Goal: Task Accomplishment & Management: Complete application form

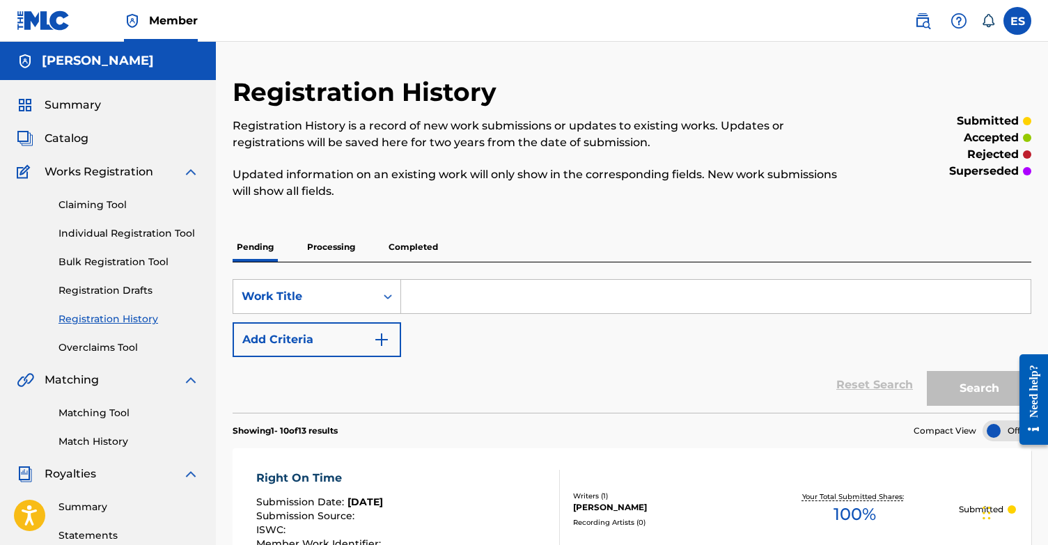
click at [92, 236] on link "Individual Registration Tool" at bounding box center [128, 233] width 141 height 15
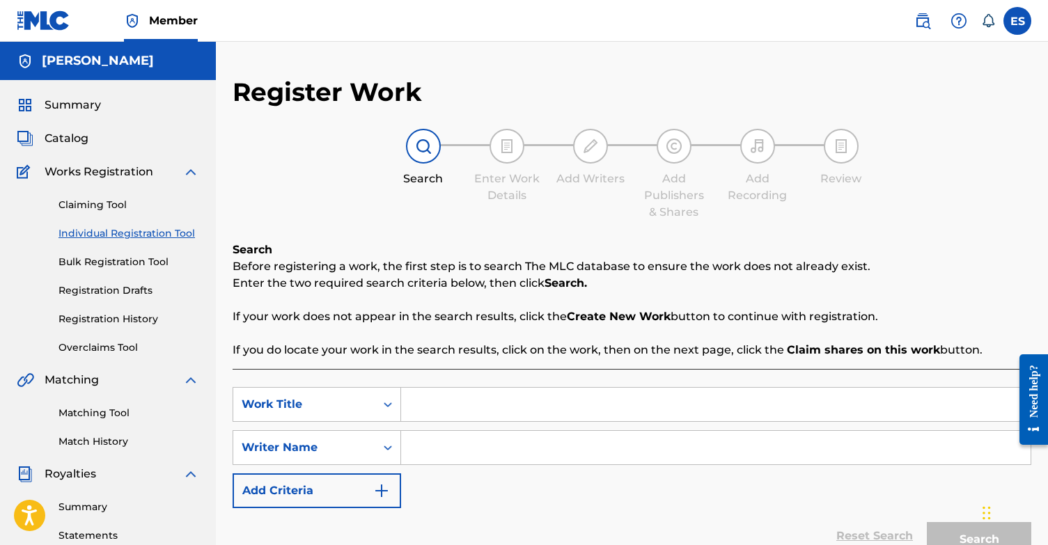
click at [482, 395] on input "Search Form" at bounding box center [715, 404] width 629 height 33
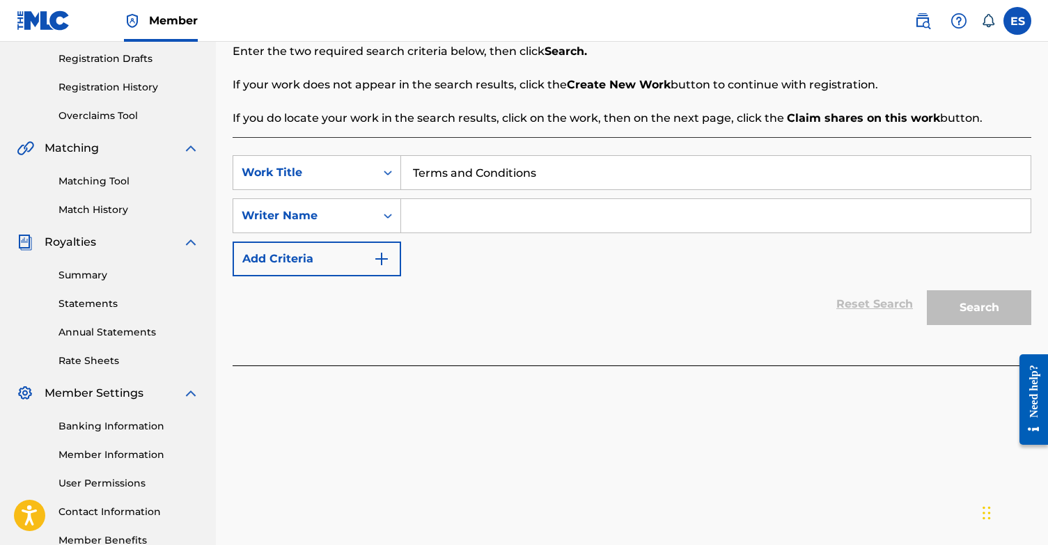
scroll to position [244, 0]
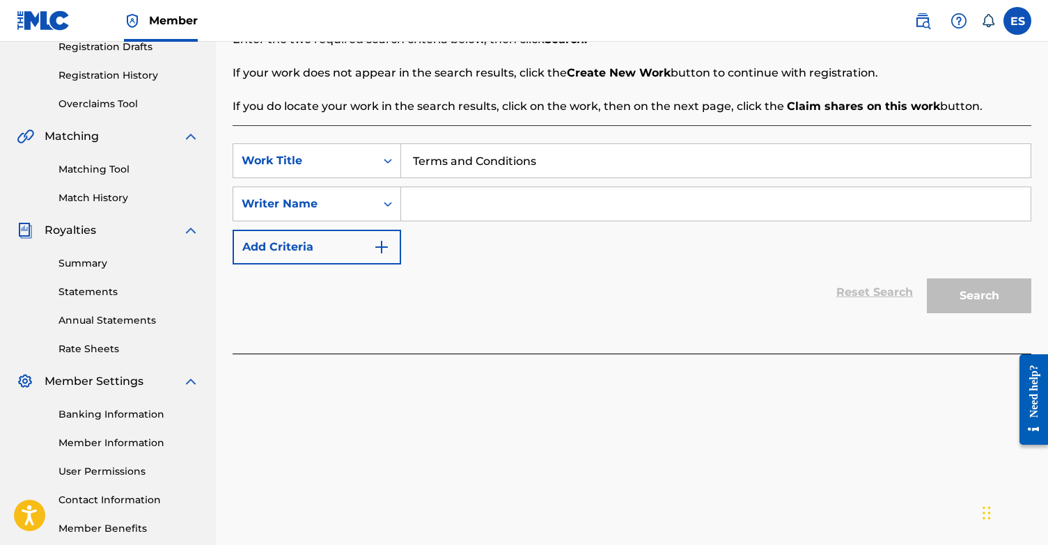
type input "Terms and Conditions"
click at [682, 207] on input "Search Form" at bounding box center [715, 203] width 629 height 33
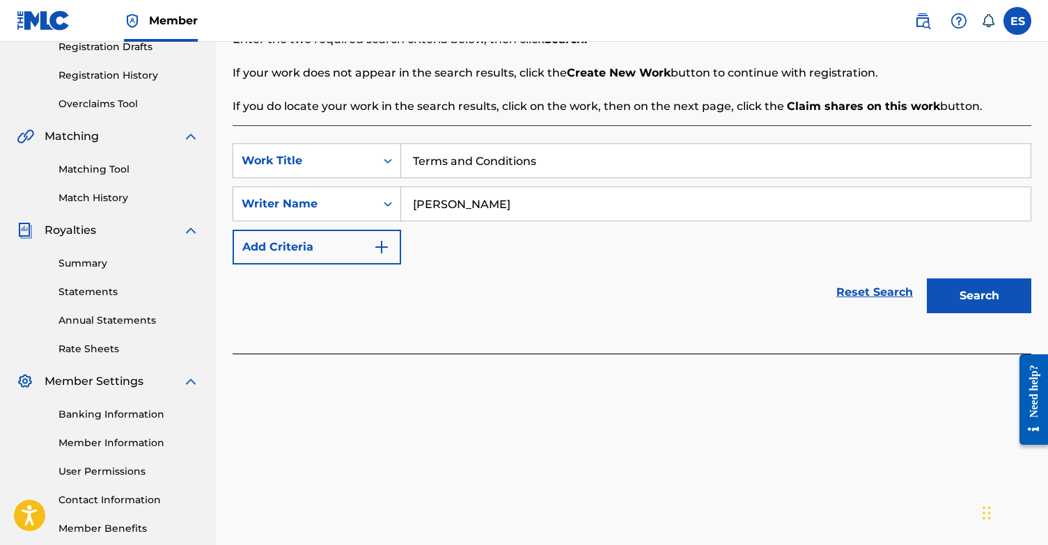
type input "[PERSON_NAME]"
drag, startPoint x: 1040, startPoint y: 214, endPoint x: 972, endPoint y: 304, distance: 113.3
click at [972, 304] on button "Search" at bounding box center [978, 295] width 104 height 35
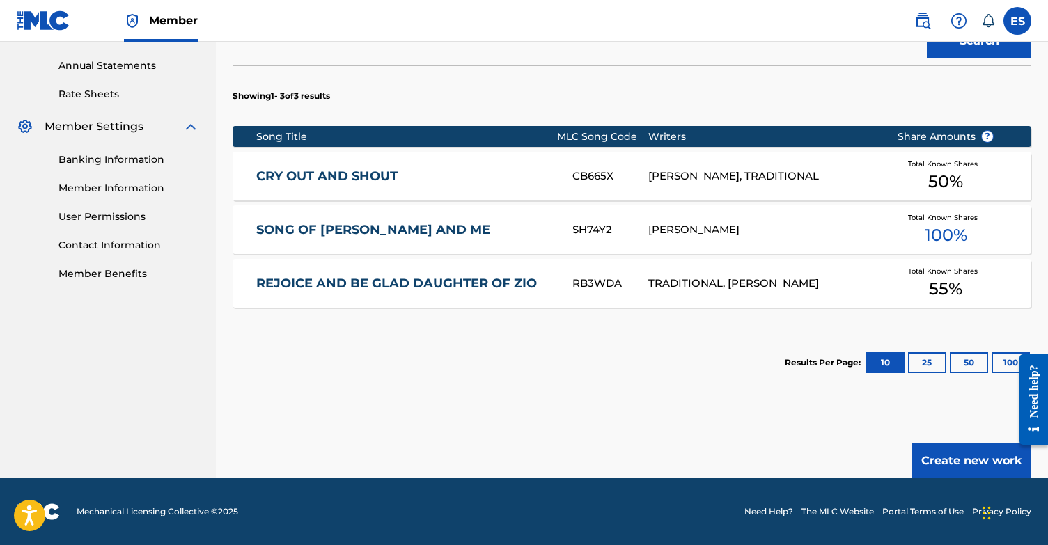
scroll to position [498, 0]
click at [960, 467] on button "Create new work" at bounding box center [971, 460] width 120 height 35
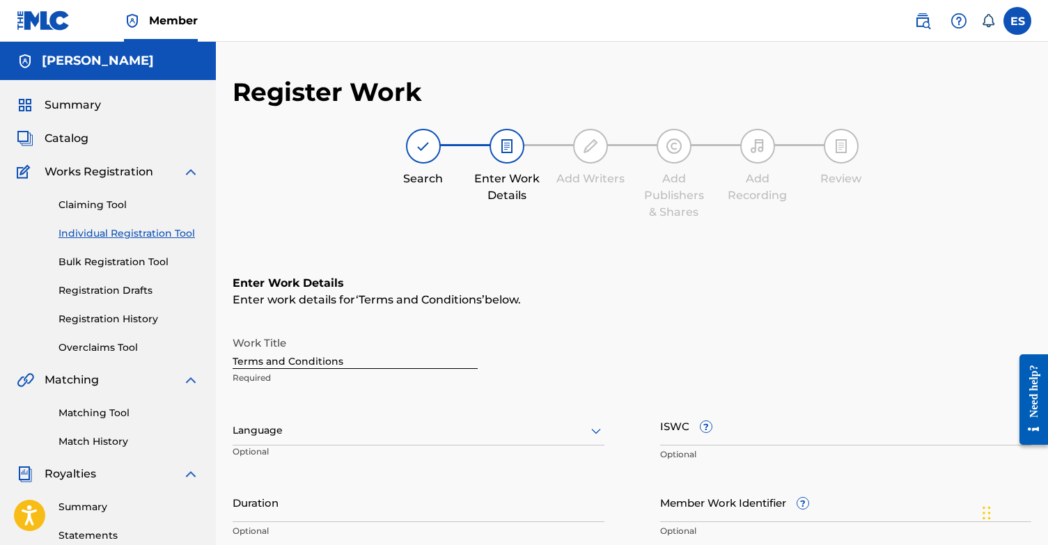
scroll to position [0, 0]
click at [404, 364] on input "Terms and Conditions" at bounding box center [354, 349] width 245 height 40
click at [364, 429] on div "Language" at bounding box center [418, 430] width 372 height 29
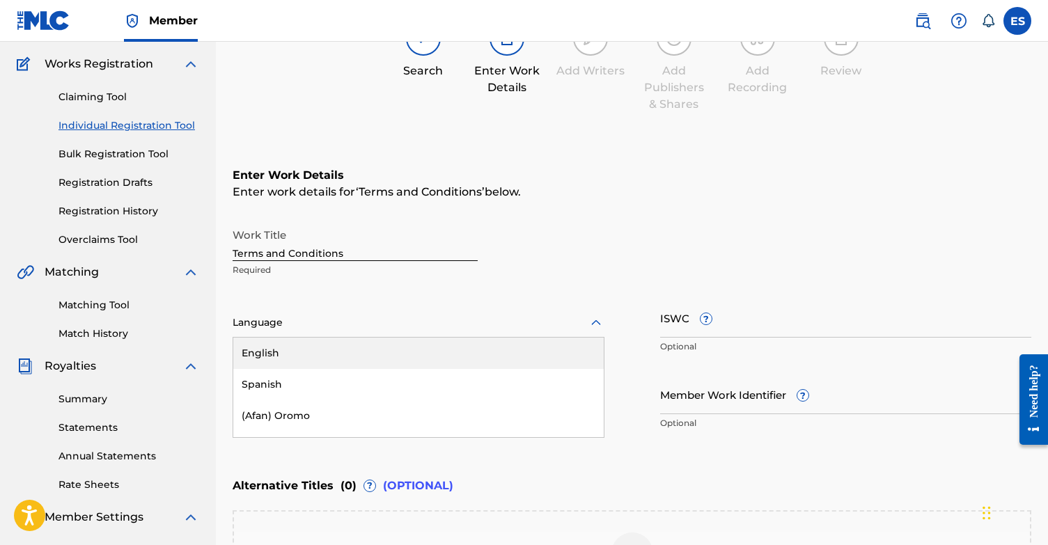
scroll to position [110, 0]
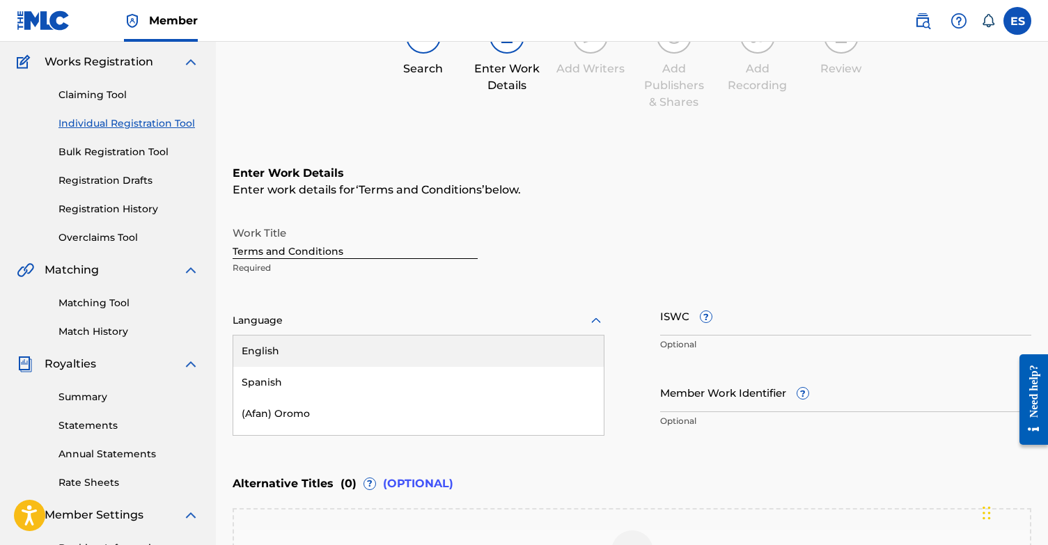
click at [363, 349] on div "English" at bounding box center [418, 351] width 370 height 31
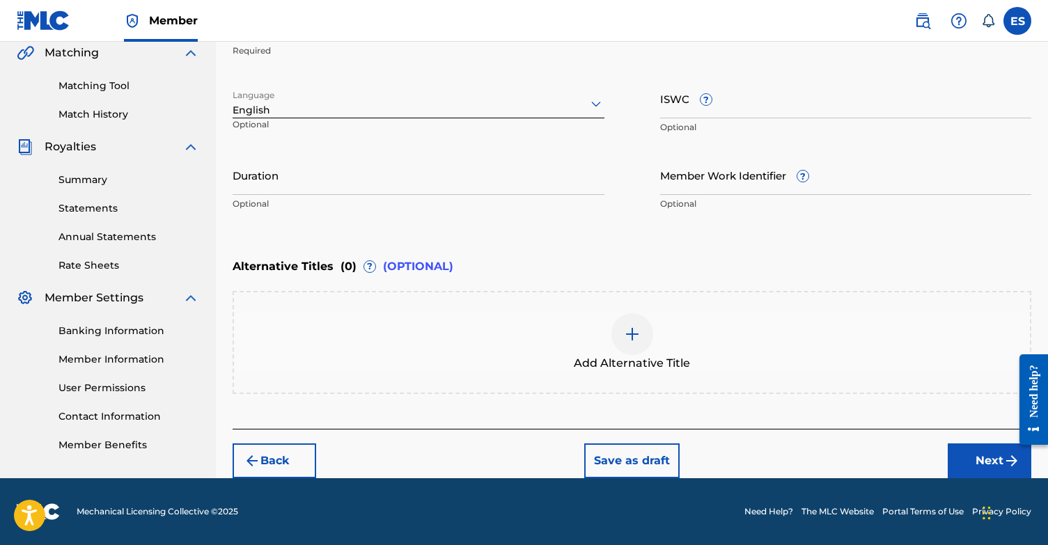
scroll to position [327, 0]
click at [977, 459] on button "Next" at bounding box center [989, 460] width 84 height 35
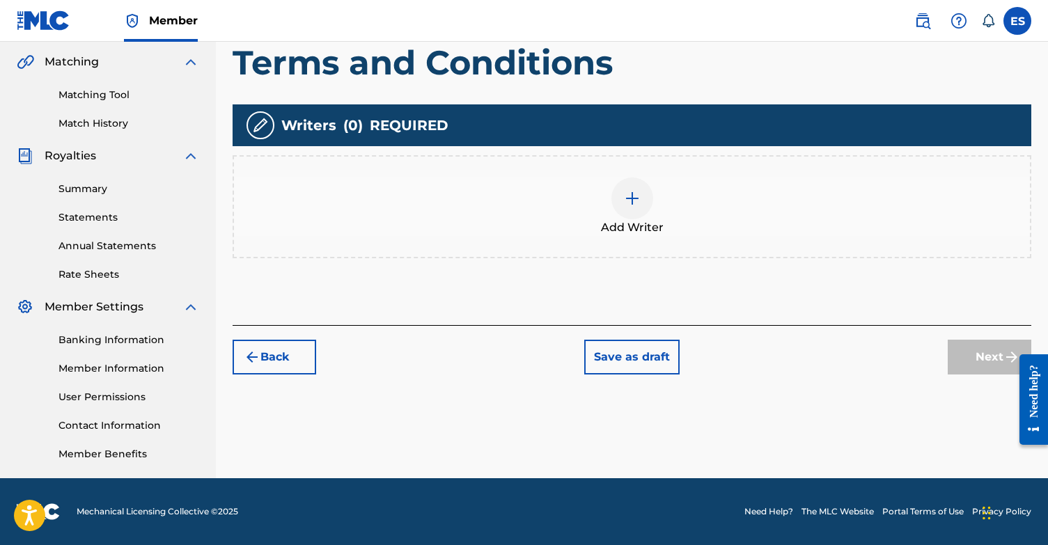
click at [638, 214] on div at bounding box center [632, 198] width 42 height 42
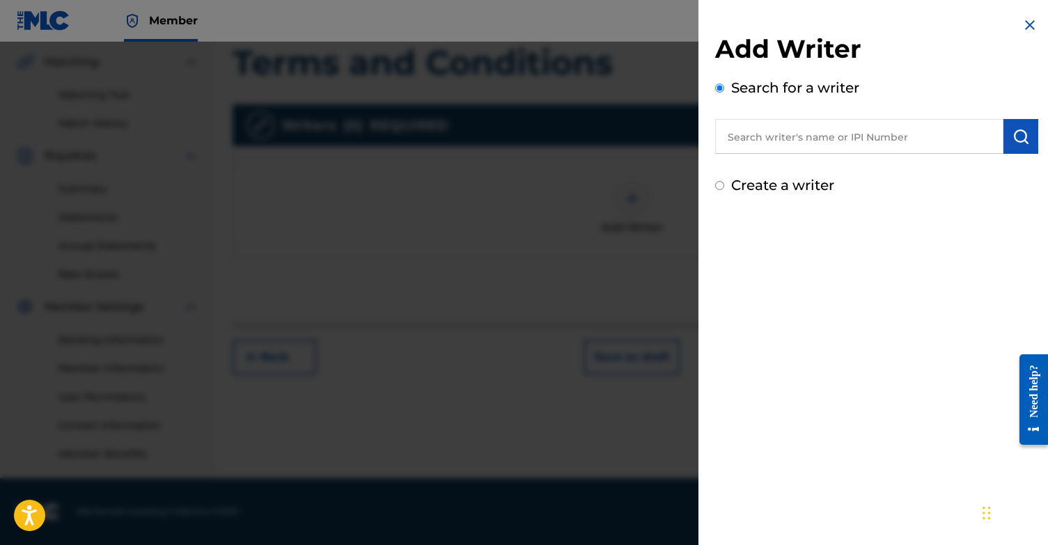
click at [718, 187] on input "Create a writer" at bounding box center [719, 185] width 9 height 9
radio input "false"
radio input "true"
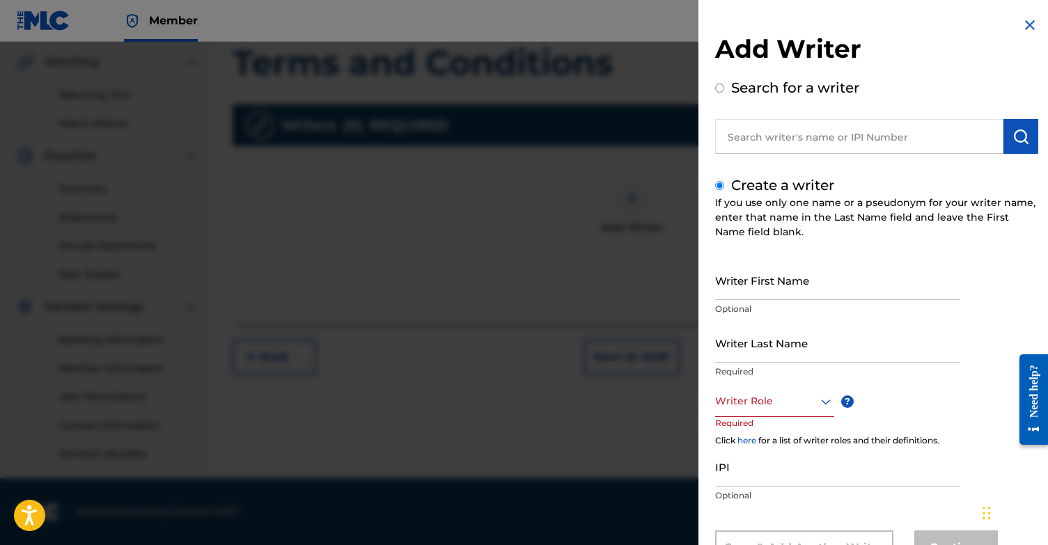
click at [781, 283] on input "Writer First Name" at bounding box center [837, 280] width 245 height 40
type input "[PERSON_NAME]"
click at [821, 343] on input "Writer Last Name" at bounding box center [837, 343] width 245 height 40
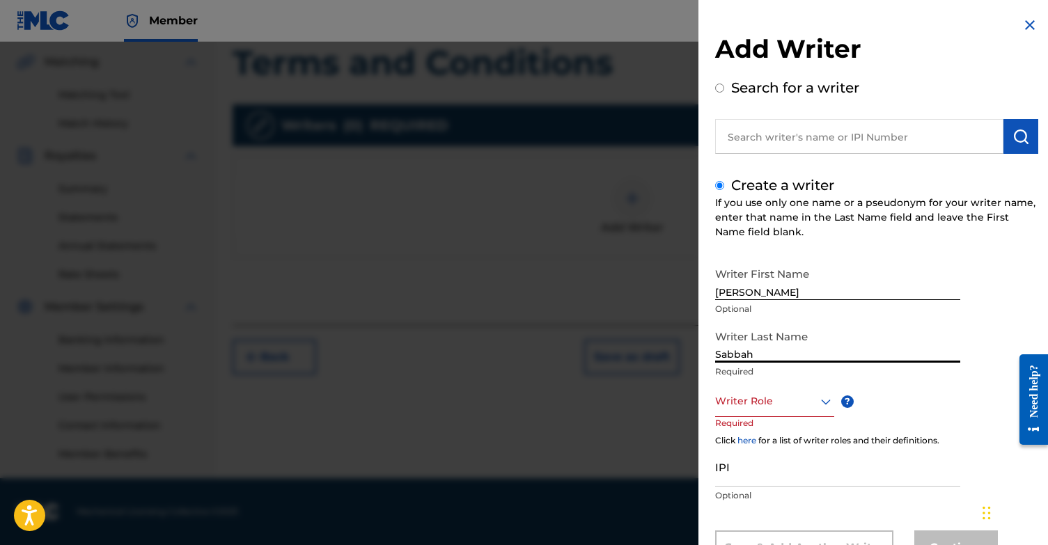
type input "Sabbah"
click at [783, 402] on div "Composer/Author, 1 of 8. 8 results available. Use Up and Down to choose options…" at bounding box center [774, 401] width 119 height 31
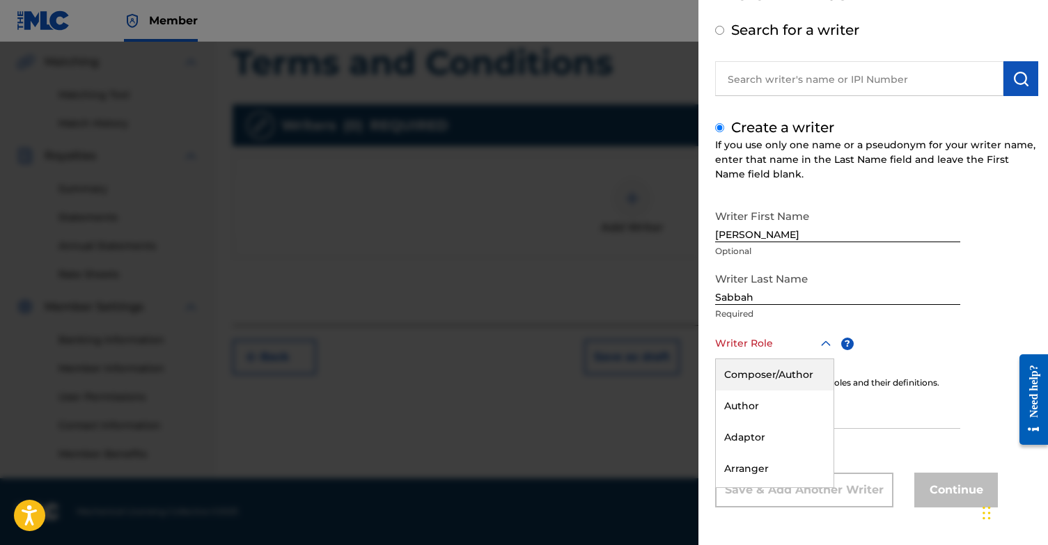
click at [781, 380] on div "Composer/Author" at bounding box center [775, 374] width 118 height 31
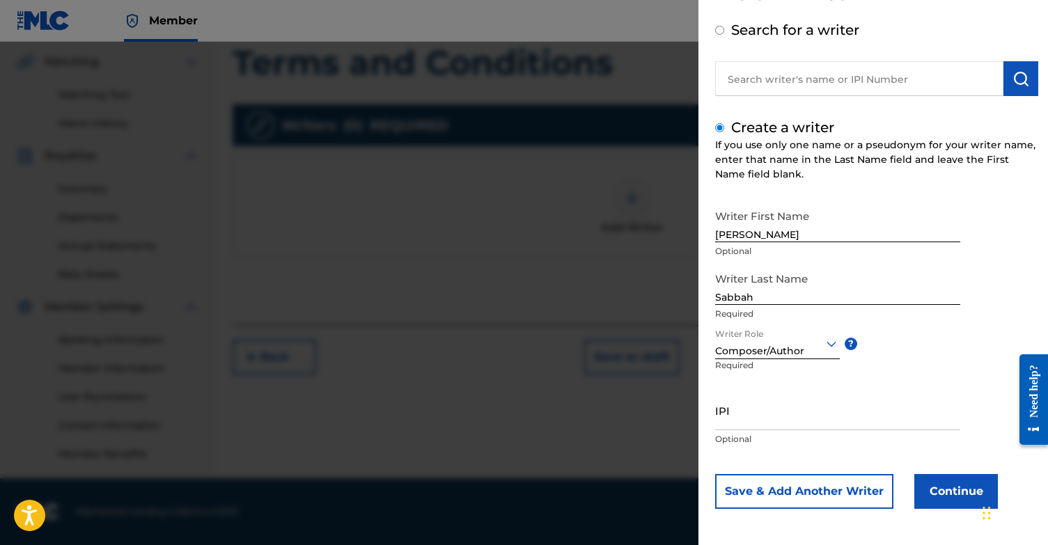
click at [754, 413] on input "IPI" at bounding box center [837, 410] width 245 height 40
paste input "1131868364"
type input "1131868364"
click at [961, 494] on button "Continue" at bounding box center [956, 491] width 84 height 35
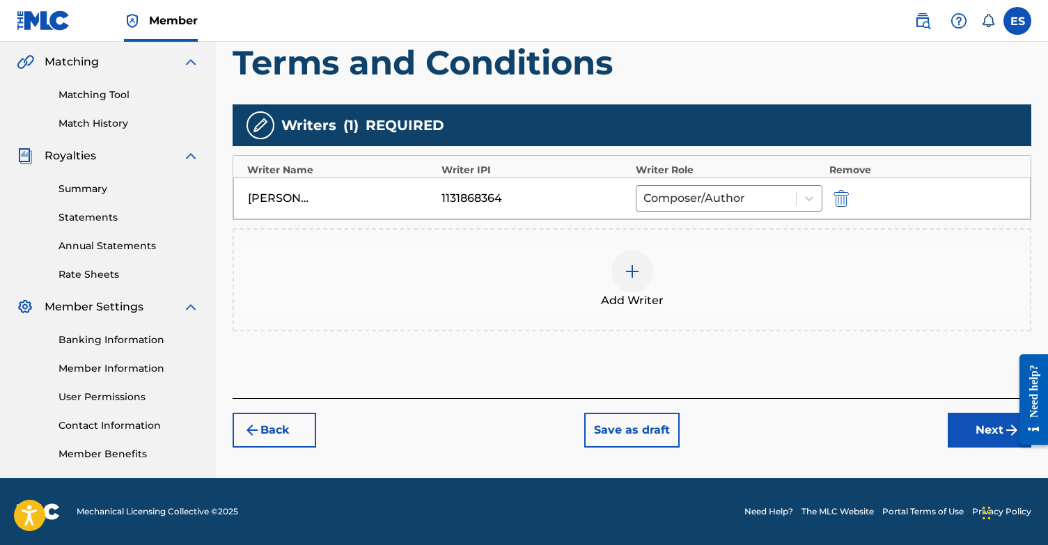
click at [624, 273] on img at bounding box center [632, 271] width 17 height 17
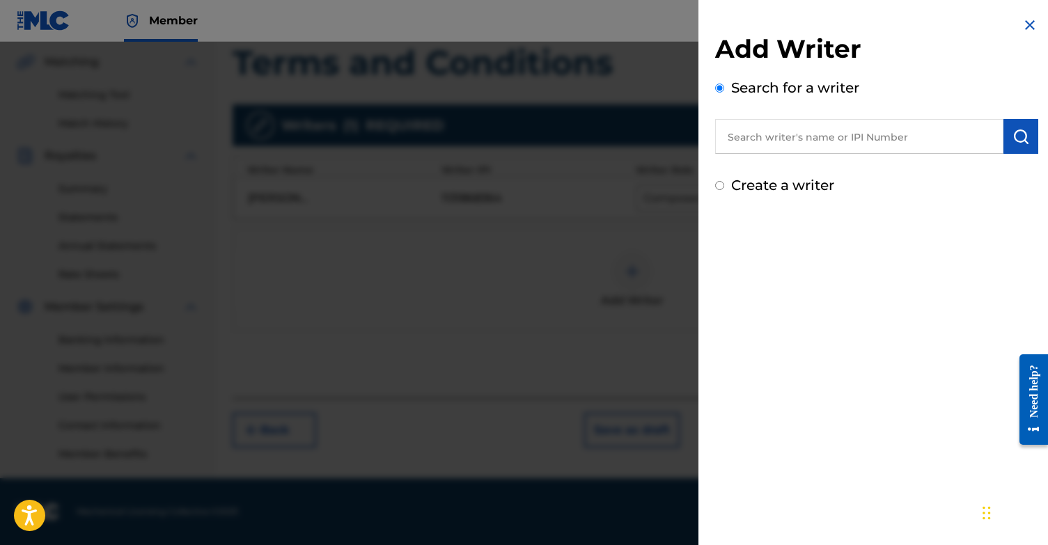
click at [718, 187] on input "Create a writer" at bounding box center [719, 185] width 9 height 9
radio input "false"
radio input "true"
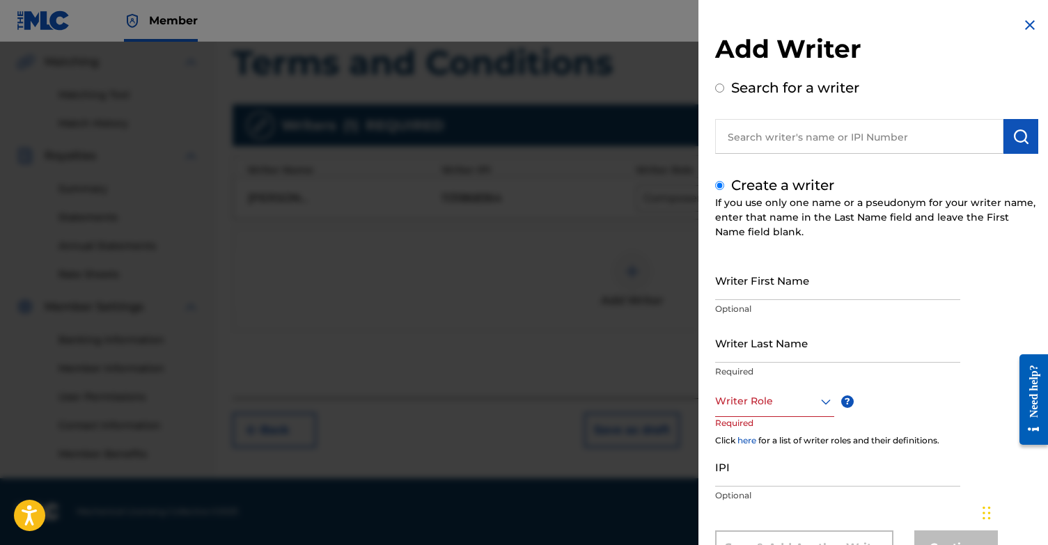
click at [749, 283] on input "Writer First Name" at bounding box center [837, 280] width 245 height 40
click at [752, 401] on div "Writer Role" at bounding box center [774, 401] width 119 height 31
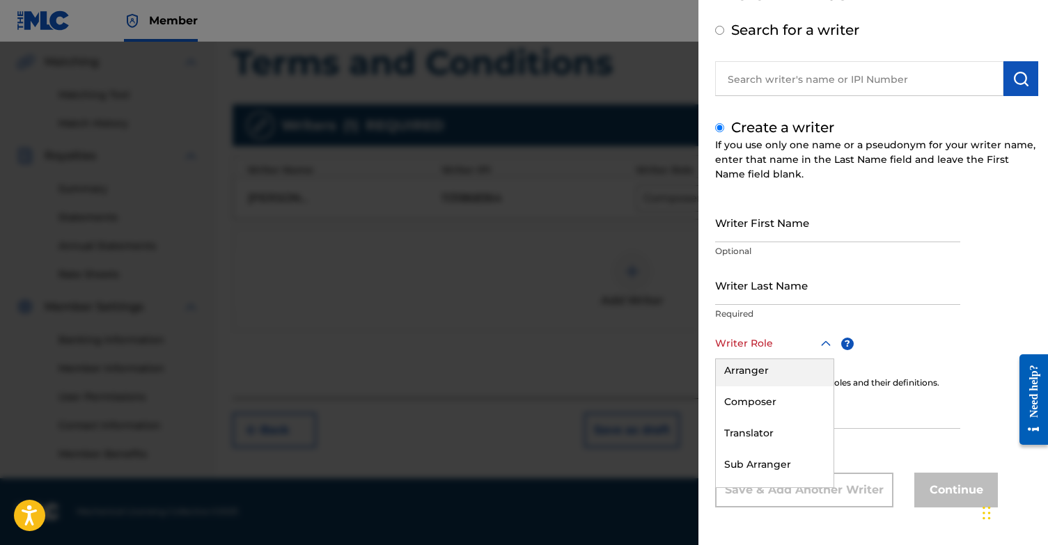
scroll to position [101, 0]
click at [764, 404] on div "Composer" at bounding box center [775, 399] width 118 height 31
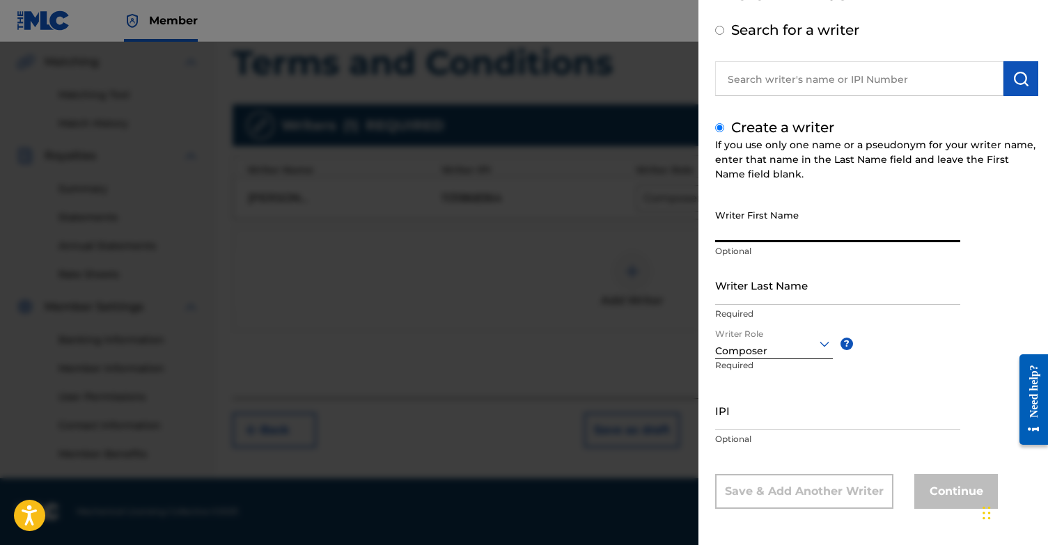
click at [792, 219] on input "Writer First Name" at bounding box center [837, 223] width 245 height 40
type input "Fryderyk"
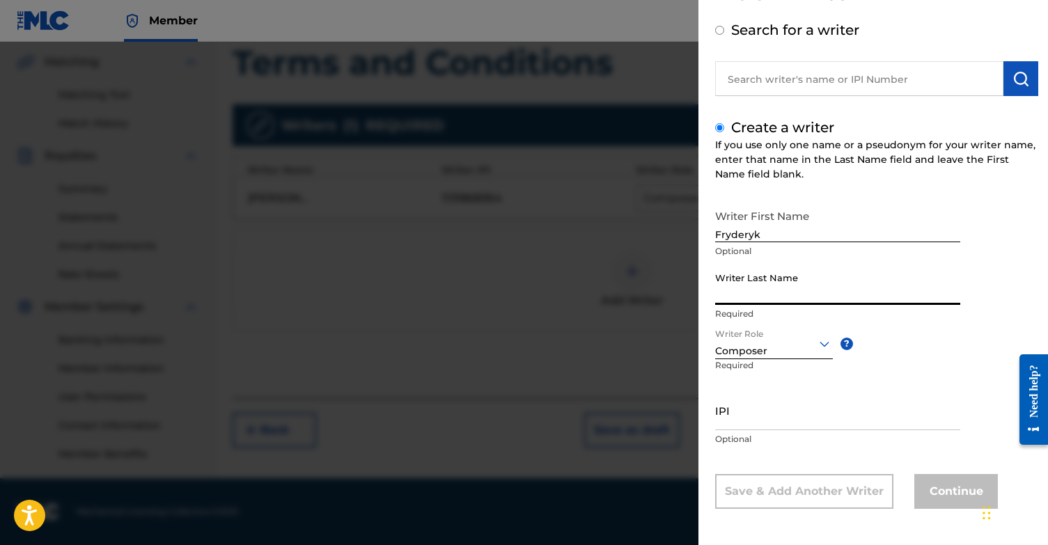
click at [789, 293] on input "Writer Last Name" at bounding box center [837, 285] width 245 height 40
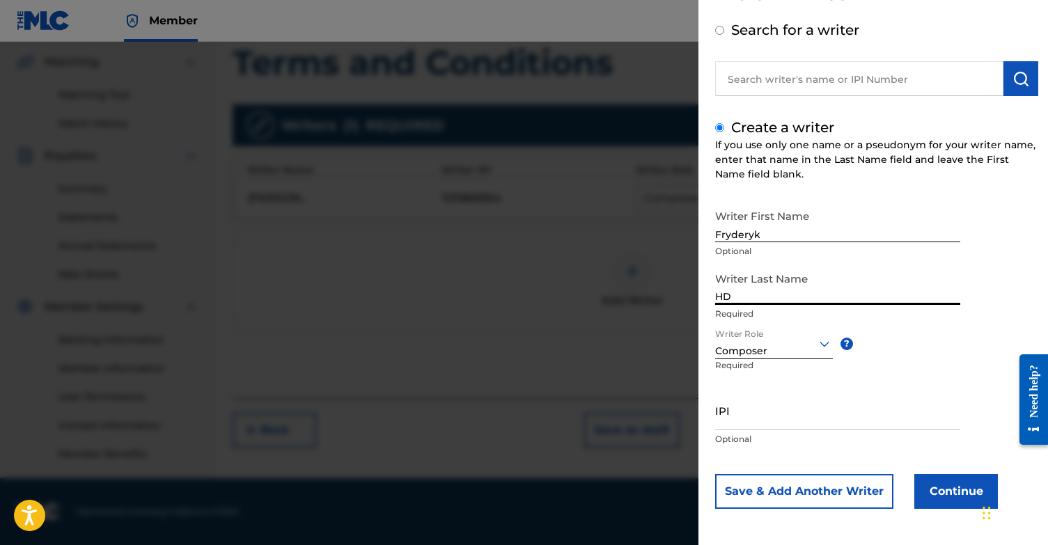
type input "HD"
click at [749, 409] on input "IPI" at bounding box center [837, 410] width 245 height 40
click at [764, 423] on input "IPI" at bounding box center [837, 410] width 245 height 40
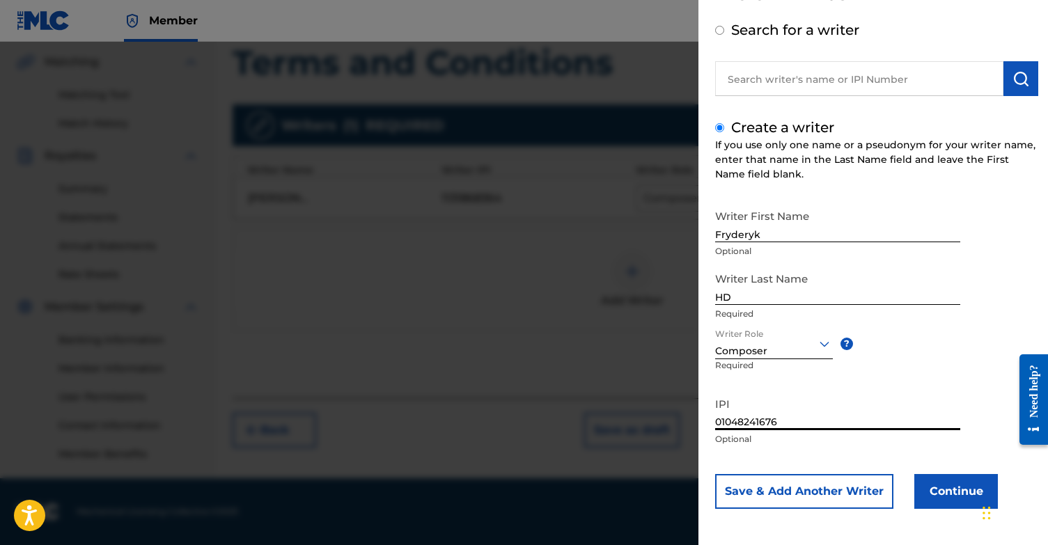
type input "01048241676"
click at [964, 483] on button "Continue" at bounding box center [956, 491] width 84 height 35
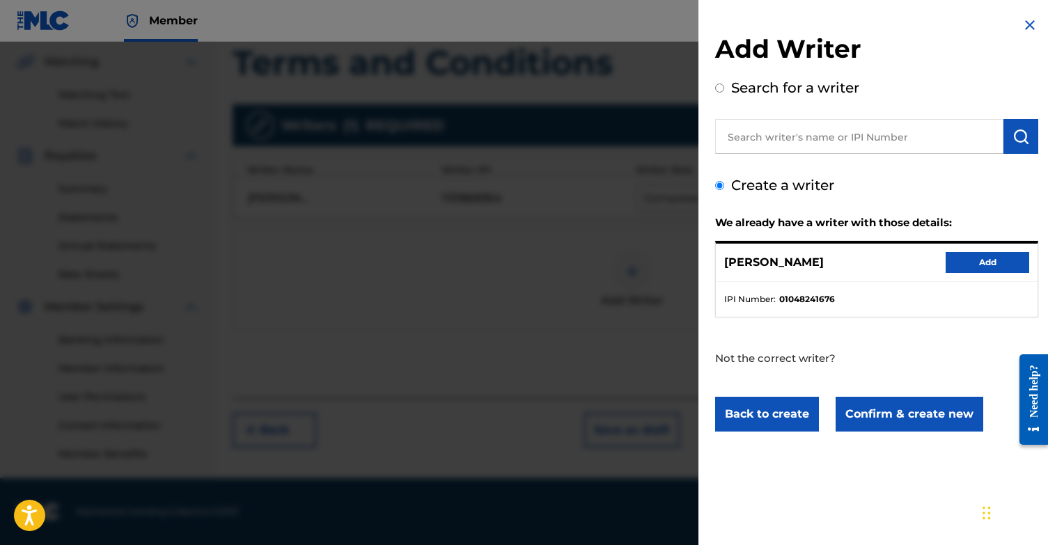
scroll to position [0, 0]
click at [986, 260] on button "Add" at bounding box center [987, 262] width 84 height 21
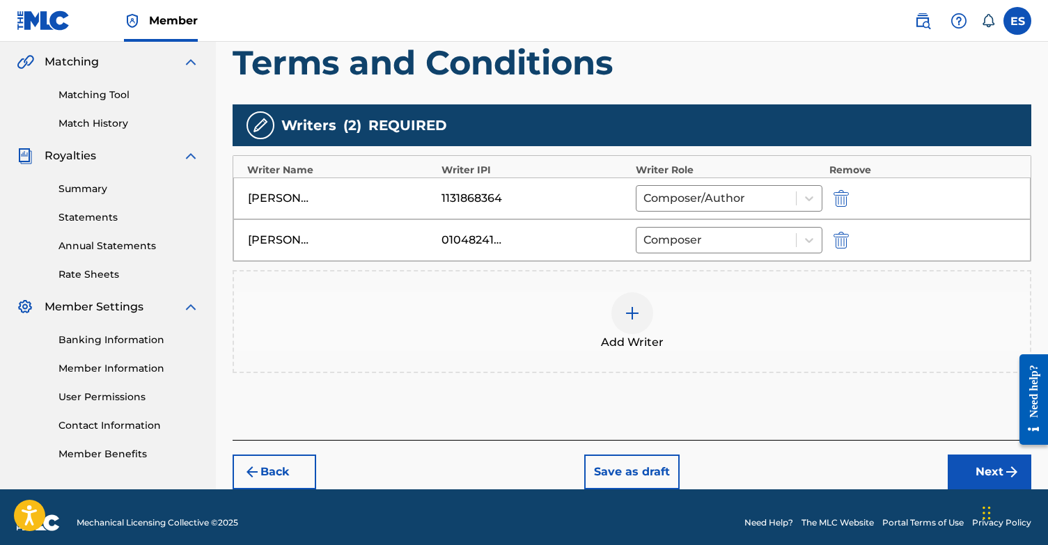
click at [981, 468] on button "Next" at bounding box center [989, 472] width 84 height 35
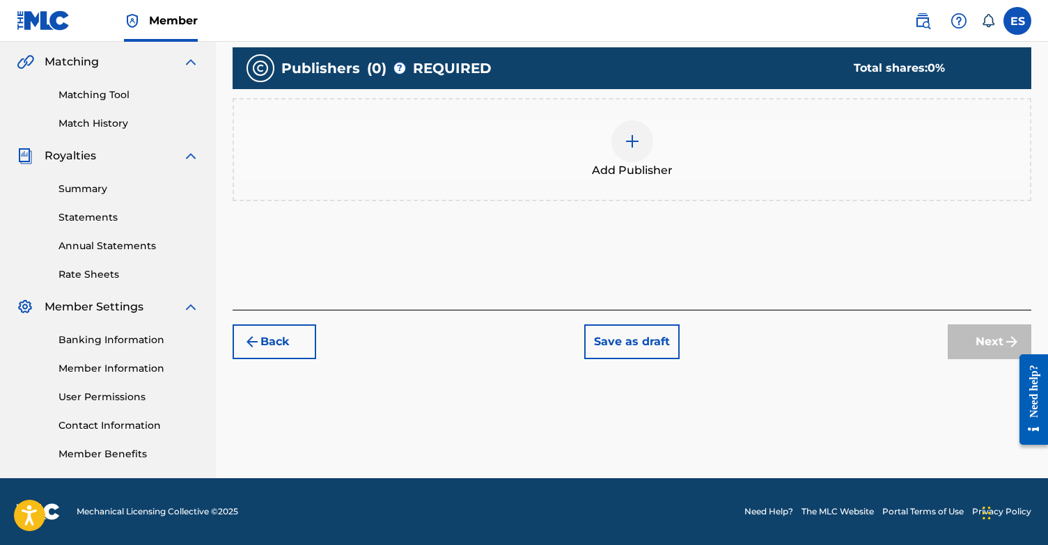
scroll to position [63, 0]
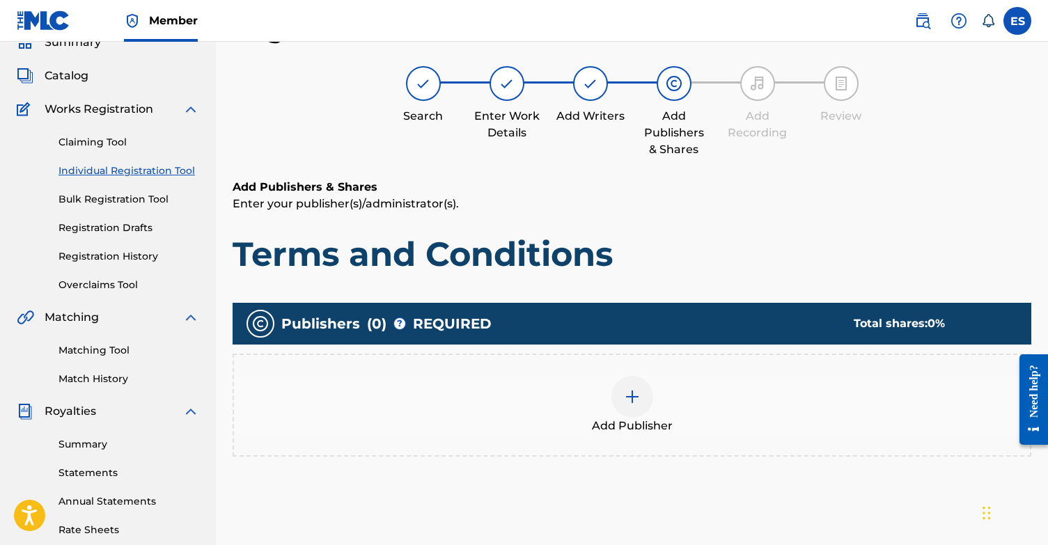
click at [633, 401] on img at bounding box center [632, 396] width 17 height 17
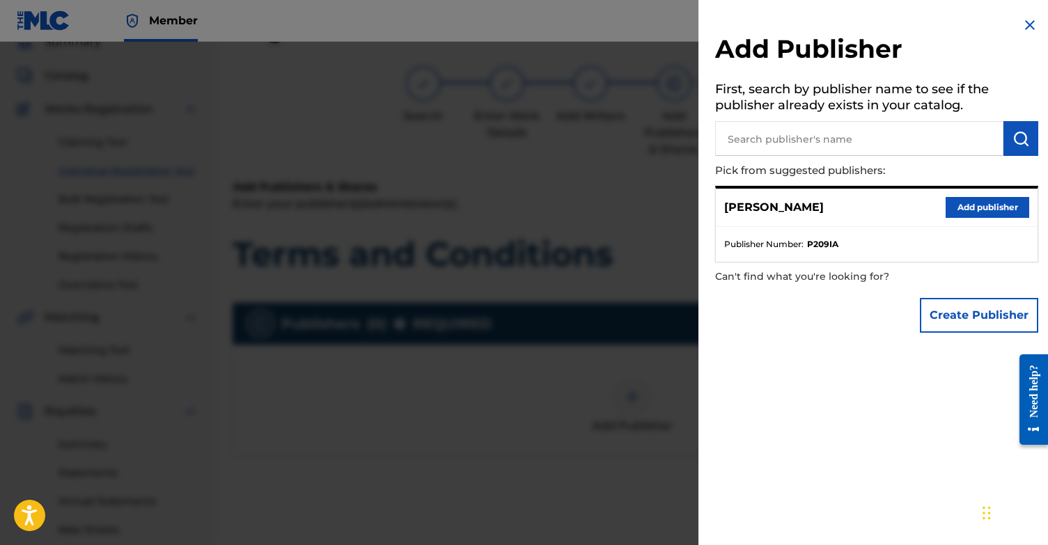
click at [981, 203] on button "Add publisher" at bounding box center [987, 207] width 84 height 21
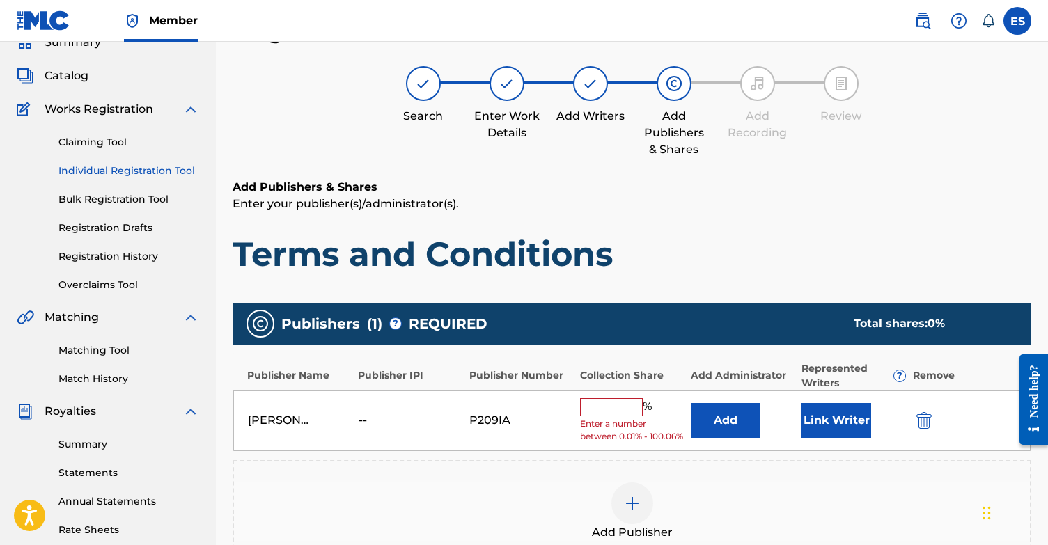
click at [824, 433] on button "Link Writer" at bounding box center [836, 420] width 70 height 35
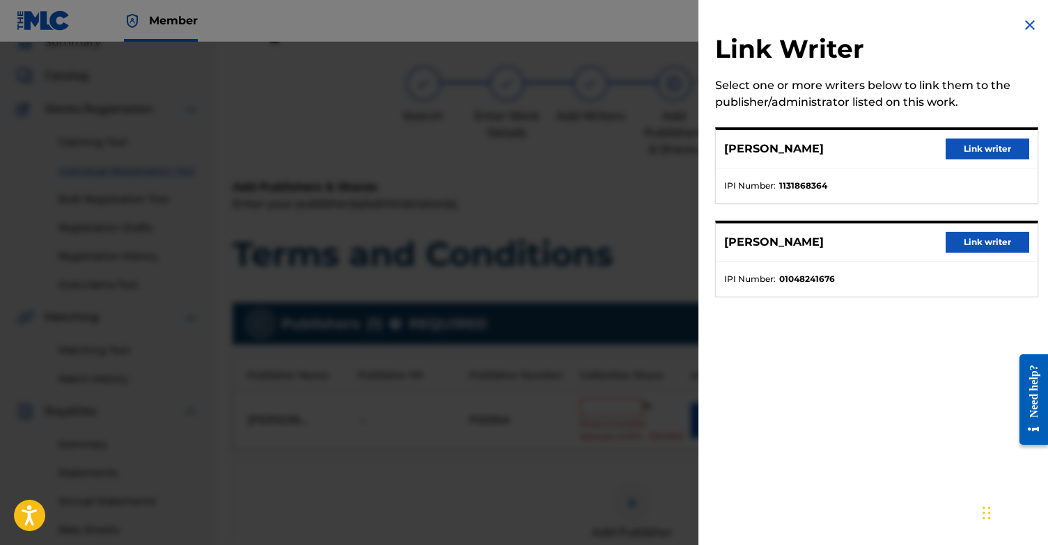
click at [974, 150] on button "Link writer" at bounding box center [987, 149] width 84 height 21
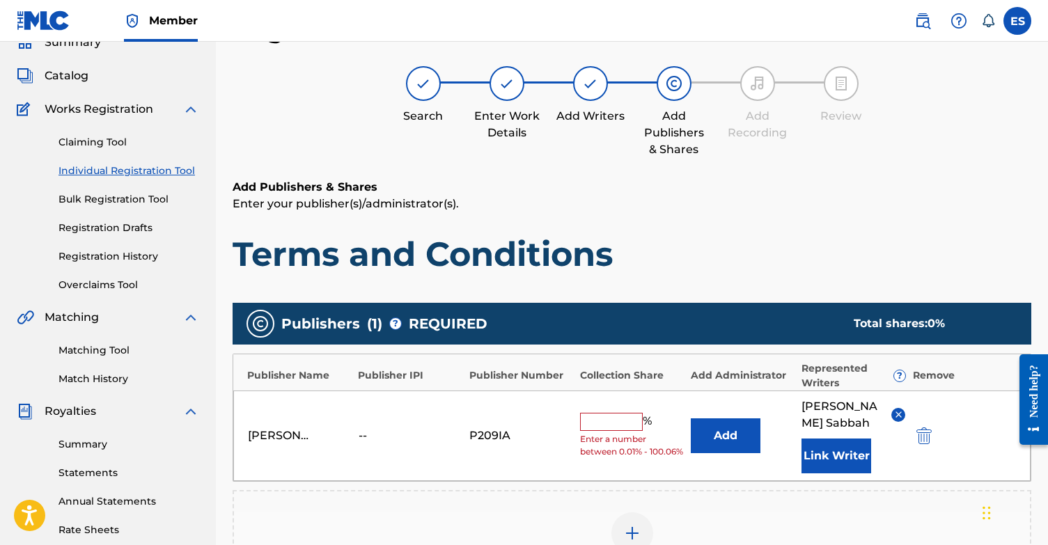
click at [615, 414] on input "text" at bounding box center [611, 422] width 63 height 18
click at [640, 401] on div "[PERSON_NAME] -- P209IA 50 % Add [PERSON_NAME] Writer" at bounding box center [631, 435] width 797 height 90
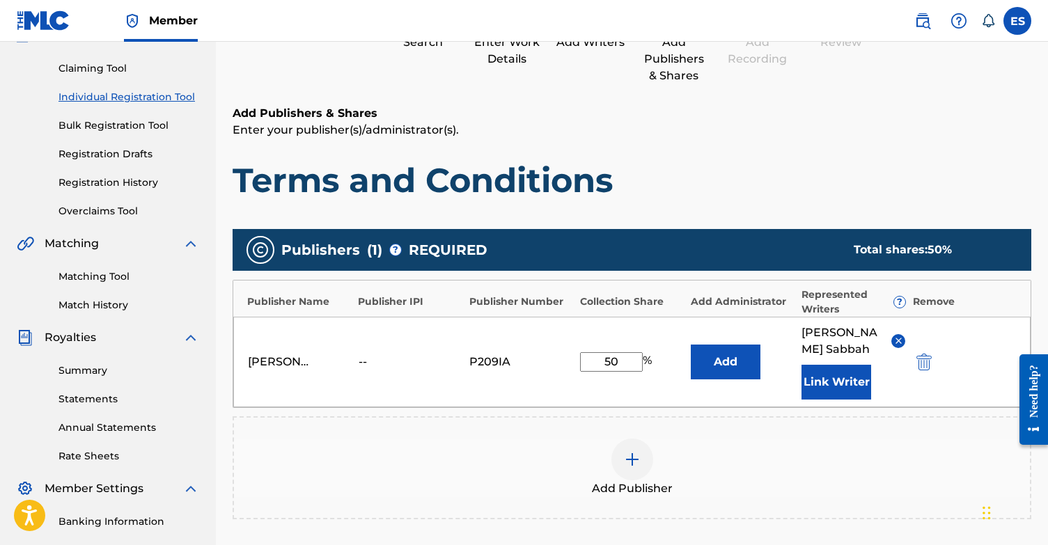
click at [629, 464] on img at bounding box center [632, 459] width 17 height 17
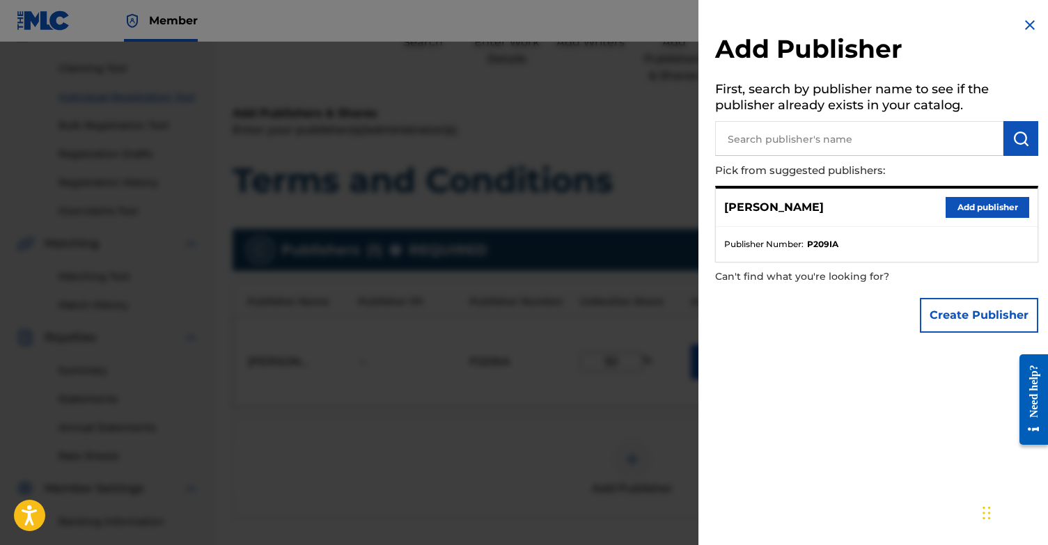
click at [965, 321] on button "Create Publisher" at bounding box center [979, 315] width 118 height 35
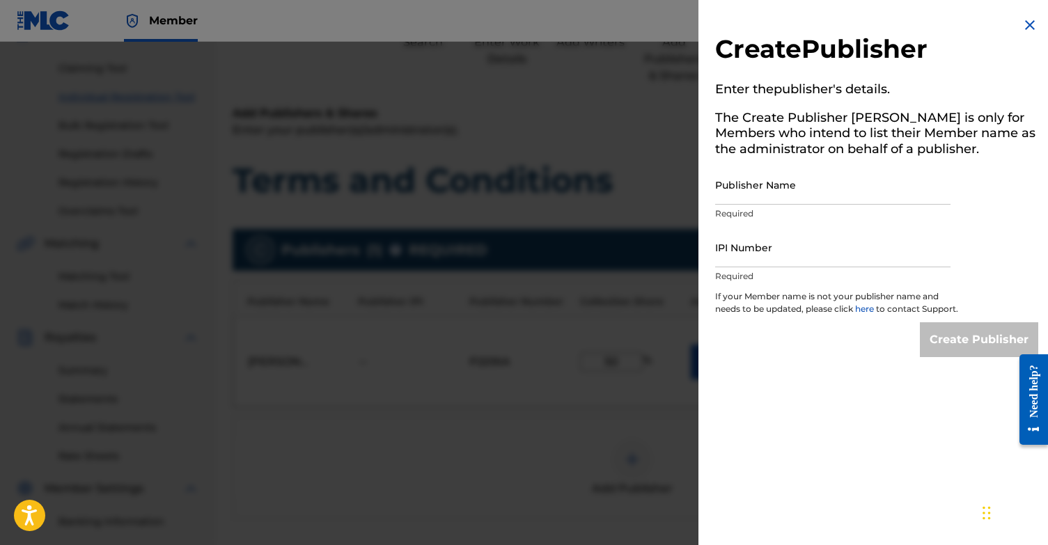
click at [1021, 24] on img at bounding box center [1029, 25] width 17 height 17
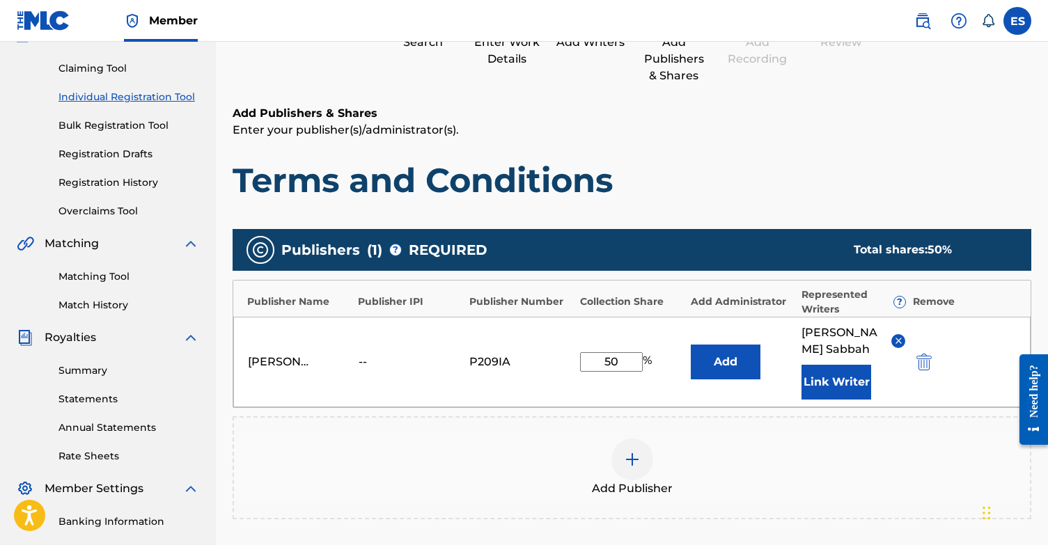
click at [622, 358] on input "50" at bounding box center [611, 361] width 63 height 19
type input "5"
type input "100"
click at [758, 469] on div "Add Publisher" at bounding box center [632, 468] width 796 height 58
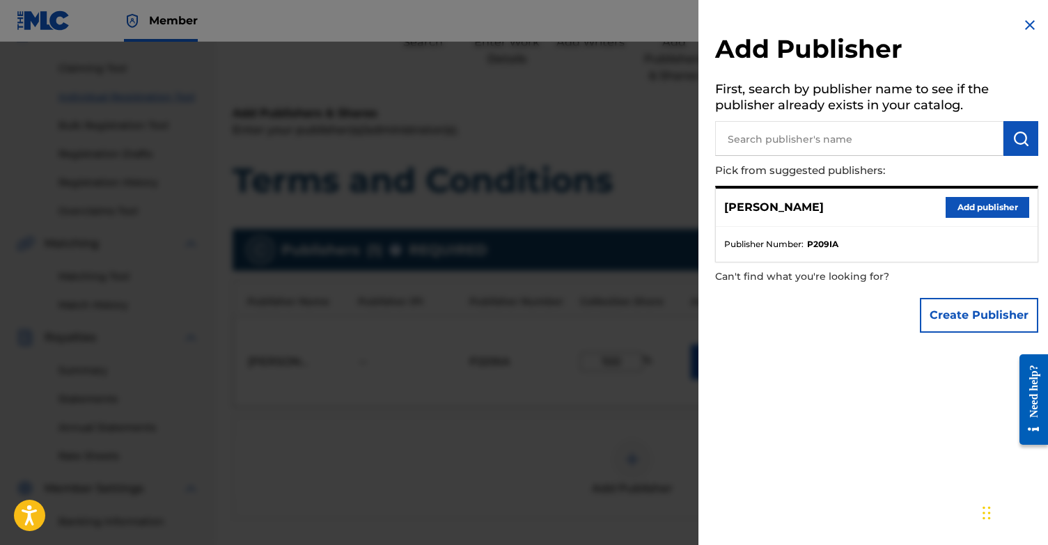
click at [991, 207] on button "Add publisher" at bounding box center [987, 207] width 84 height 21
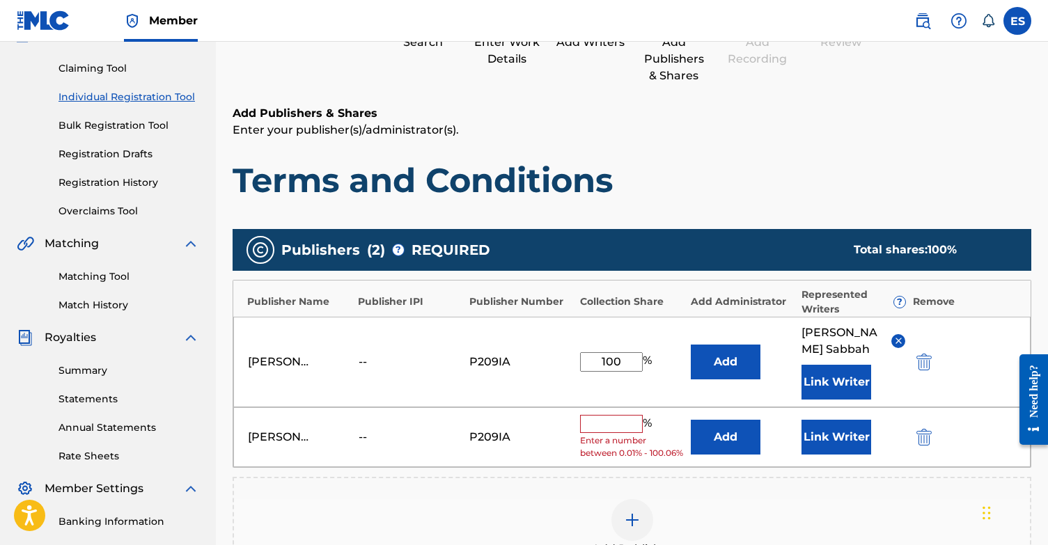
click at [917, 439] on img "submit" at bounding box center [923, 437] width 15 height 17
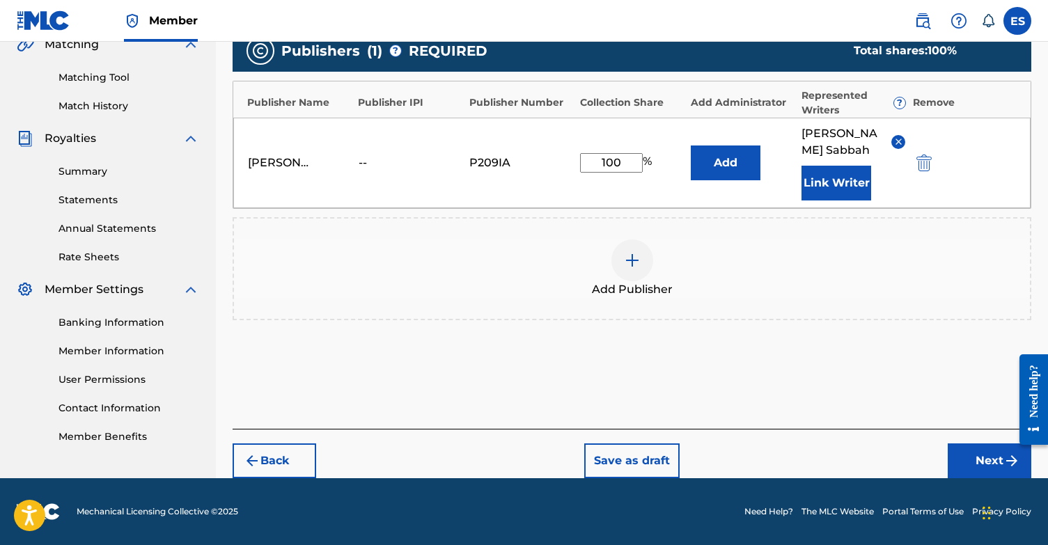
scroll to position [318, 0]
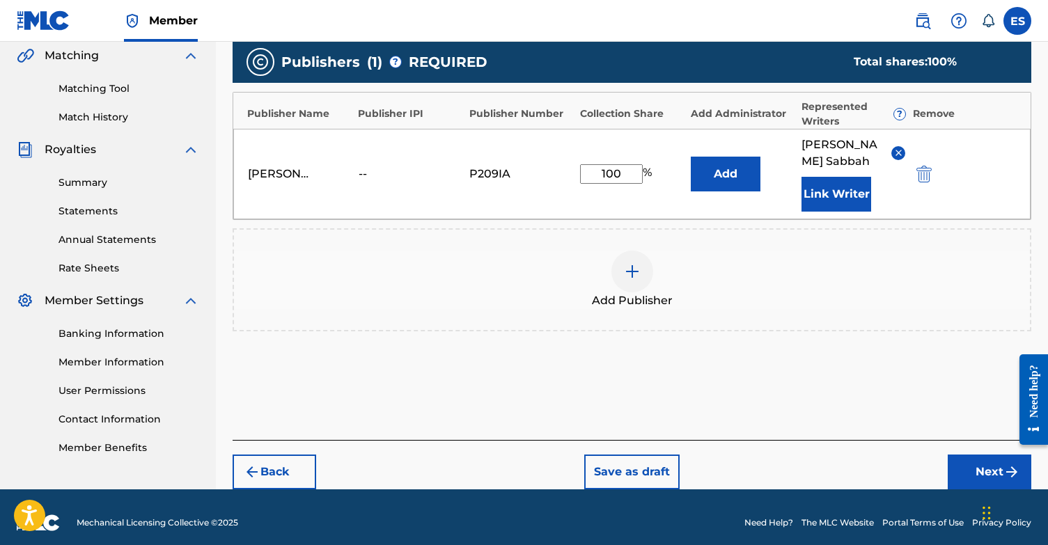
click at [1003, 464] on img "submit" at bounding box center [1011, 472] width 17 height 17
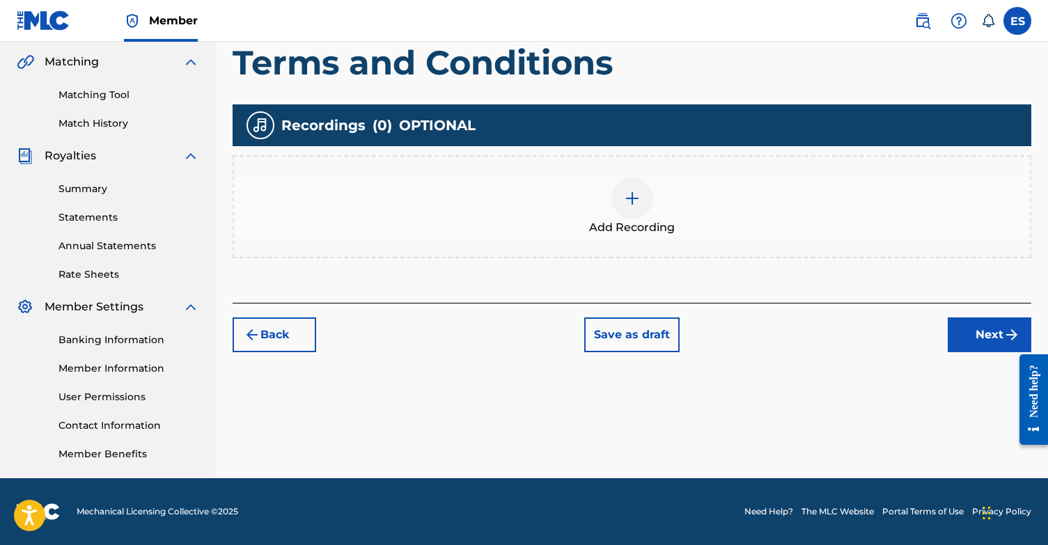
click at [636, 221] on span "Add Recording" at bounding box center [632, 227] width 86 height 17
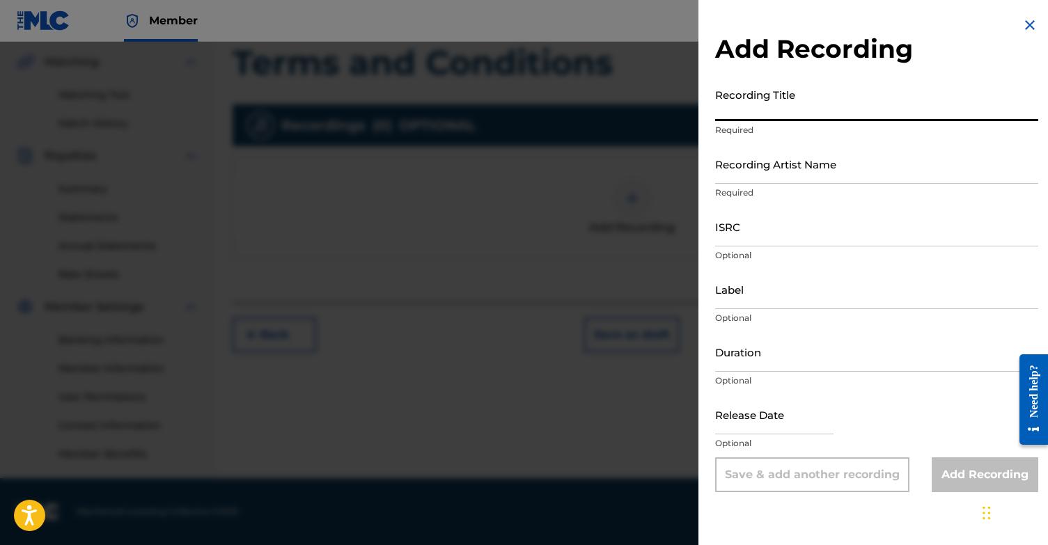
click at [776, 109] on input "Recording Title" at bounding box center [876, 101] width 323 height 40
type input "Terms and Conditions"
click at [770, 171] on input "Recording Artist Name" at bounding box center [876, 164] width 323 height 40
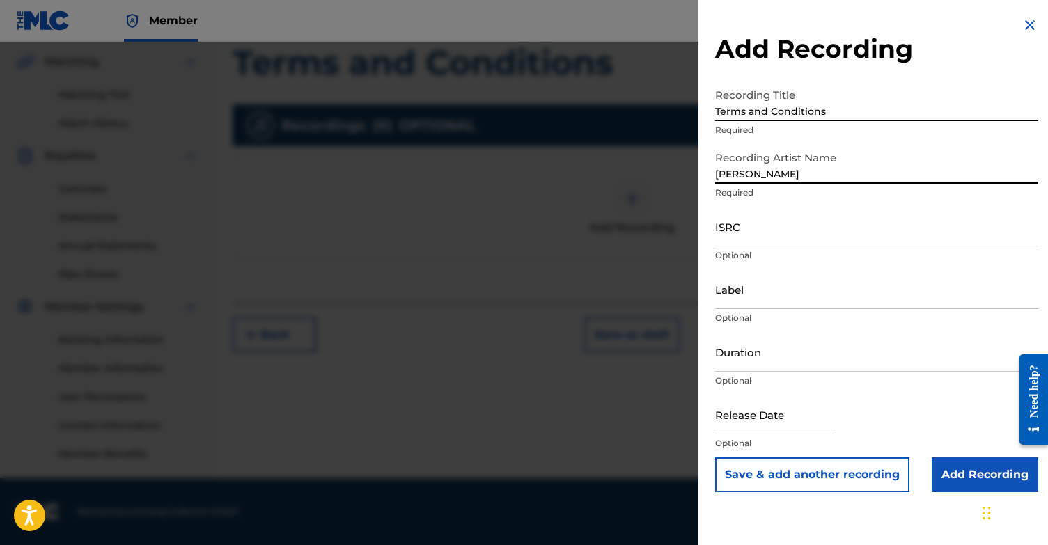
type input "[PERSON_NAME]"
click at [743, 231] on input "ISRC" at bounding box center [876, 227] width 323 height 40
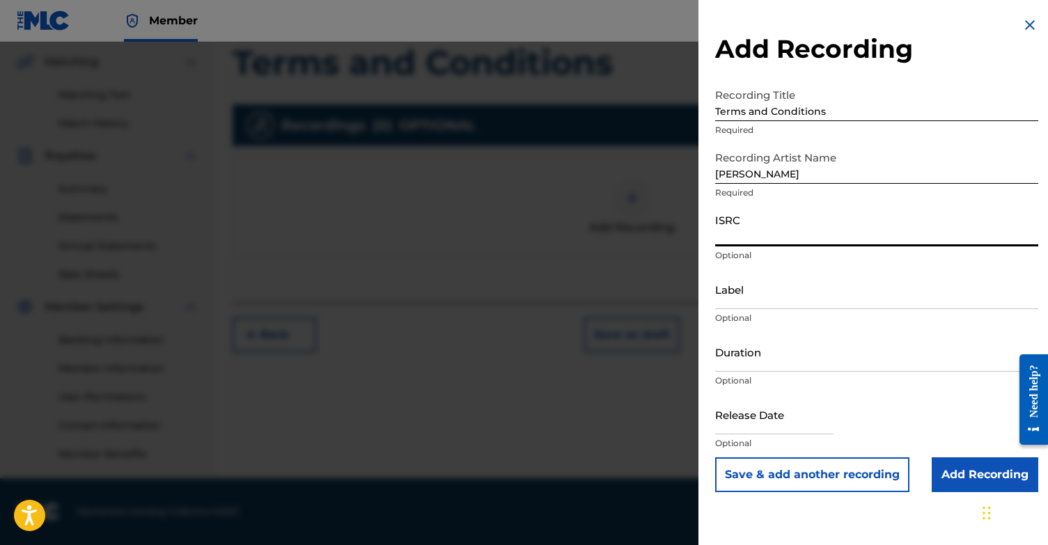
paste input "QZWDW2563899"
type input "QZWDW2563899"
click at [970, 481] on input "Add Recording" at bounding box center [984, 474] width 106 height 35
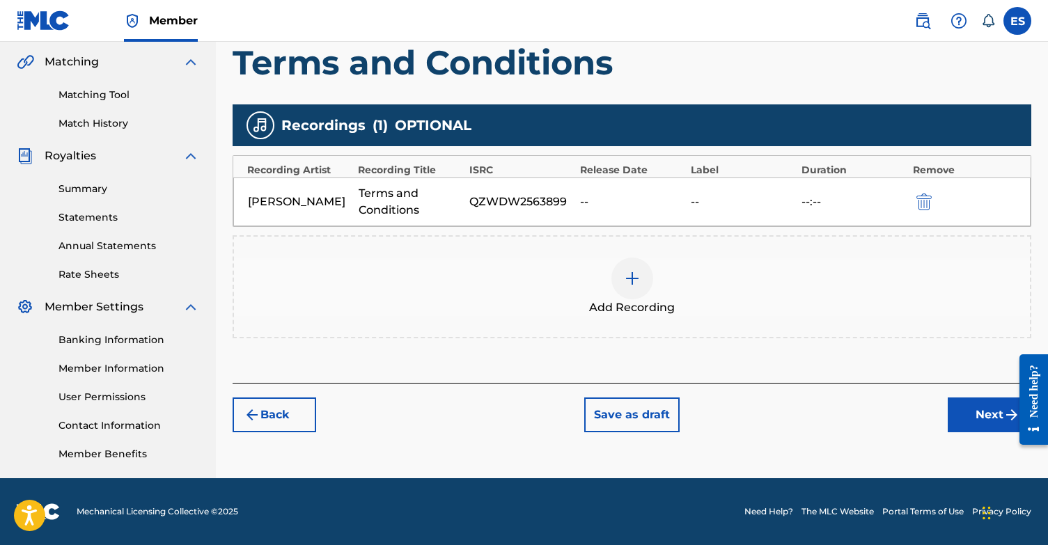
click at [982, 418] on button "Next" at bounding box center [989, 414] width 84 height 35
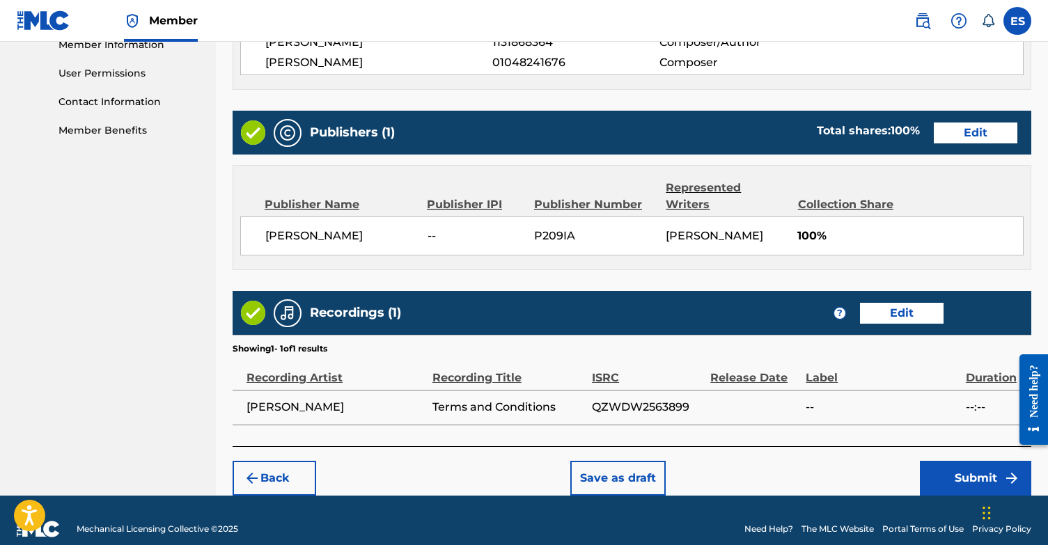
scroll to position [641, 0]
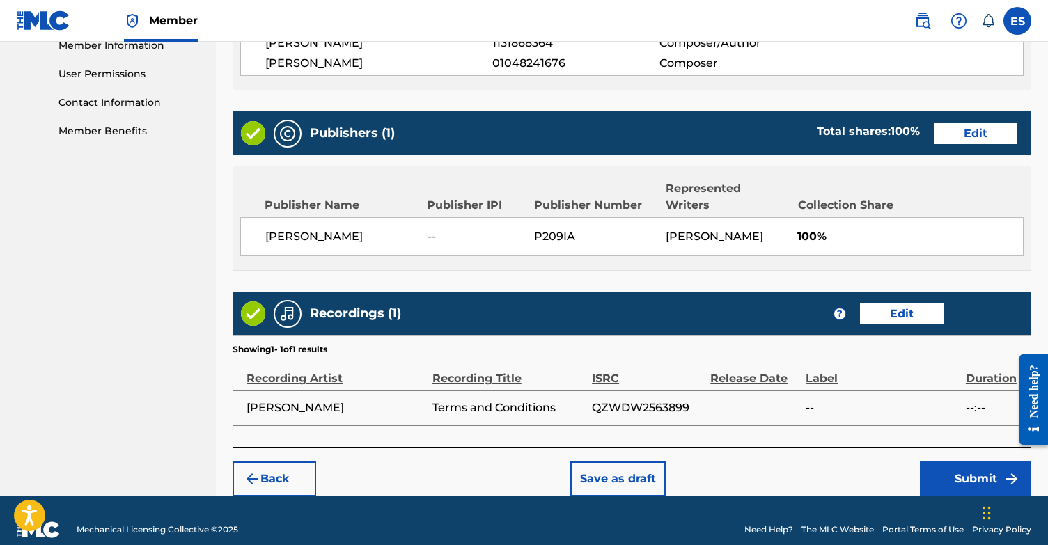
click at [987, 461] on button "Submit" at bounding box center [975, 478] width 111 height 35
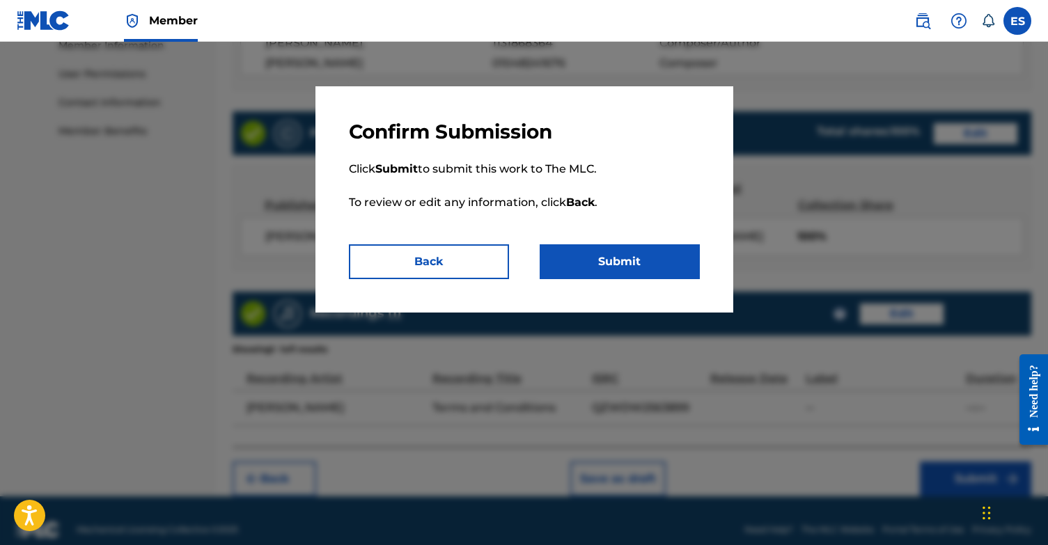
click at [611, 269] on button "Submit" at bounding box center [619, 261] width 160 height 35
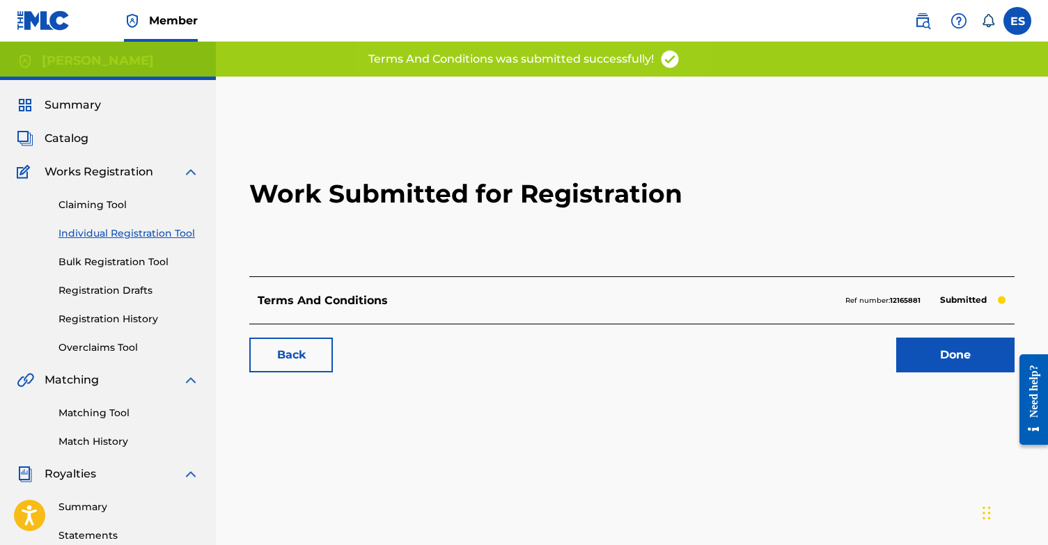
click at [953, 361] on link "Done" at bounding box center [955, 355] width 118 height 35
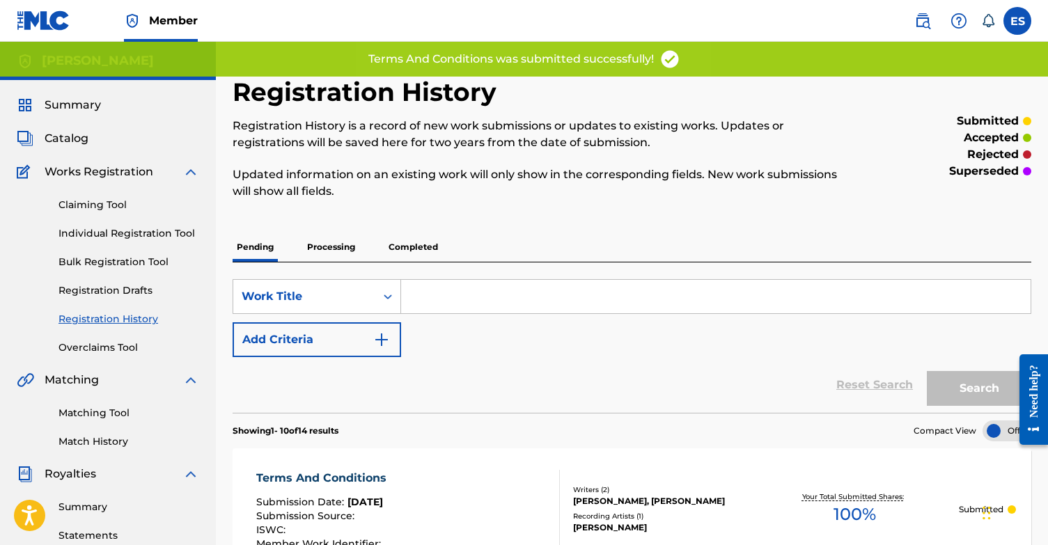
click at [107, 224] on div "Claiming Tool Individual Registration Tool Bulk Registration Tool Registration …" at bounding box center [108, 267] width 182 height 175
click at [107, 234] on link "Individual Registration Tool" at bounding box center [128, 233] width 141 height 15
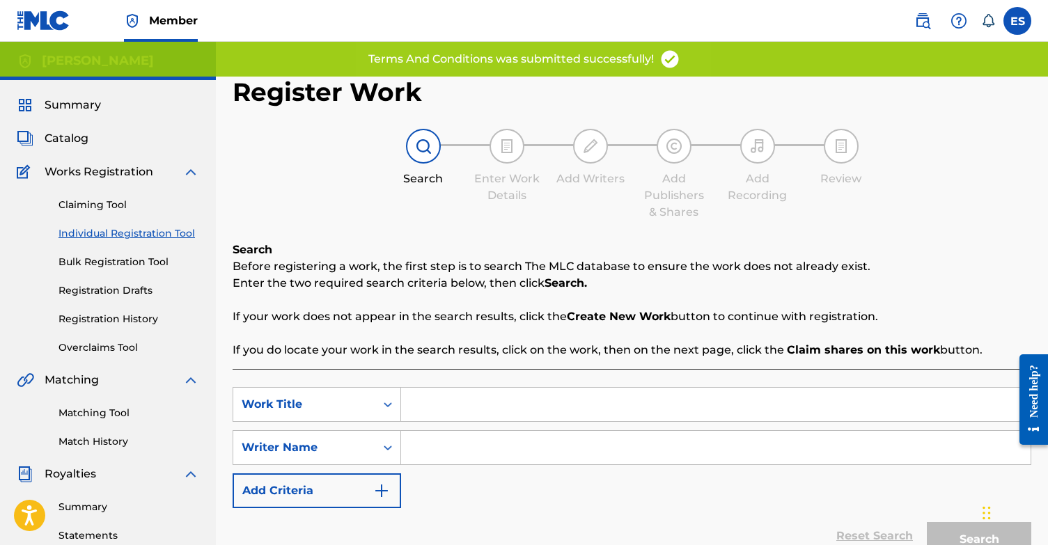
click at [473, 413] on input "Search Form" at bounding box center [715, 404] width 629 height 33
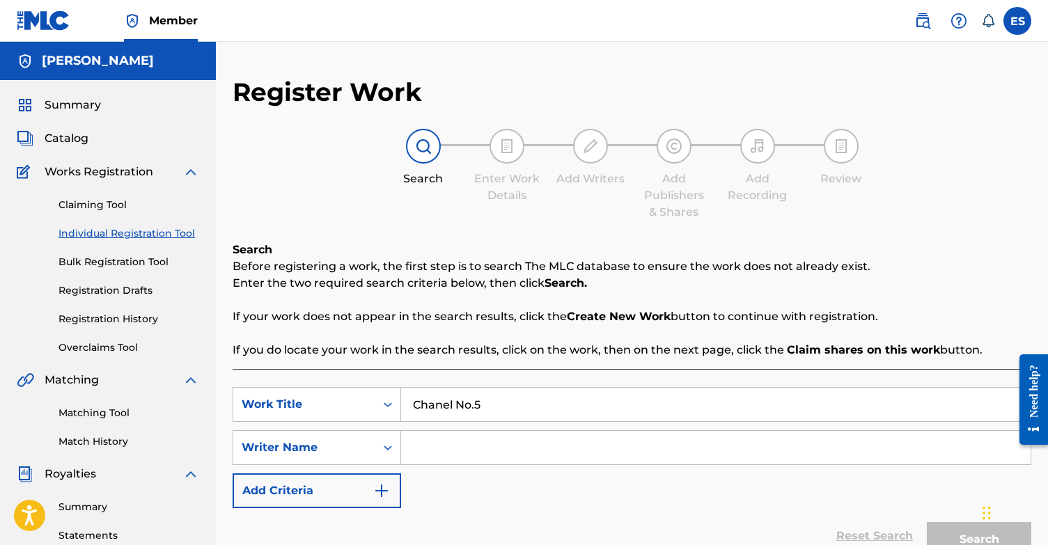
type input "Chanel No.5"
click at [458, 456] on input "Search Form" at bounding box center [715, 447] width 629 height 33
type input "[PERSON_NAME]"
drag, startPoint x: 965, startPoint y: 471, endPoint x: 972, endPoint y: 532, distance: 60.9
click at [972, 532] on button "Search" at bounding box center [978, 539] width 104 height 35
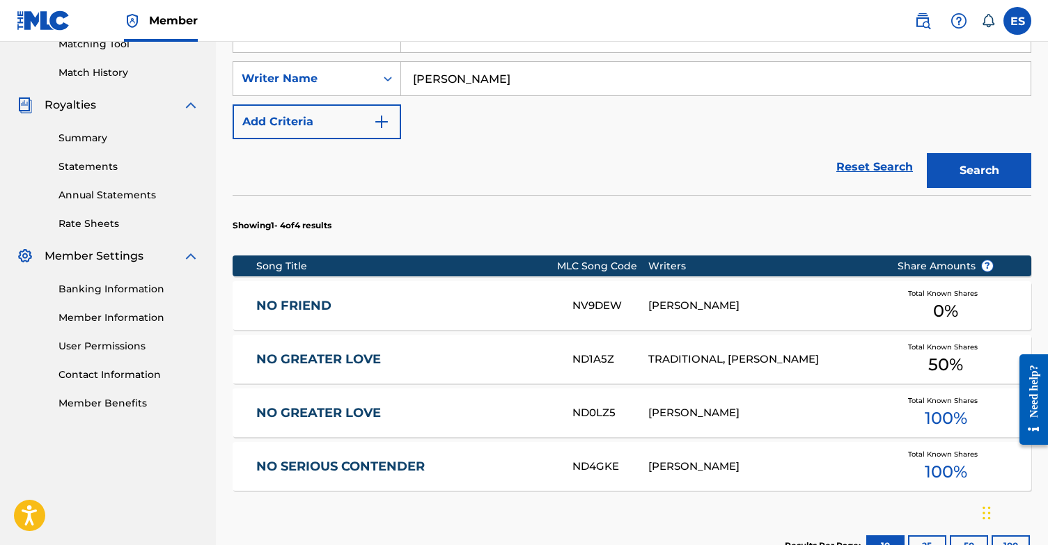
scroll to position [370, 0]
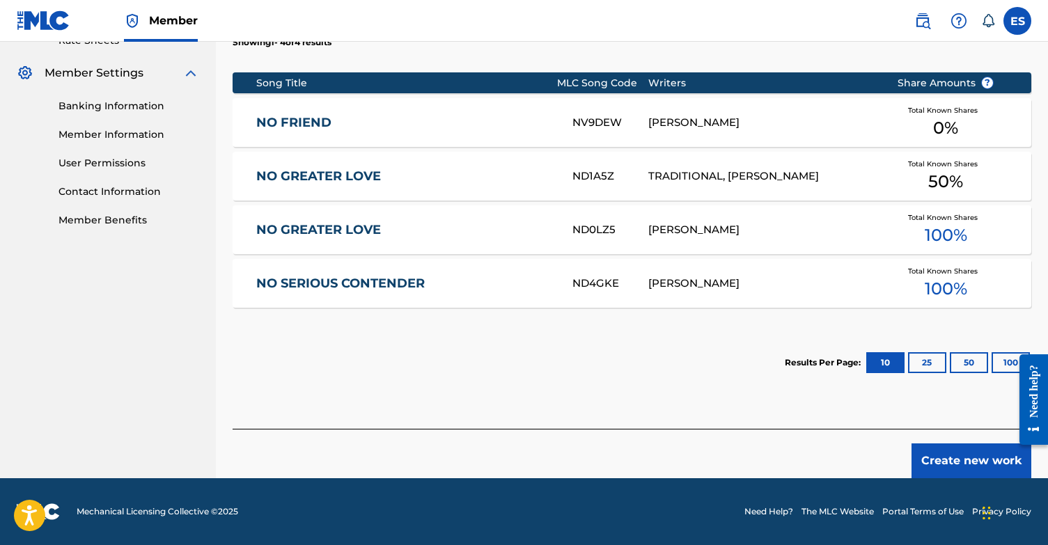
click at [970, 452] on button "Create new work" at bounding box center [971, 460] width 120 height 35
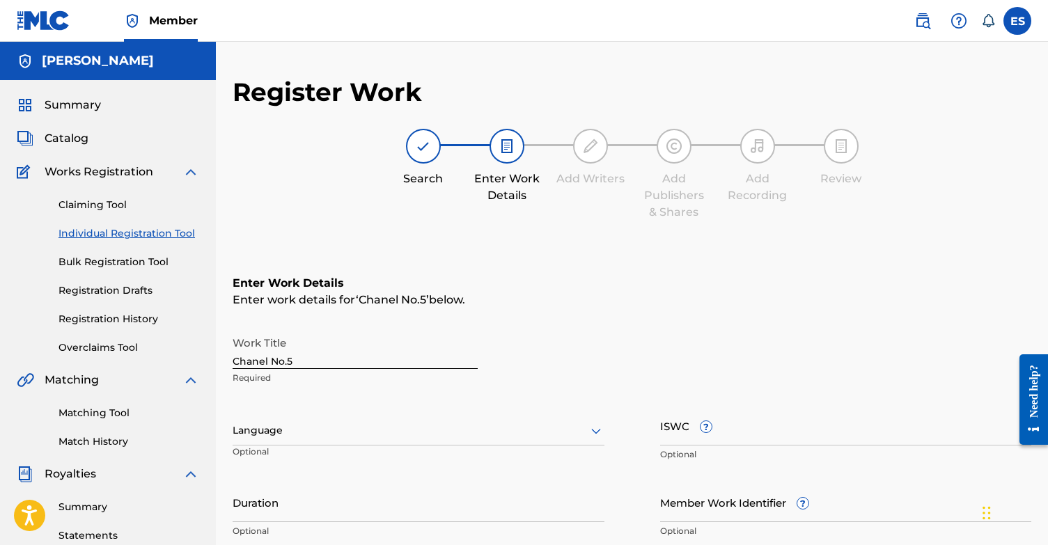
scroll to position [0, 0]
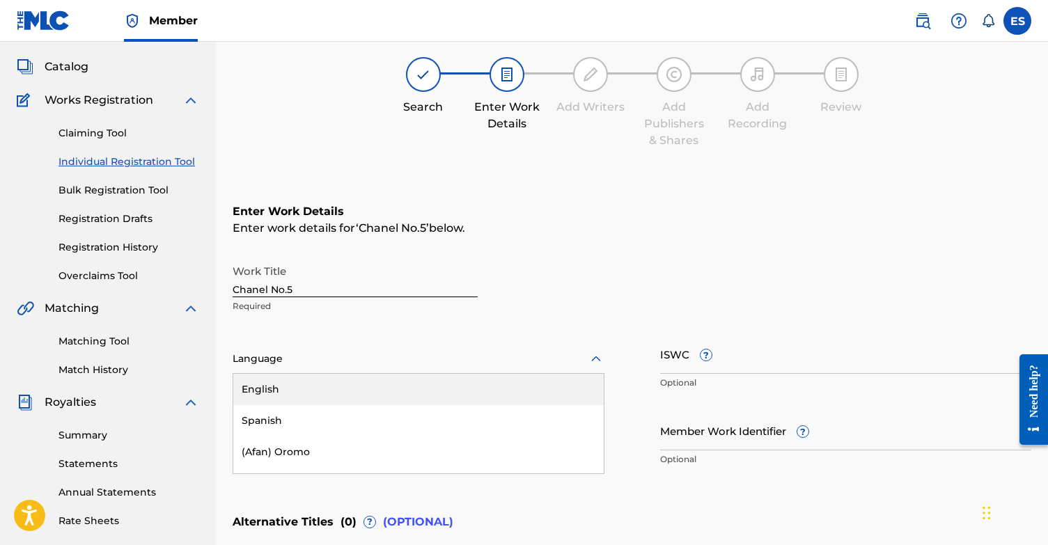
click at [303, 374] on div "English, 1 of 153. 153 results available. Use Up and Down to choose options, pr…" at bounding box center [418, 359] width 372 height 29
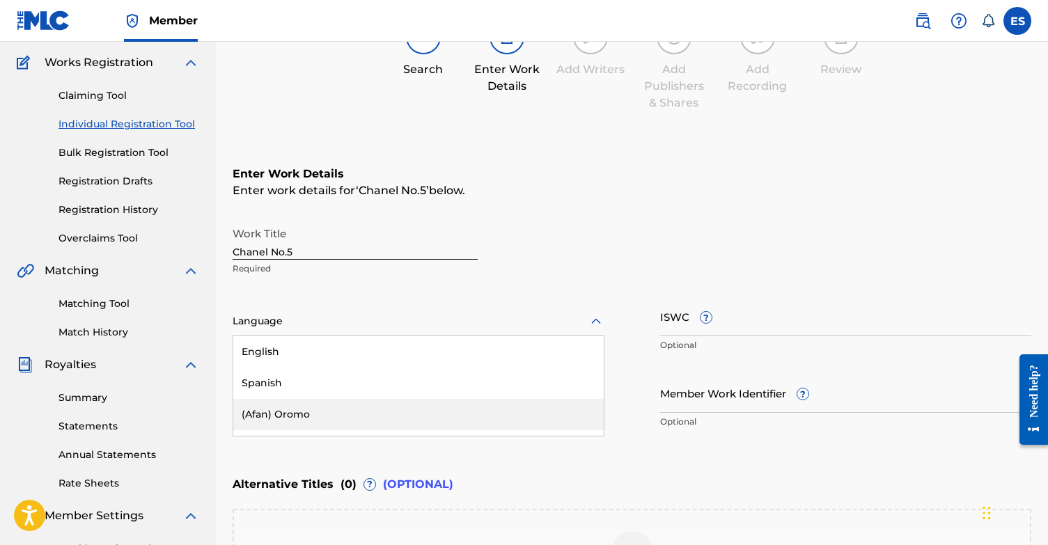
scroll to position [110, 0]
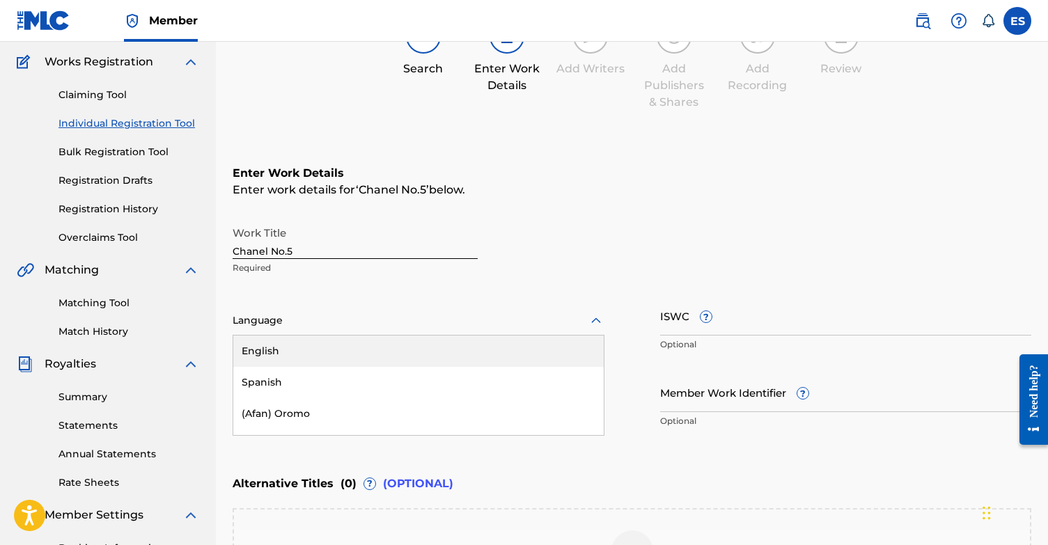
click at [315, 353] on div "English" at bounding box center [418, 351] width 370 height 31
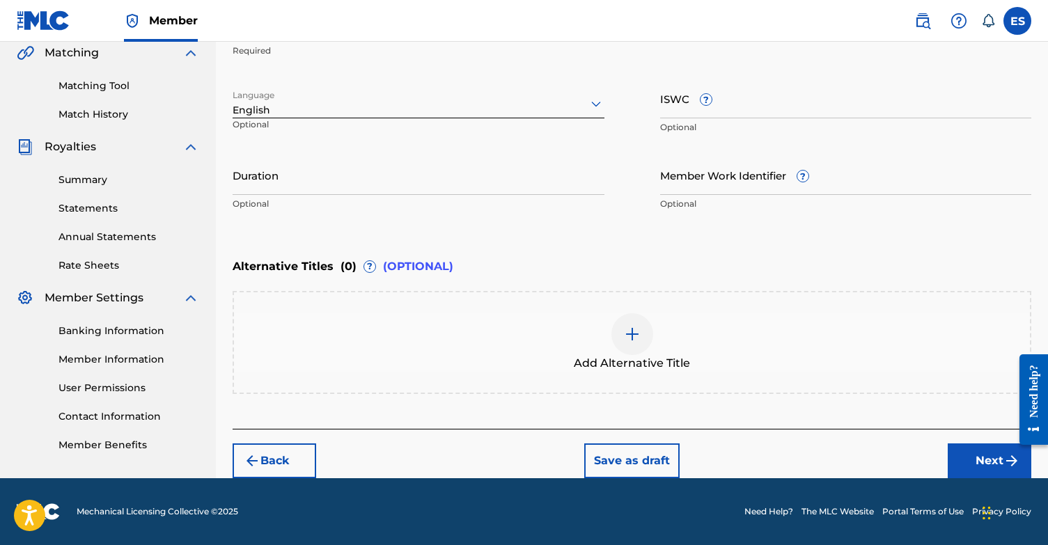
click at [994, 464] on button "Next" at bounding box center [989, 460] width 84 height 35
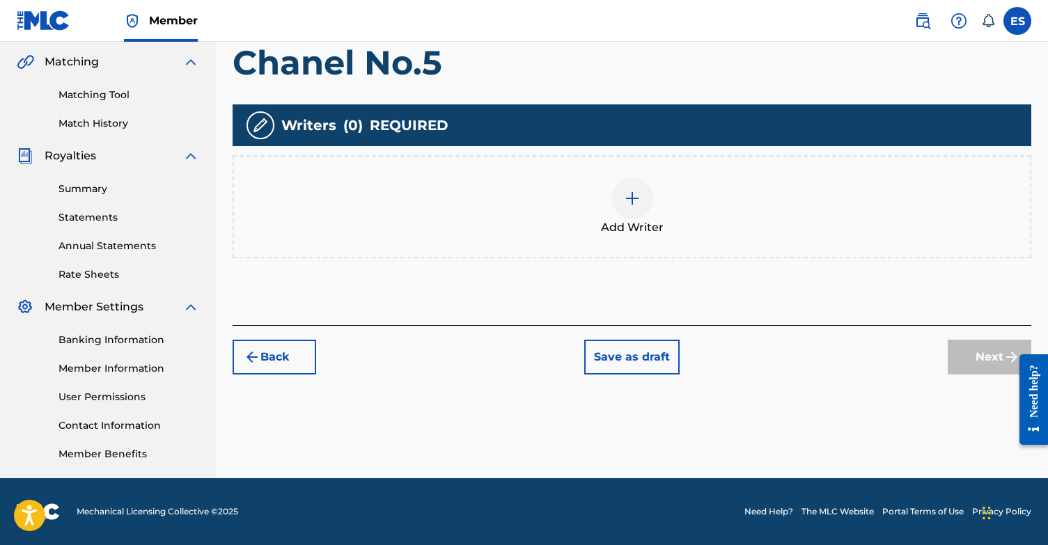
scroll to position [318, 0]
click at [630, 191] on img at bounding box center [632, 198] width 17 height 17
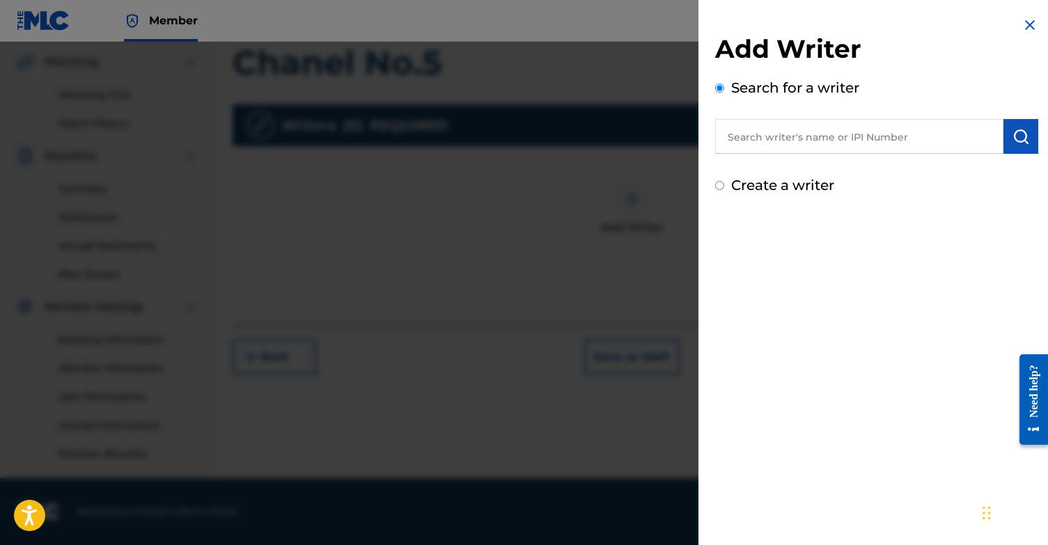
click at [719, 188] on input "Create a writer" at bounding box center [719, 185] width 9 height 9
radio input "false"
radio input "true"
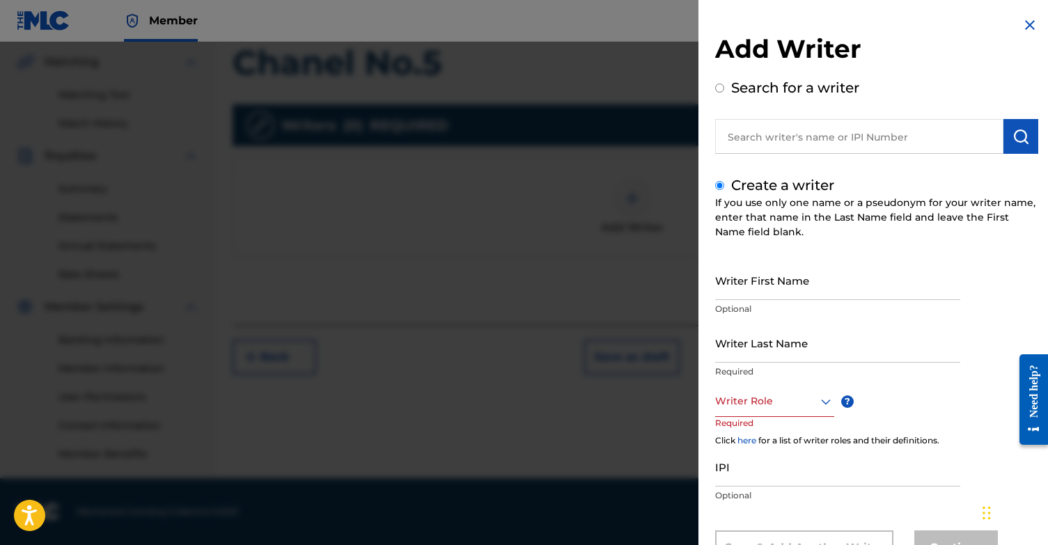
click at [764, 273] on input "Writer First Name" at bounding box center [837, 280] width 245 height 40
type input "[PERSON_NAME]"
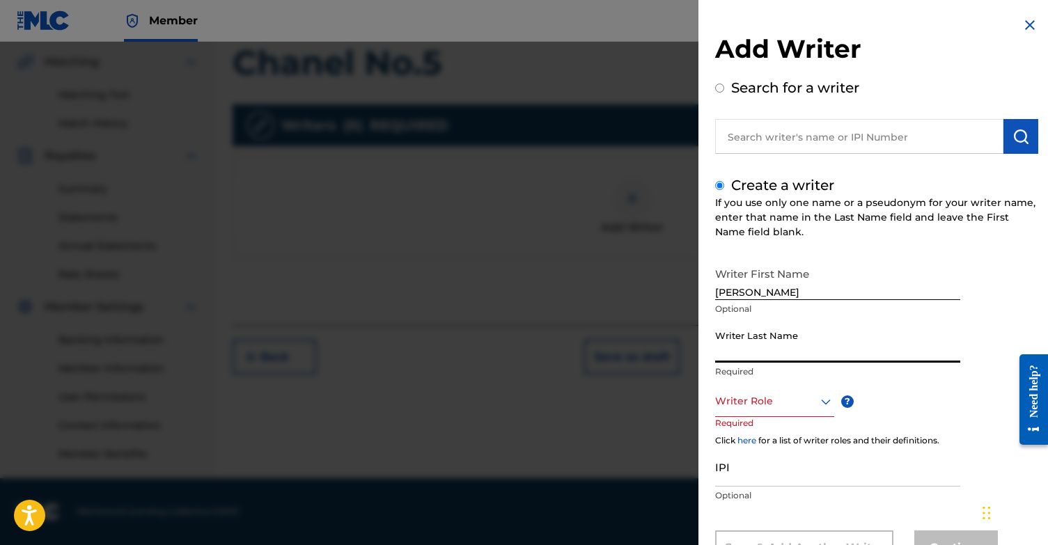
click at [770, 344] on input "Writer Last Name" at bounding box center [837, 343] width 245 height 40
type input "Sabbah"
click at [958, 393] on div "Writer First Name [PERSON_NAME] Optional Writer Last Name [PERSON_NAME] Require…" at bounding box center [876, 412] width 323 height 305
click at [800, 469] on input "IPI" at bounding box center [837, 467] width 245 height 40
paste input "1131868364"
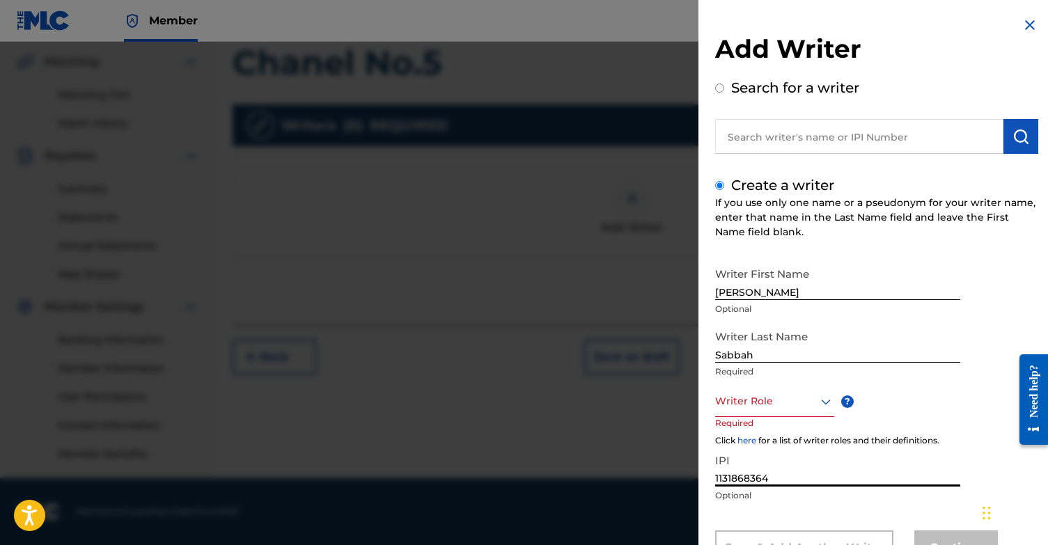
type input "1131868364"
click at [784, 402] on div "Writer Role" at bounding box center [774, 401] width 119 height 31
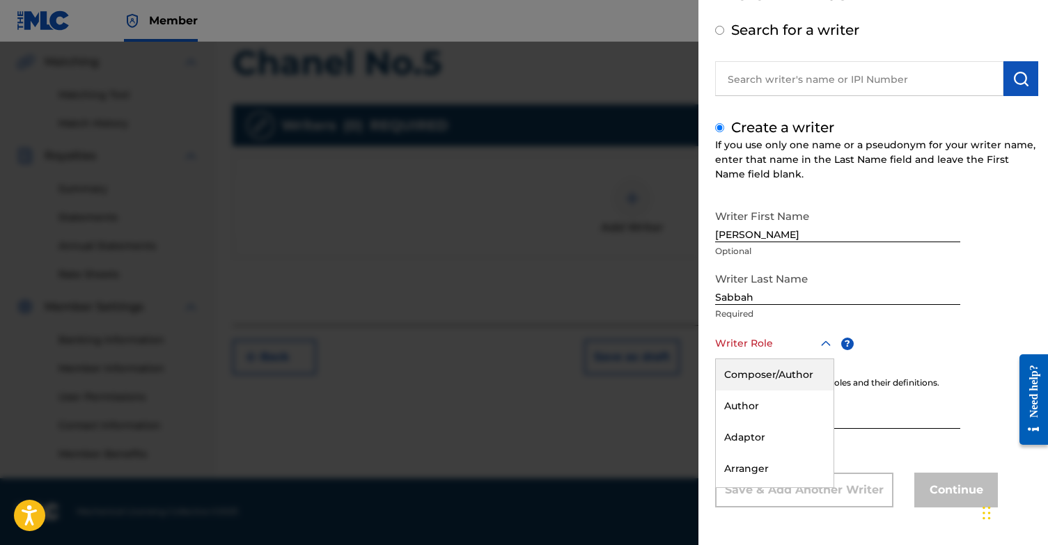
click at [778, 370] on div "Composer/Author" at bounding box center [775, 374] width 118 height 31
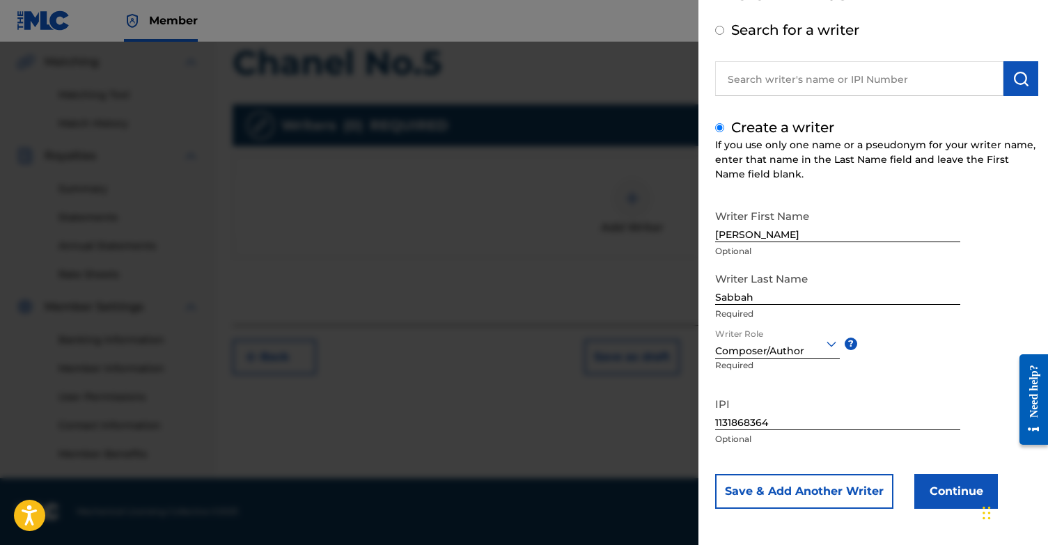
click at [957, 495] on button "Continue" at bounding box center [956, 491] width 84 height 35
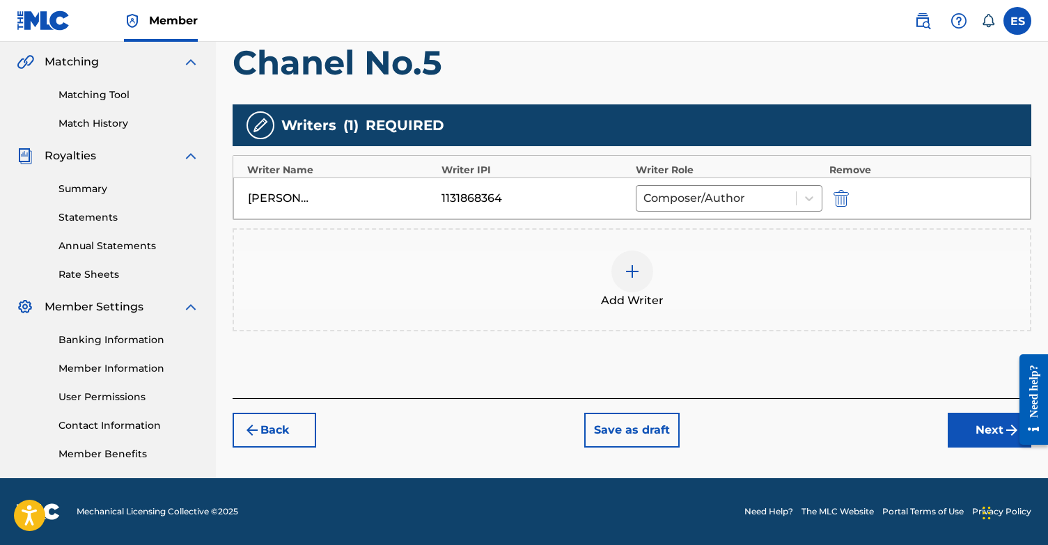
click at [617, 283] on div at bounding box center [632, 272] width 42 height 42
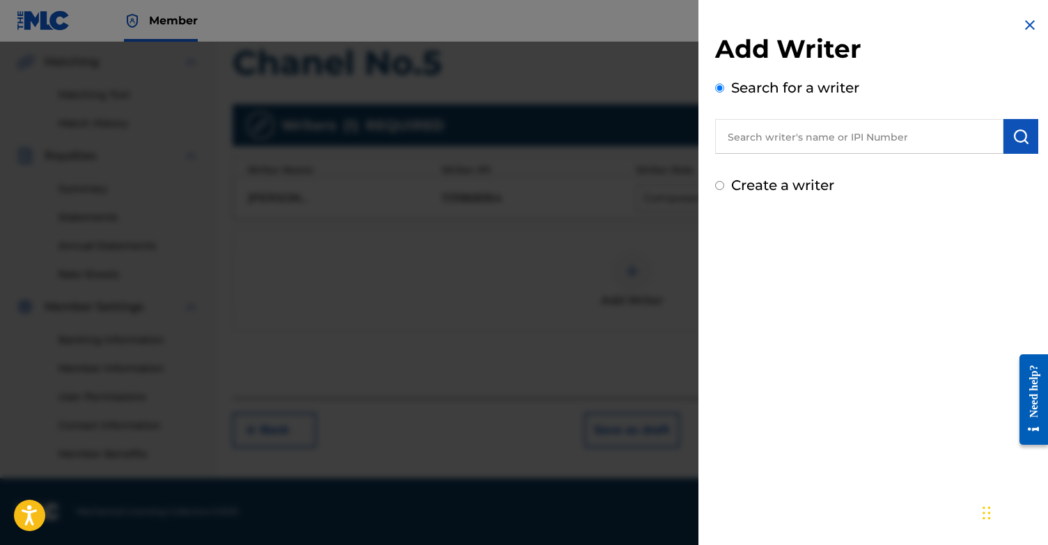
click at [720, 184] on input "Create a writer" at bounding box center [719, 185] width 9 height 9
radio input "false"
radio input "true"
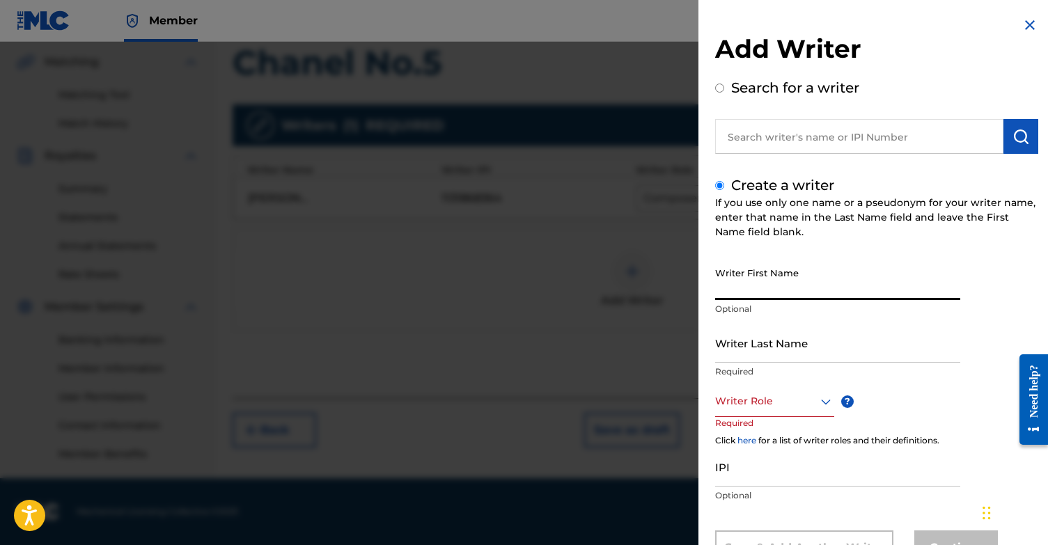
click at [768, 283] on input "Writer First Name" at bounding box center [837, 280] width 245 height 40
type input "Fryderyk"
click at [747, 347] on input "Writer Last Name" at bounding box center [837, 343] width 245 height 40
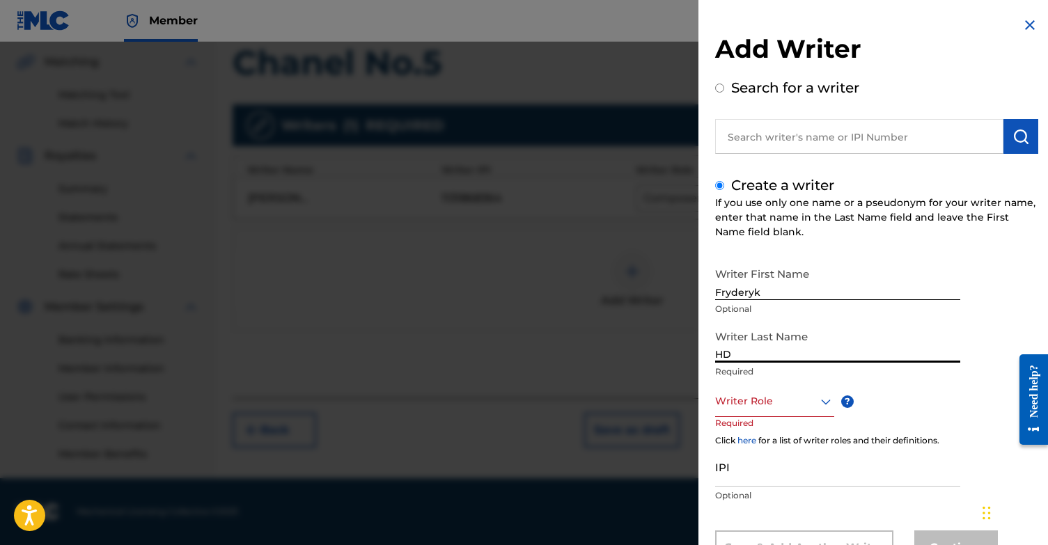
type input "HD"
click at [764, 393] on div "Writer Role" at bounding box center [774, 401] width 119 height 31
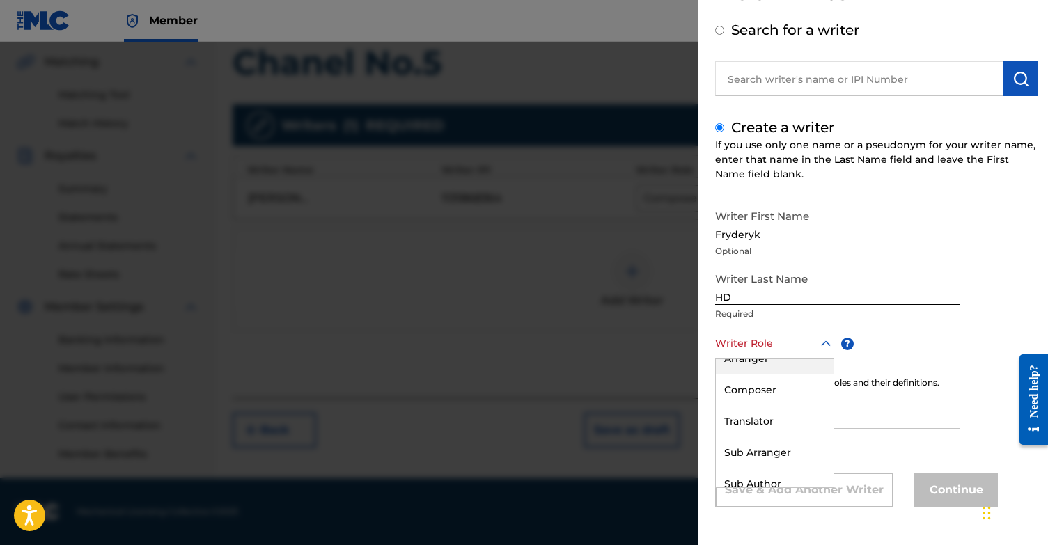
scroll to position [119, 0]
click at [778, 384] on div "Composer" at bounding box center [775, 380] width 118 height 31
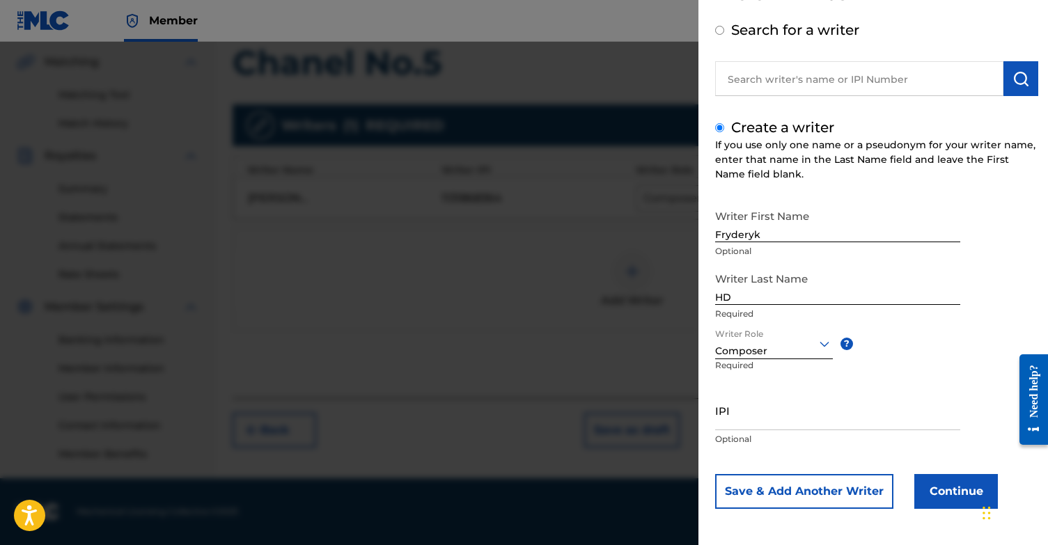
click at [770, 418] on input "IPI" at bounding box center [837, 410] width 245 height 40
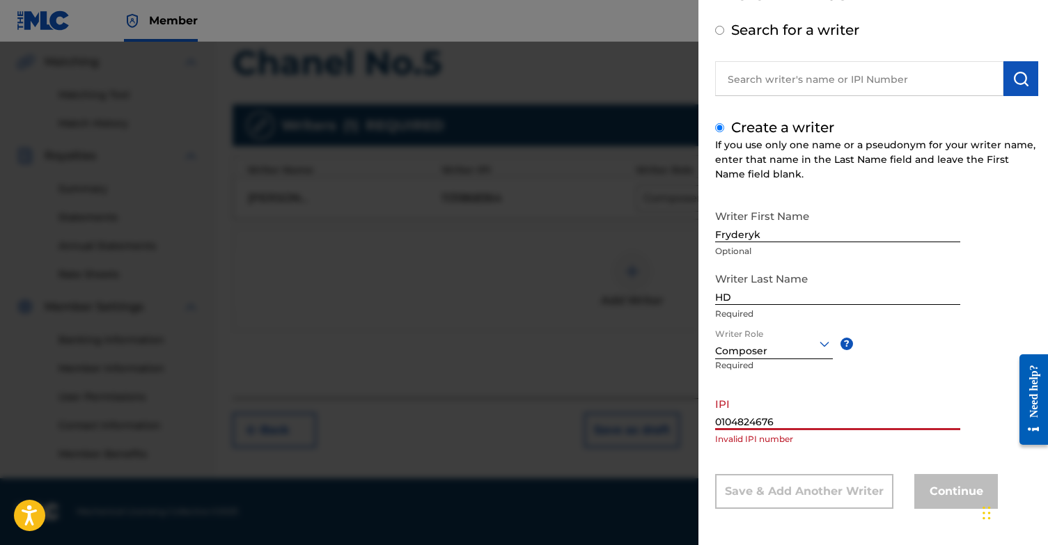
click at [756, 423] on input "0104824676" at bounding box center [837, 410] width 245 height 40
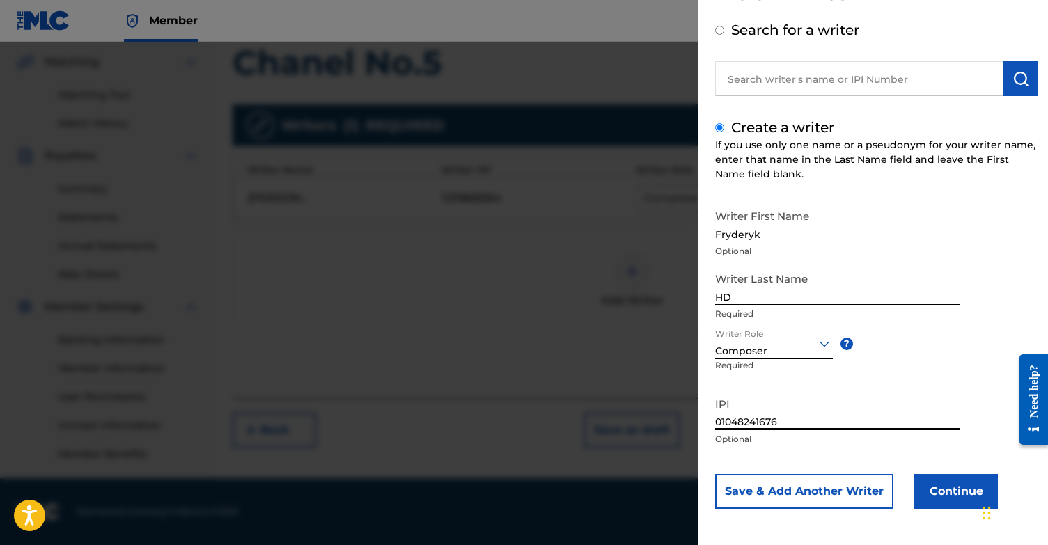
type input "01048241676"
click at [977, 489] on button "Continue" at bounding box center [956, 491] width 84 height 35
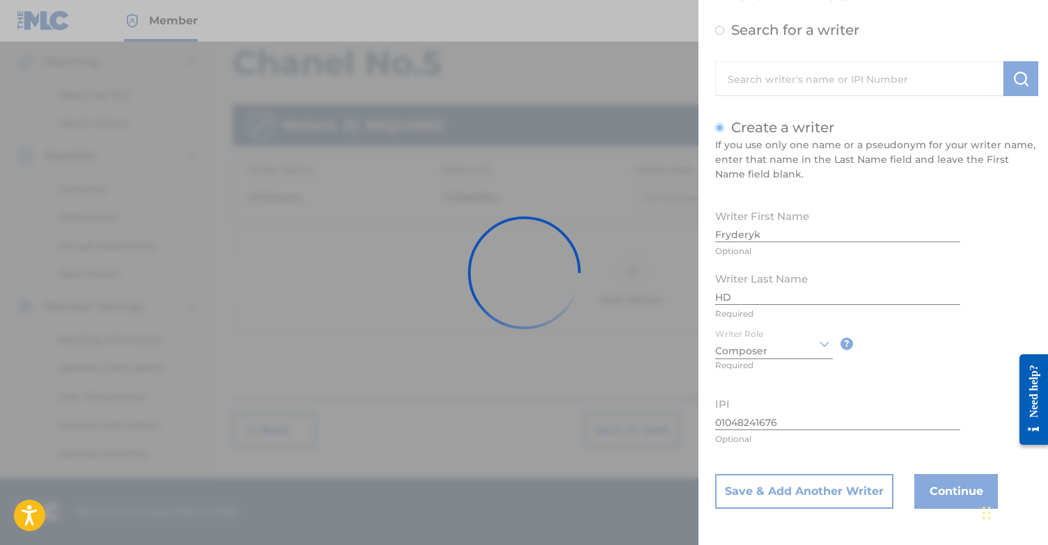
scroll to position [0, 0]
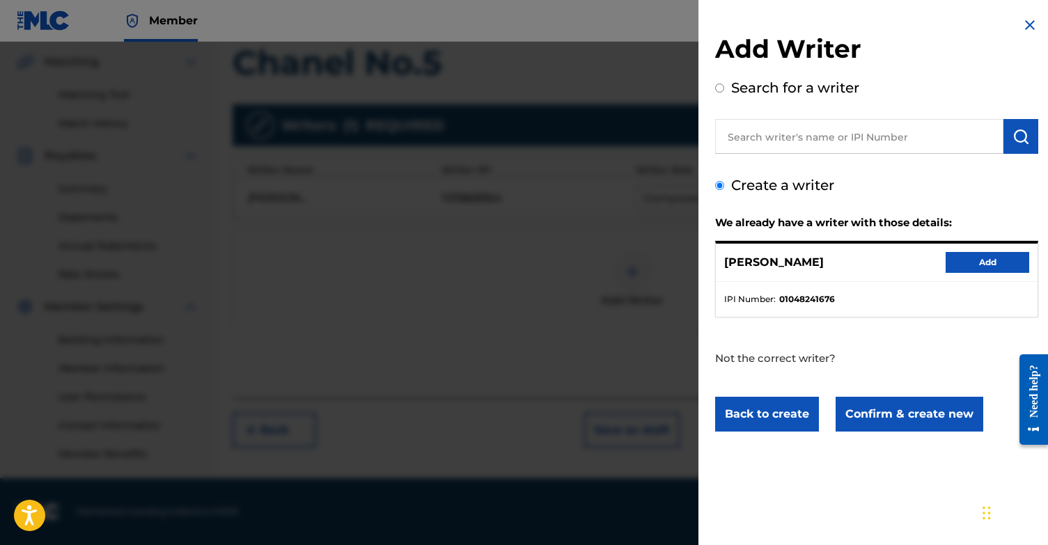
click at [979, 258] on button "Add" at bounding box center [987, 262] width 84 height 21
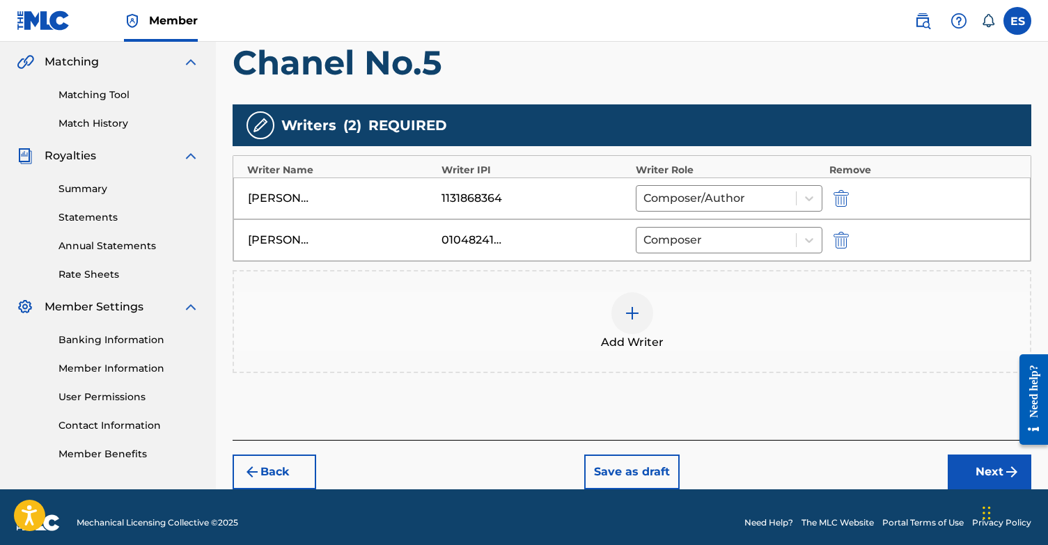
click at [978, 471] on button "Next" at bounding box center [989, 472] width 84 height 35
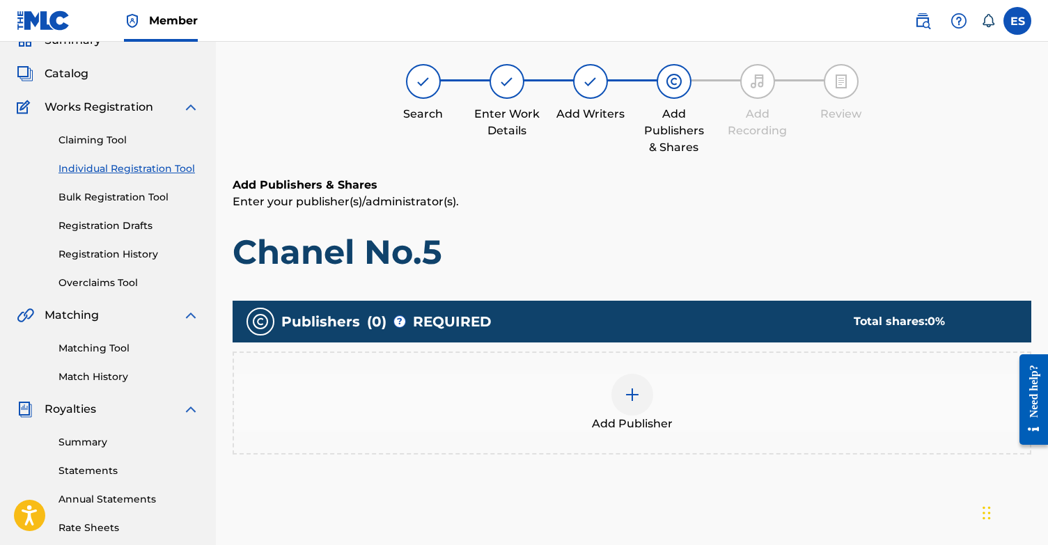
scroll to position [63, 0]
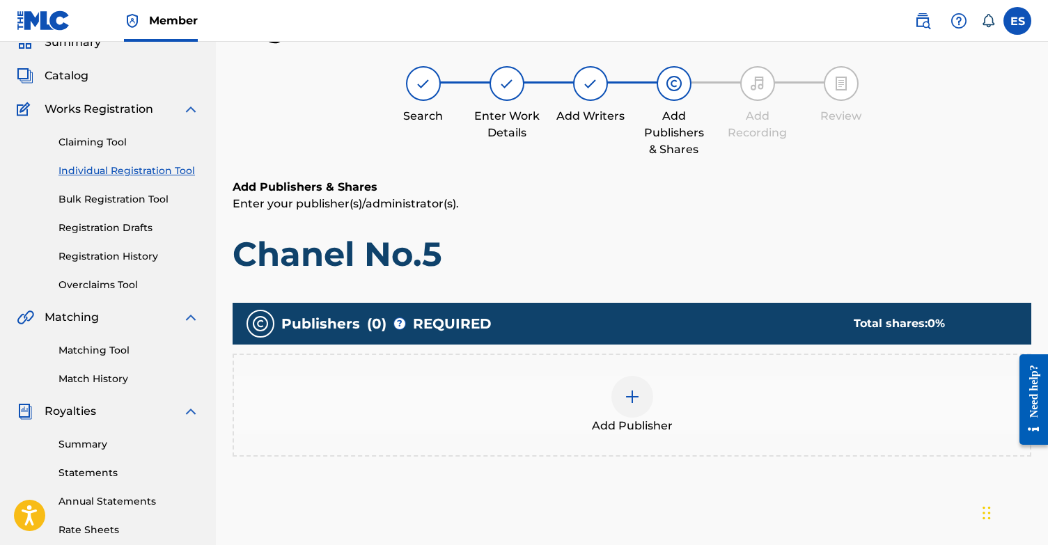
click at [625, 397] on img at bounding box center [632, 396] width 17 height 17
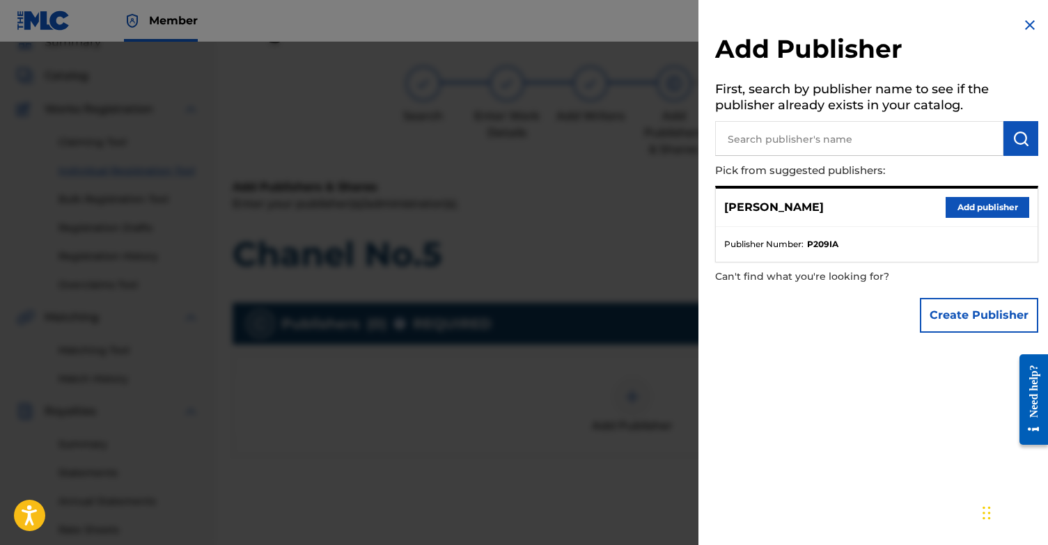
click at [970, 209] on button "Add publisher" at bounding box center [987, 207] width 84 height 21
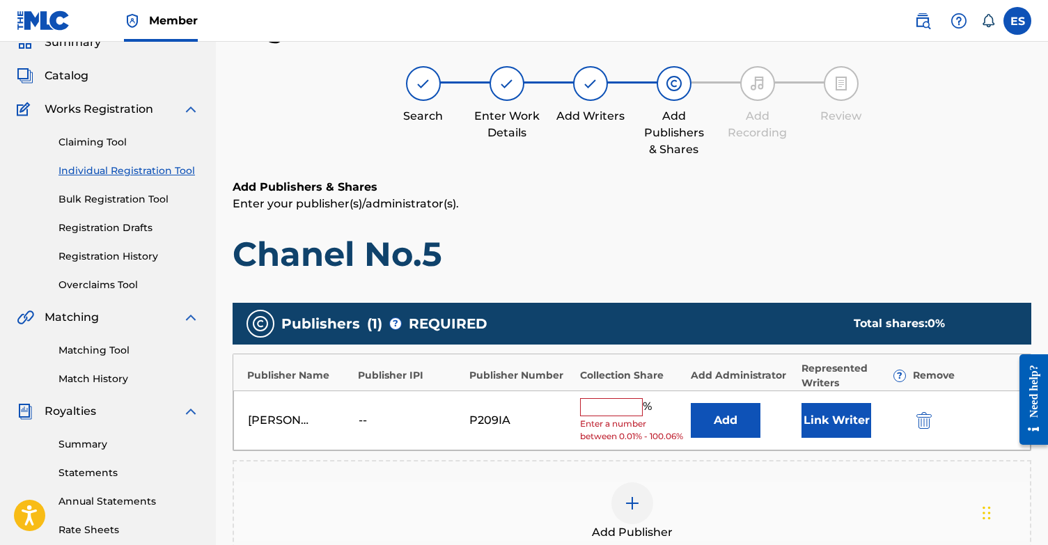
click at [602, 409] on input "text" at bounding box center [611, 407] width 63 height 18
click at [858, 413] on button "Link Writer" at bounding box center [836, 420] width 70 height 35
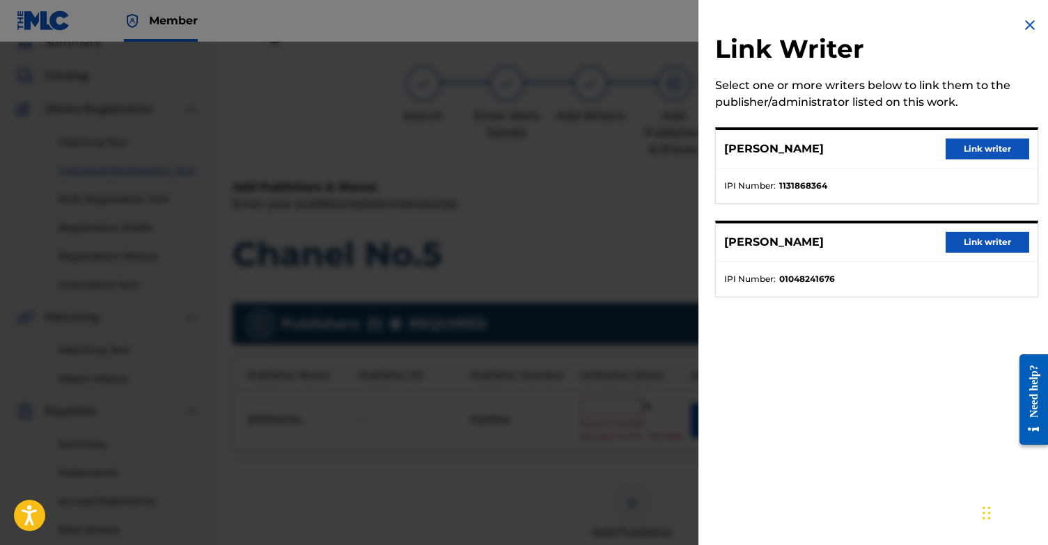
click at [983, 145] on button "Link writer" at bounding box center [987, 149] width 84 height 21
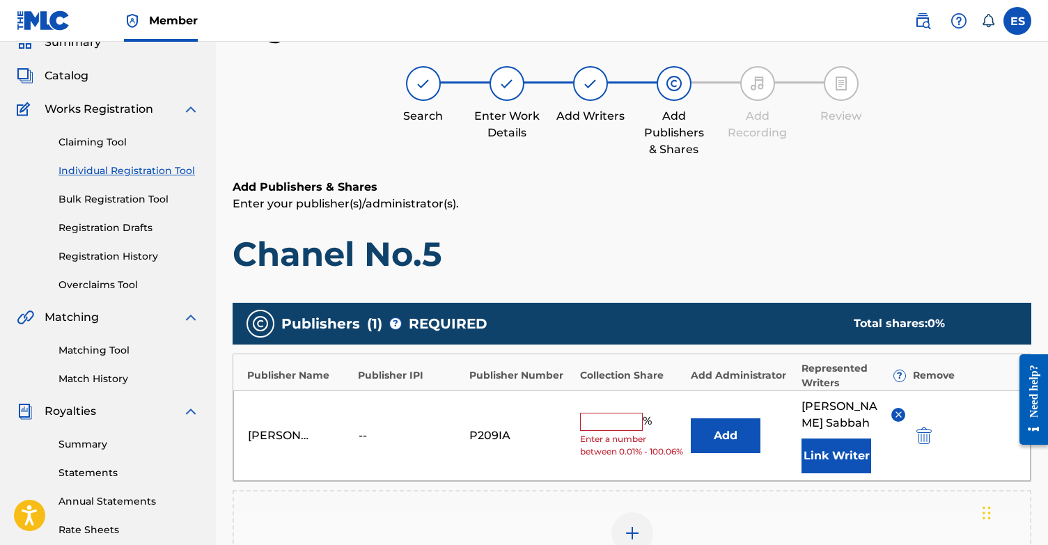
click at [610, 413] on input "text" at bounding box center [611, 422] width 63 height 18
type input "100"
click at [769, 216] on div "Add Publishers & Shares Enter your publisher(s)/administrator(s). Chanel No.5" at bounding box center [631, 227] width 798 height 96
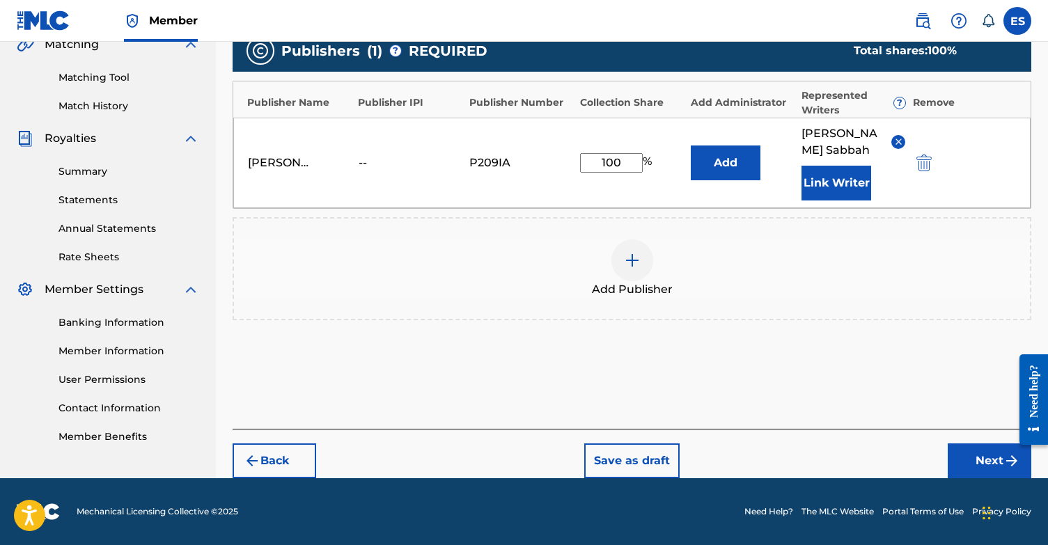
click at [978, 466] on button "Next" at bounding box center [989, 460] width 84 height 35
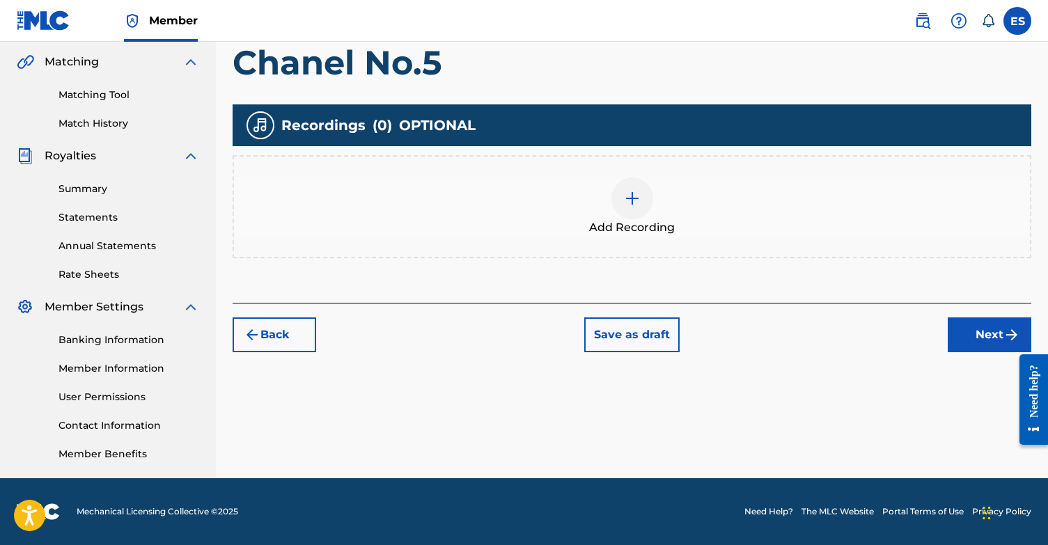
click at [638, 202] on img at bounding box center [632, 198] width 17 height 17
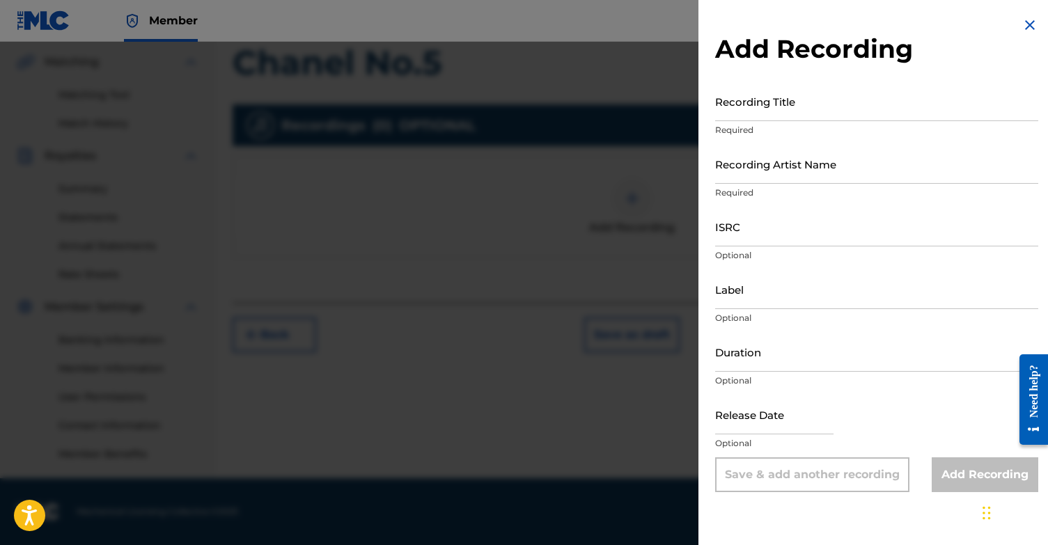
click at [809, 106] on input "Recording Title" at bounding box center [876, 101] width 323 height 40
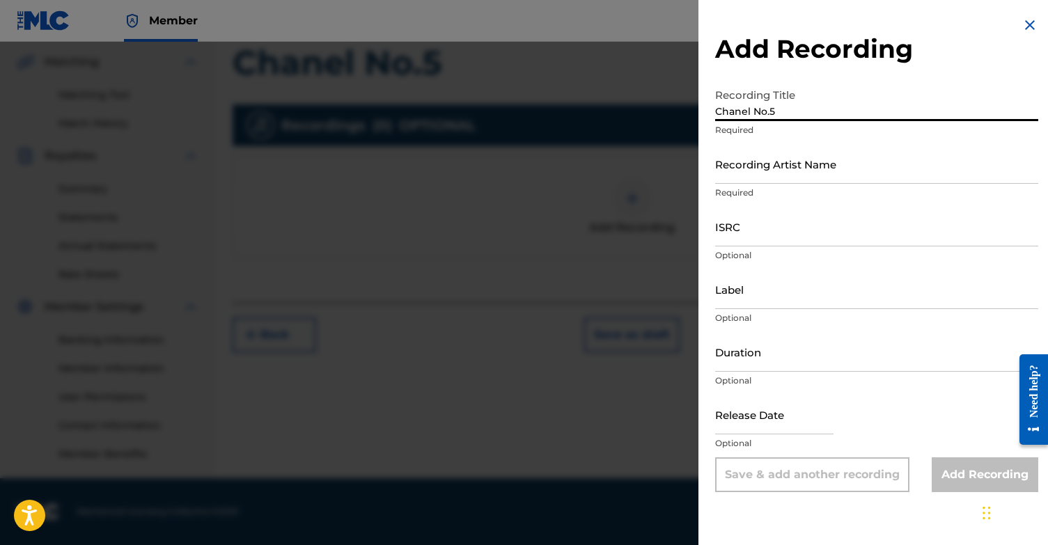
type input "Chanel No.5"
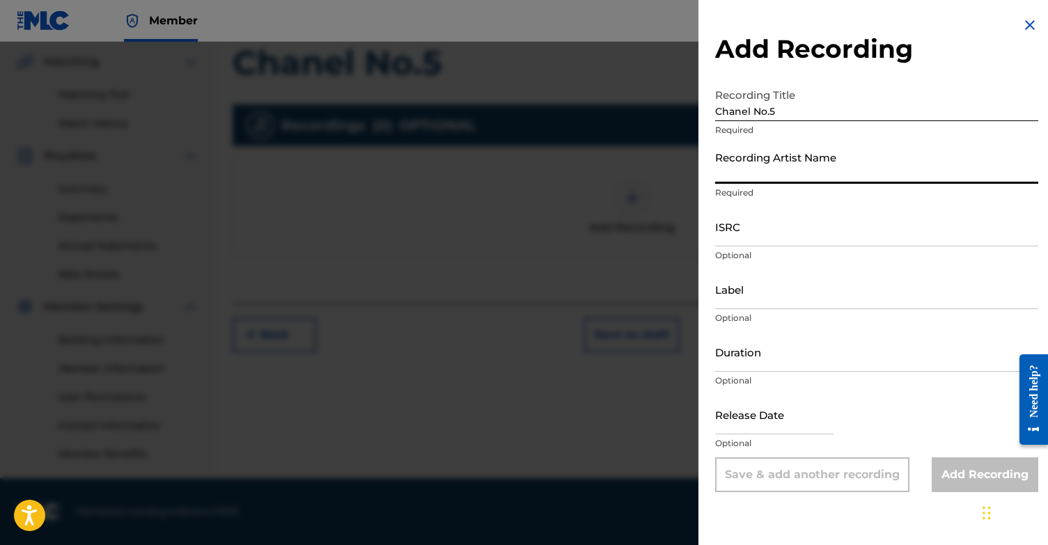
click at [800, 164] on input "Recording Artist Name" at bounding box center [876, 164] width 323 height 40
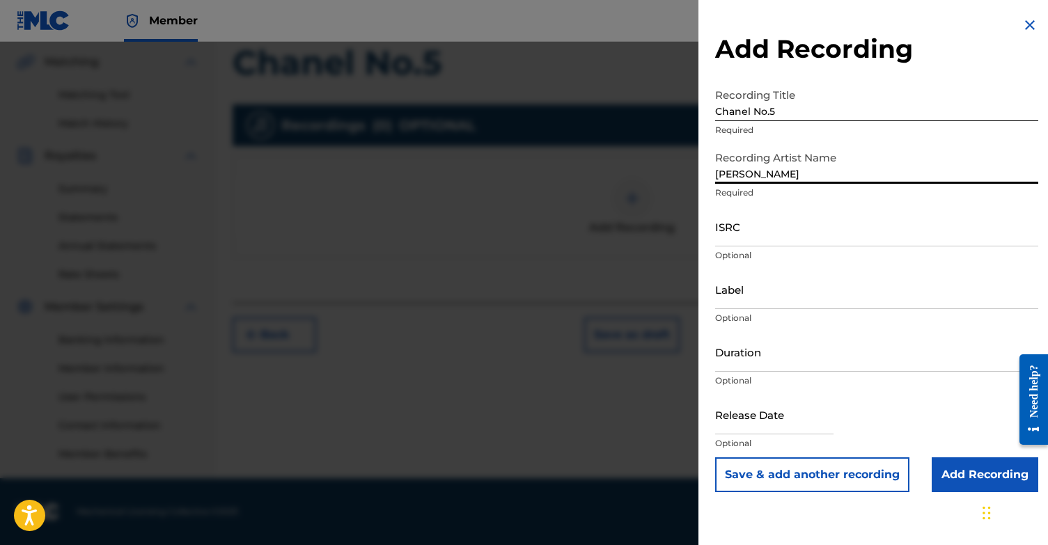
type input "[PERSON_NAME]"
click at [785, 239] on input "ISRC" at bounding box center [876, 227] width 323 height 40
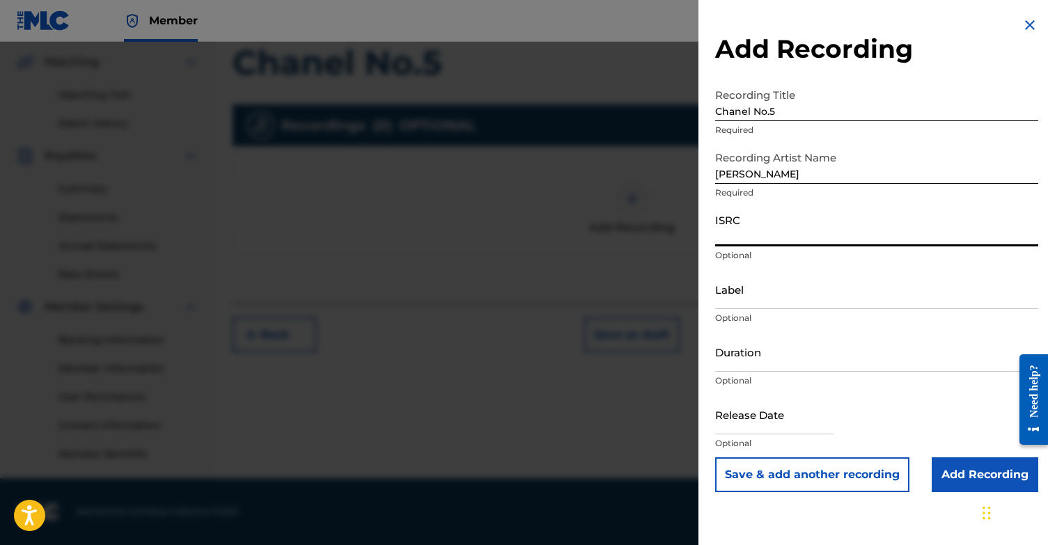
click at [745, 236] on input "ISRC" at bounding box center [876, 227] width 323 height 40
paste input "QZWDW2563900"
type input "QZWDW2563900"
click at [976, 482] on input "Add Recording" at bounding box center [984, 474] width 106 height 35
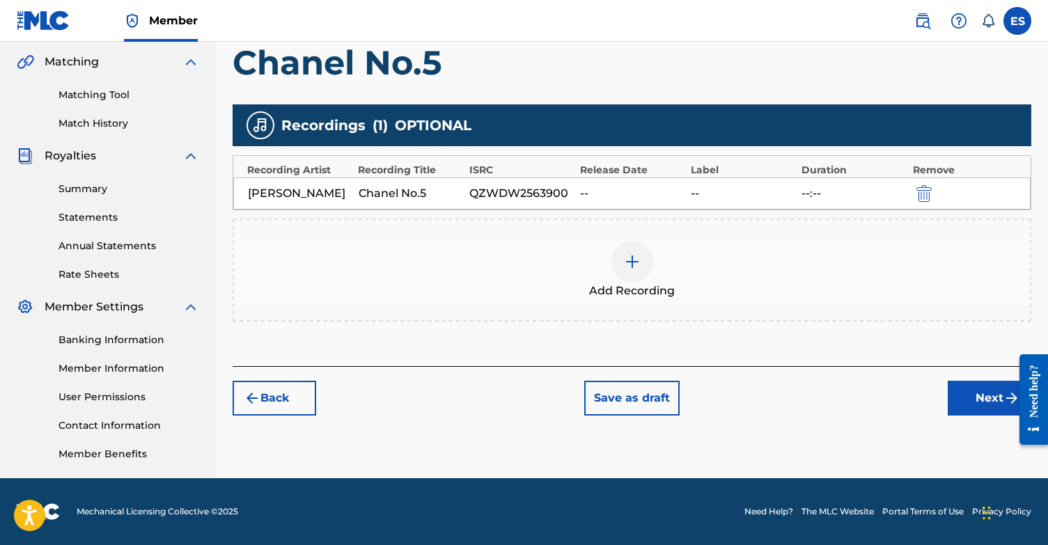
click at [988, 403] on button "Next" at bounding box center [989, 398] width 84 height 35
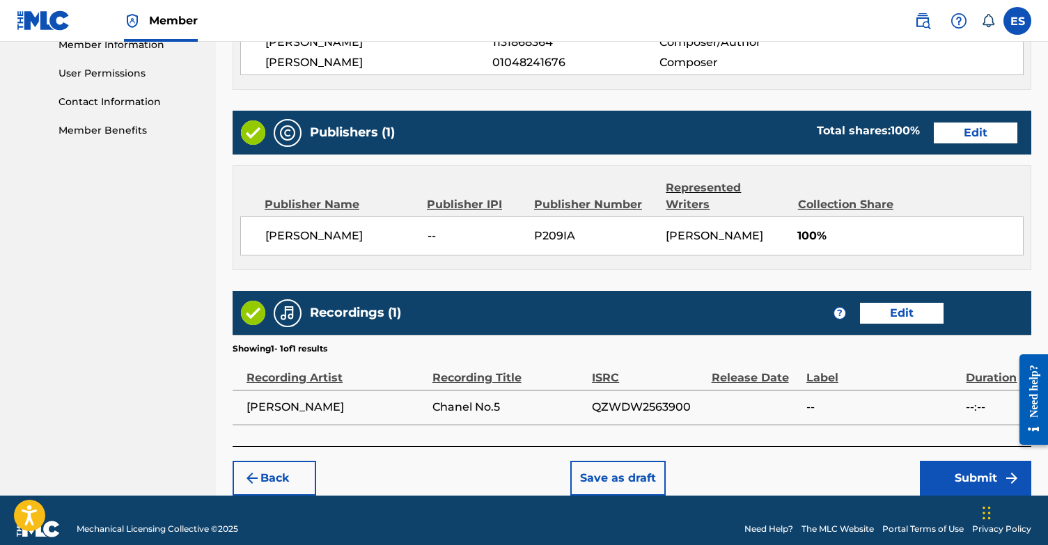
scroll to position [641, 0]
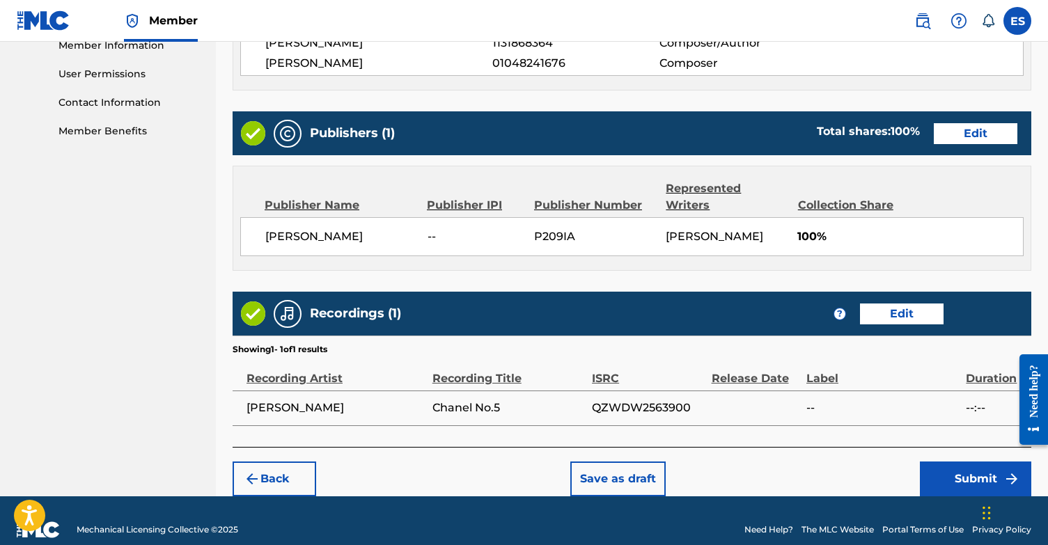
click at [997, 461] on button "Submit" at bounding box center [975, 478] width 111 height 35
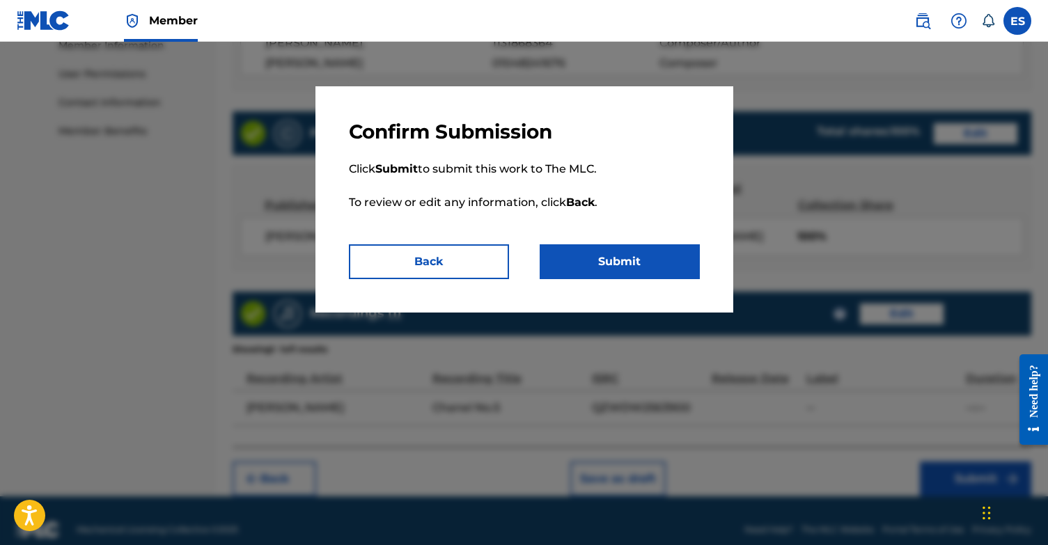
click at [659, 269] on button "Submit" at bounding box center [619, 261] width 160 height 35
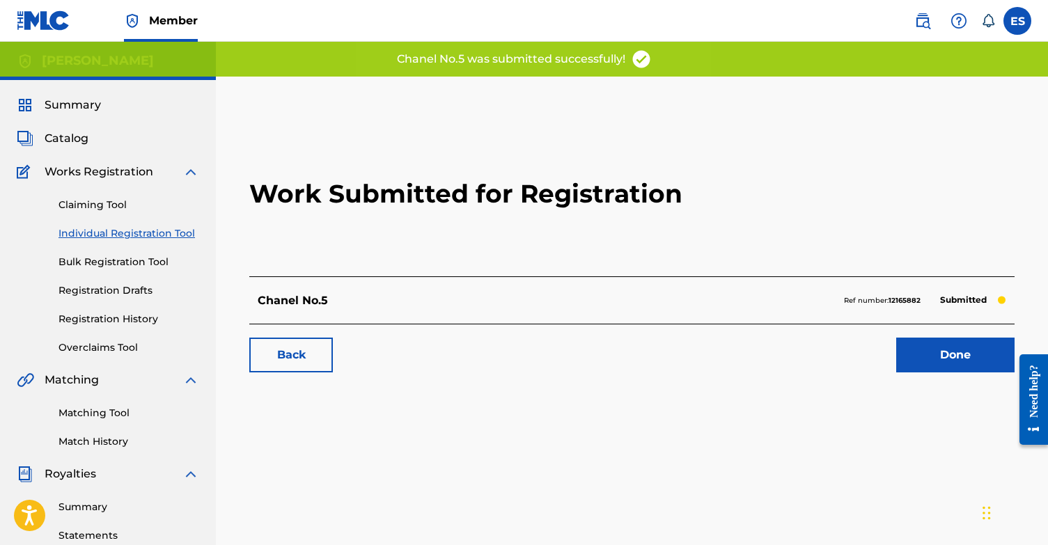
click at [946, 358] on link "Done" at bounding box center [955, 355] width 118 height 35
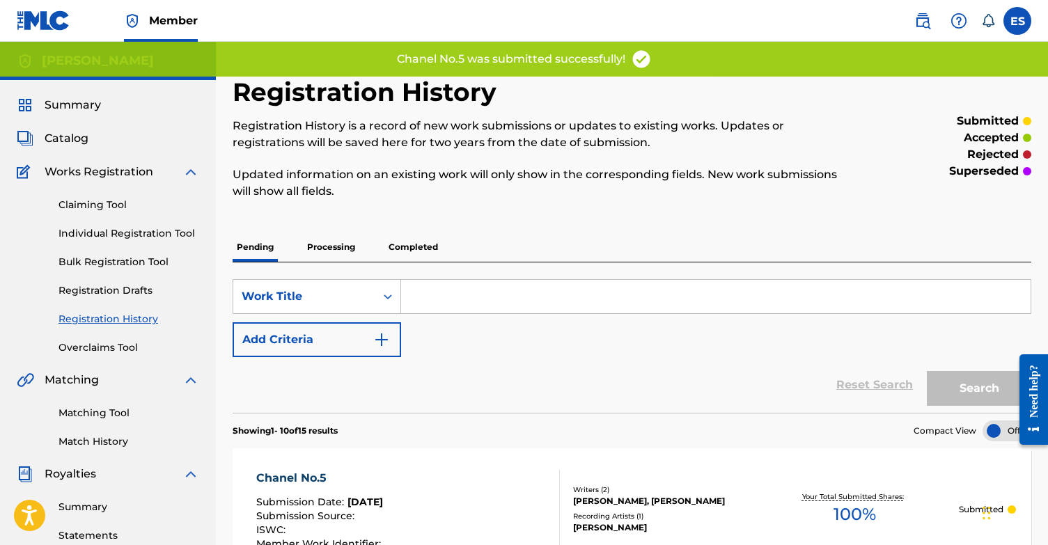
click at [106, 228] on link "Individual Registration Tool" at bounding box center [128, 233] width 141 height 15
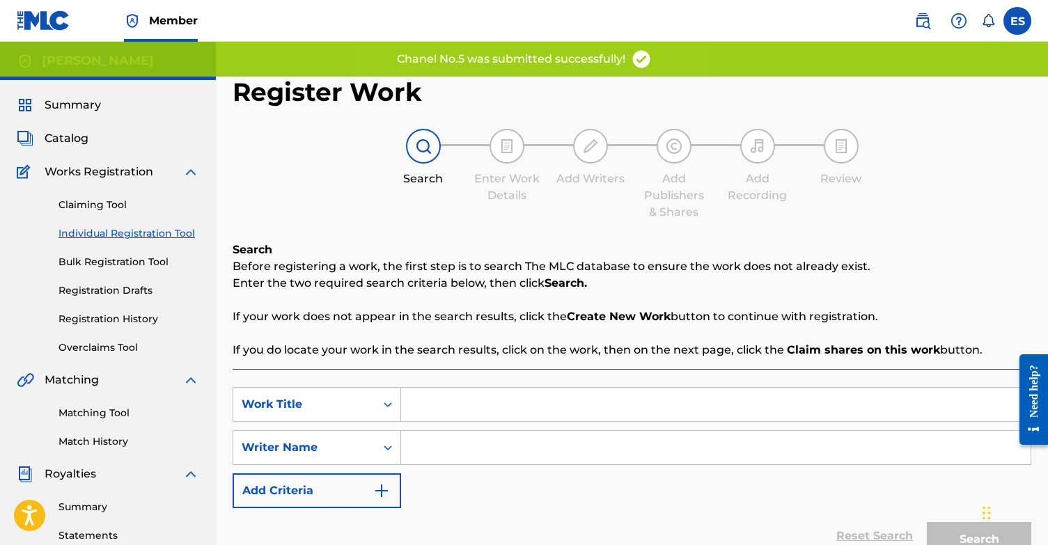
click at [468, 410] on input "Search Form" at bounding box center [715, 404] width 629 height 33
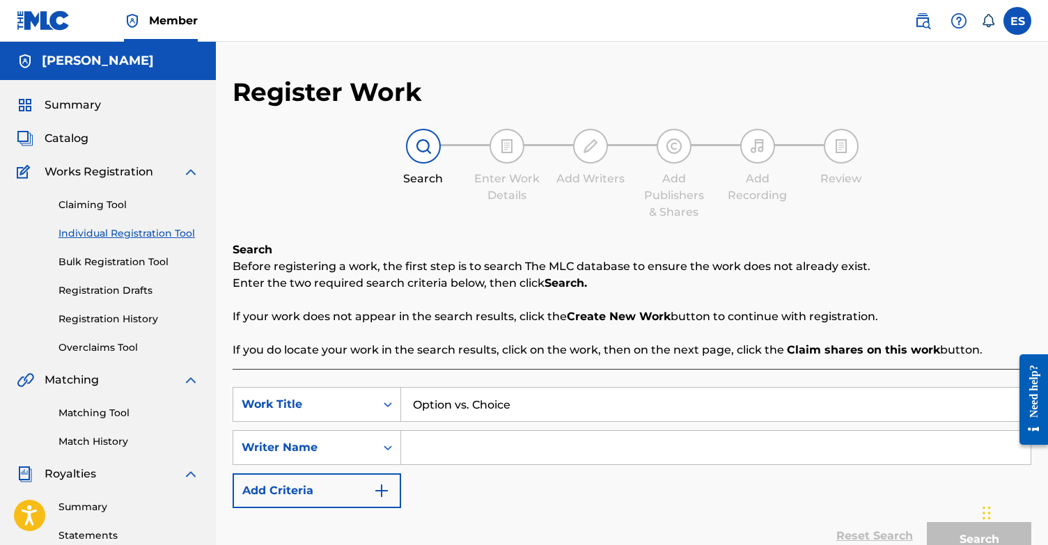
type input "Option vs. Choice"
click at [461, 452] on input "Search Form" at bounding box center [715, 447] width 629 height 33
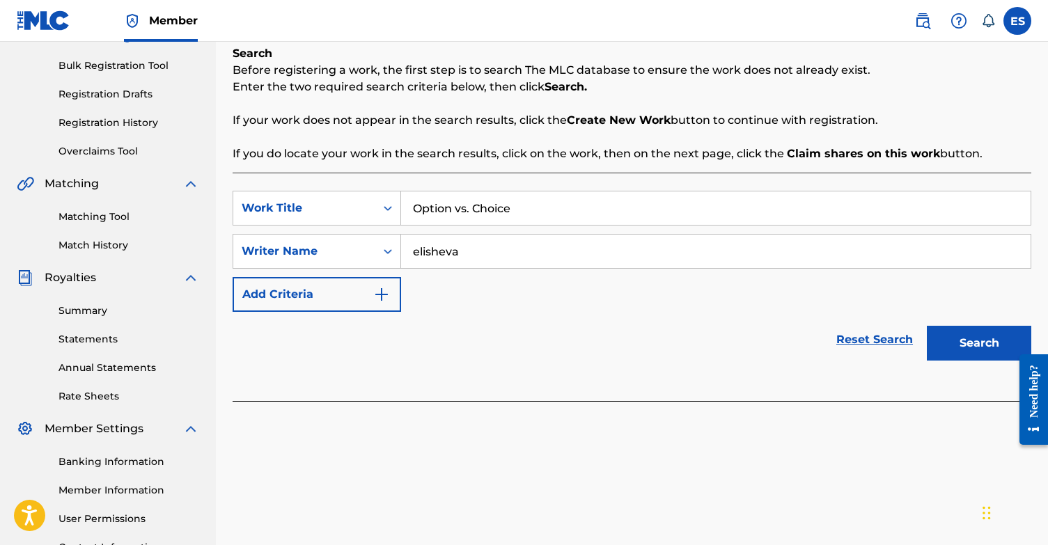
scroll to position [230, 0]
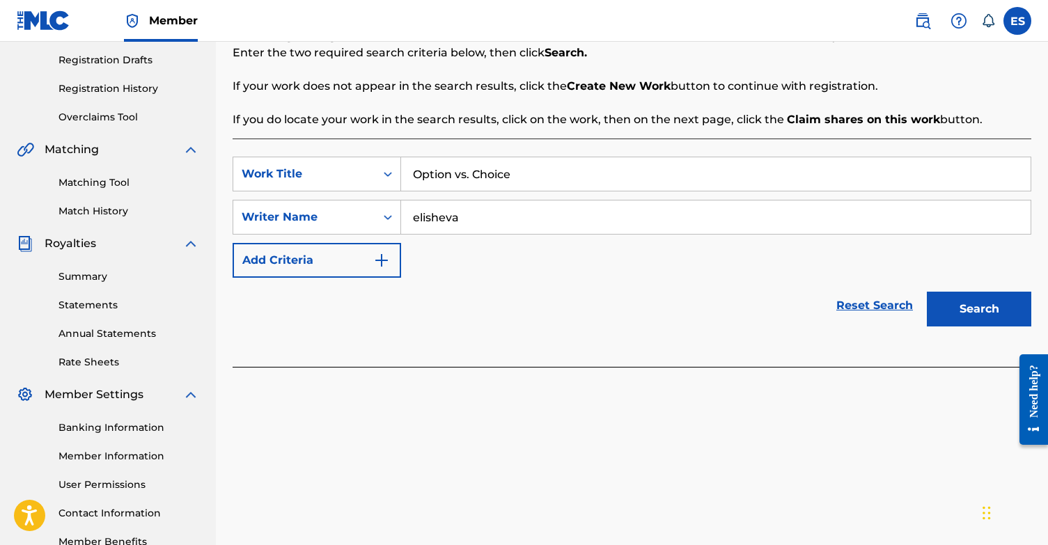
type input "elisheva"
click at [1004, 316] on button "Search" at bounding box center [978, 309] width 104 height 35
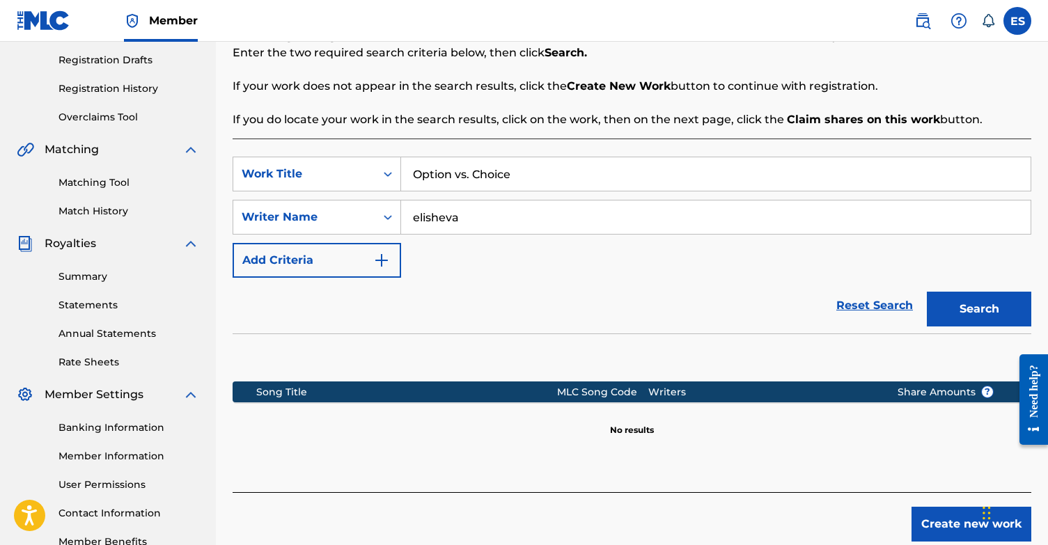
click at [931, 528] on button "Create new work" at bounding box center [971, 524] width 120 height 35
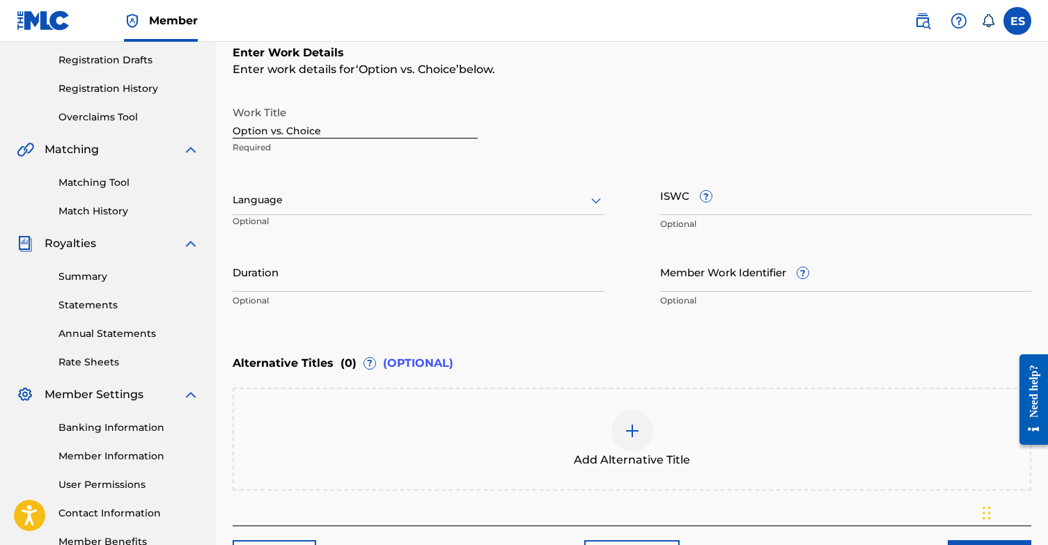
click at [337, 206] on div at bounding box center [418, 199] width 372 height 17
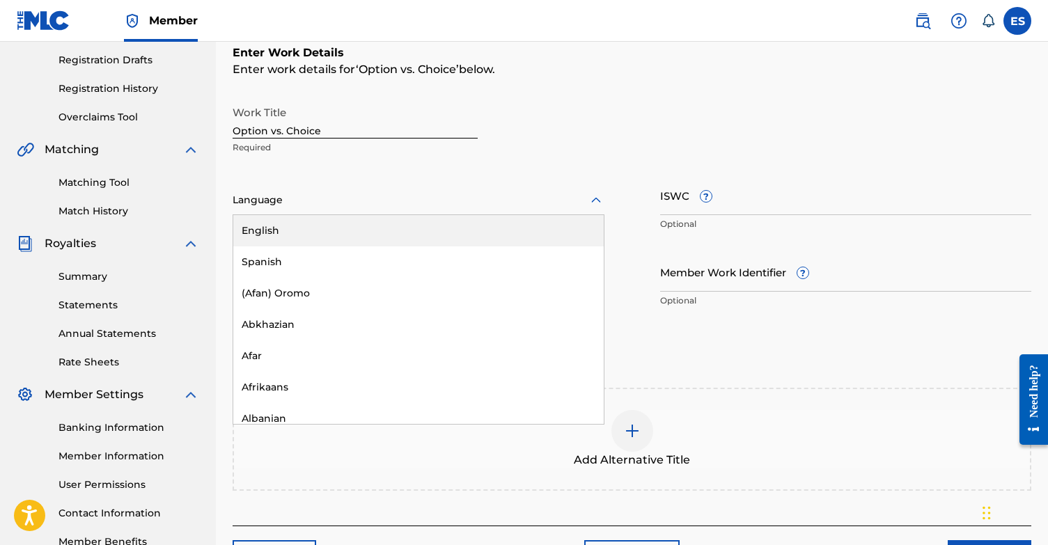
click at [315, 231] on div "English" at bounding box center [418, 230] width 370 height 31
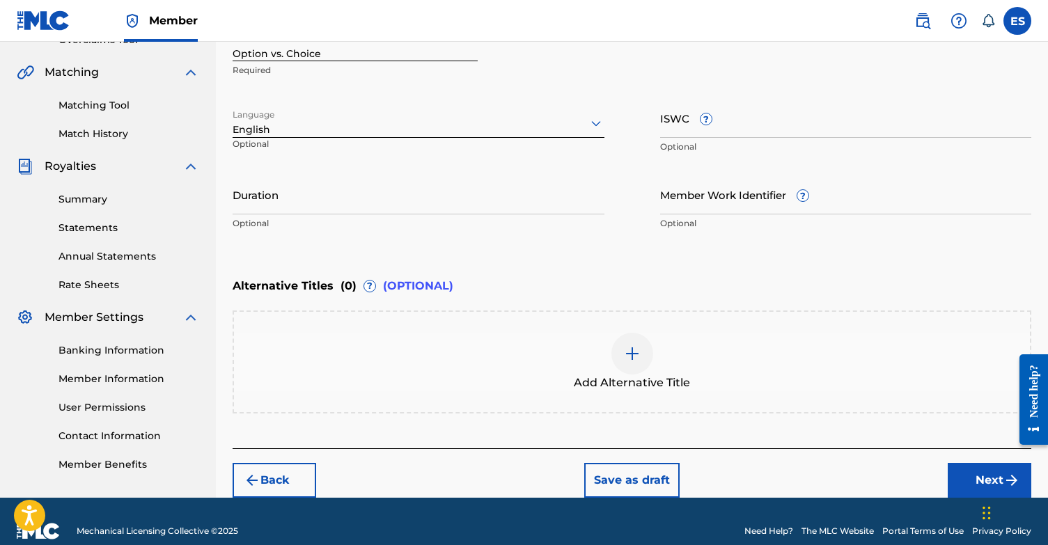
click at [972, 483] on button "Next" at bounding box center [989, 480] width 84 height 35
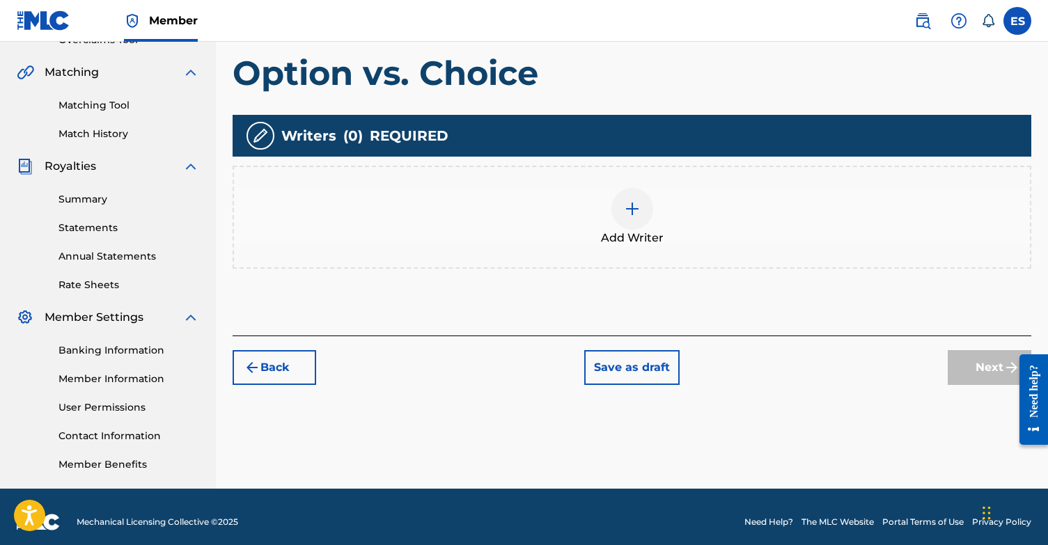
scroll to position [63, 0]
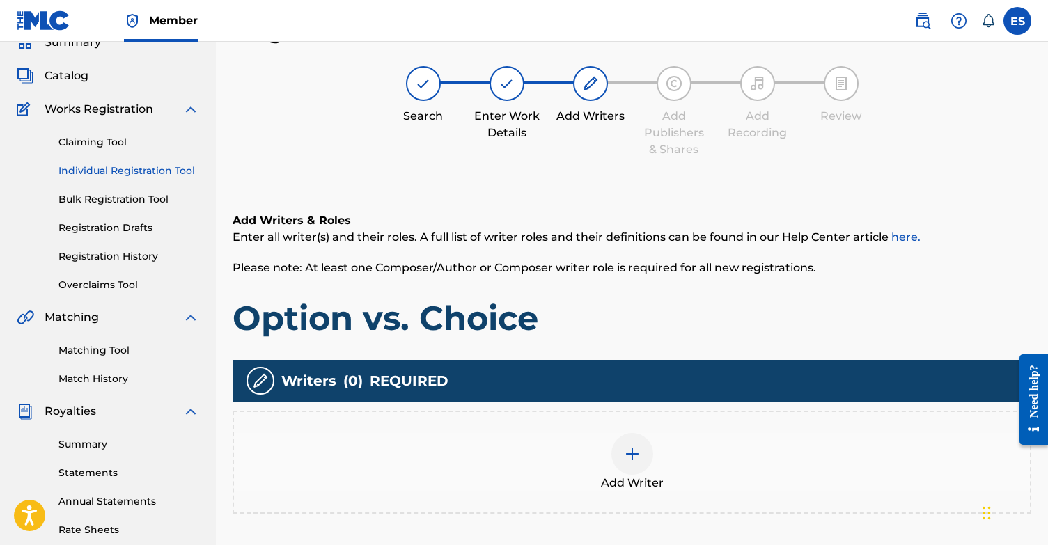
click at [626, 457] on img at bounding box center [632, 453] width 17 height 17
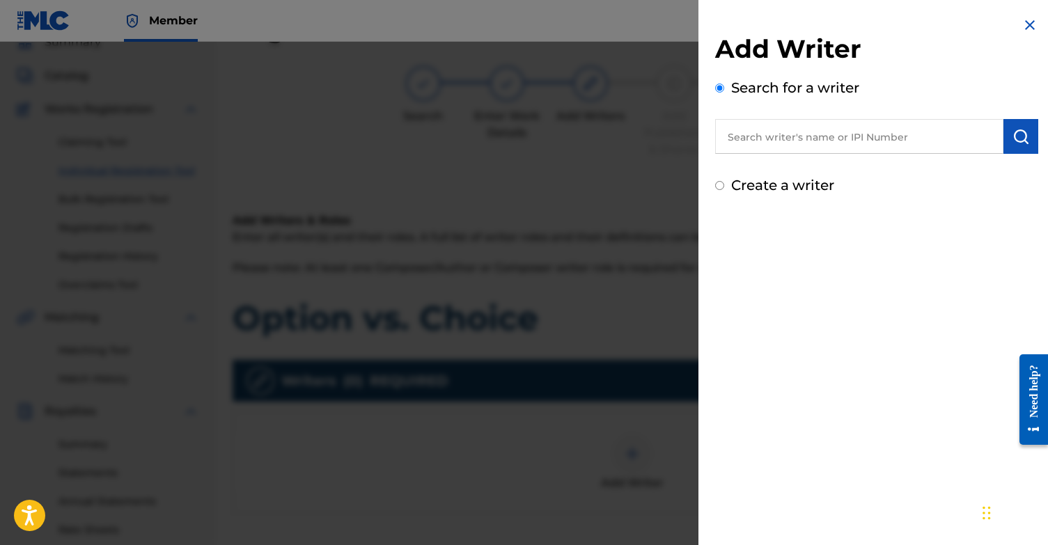
click at [718, 187] on input "Create a writer" at bounding box center [719, 185] width 9 height 9
radio input "false"
radio input "true"
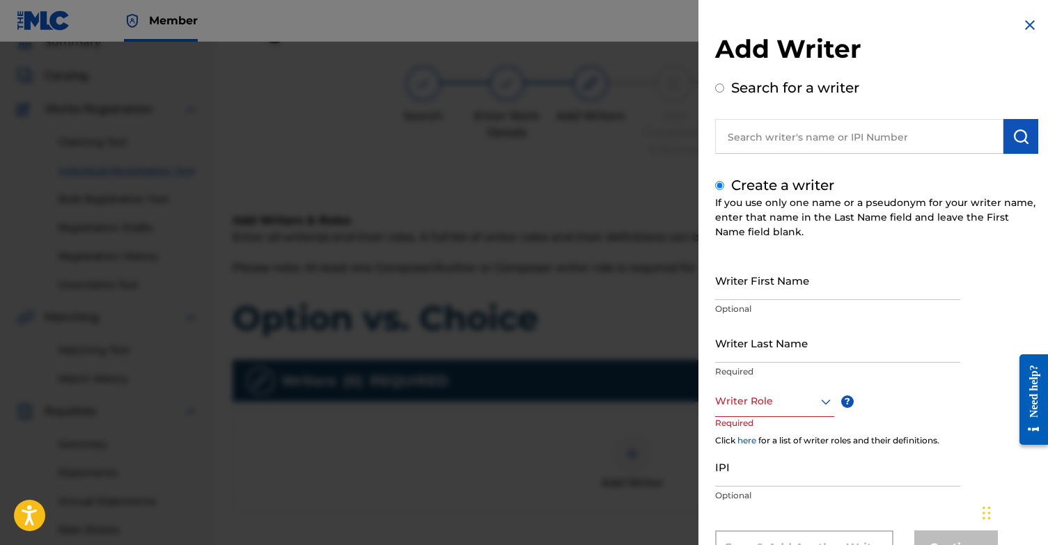
click at [828, 291] on input "Writer First Name" at bounding box center [837, 280] width 245 height 40
type input "[PERSON_NAME]"
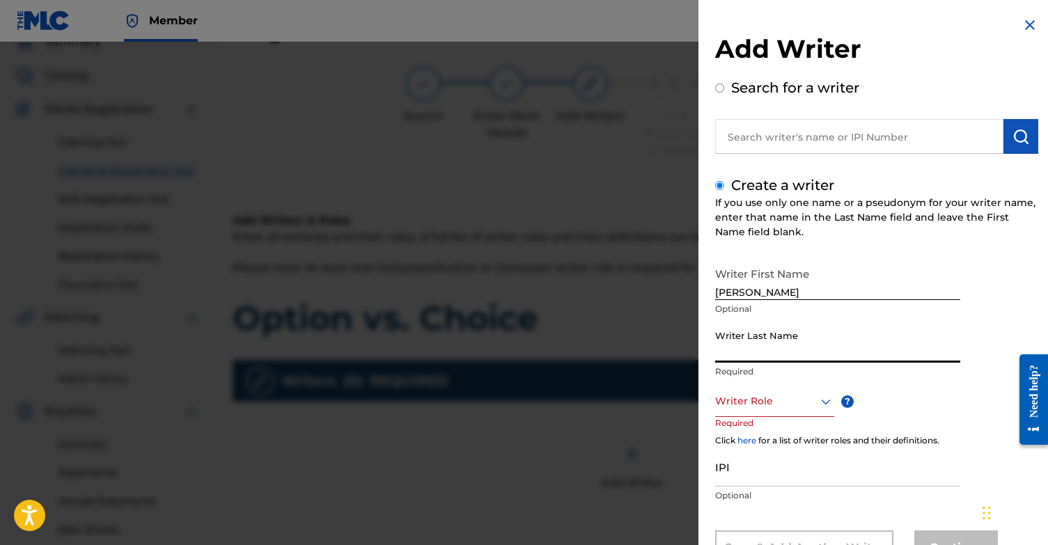
click at [861, 357] on input "Writer Last Name" at bounding box center [837, 343] width 245 height 40
type input "Sabbah"
click at [771, 386] on div "Writer Role" at bounding box center [774, 401] width 119 height 31
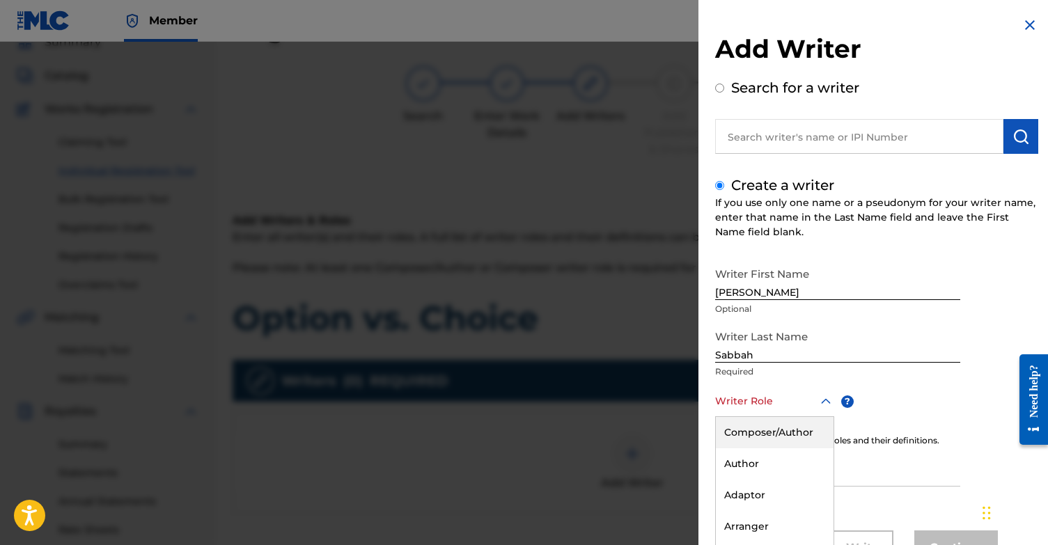
scroll to position [58, 0]
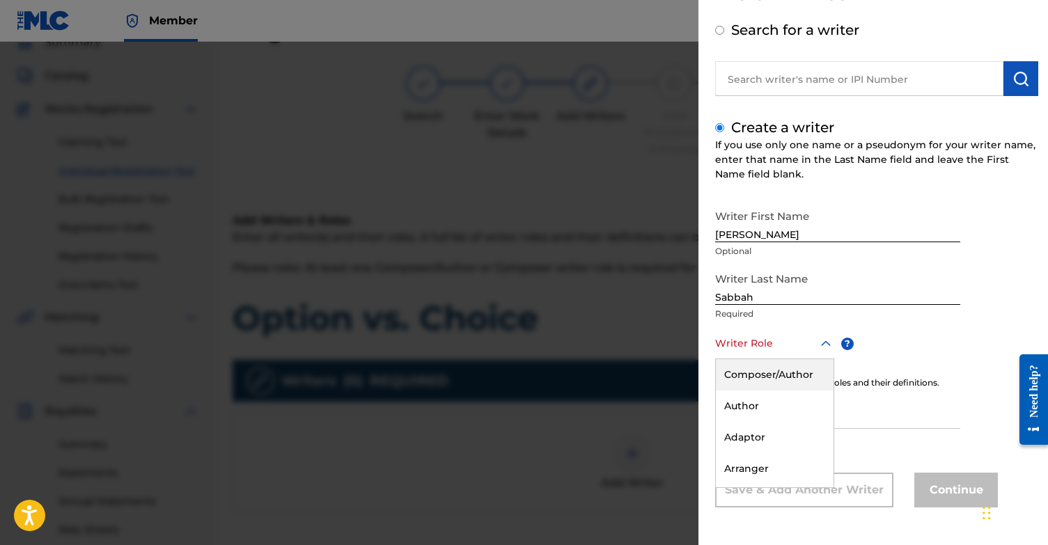
click at [777, 376] on div "Composer/Author" at bounding box center [775, 374] width 118 height 31
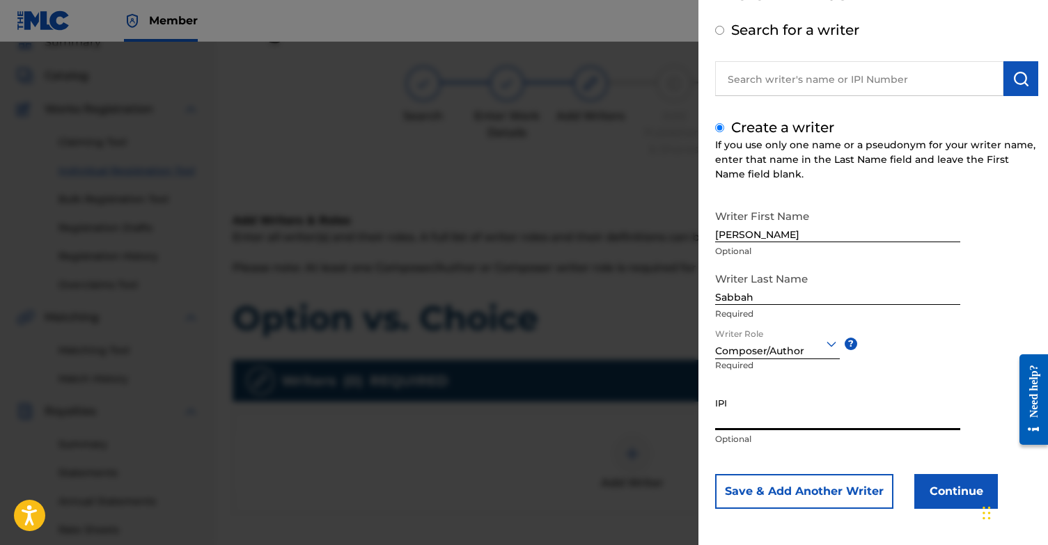
click at [789, 418] on input "IPI" at bounding box center [837, 410] width 245 height 40
paste input "1131868364"
type input "1131868364"
click at [956, 494] on button "Continue" at bounding box center [956, 491] width 84 height 35
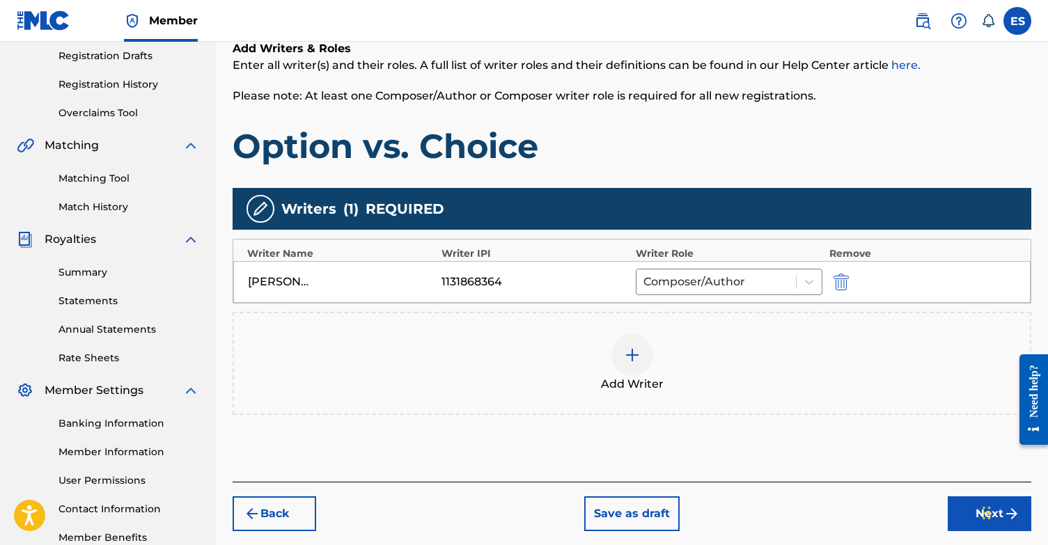
scroll to position [251, 0]
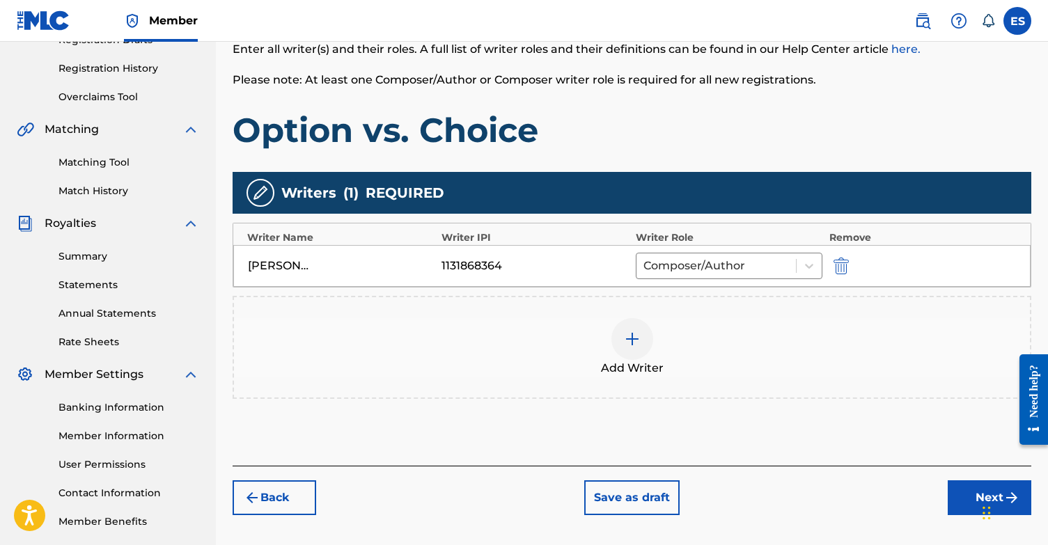
click at [619, 342] on div at bounding box center [632, 339] width 42 height 42
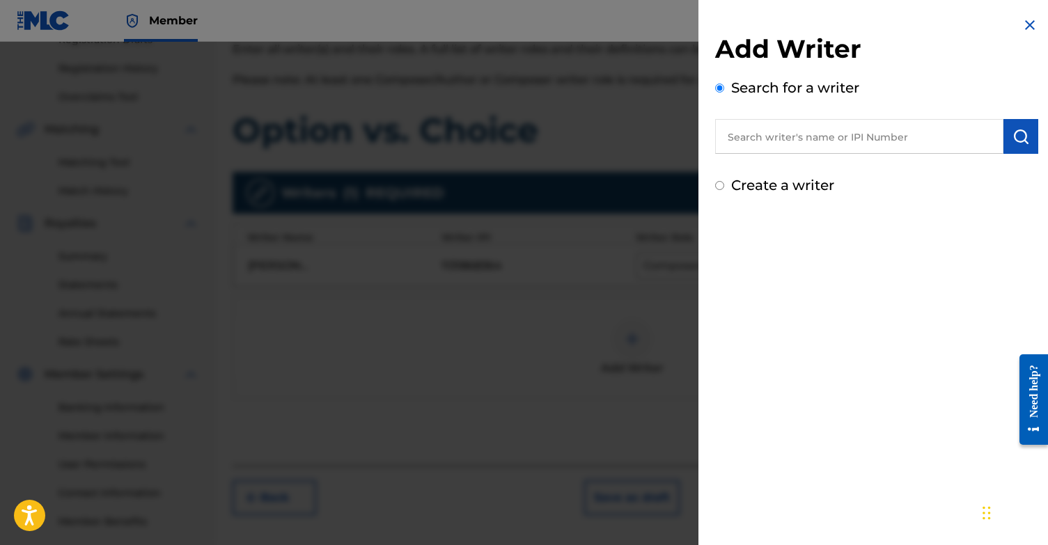
click at [718, 185] on input "Create a writer" at bounding box center [719, 185] width 9 height 9
radio input "false"
radio input "true"
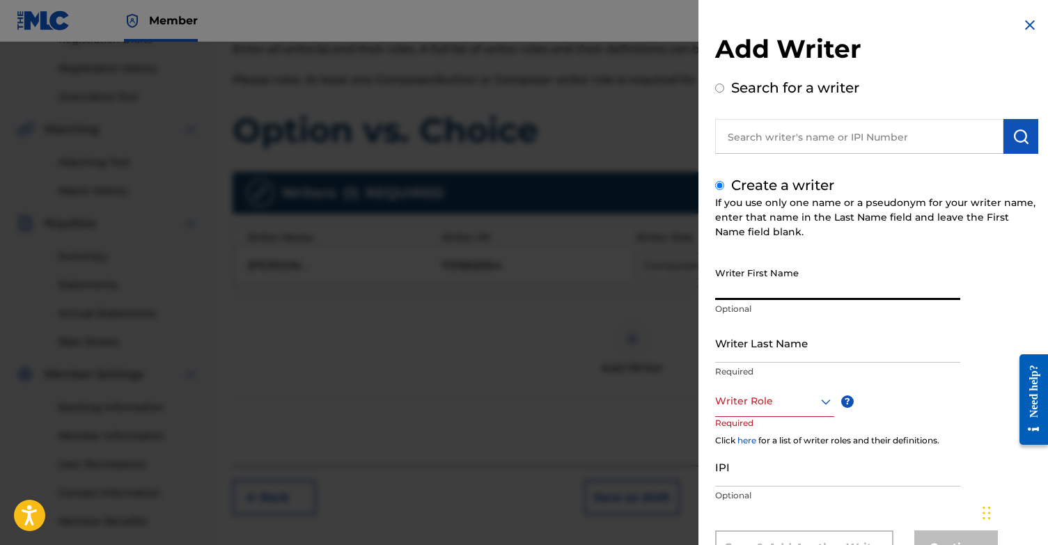
click at [782, 282] on input "Writer First Name" at bounding box center [837, 280] width 245 height 40
type input "Fryderyk"
click at [753, 334] on input "Writer Last Name" at bounding box center [837, 343] width 245 height 40
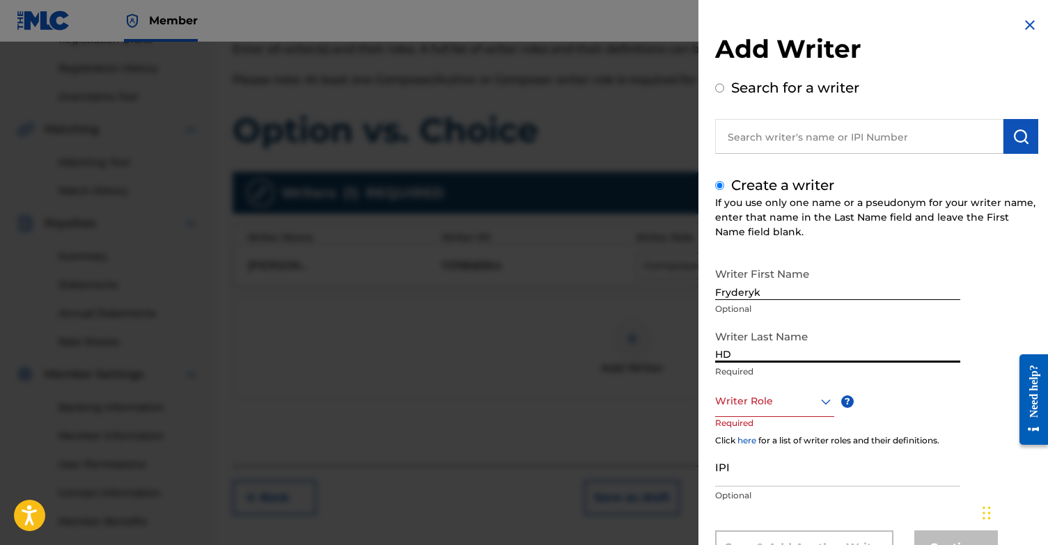
type input "HD"
click at [749, 397] on div "Composer/Author, 1 of 8. 8 results available. Use Up and Down to choose options…" at bounding box center [774, 401] width 119 height 31
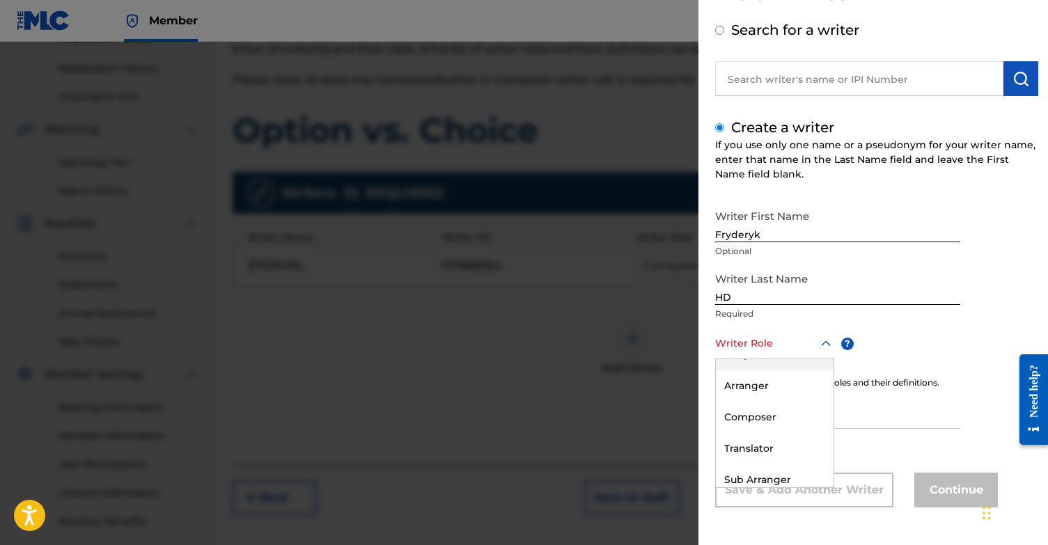
scroll to position [88, 0]
click at [766, 418] on div "Composer" at bounding box center [775, 412] width 118 height 31
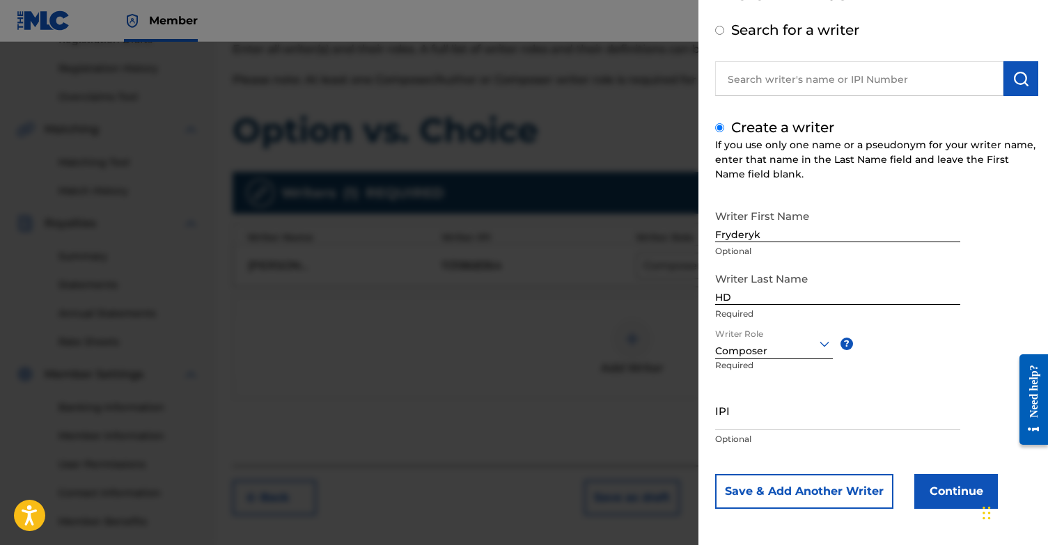
click at [763, 423] on input "IPI" at bounding box center [837, 410] width 245 height 40
type input "01048241676"
click at [977, 498] on button "Continue" at bounding box center [956, 491] width 84 height 35
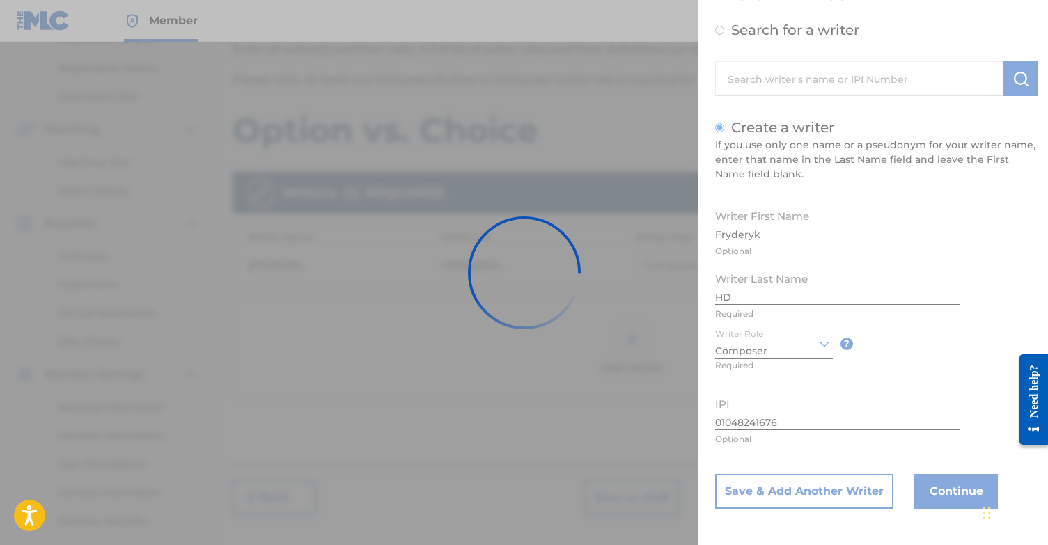
scroll to position [0, 0]
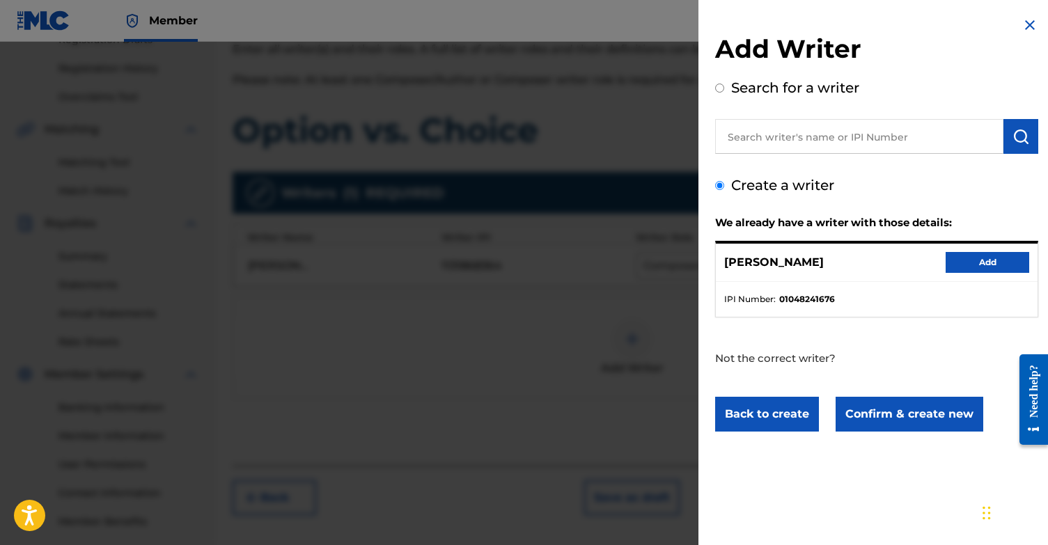
click at [997, 260] on button "Add" at bounding box center [987, 262] width 84 height 21
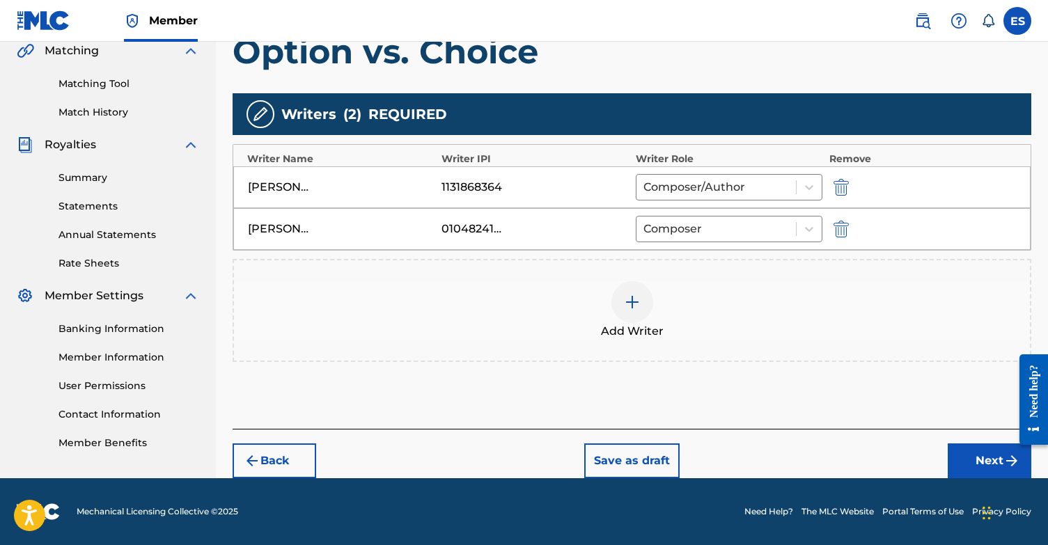
click at [990, 448] on button "Next" at bounding box center [989, 460] width 84 height 35
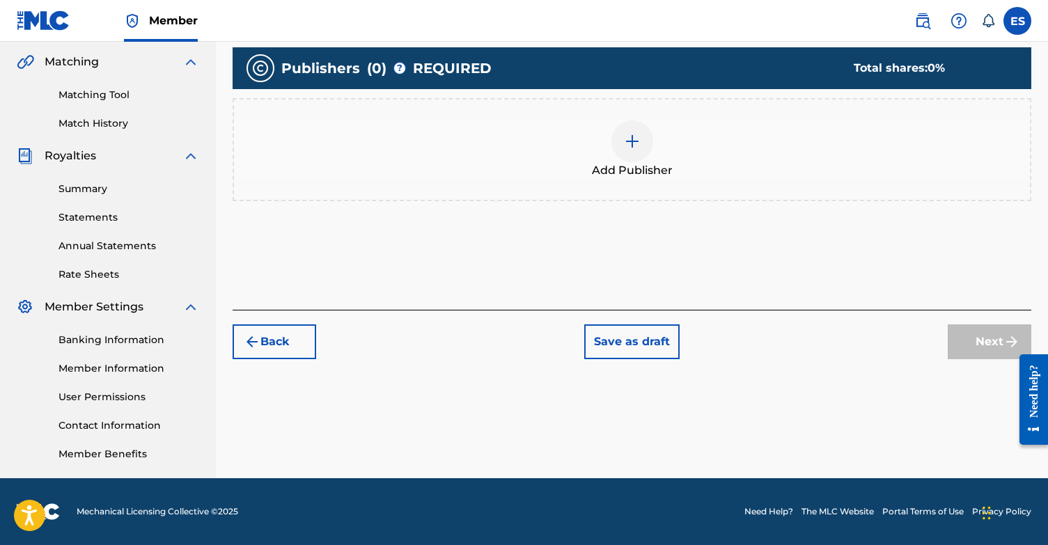
click at [626, 129] on div at bounding box center [632, 141] width 42 height 42
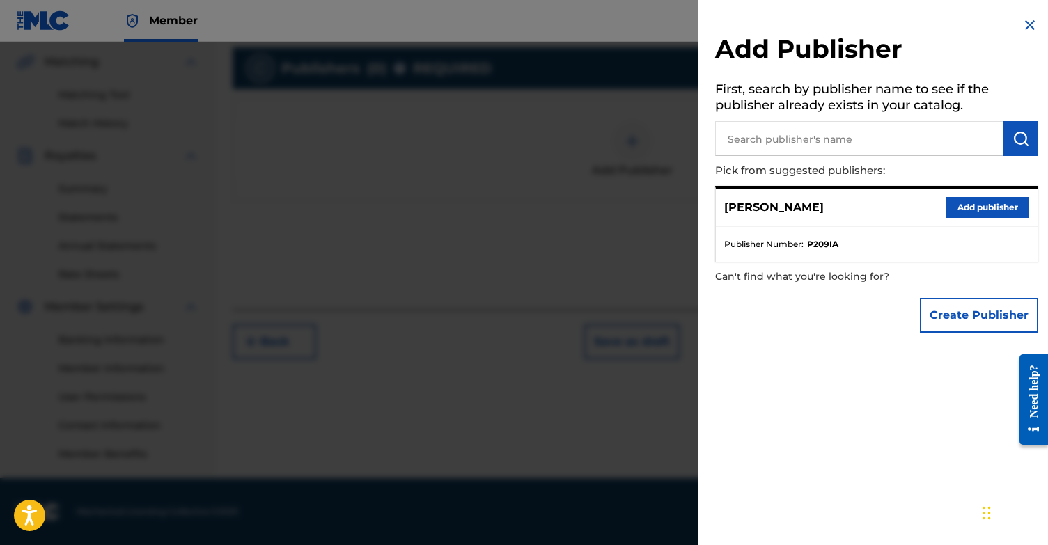
click at [969, 207] on button "Add publisher" at bounding box center [987, 207] width 84 height 21
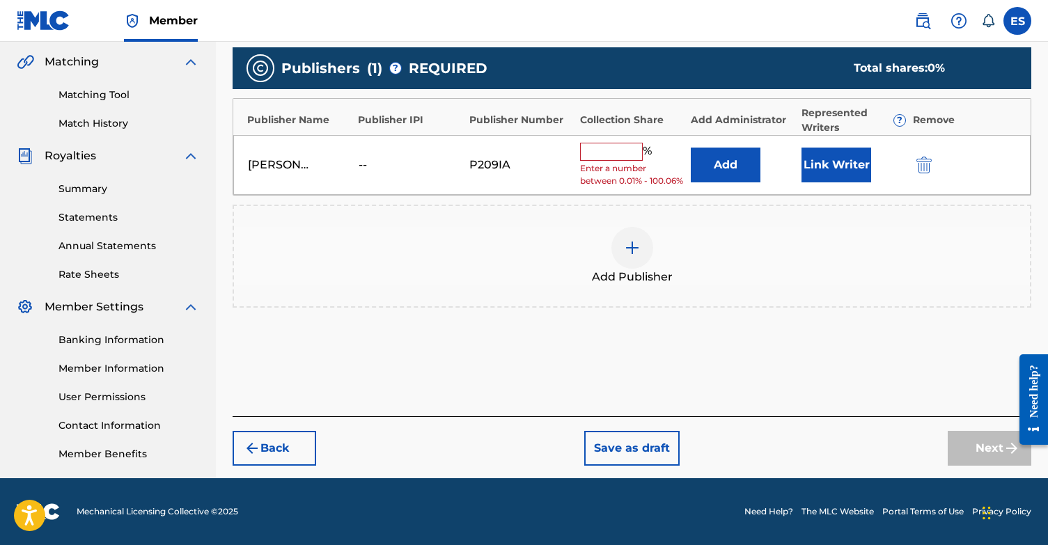
click at [846, 180] on button "Link Writer" at bounding box center [836, 165] width 70 height 35
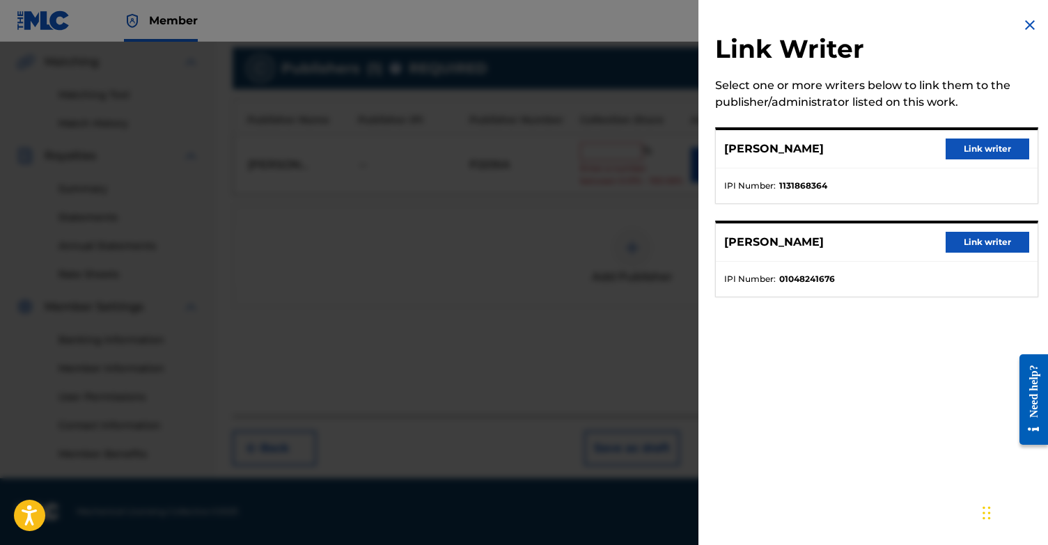
click at [979, 148] on button "Link writer" at bounding box center [987, 149] width 84 height 21
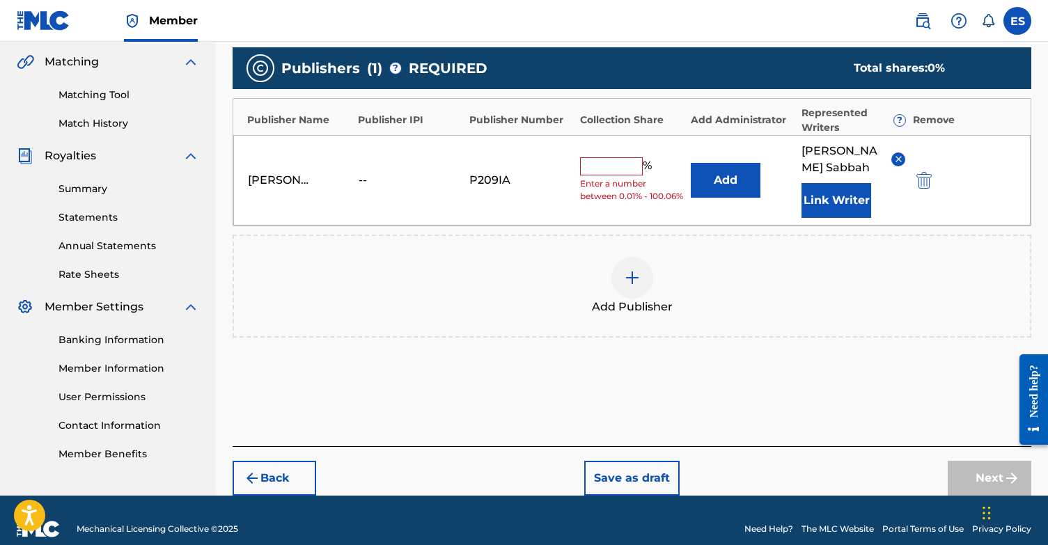
click at [597, 163] on input "text" at bounding box center [611, 166] width 63 height 18
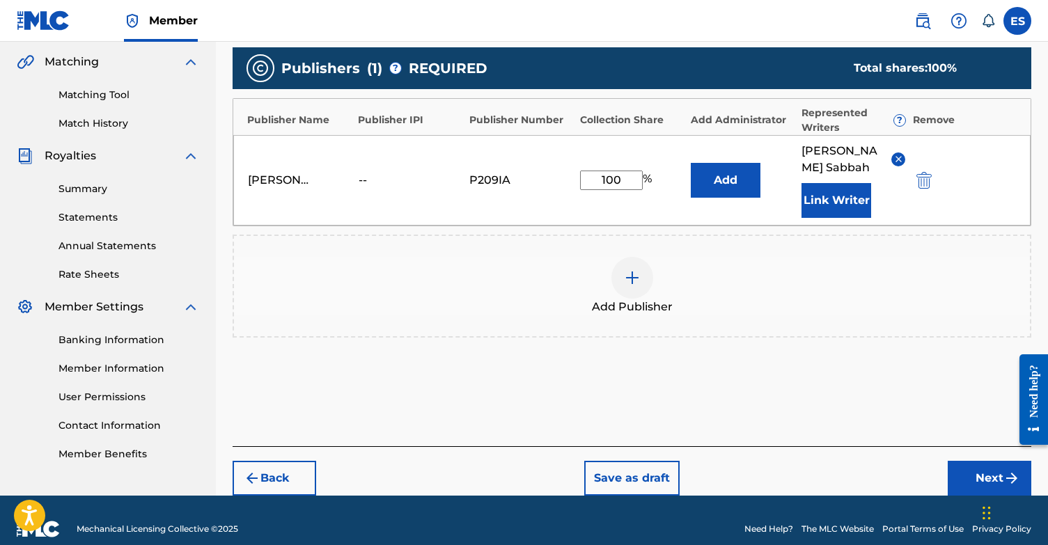
type input "100"
click at [817, 273] on div "Add Publisher" at bounding box center [632, 286] width 796 height 58
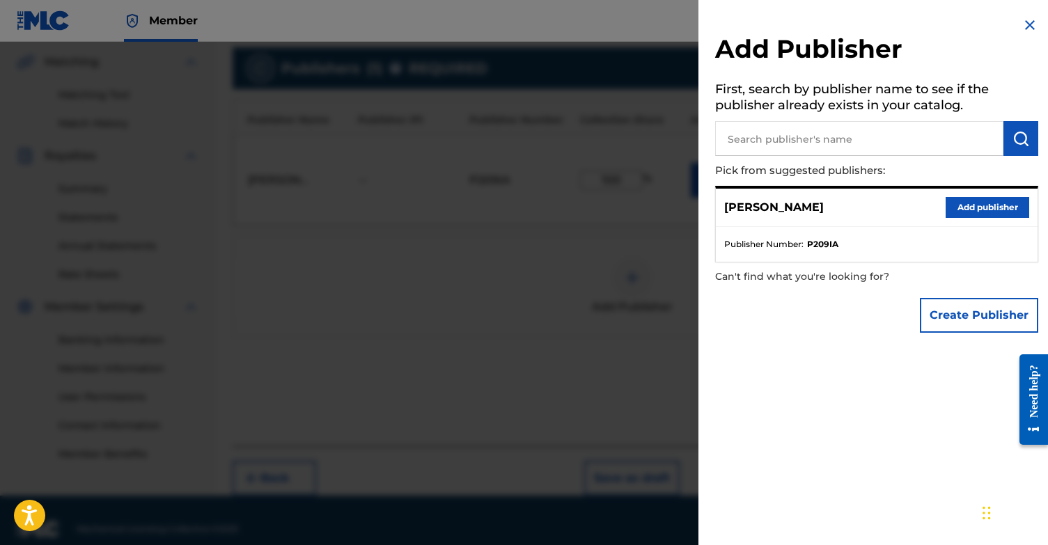
click at [1028, 22] on img at bounding box center [1029, 25] width 17 height 17
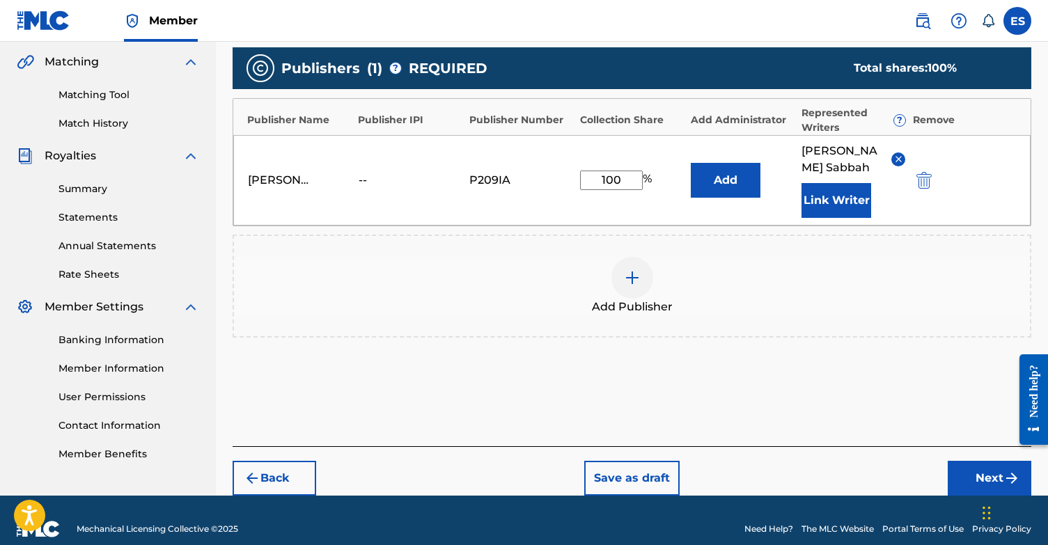
click at [1001, 471] on button "Next" at bounding box center [989, 478] width 84 height 35
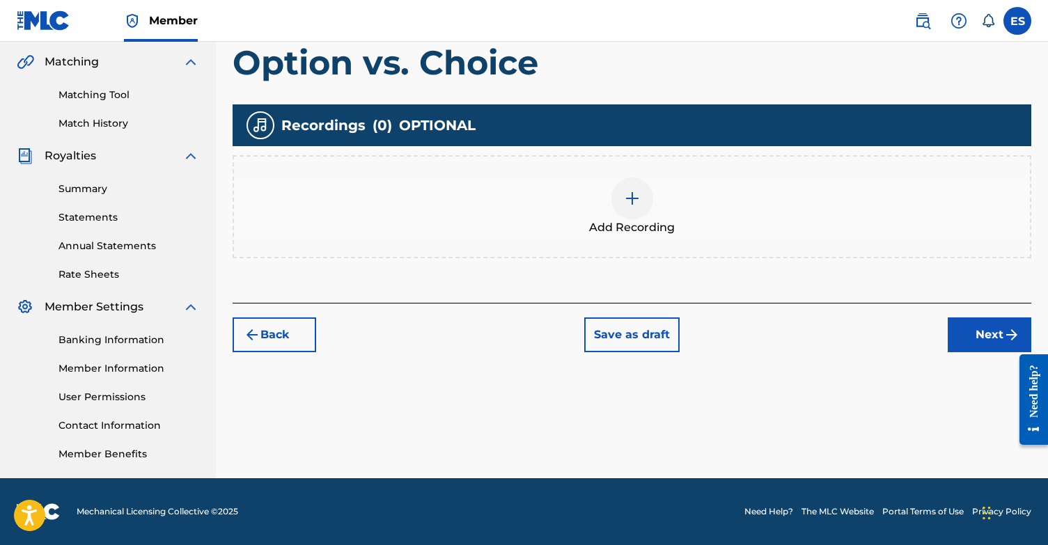
scroll to position [63, 0]
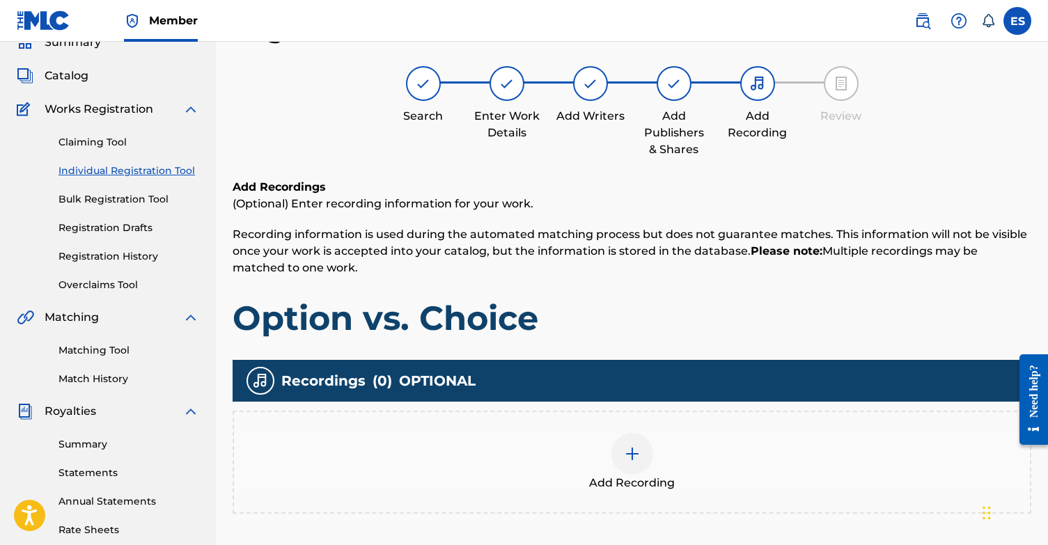
click at [635, 455] on img at bounding box center [632, 453] width 17 height 17
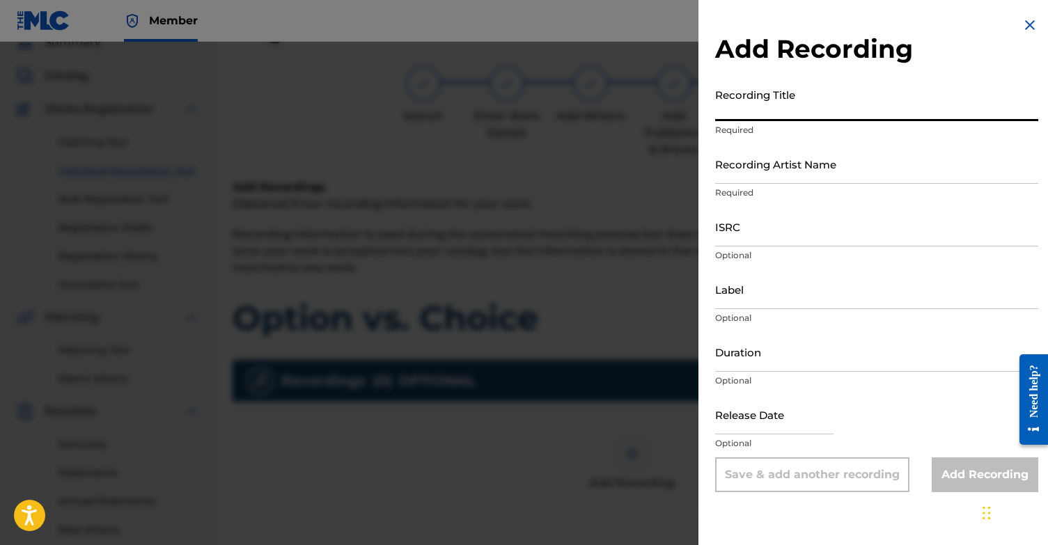
click at [867, 99] on input "Recording Title" at bounding box center [876, 101] width 323 height 40
type input "Option vs. Choice"
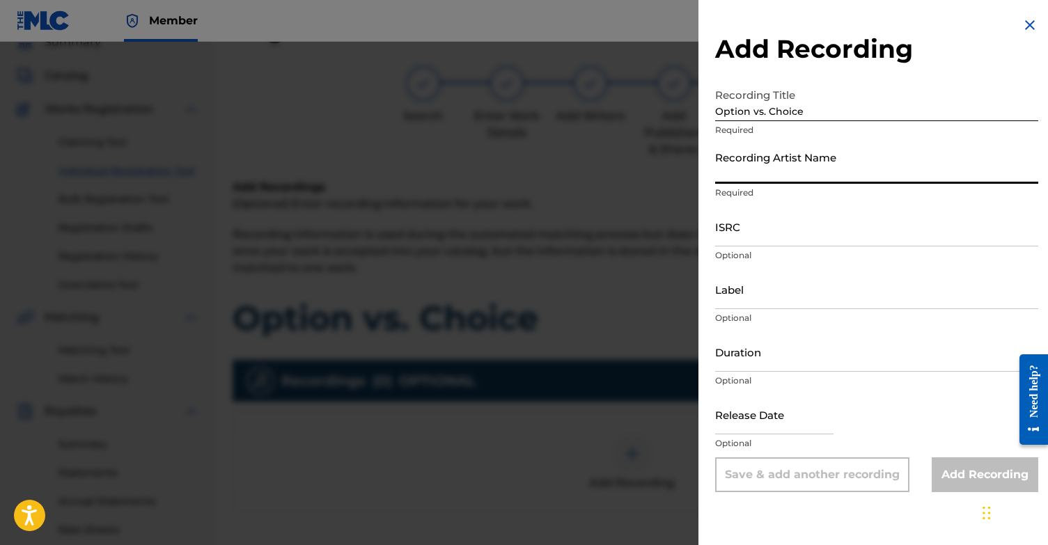
click at [844, 161] on input "Recording Artist Name" at bounding box center [876, 164] width 323 height 40
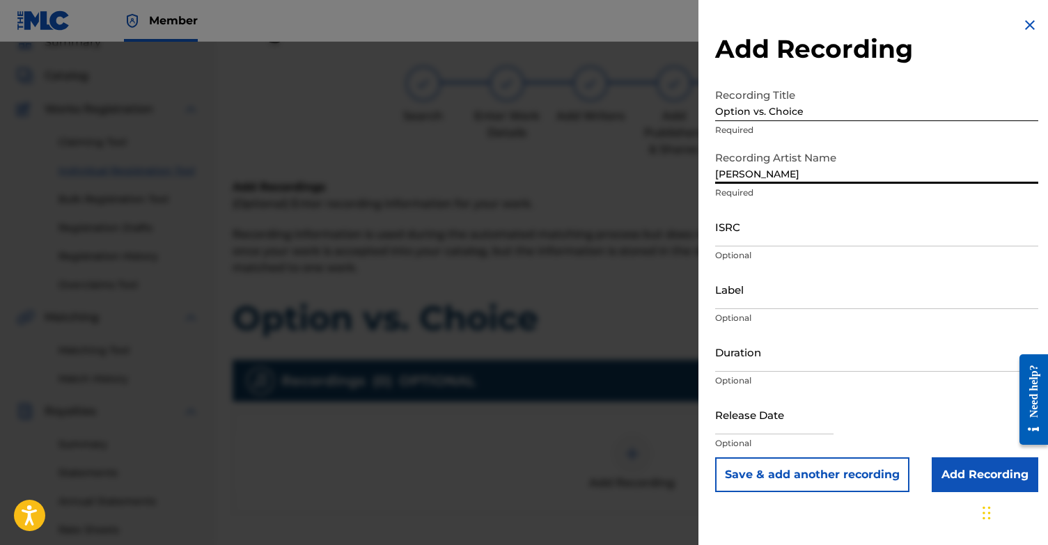
type input "[PERSON_NAME]"
click at [819, 240] on input "ISRC" at bounding box center [876, 227] width 323 height 40
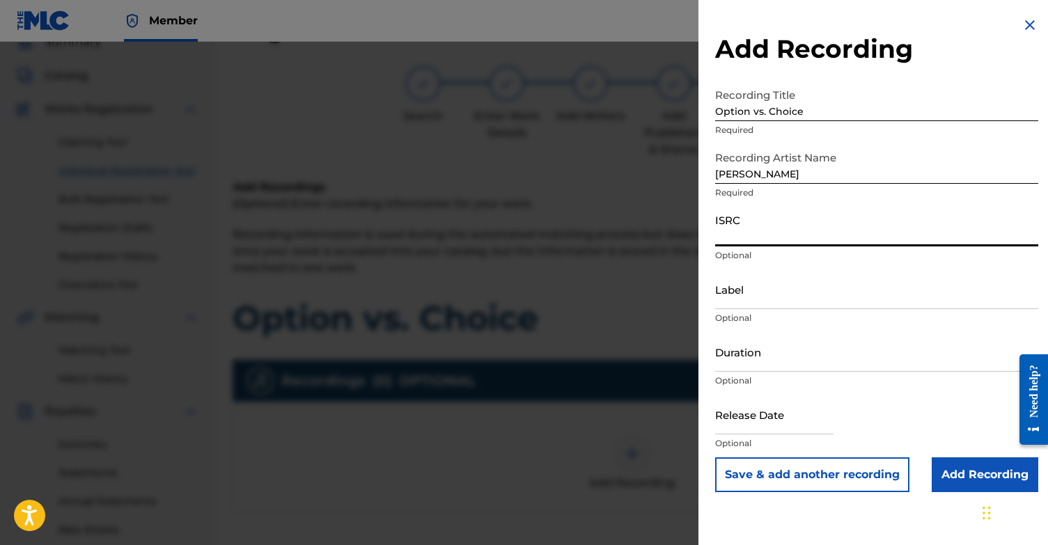
paste input "QZWDW2563902"
type input "QZWDW2563902"
click at [971, 475] on input "Add Recording" at bounding box center [984, 474] width 106 height 35
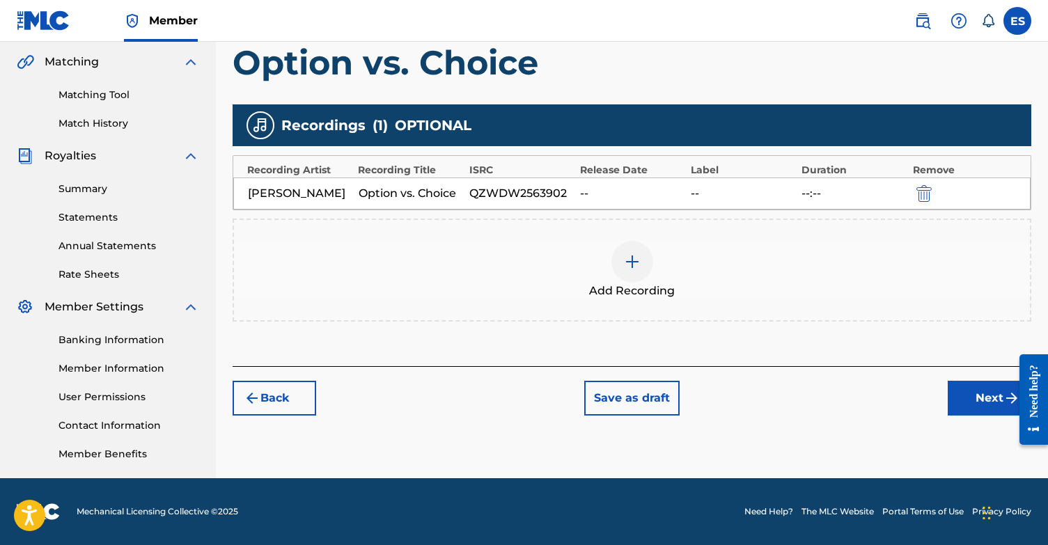
click at [975, 400] on button "Next" at bounding box center [989, 398] width 84 height 35
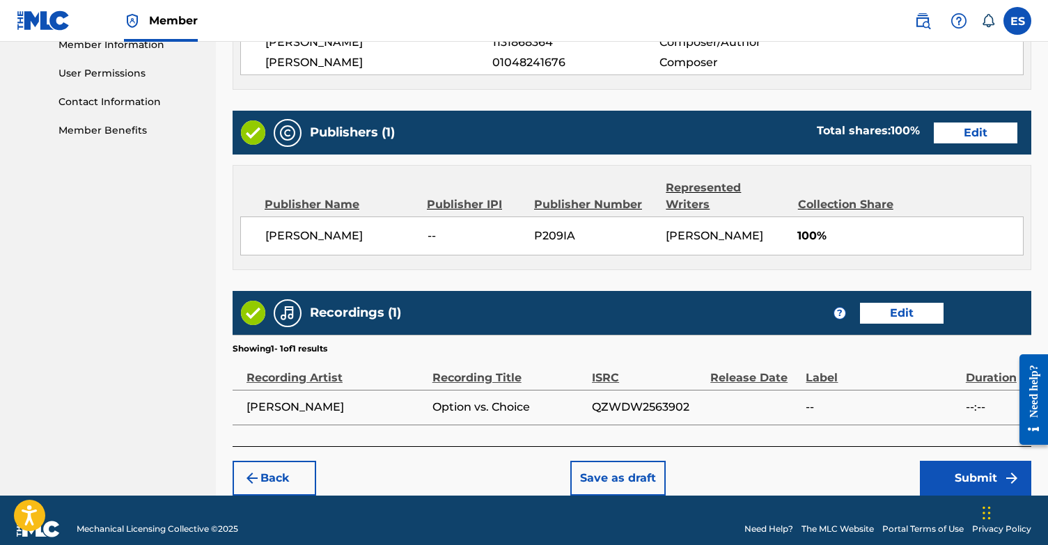
scroll to position [641, 0]
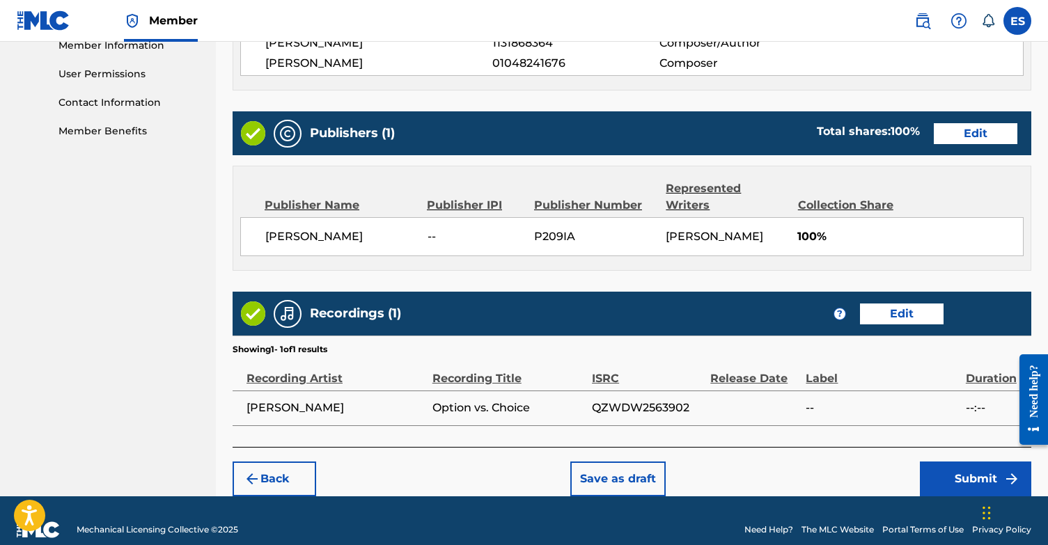
click at [991, 461] on button "Submit" at bounding box center [975, 478] width 111 height 35
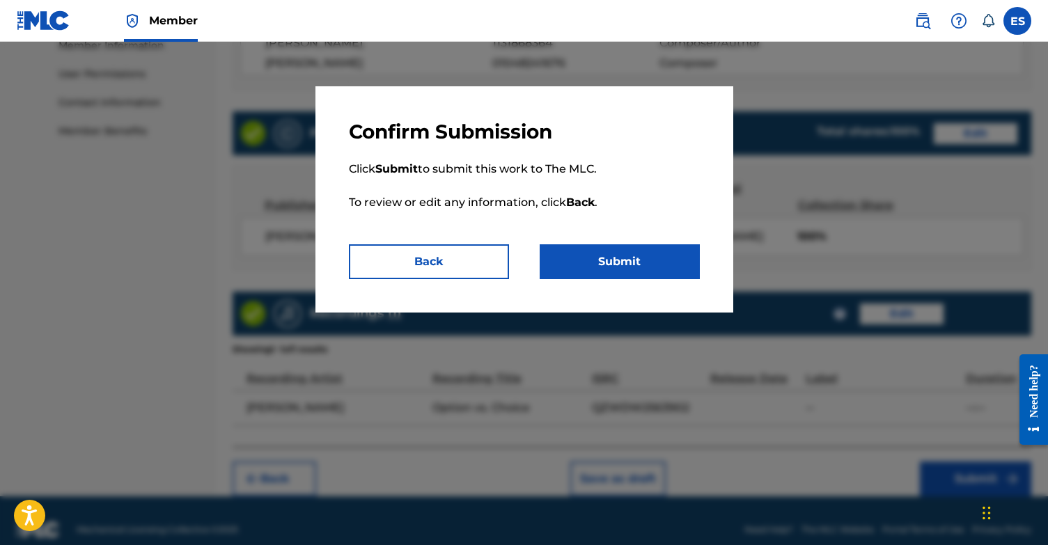
click at [670, 272] on button "Submit" at bounding box center [619, 261] width 160 height 35
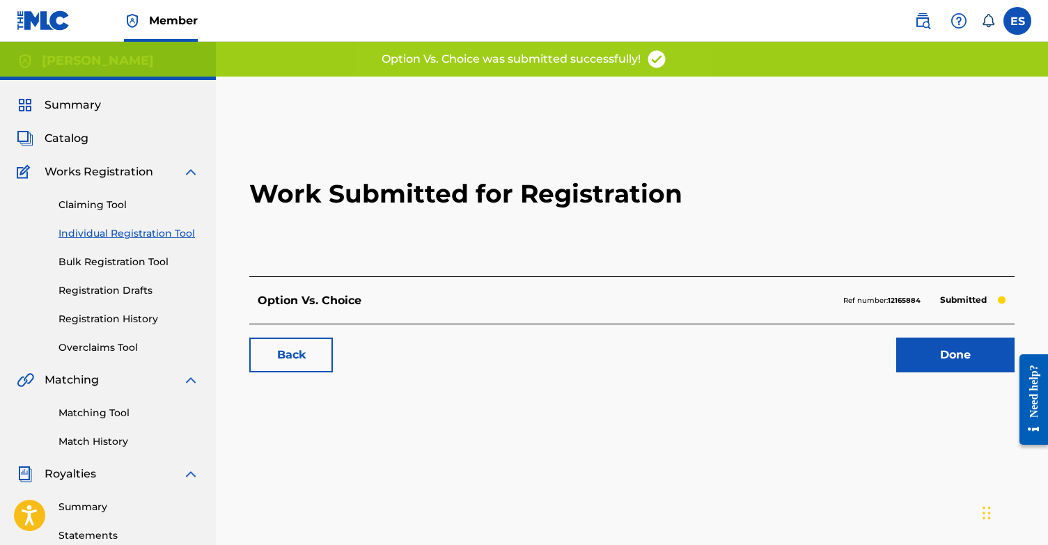
click at [953, 363] on link "Done" at bounding box center [955, 355] width 118 height 35
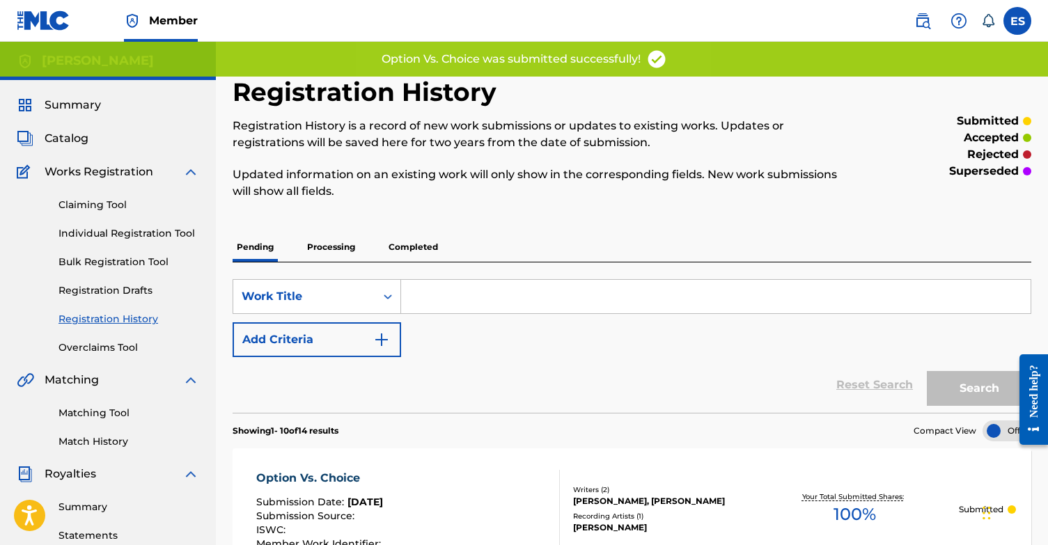
click at [139, 231] on link "Individual Registration Tool" at bounding box center [128, 233] width 141 height 15
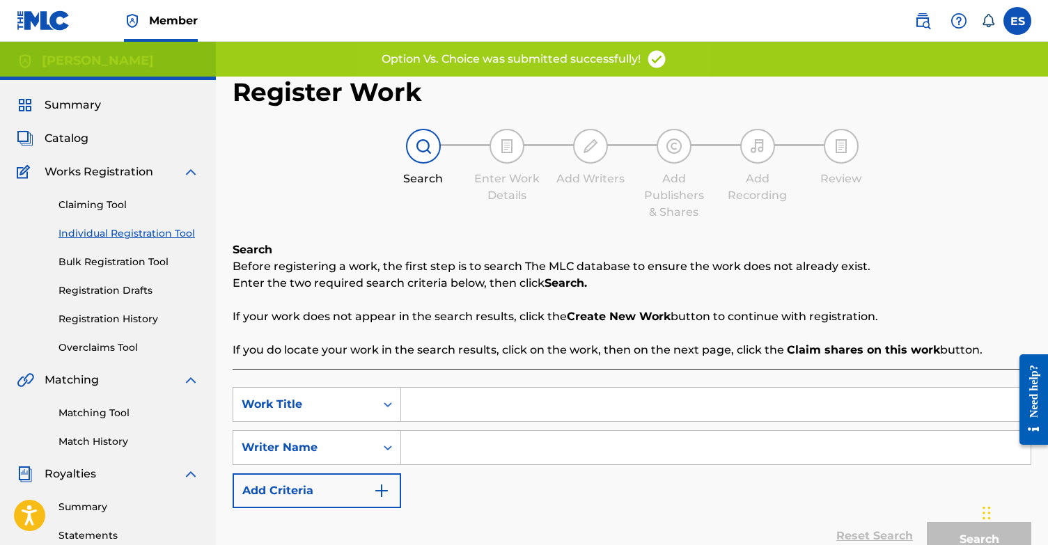
click at [526, 401] on input "Search Form" at bounding box center [715, 404] width 629 height 33
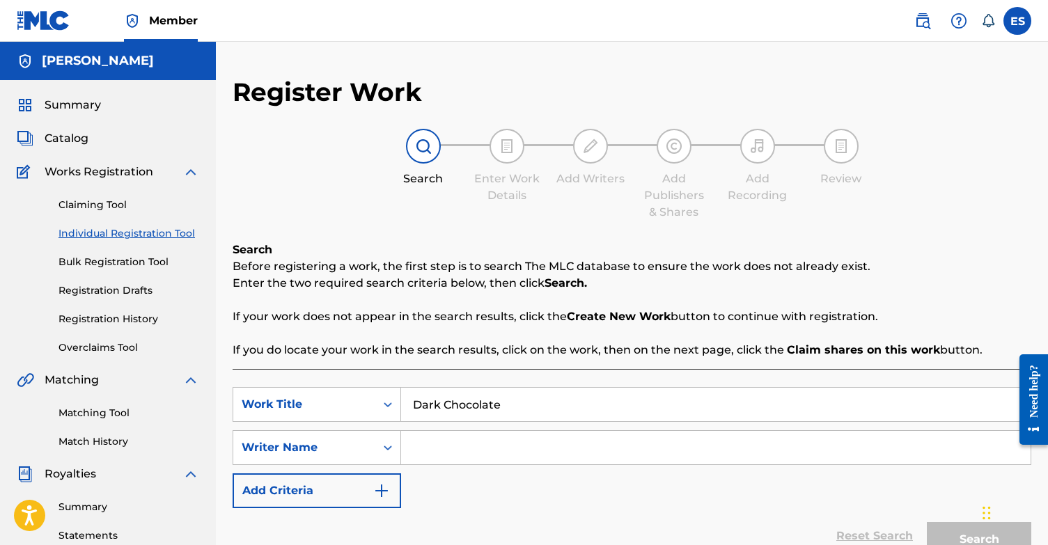
type input "Dark Chocolate"
click at [500, 429] on div "SearchWithCriteria0ef693a2-3727-4dca-81f6-7940ff8a472c Work Title Dark Chocolat…" at bounding box center [631, 447] width 798 height 121
click at [488, 445] on input "Search Form" at bounding box center [715, 447] width 629 height 33
click at [498, 413] on input "Dark Chocolate" at bounding box center [715, 404] width 629 height 33
drag, startPoint x: 508, startPoint y: 408, endPoint x: 356, endPoint y: 407, distance: 152.4
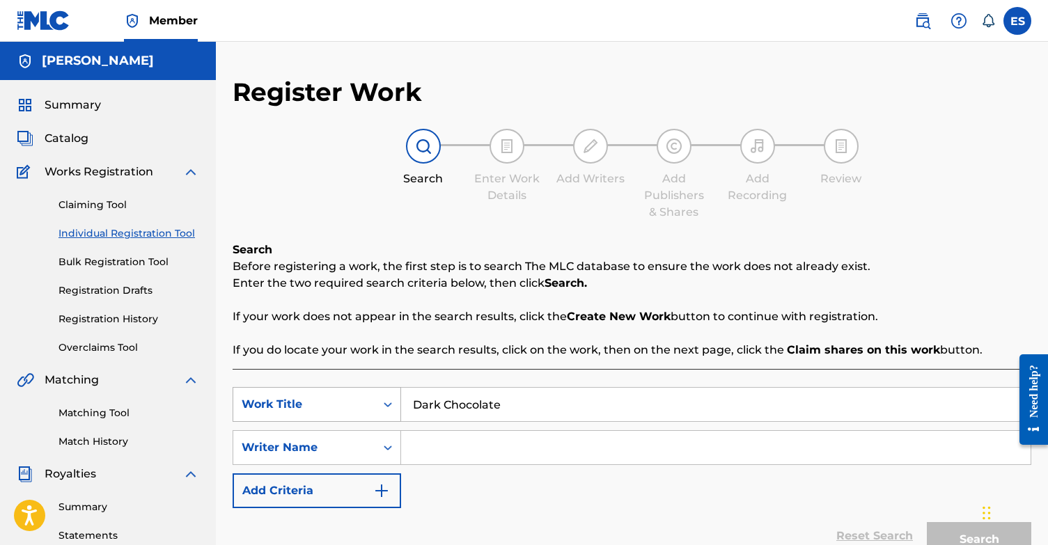
click at [356, 407] on div "SearchWithCriteria0ef693a2-3727-4dca-81f6-7940ff8a472c Work Title Dark Chocolate" at bounding box center [631, 404] width 798 height 35
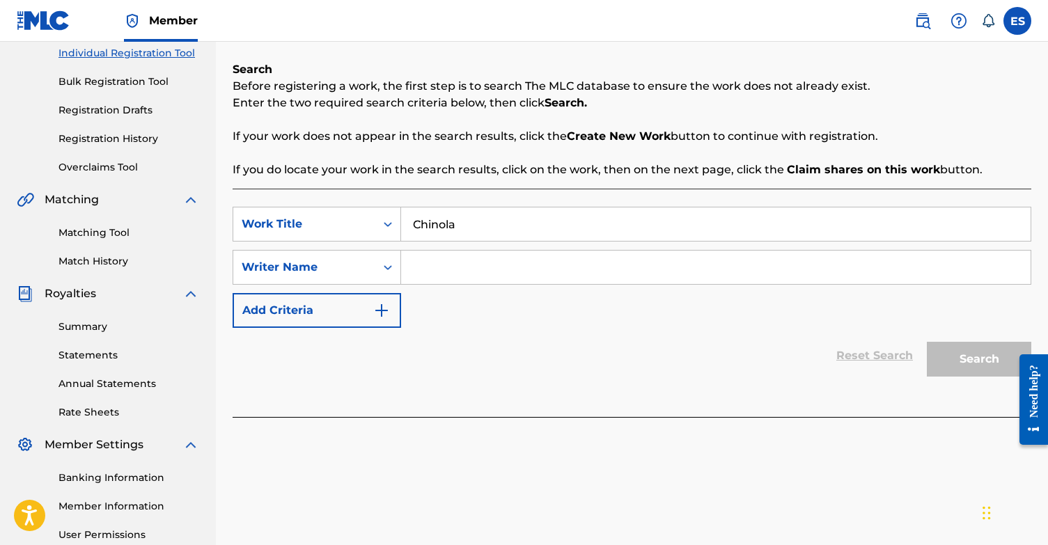
scroll to position [196, 0]
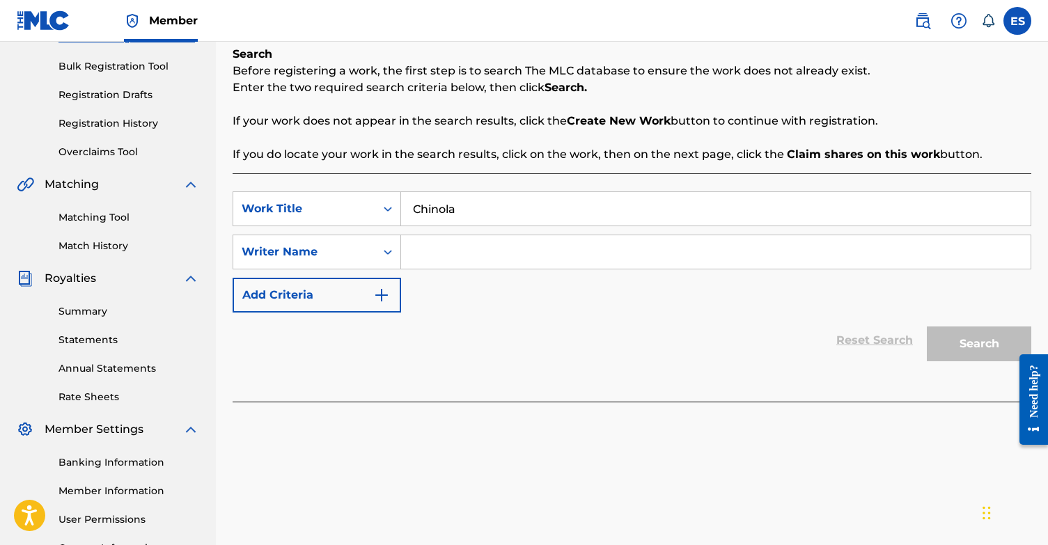
type input "Chinola"
click at [537, 262] on input "Search Form" at bounding box center [715, 251] width 629 height 33
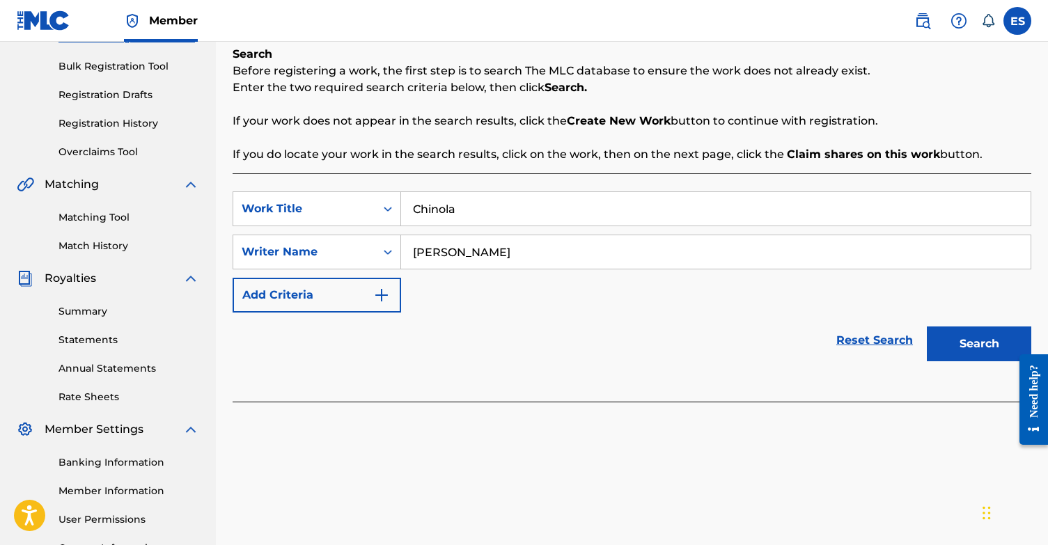
type input "[PERSON_NAME]"
drag, startPoint x: 870, startPoint y: 345, endPoint x: 969, endPoint y: 336, distance: 99.3
click at [969, 336] on button "Search" at bounding box center [978, 343] width 104 height 35
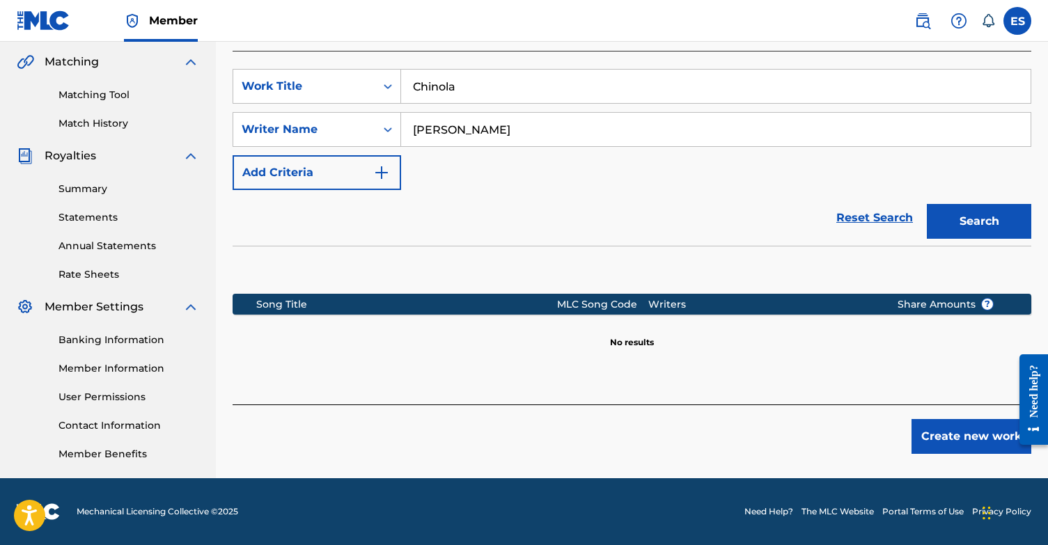
scroll to position [318, 0]
click at [944, 440] on button "Create new work" at bounding box center [971, 436] width 120 height 35
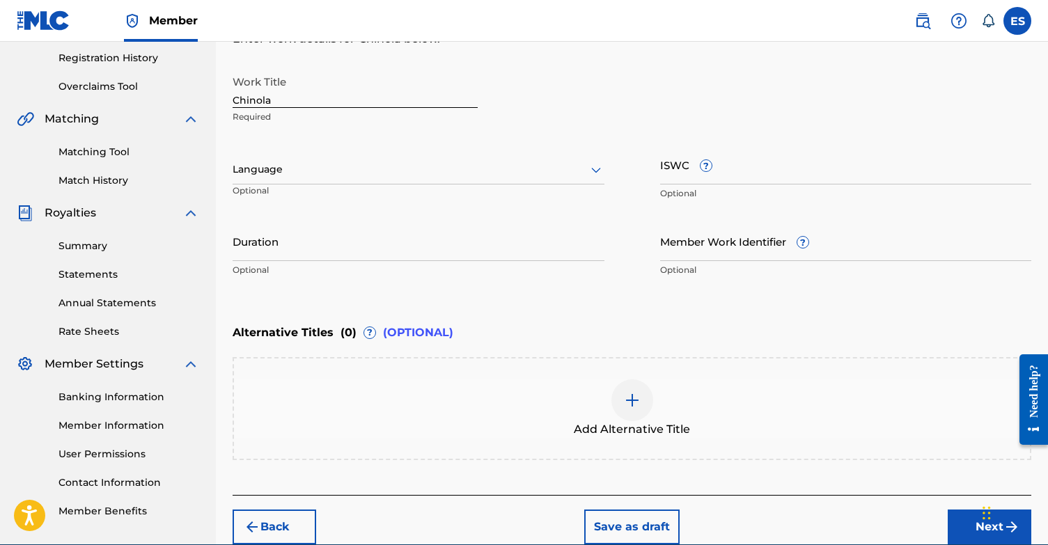
scroll to position [249, 0]
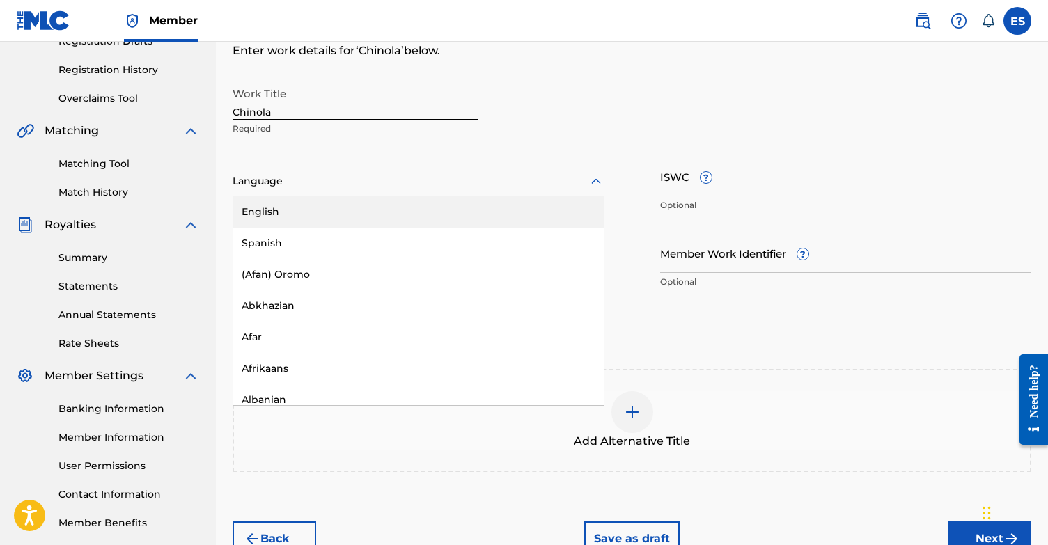
click at [383, 177] on div at bounding box center [418, 181] width 372 height 17
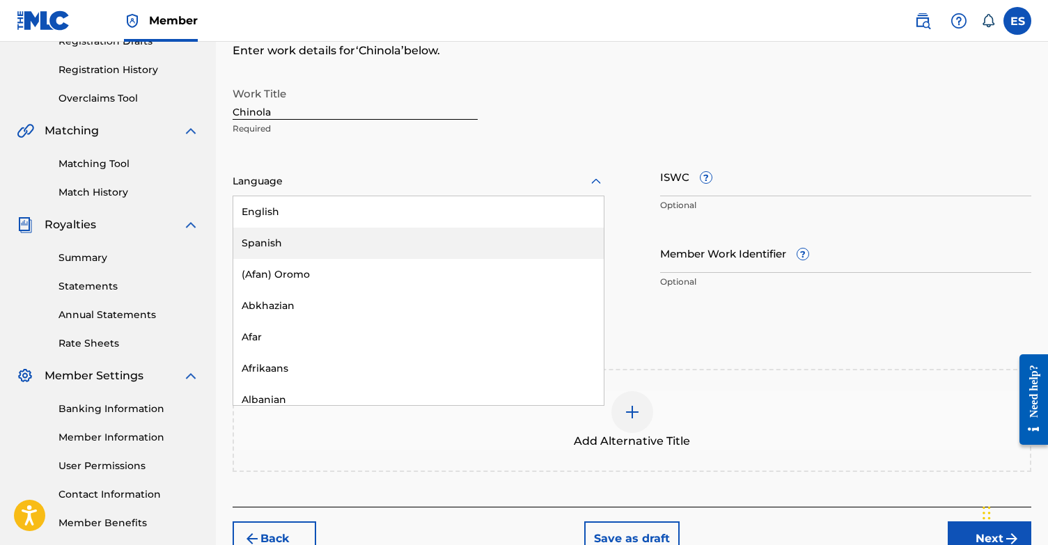
click at [324, 235] on div "Spanish" at bounding box center [418, 243] width 370 height 31
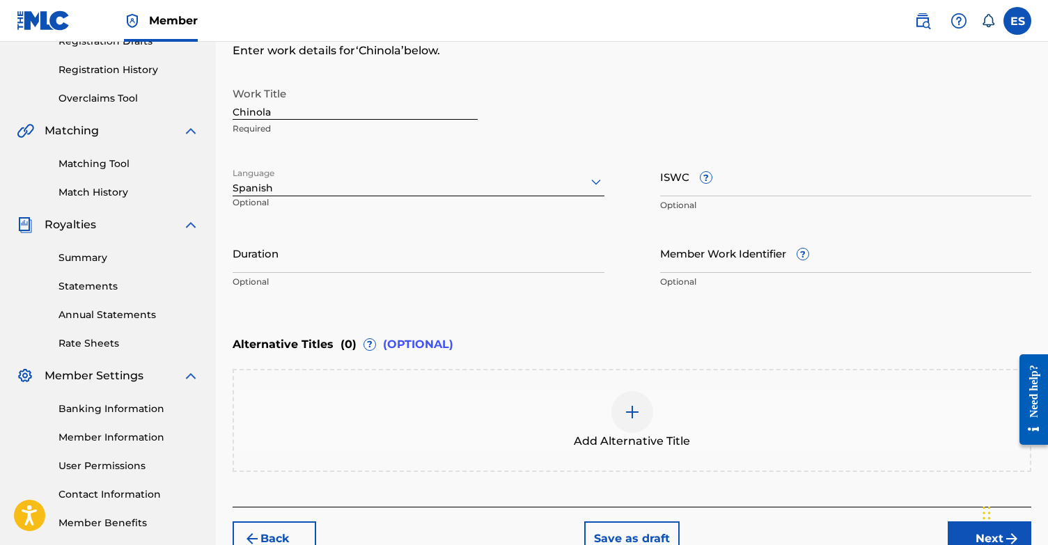
click at [332, 185] on div at bounding box center [418, 181] width 372 height 17
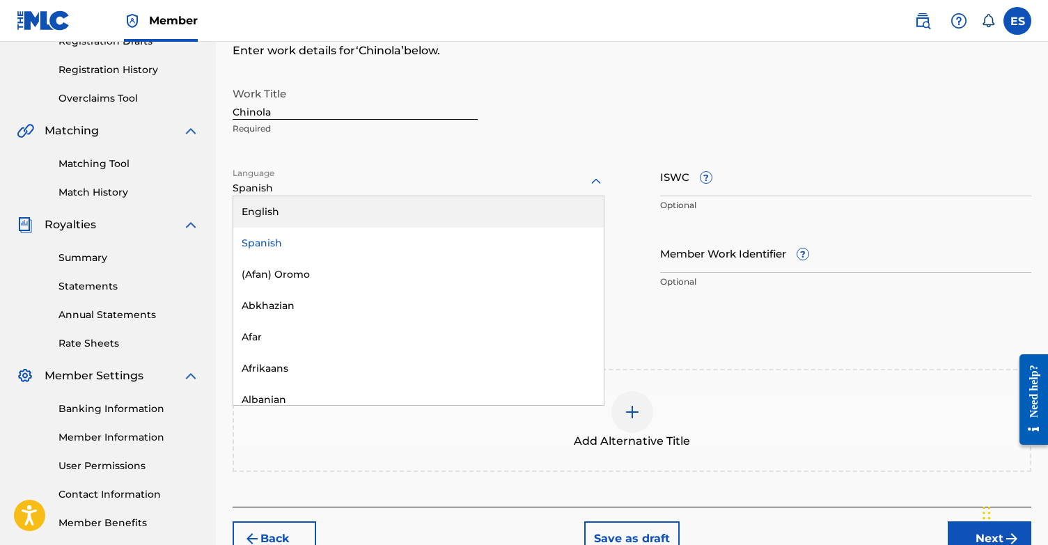
click at [298, 216] on div "English" at bounding box center [418, 211] width 370 height 31
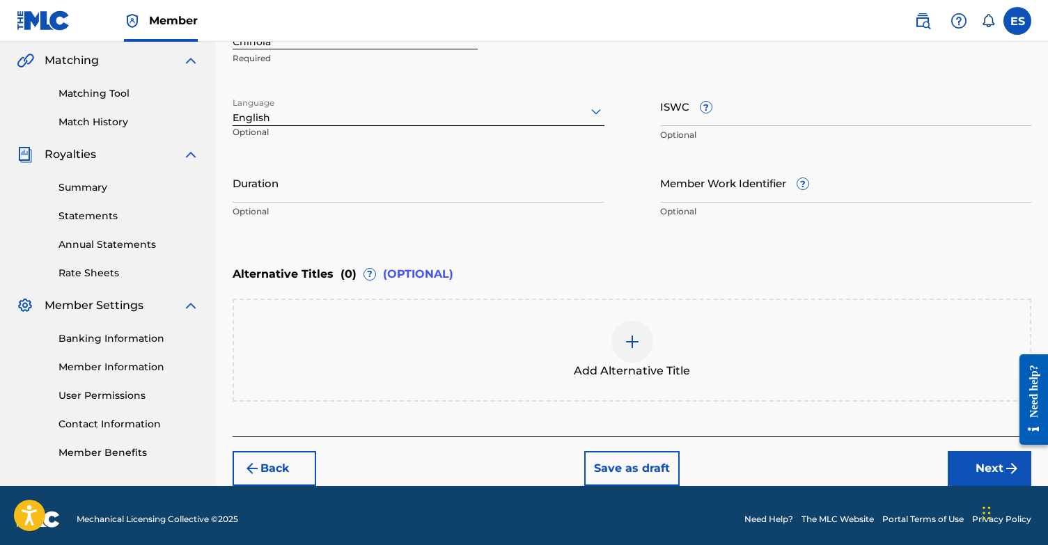
click at [981, 471] on button "Next" at bounding box center [989, 468] width 84 height 35
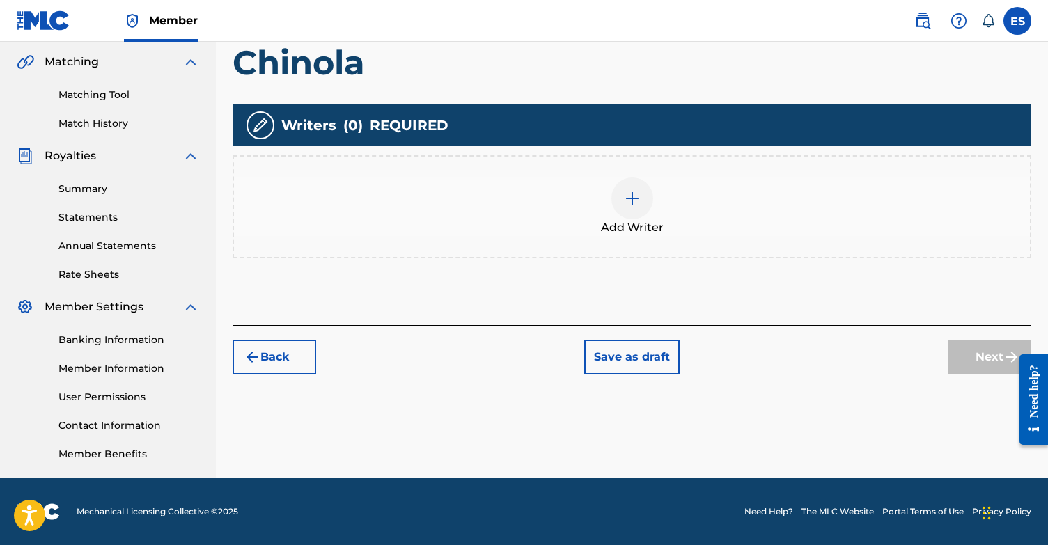
click at [634, 200] on img at bounding box center [632, 198] width 17 height 17
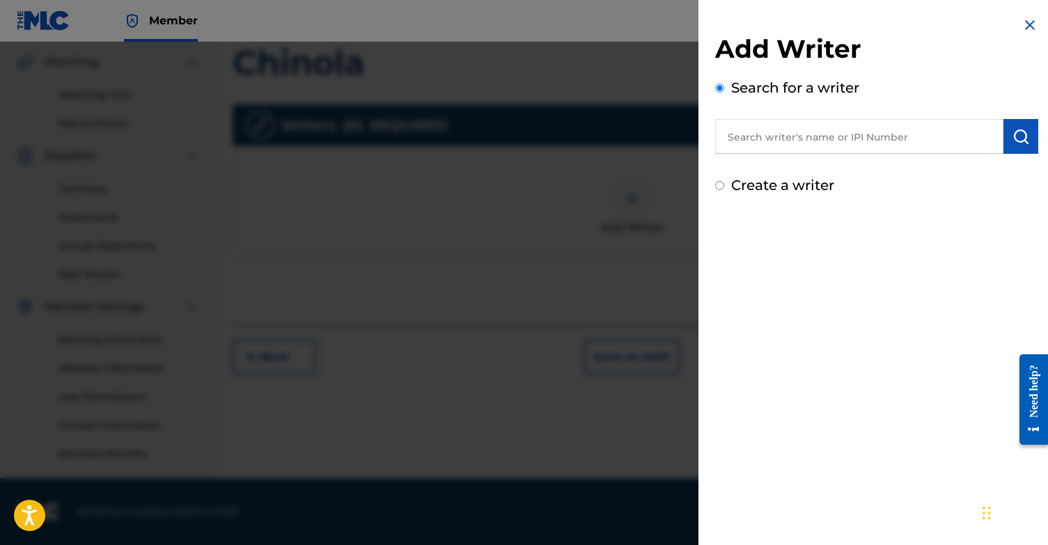
click at [719, 185] on input "Create a writer" at bounding box center [719, 185] width 9 height 9
radio input "false"
radio input "true"
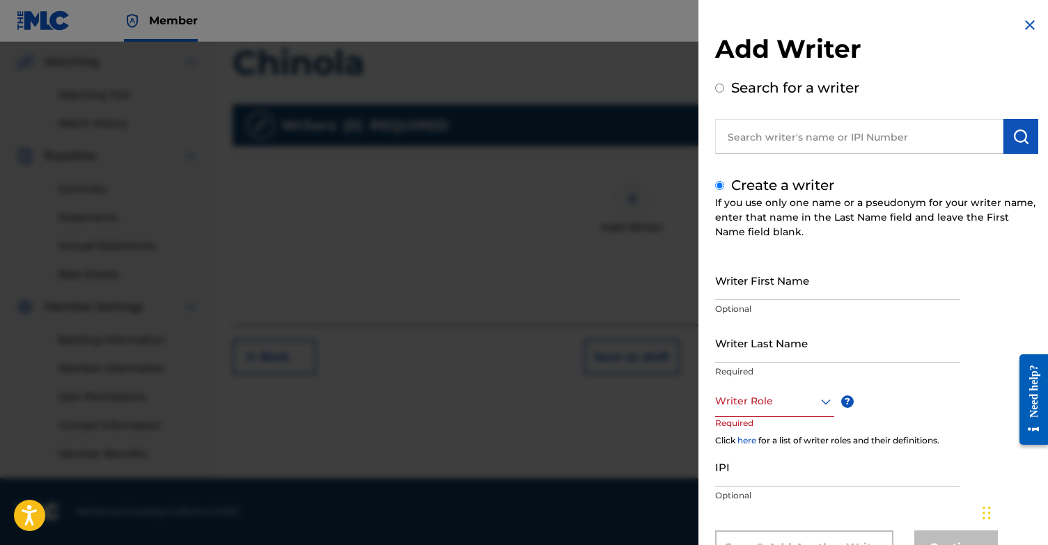
click at [789, 292] on input "Writer First Name" at bounding box center [837, 280] width 245 height 40
type input "[PERSON_NAME]"
click at [823, 357] on input "Writer Last Name" at bounding box center [837, 343] width 245 height 40
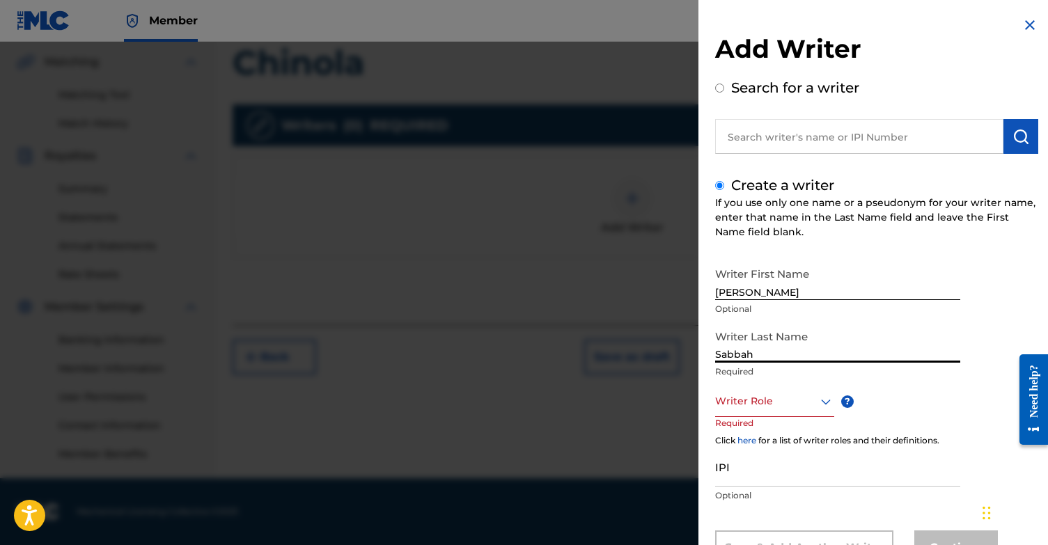
type input "Sabbah"
click at [755, 393] on div "Writer Role" at bounding box center [774, 401] width 119 height 31
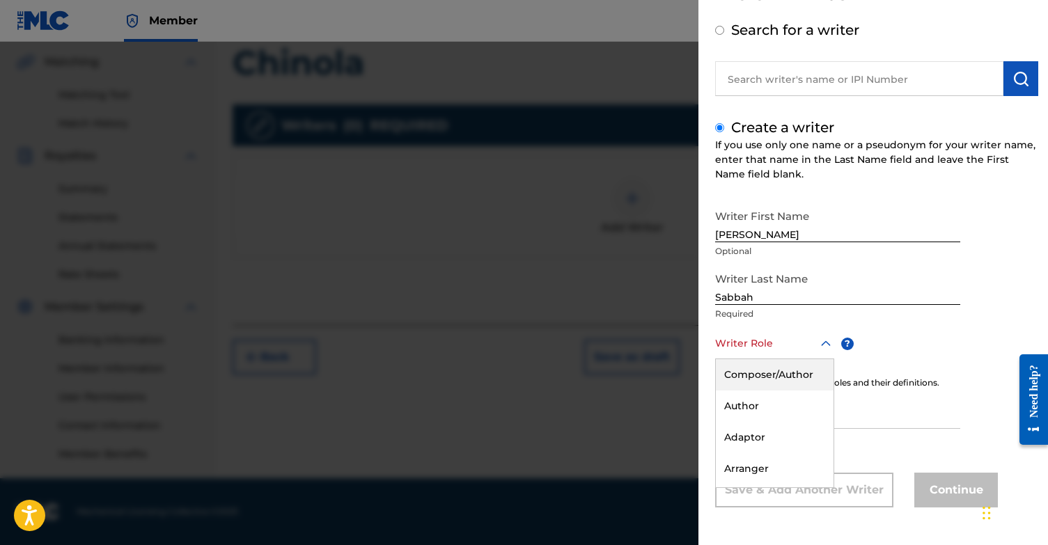
click at [776, 374] on div "Composer/Author" at bounding box center [775, 374] width 118 height 31
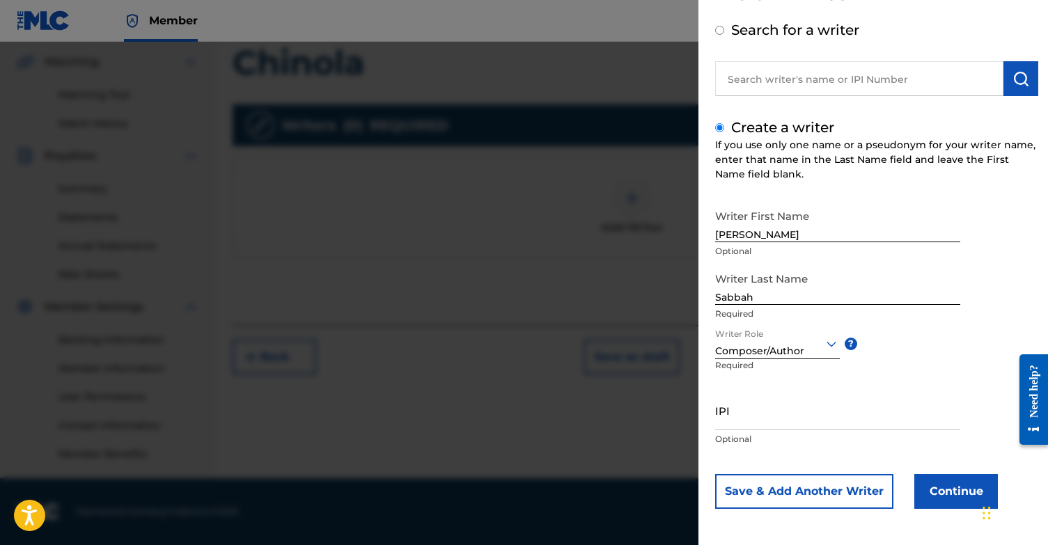
click at [755, 418] on input "IPI" at bounding box center [837, 410] width 245 height 40
paste input "1131868364"
type input "1131868364"
click at [839, 495] on button "Save & Add Another Writer" at bounding box center [804, 491] width 178 height 35
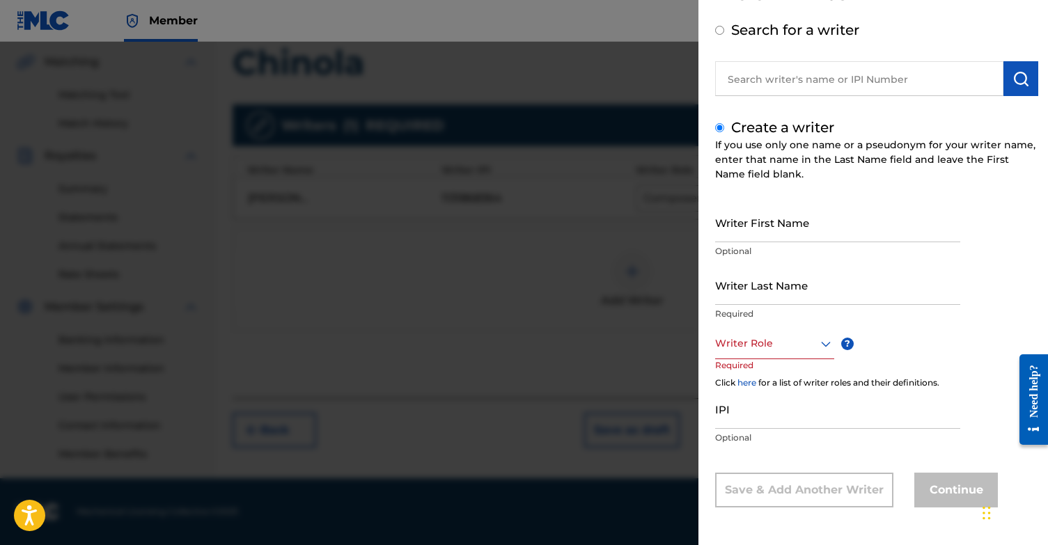
click at [754, 228] on input "Writer First Name" at bounding box center [837, 223] width 245 height 40
drag, startPoint x: 798, startPoint y: 236, endPoint x: 681, endPoint y: 230, distance: 117.8
click at [681, 232] on div "Add Writer Search for a writer Create a writer If you use only one name or a ps…" at bounding box center [524, 293] width 1048 height 503
type input "[PERSON_NAME]"
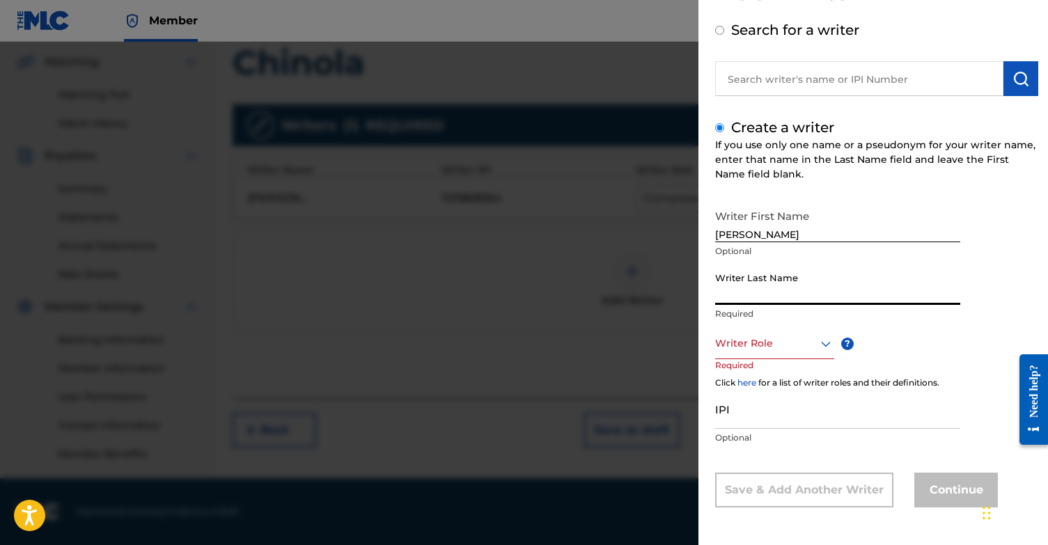
click at [764, 290] on input "Writer Last Name" at bounding box center [837, 285] width 245 height 40
type input "Sivaroshan"
click at [797, 338] on div at bounding box center [774, 343] width 119 height 17
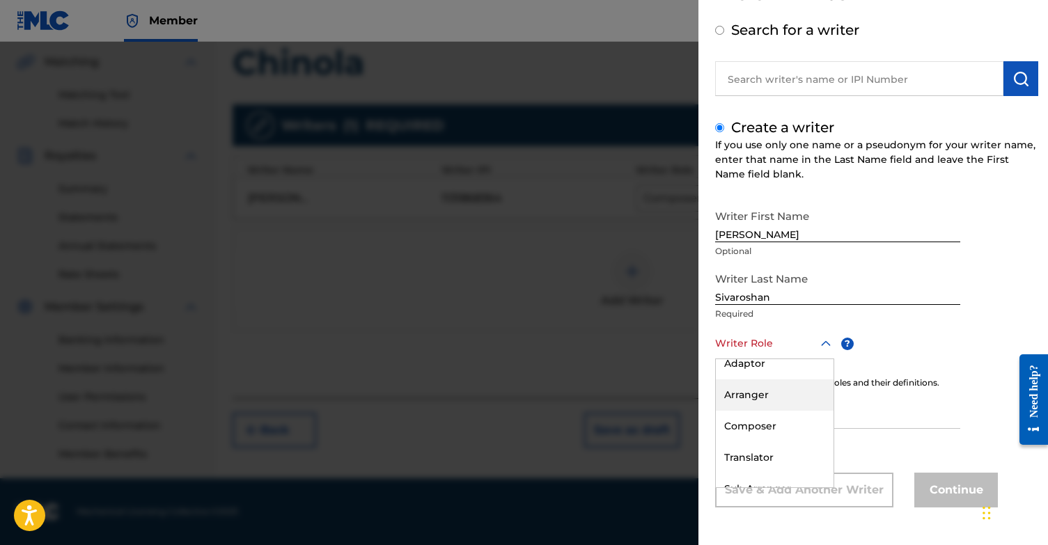
scroll to position [87, 0]
click at [770, 411] on div "Composer" at bounding box center [775, 412] width 118 height 31
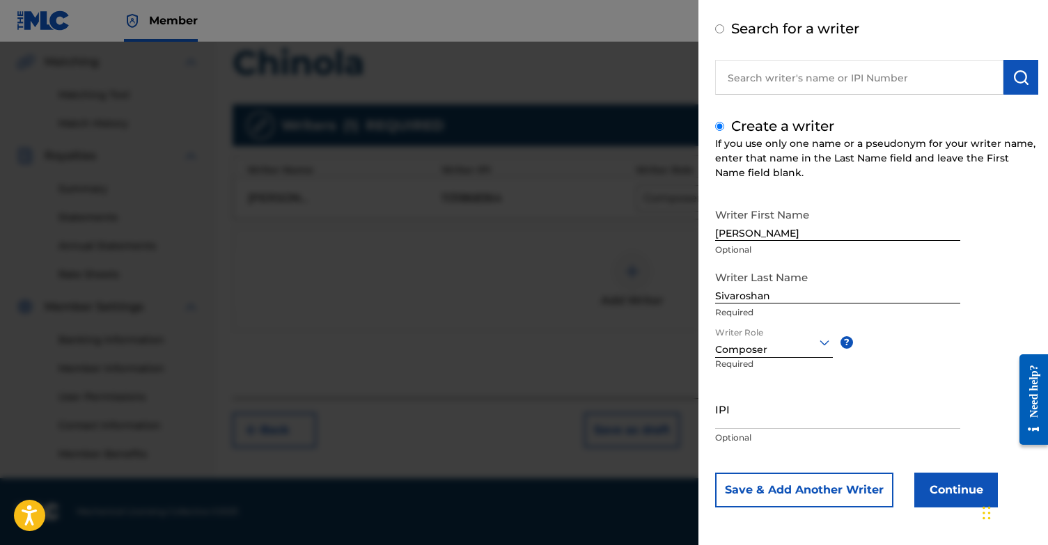
scroll to position [59, 0]
click at [941, 487] on button "Continue" at bounding box center [956, 490] width 84 height 35
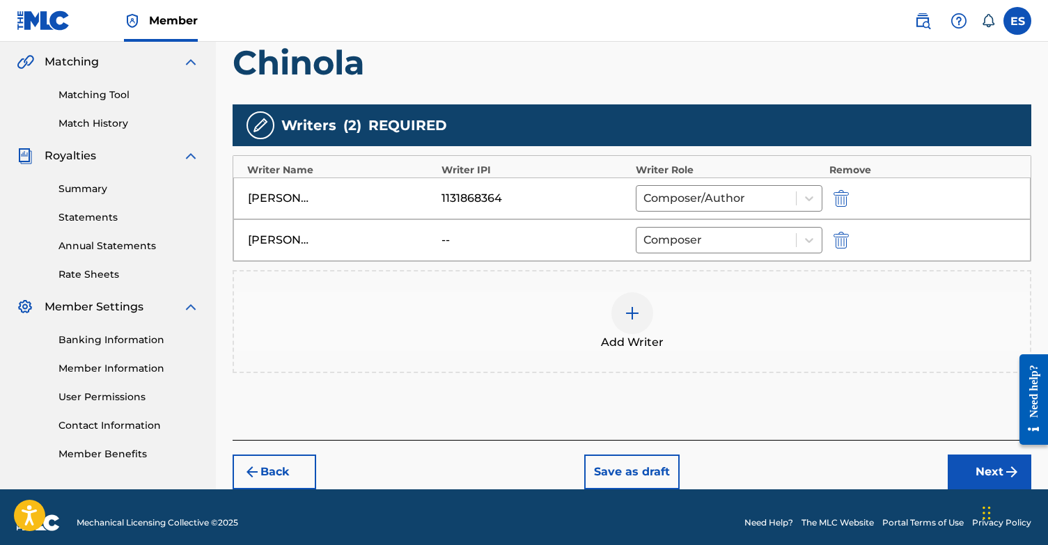
click at [969, 475] on button "Next" at bounding box center [989, 472] width 84 height 35
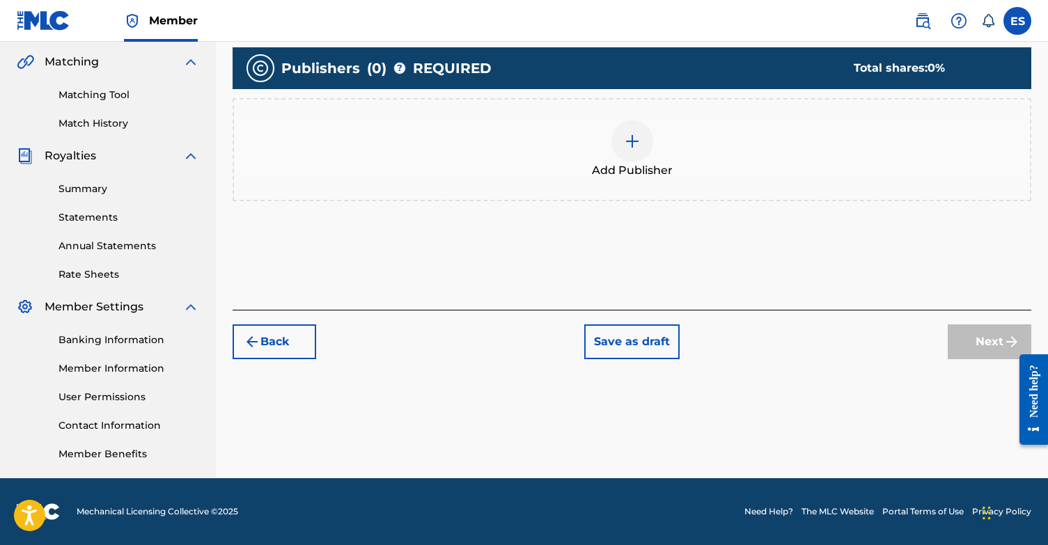
scroll to position [63, 0]
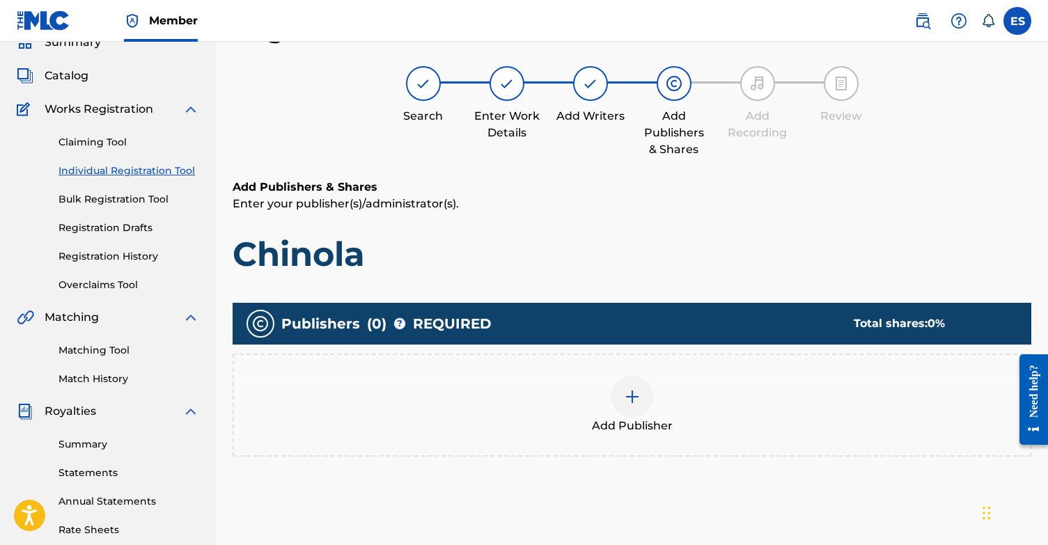
click at [624, 400] on img at bounding box center [632, 396] width 17 height 17
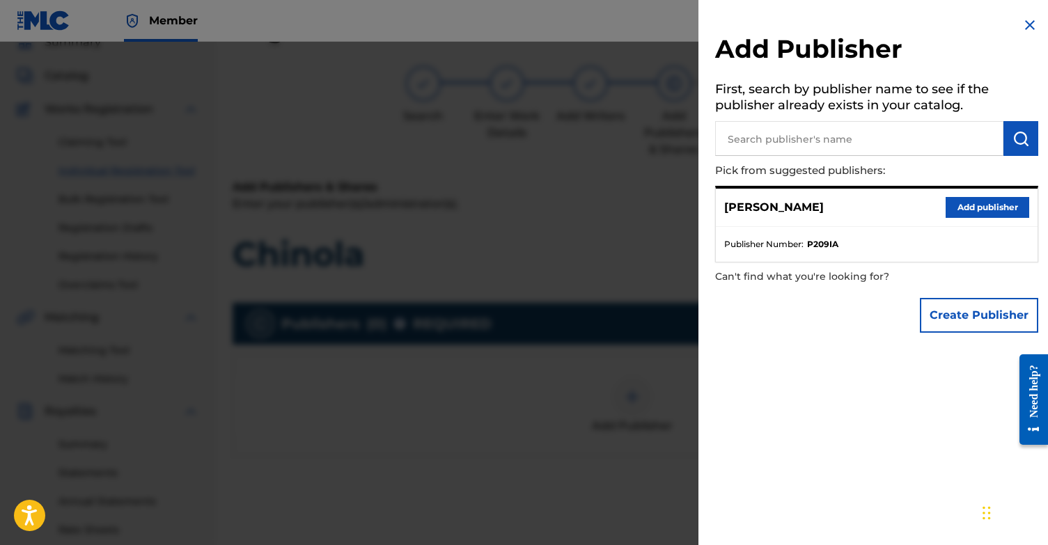
click at [984, 203] on button "Add publisher" at bounding box center [987, 207] width 84 height 21
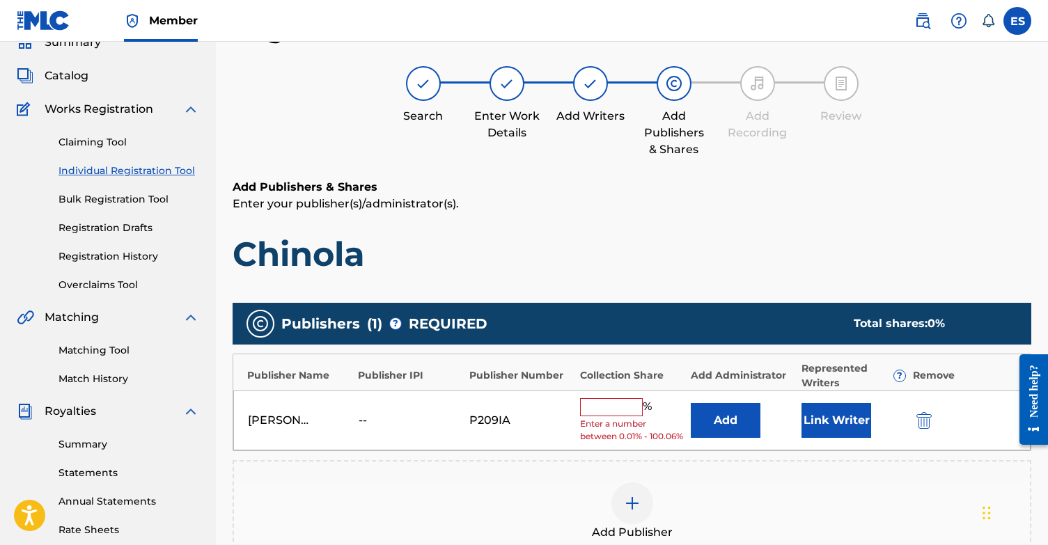
click at [844, 434] on button "Link Writer" at bounding box center [836, 420] width 70 height 35
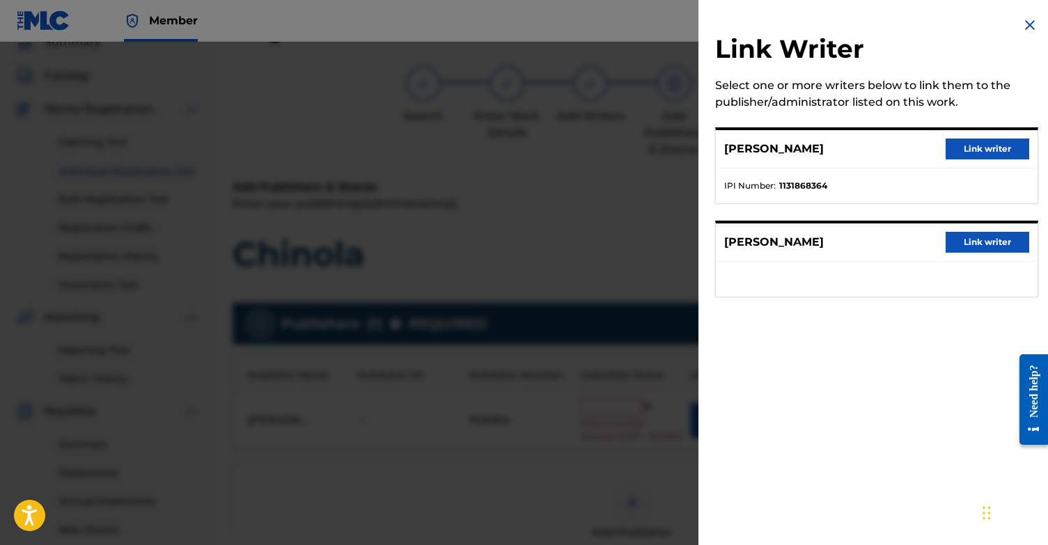
click at [978, 150] on button "Link writer" at bounding box center [987, 149] width 84 height 21
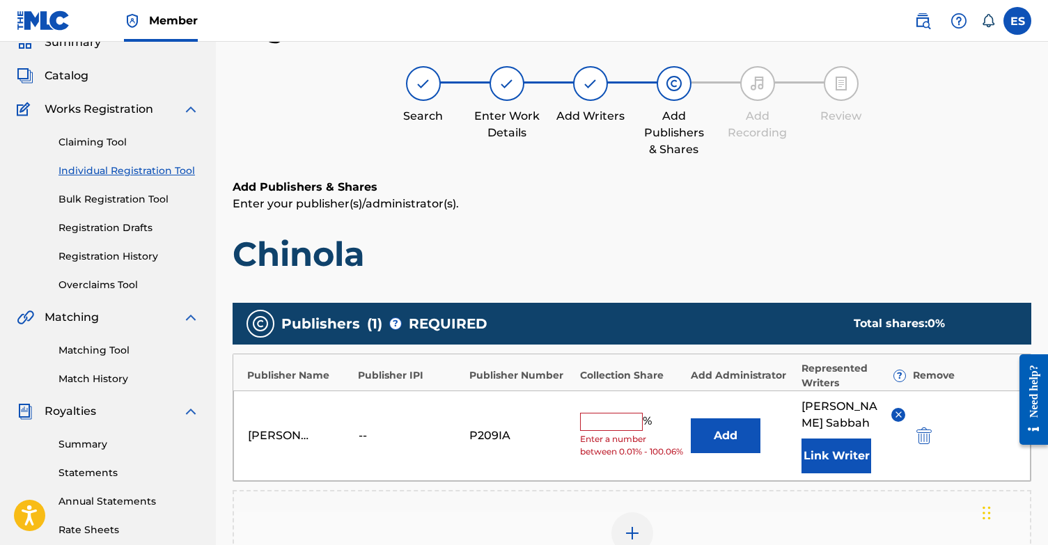
click at [610, 418] on input "text" at bounding box center [611, 422] width 63 height 18
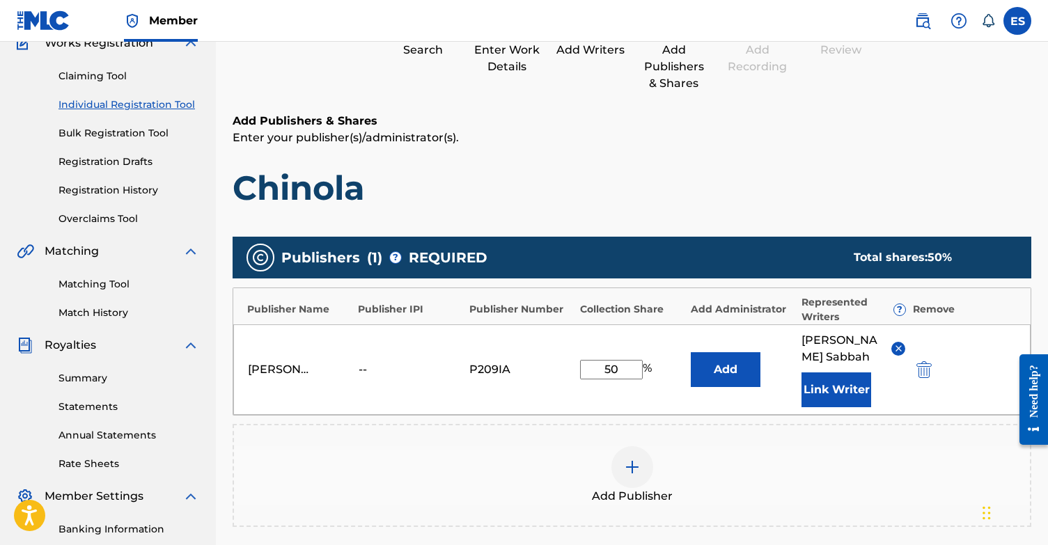
scroll to position [158, 0]
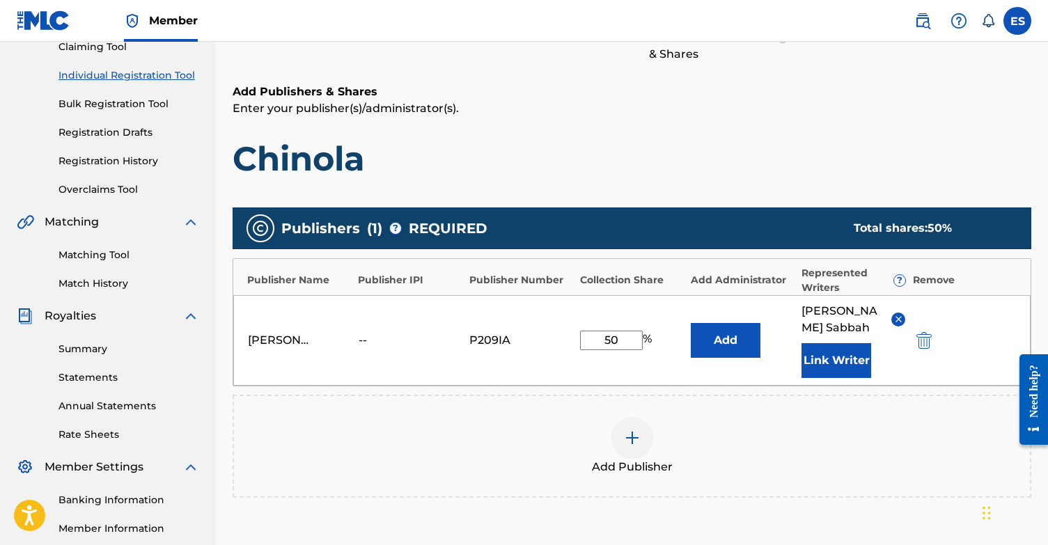
type input "50"
click at [618, 436] on div at bounding box center [632, 438] width 42 height 42
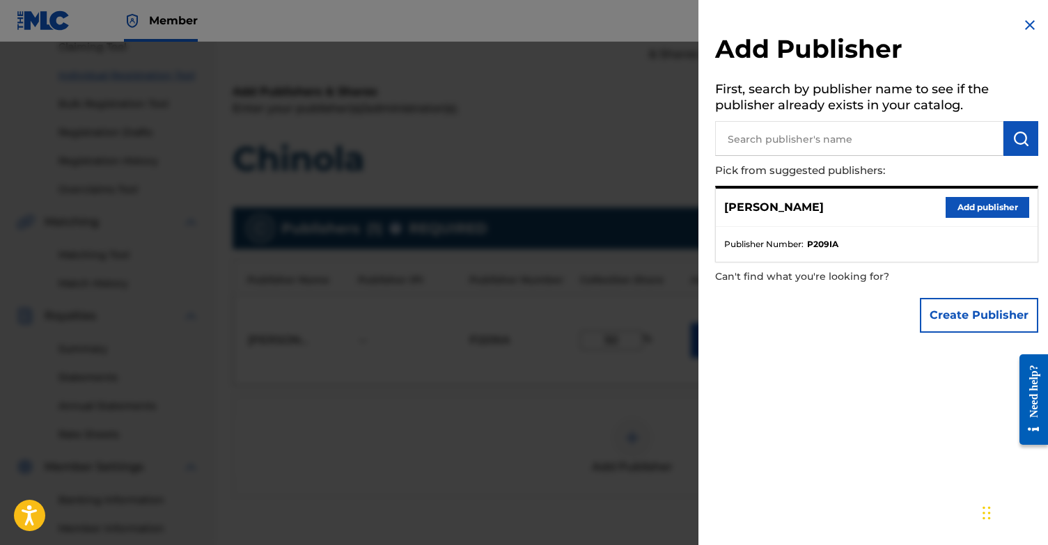
click at [873, 131] on input "text" at bounding box center [859, 138] width 288 height 35
type input "[PERSON_NAME]"
click at [1012, 145] on img "submit" at bounding box center [1020, 138] width 17 height 17
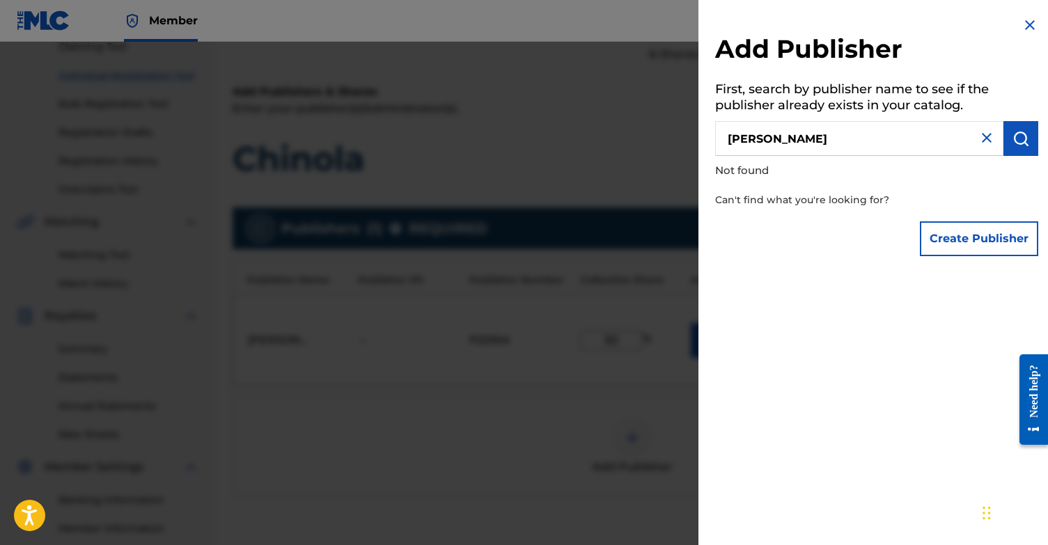
click at [972, 246] on button "Create Publisher" at bounding box center [979, 238] width 118 height 35
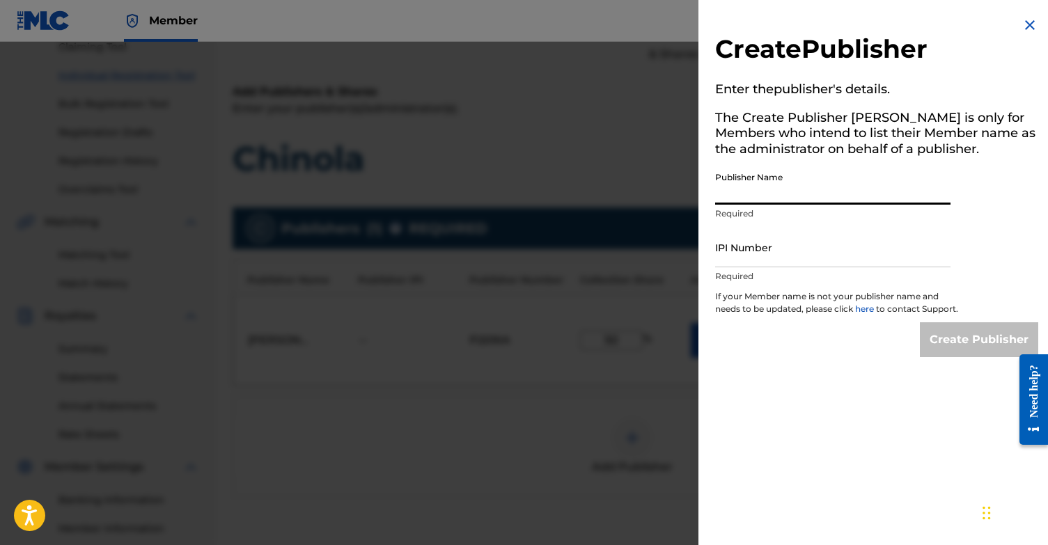
click at [782, 191] on input "Publisher Name" at bounding box center [832, 185] width 235 height 40
click at [1025, 23] on img at bounding box center [1029, 25] width 17 height 17
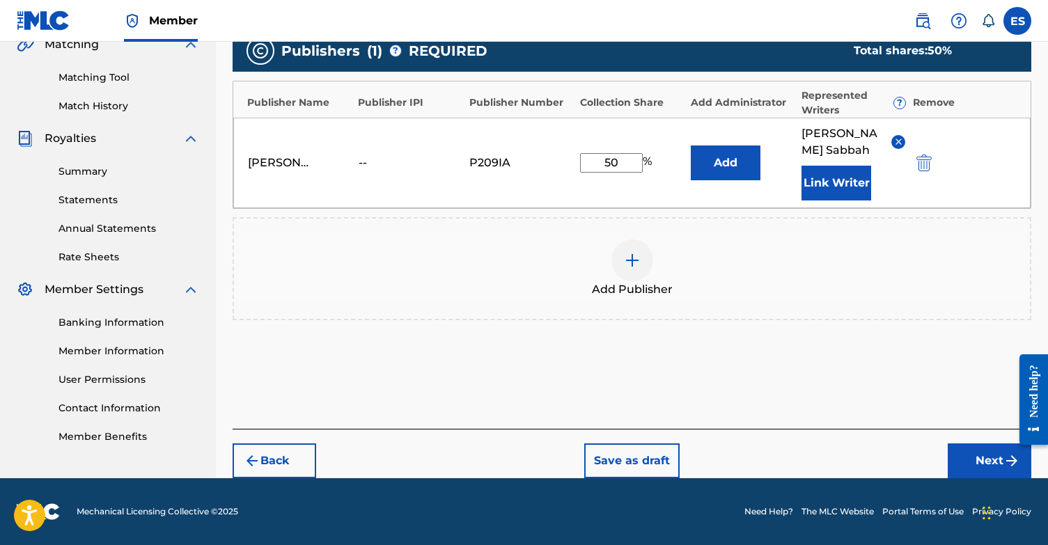
scroll to position [336, 0]
click at [633, 443] on button "Save as draft" at bounding box center [631, 460] width 95 height 35
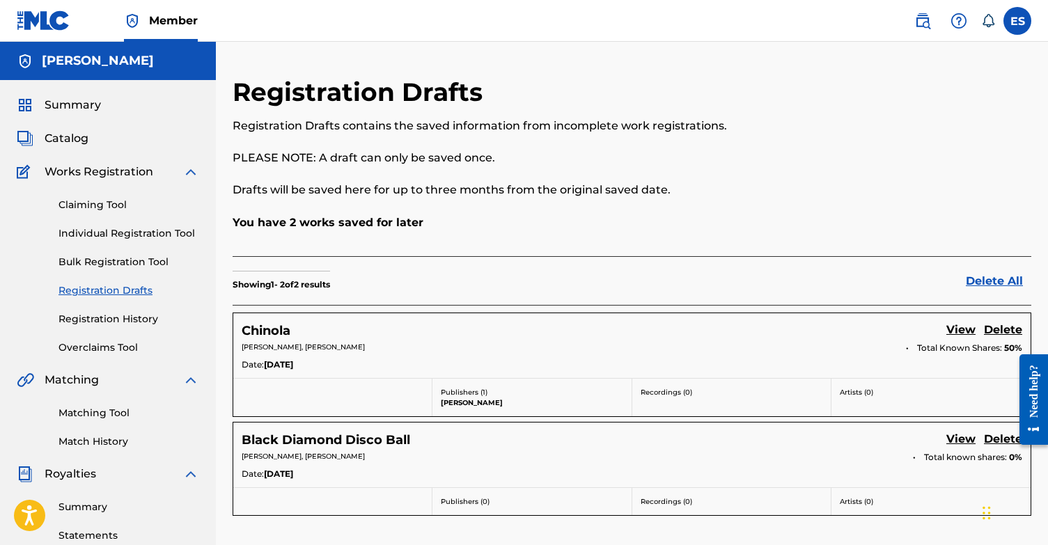
click at [103, 230] on link "Individual Registration Tool" at bounding box center [128, 233] width 141 height 15
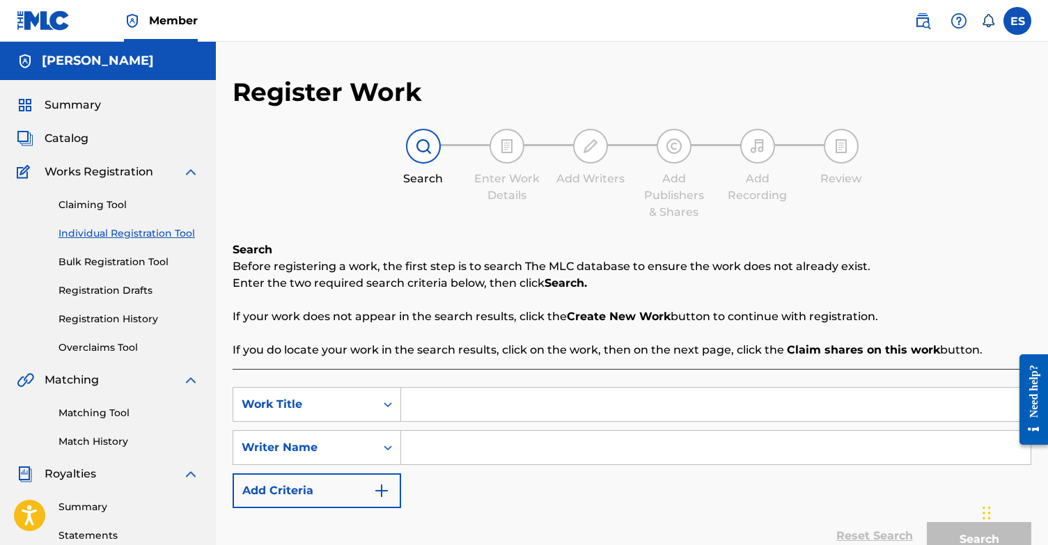
click at [450, 402] on input "Search Form" at bounding box center [715, 404] width 629 height 33
type input "O"
type input "Dark Chocolate"
click at [436, 458] on input "Search Form" at bounding box center [715, 447] width 629 height 33
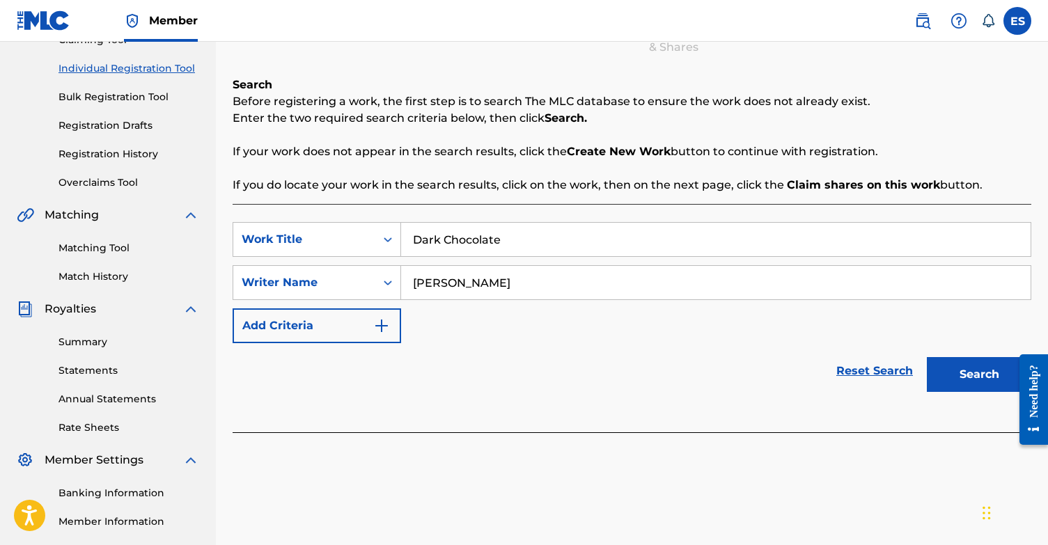
scroll to position [175, 0]
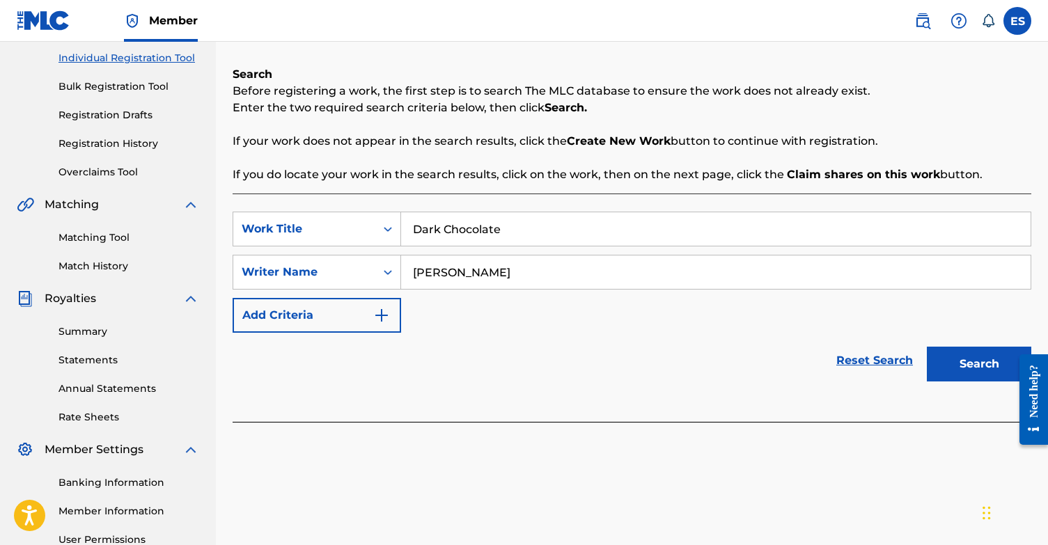
type input "[PERSON_NAME]"
click at [1000, 369] on button "Search" at bounding box center [978, 364] width 104 height 35
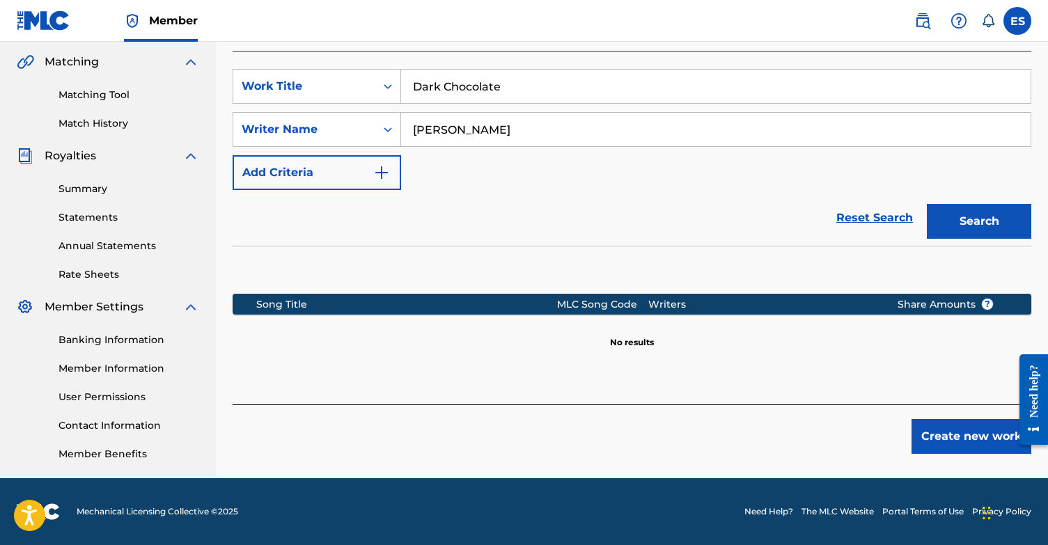
scroll to position [318, 0]
click at [945, 441] on button "Create new work" at bounding box center [971, 436] width 120 height 35
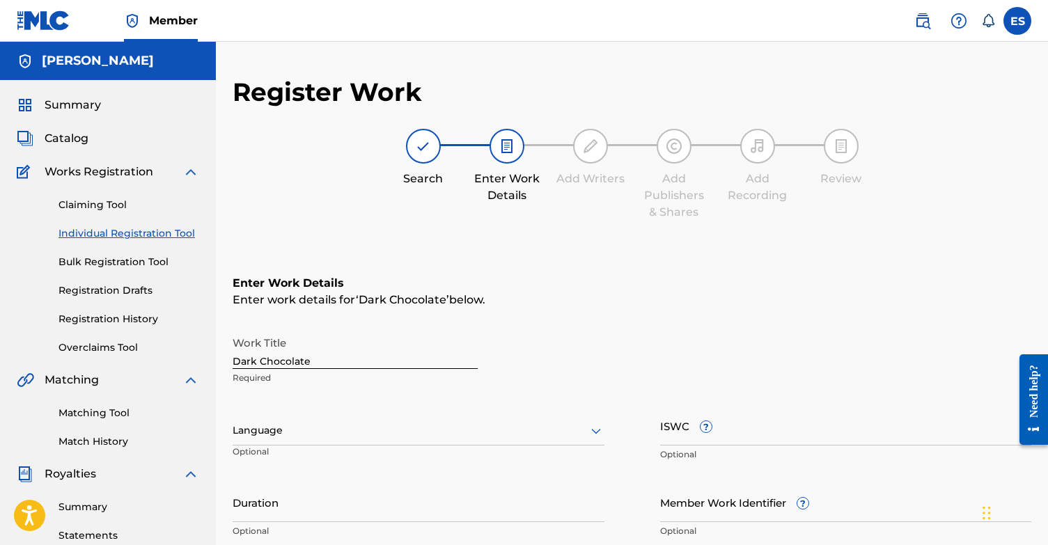
scroll to position [0, 0]
click at [281, 432] on div "English, 1 of 153. 153 results available. Use Up and Down to choose options, pr…" at bounding box center [418, 430] width 372 height 29
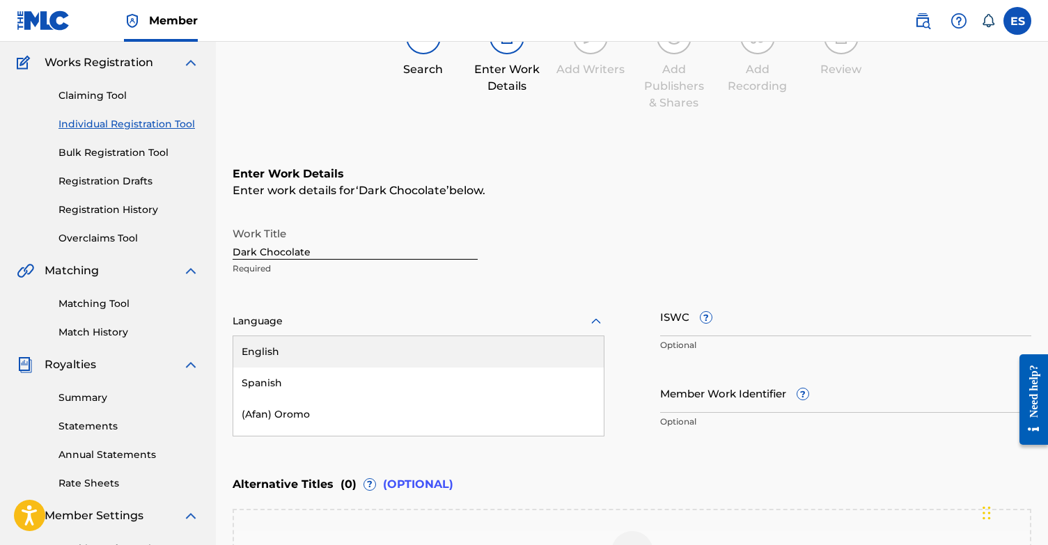
scroll to position [110, 0]
click at [277, 352] on div "English" at bounding box center [418, 351] width 370 height 31
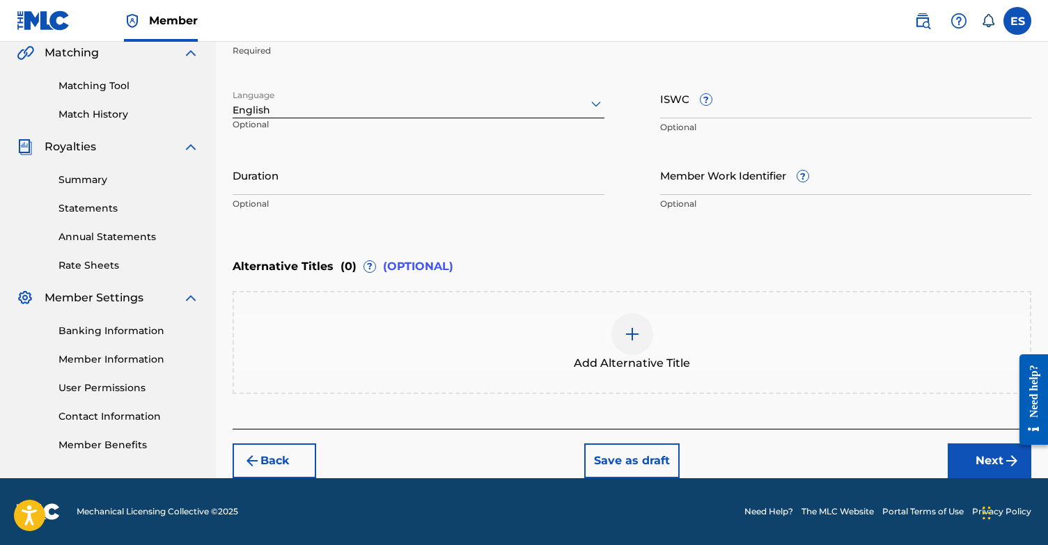
click at [987, 463] on button "Next" at bounding box center [989, 460] width 84 height 35
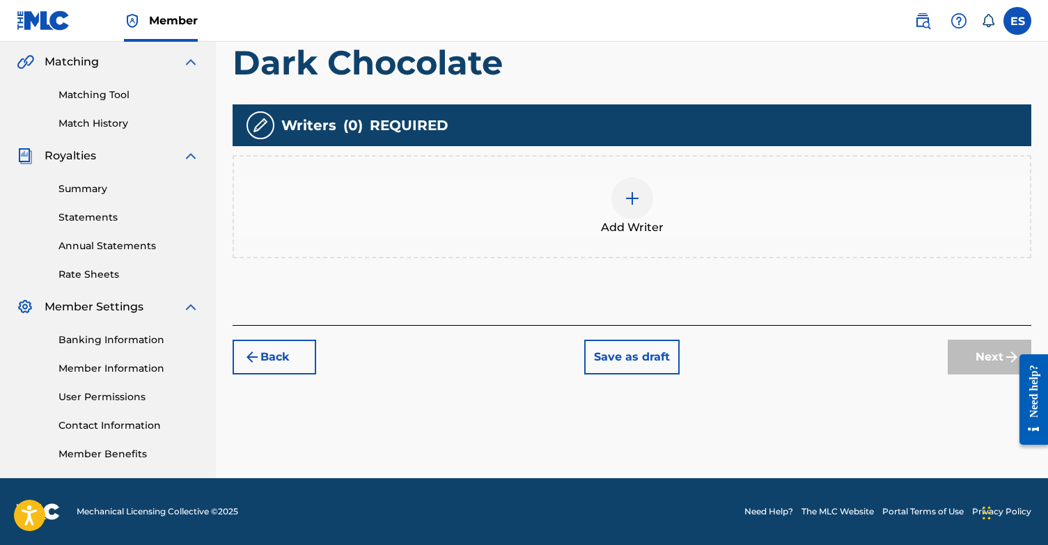
click at [624, 196] on img at bounding box center [632, 198] width 17 height 17
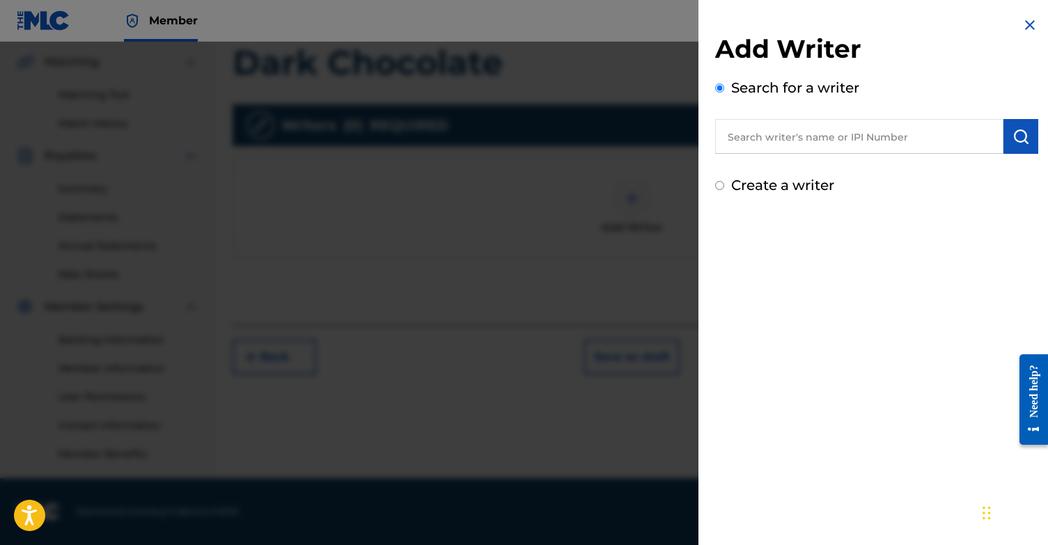
click at [725, 184] on div "Create a writer" at bounding box center [876, 185] width 323 height 21
click at [720, 184] on input "Create a writer" at bounding box center [719, 185] width 9 height 9
radio input "false"
radio input "true"
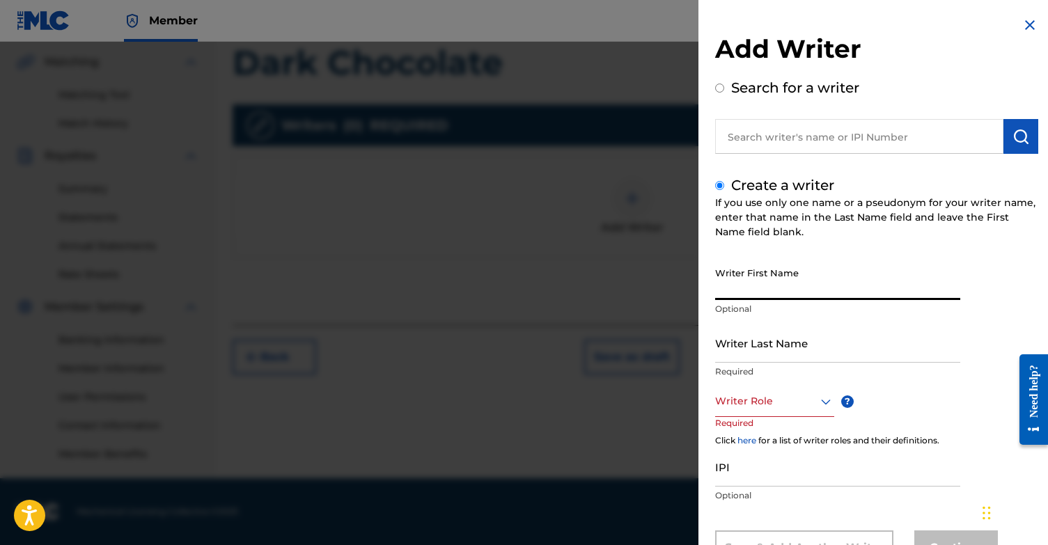
click at [755, 285] on input "Writer First Name" at bounding box center [837, 280] width 245 height 40
type input "[PERSON_NAME]"
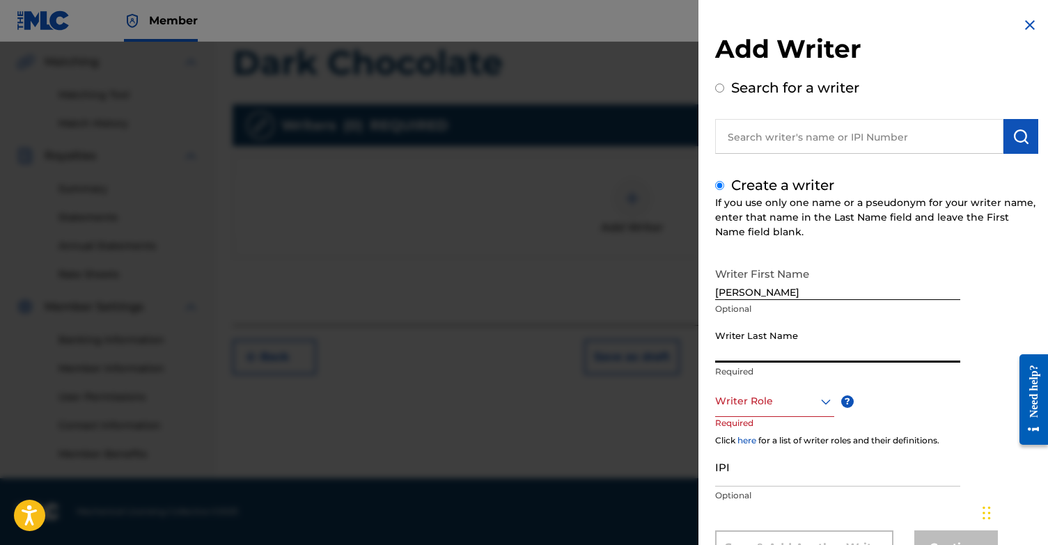
click at [767, 339] on input "Writer Last Name" at bounding box center [837, 343] width 245 height 40
type input "Sabbah"
click at [769, 397] on div "Writer Role" at bounding box center [774, 401] width 119 height 31
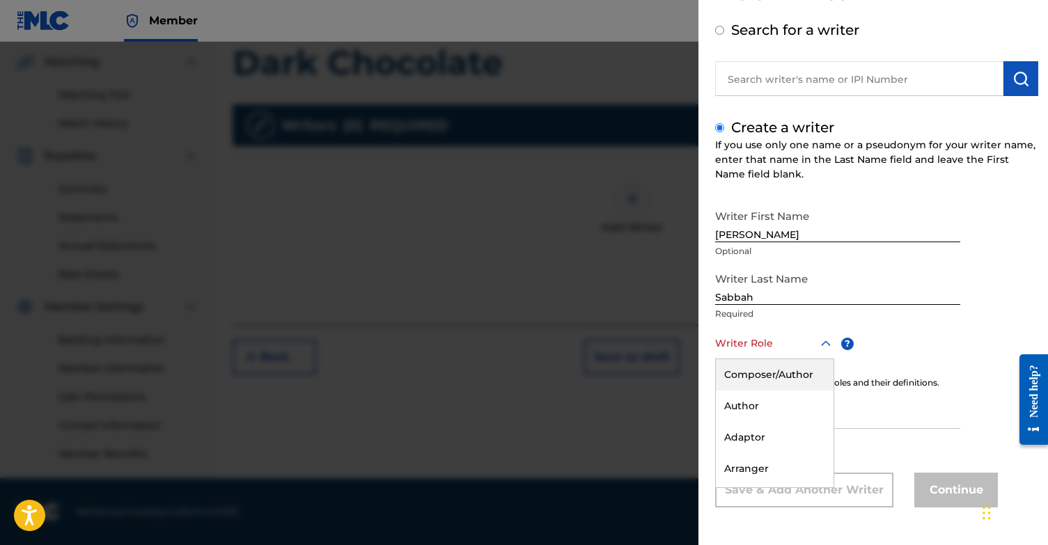
click at [778, 372] on div "Composer/Author" at bounding box center [775, 374] width 118 height 31
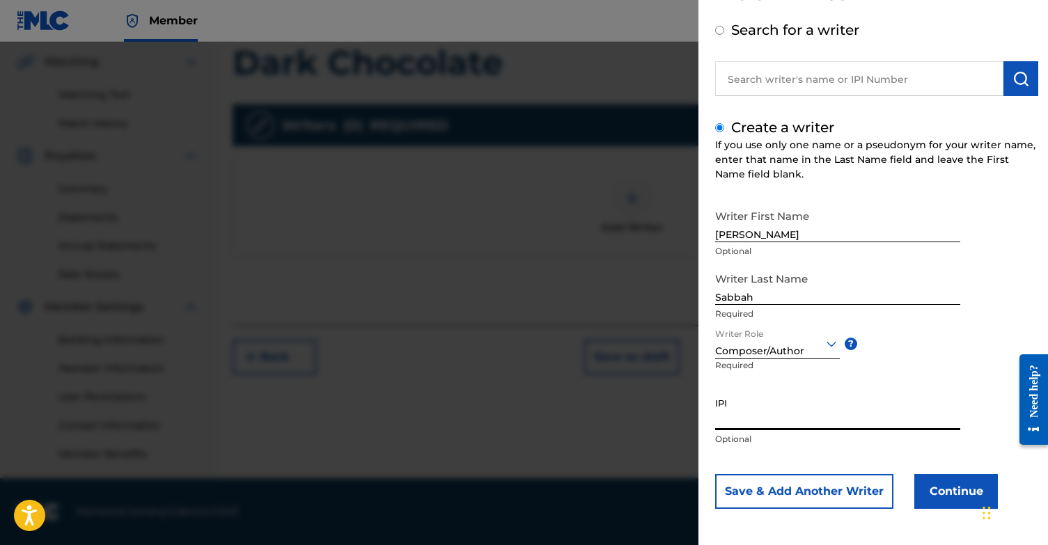
click at [739, 417] on input "IPI" at bounding box center [837, 410] width 245 height 40
paste input "1131868364"
click at [862, 395] on input "1131868364" at bounding box center [837, 410] width 245 height 40
type input "1131868364"
click at [847, 496] on button "Save & Add Another Writer" at bounding box center [804, 491] width 178 height 35
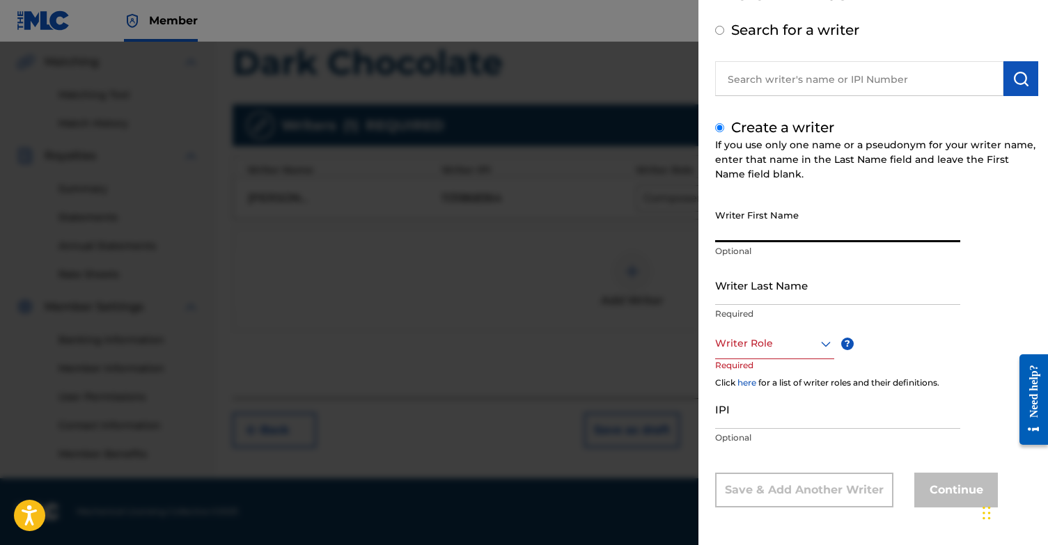
click at [784, 219] on input "Writer First Name" at bounding box center [837, 223] width 245 height 40
type input "Fryderyk"
click at [782, 295] on input "Writer Last Name" at bounding box center [837, 285] width 245 height 40
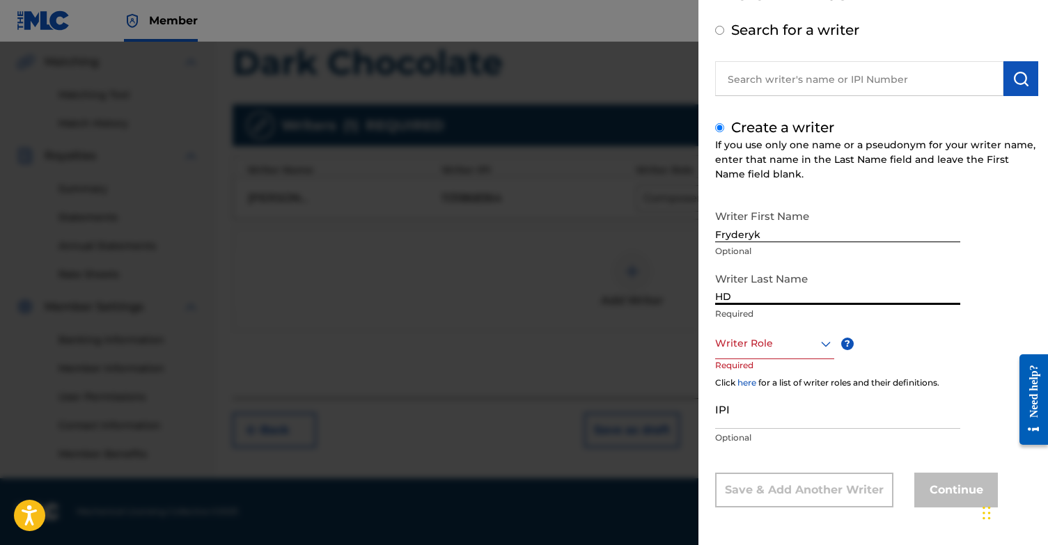
type input "HD"
click at [780, 354] on div "Writer Role" at bounding box center [774, 343] width 119 height 31
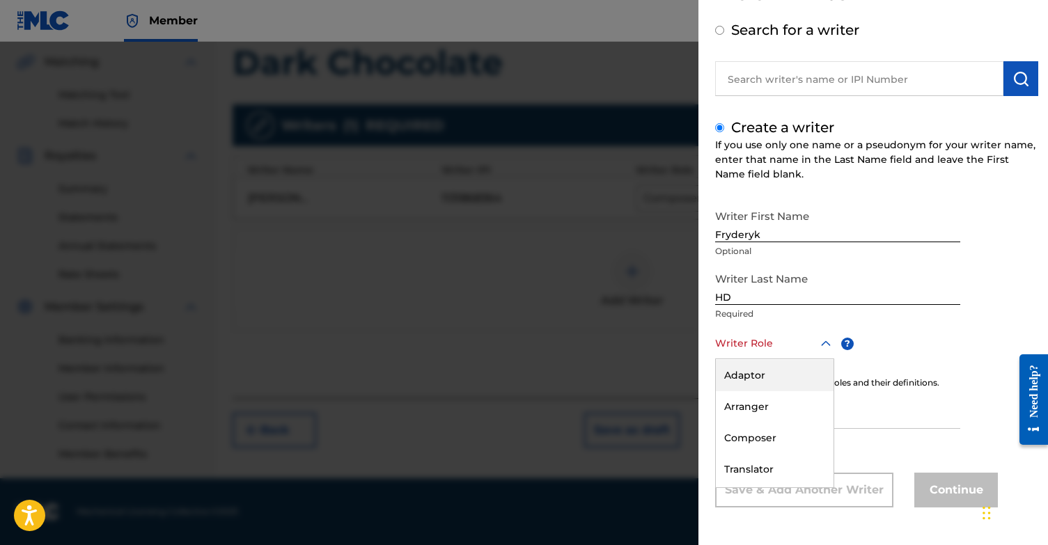
scroll to position [79, 0]
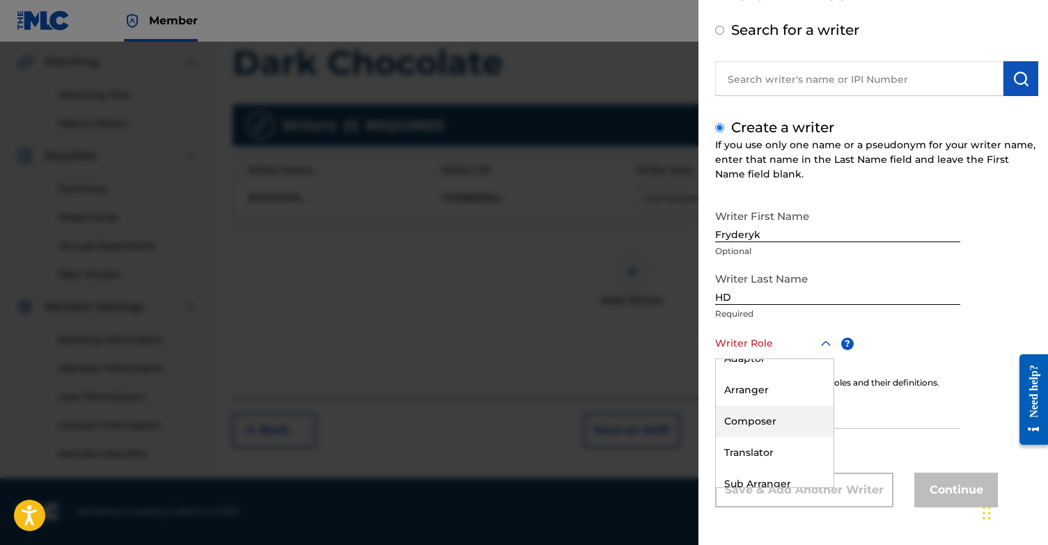
click at [768, 425] on div "Composer" at bounding box center [775, 421] width 118 height 31
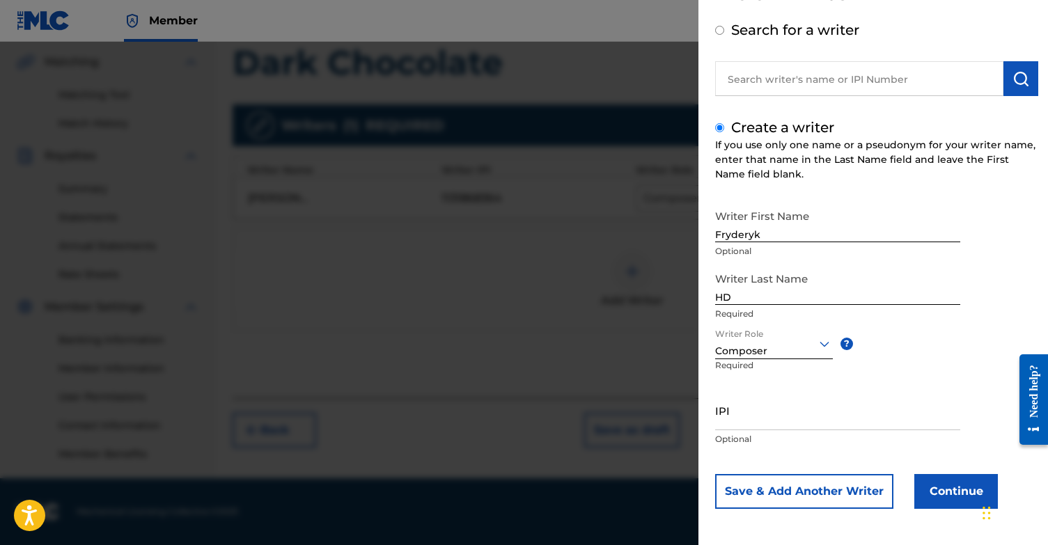
click at [773, 404] on input "IPI" at bounding box center [837, 410] width 245 height 40
type input "01048241676"
click at [958, 498] on button "Continue" at bounding box center [956, 491] width 84 height 35
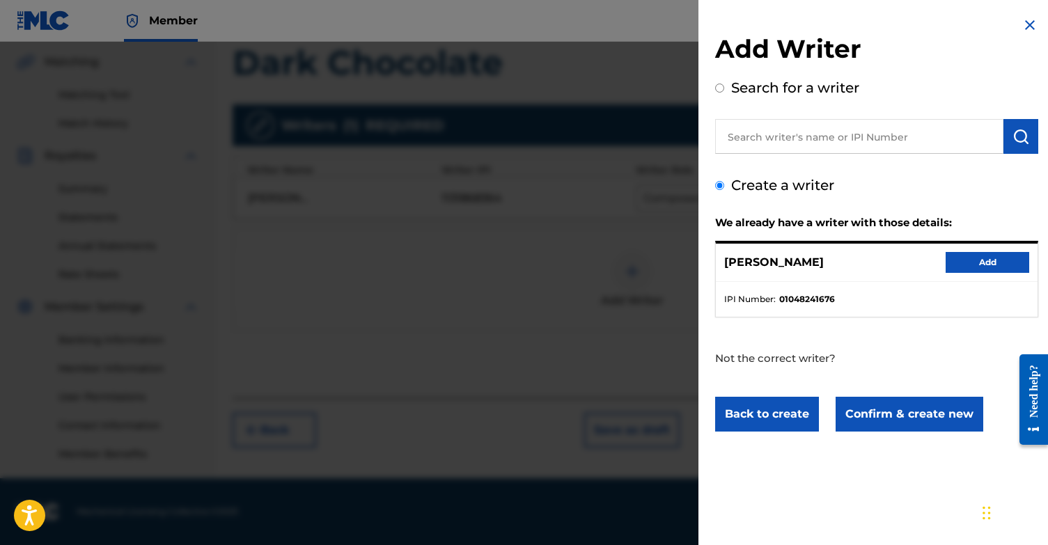
scroll to position [0, 0]
click at [952, 260] on button "Add" at bounding box center [987, 262] width 84 height 21
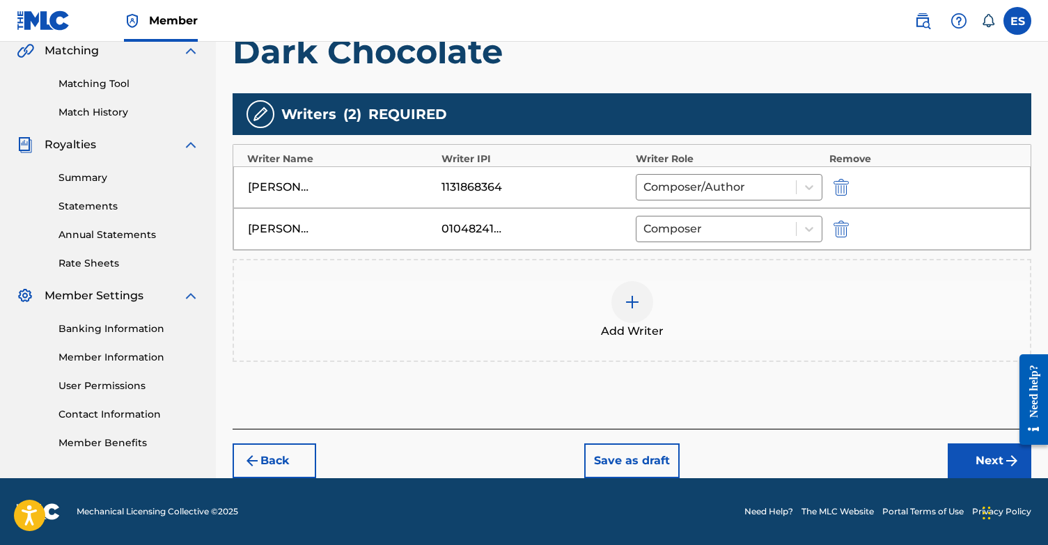
click at [965, 459] on button "Next" at bounding box center [989, 460] width 84 height 35
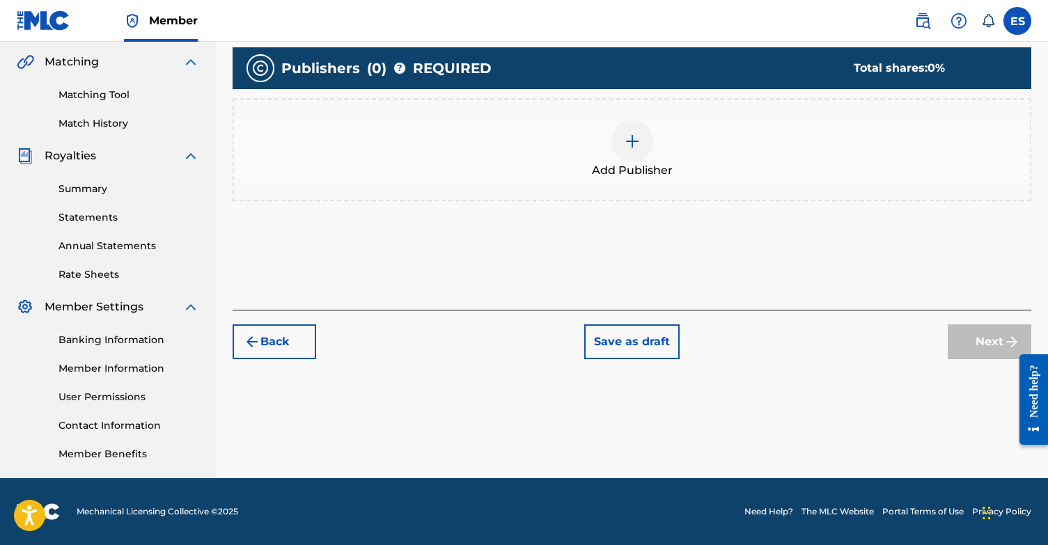
click at [608, 158] on div "Add Publisher" at bounding box center [632, 149] width 796 height 58
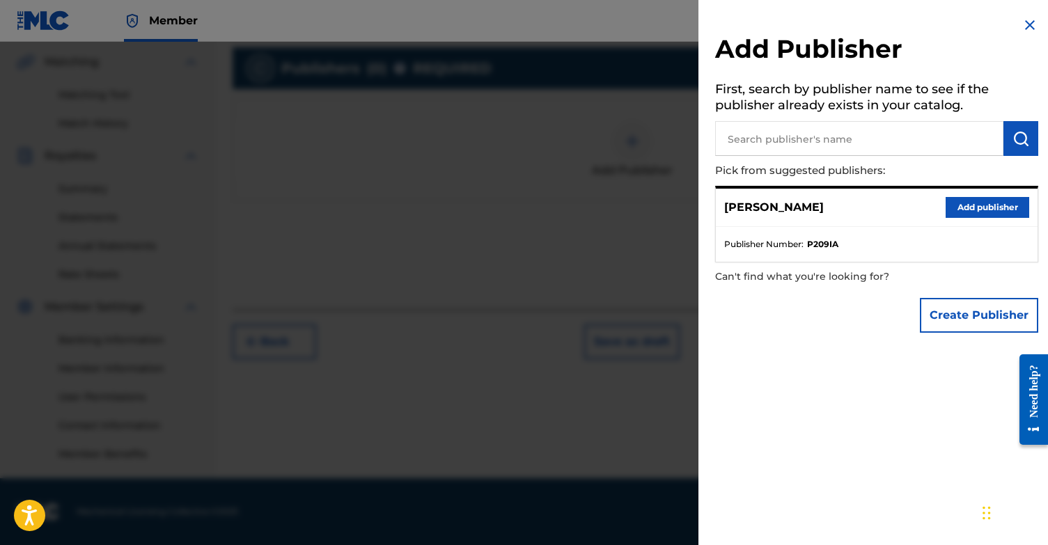
click at [977, 214] on button "Add publisher" at bounding box center [987, 207] width 84 height 21
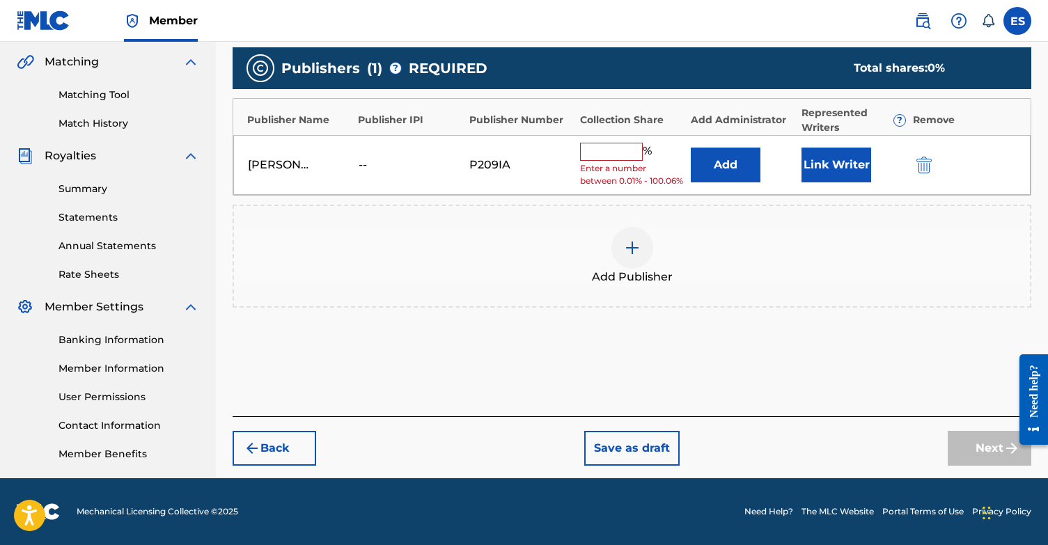
click at [823, 172] on button "Link Writer" at bounding box center [836, 165] width 70 height 35
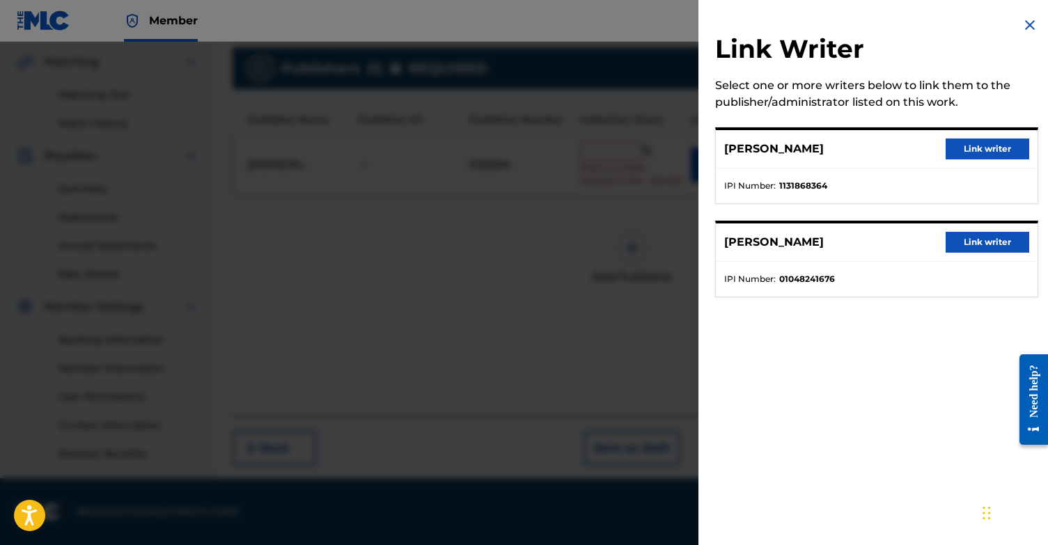
click at [1000, 142] on button "Link writer" at bounding box center [987, 149] width 84 height 21
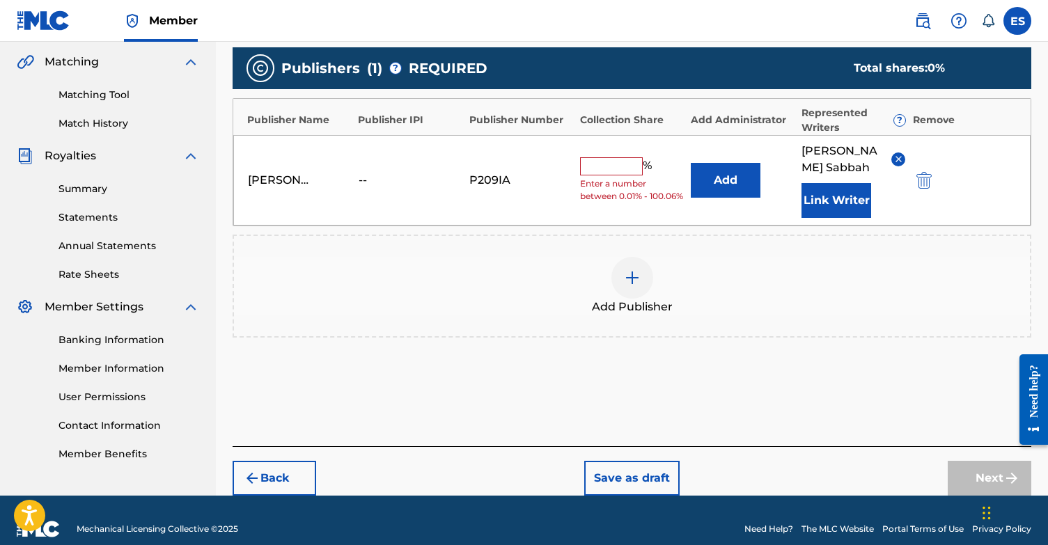
click at [596, 158] on input "text" at bounding box center [611, 166] width 63 height 18
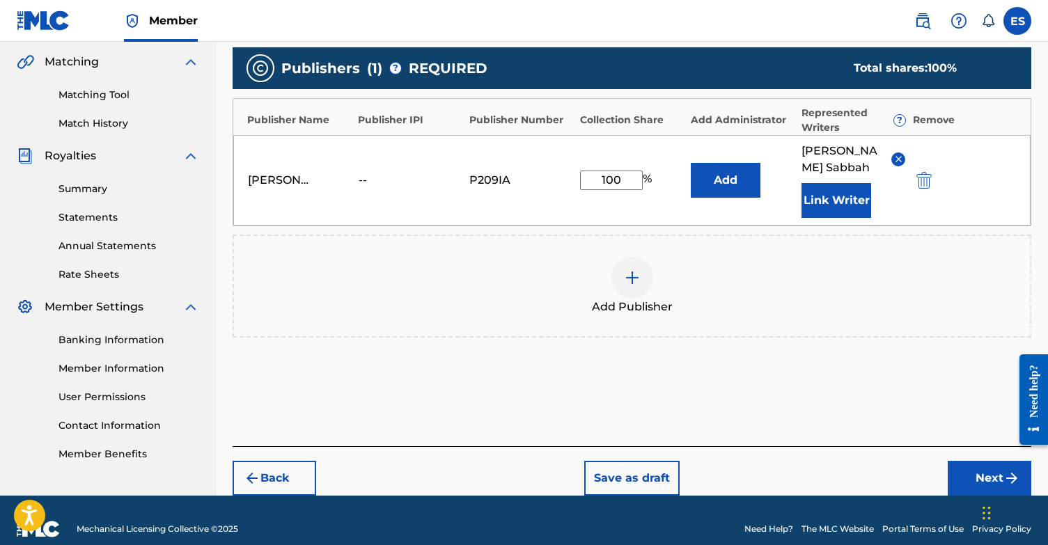
type input "100"
click at [795, 322] on div "Add Publisher" at bounding box center [631, 286] width 798 height 103
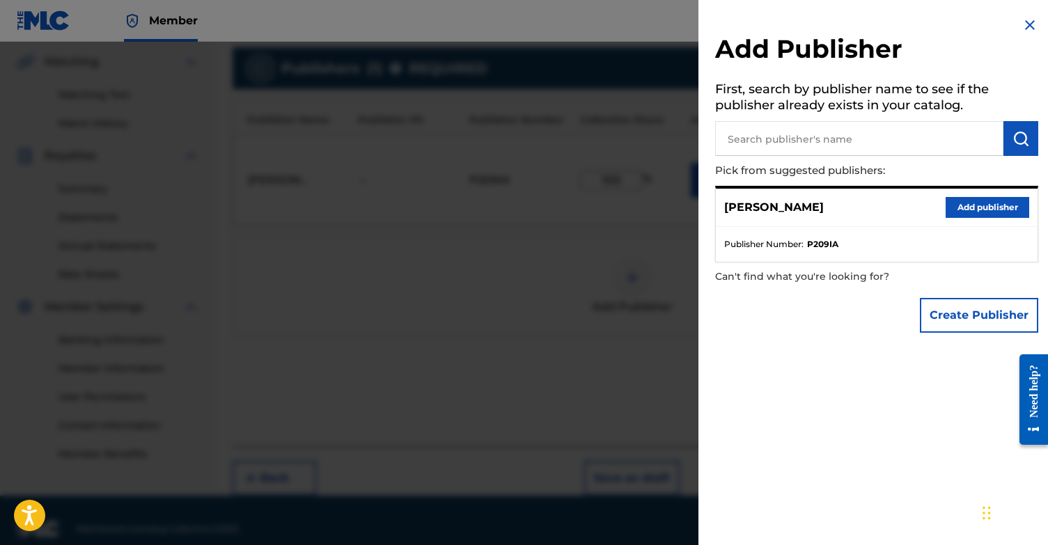
click at [1025, 24] on img at bounding box center [1029, 25] width 17 height 17
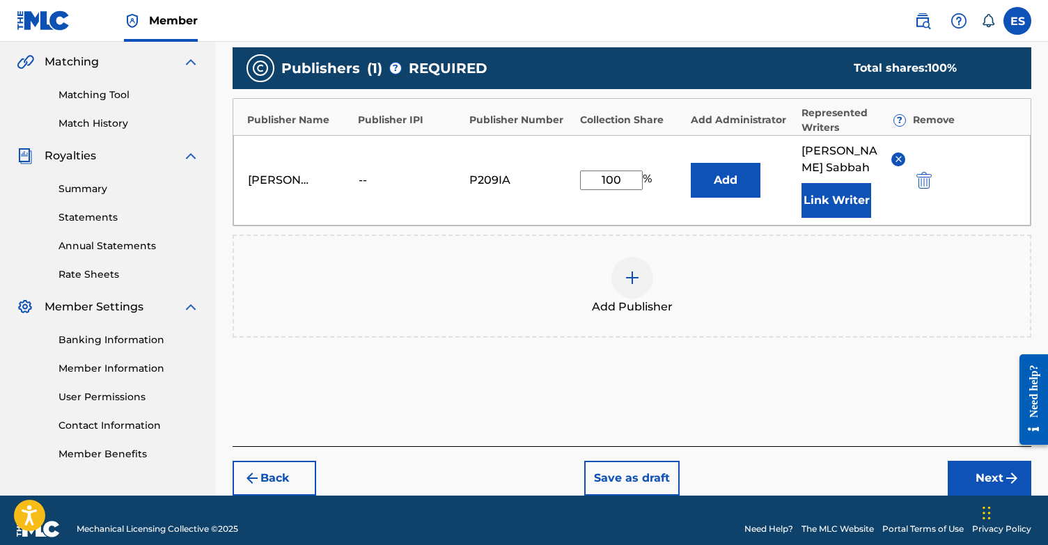
click at [979, 474] on button "Next" at bounding box center [989, 478] width 84 height 35
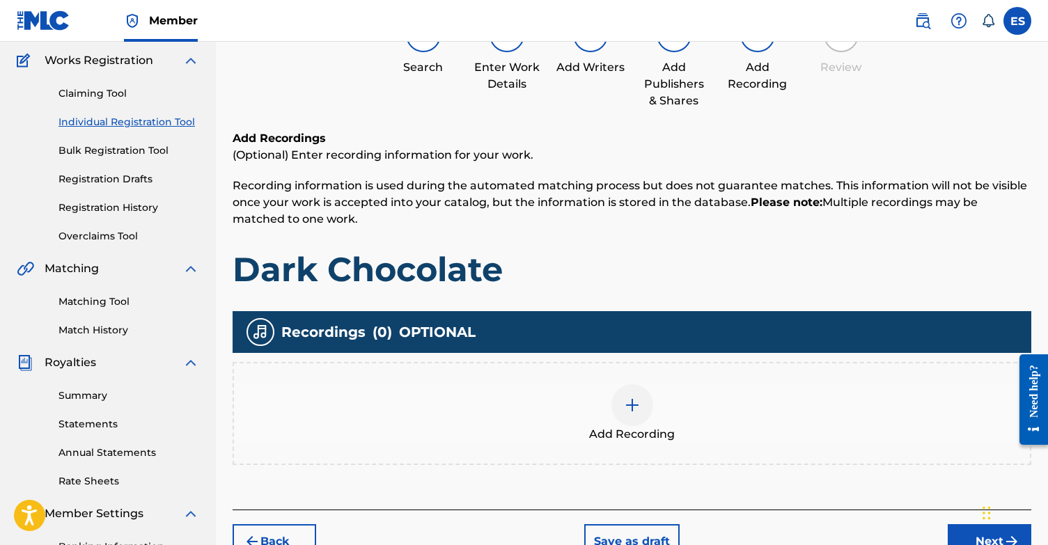
scroll to position [63, 0]
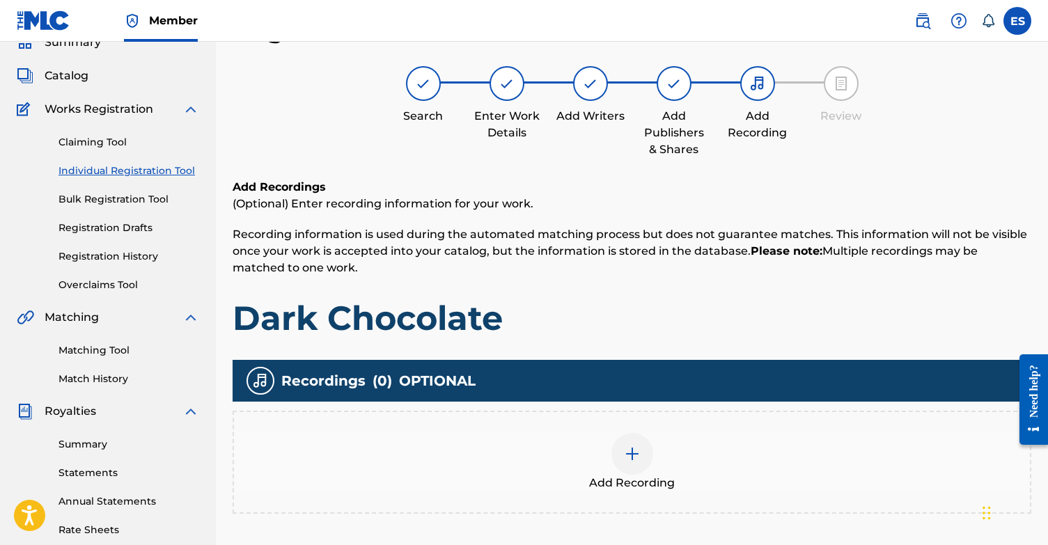
click at [626, 454] on img at bounding box center [632, 453] width 17 height 17
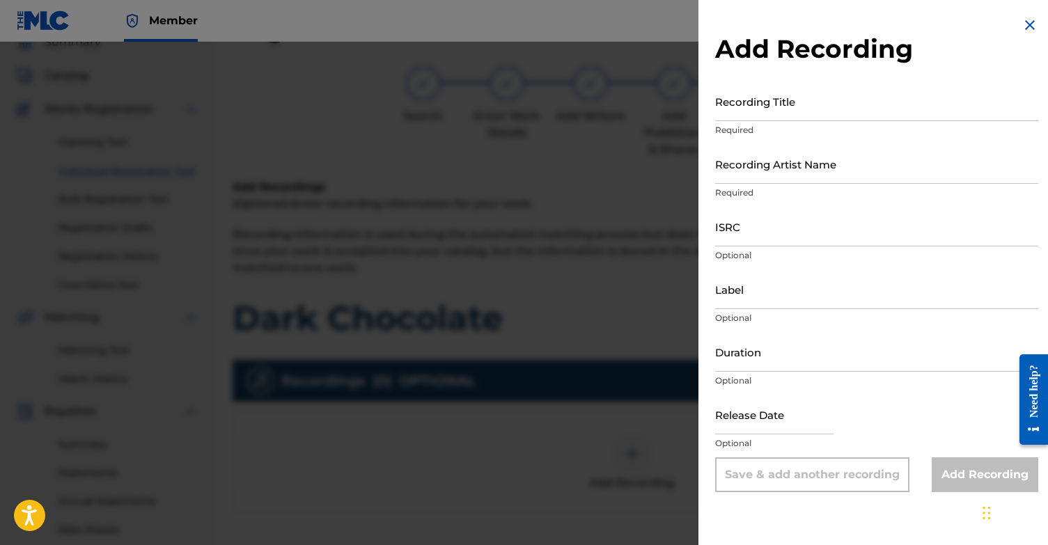
click at [791, 111] on input "Recording Title" at bounding box center [876, 101] width 323 height 40
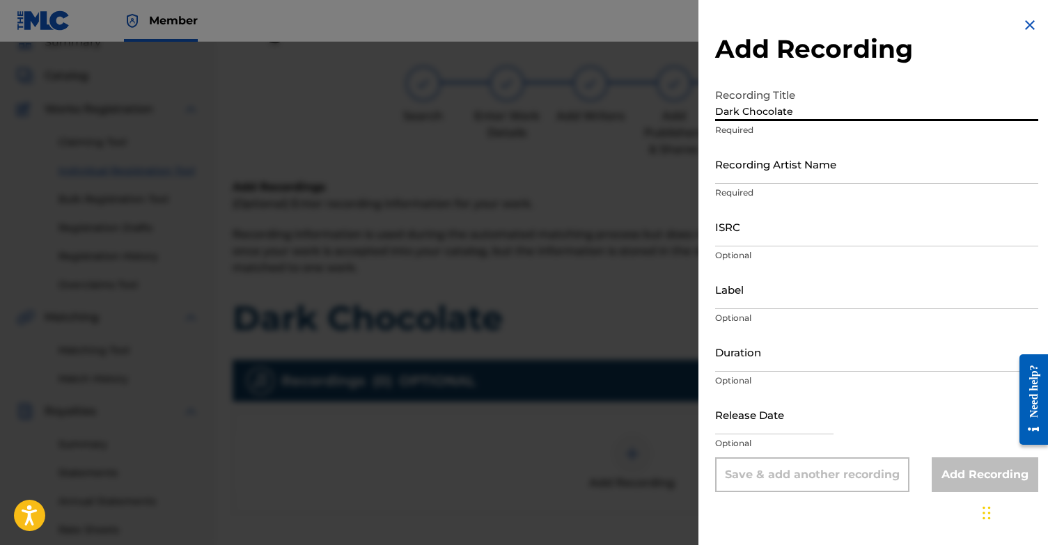
type input "Dark Chocolate"
click at [788, 165] on input "Recording Artist Name" at bounding box center [876, 164] width 323 height 40
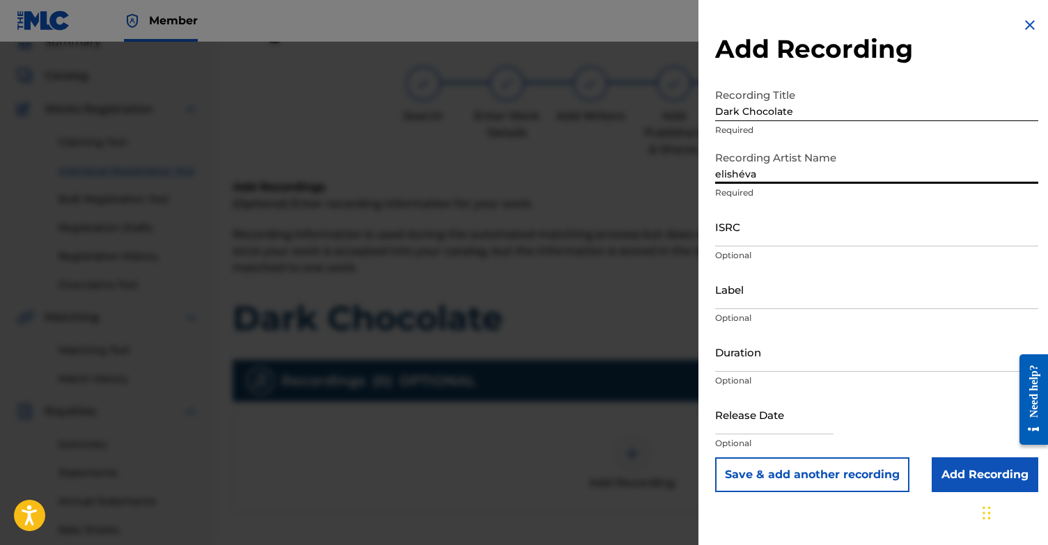
type input "elishéva"
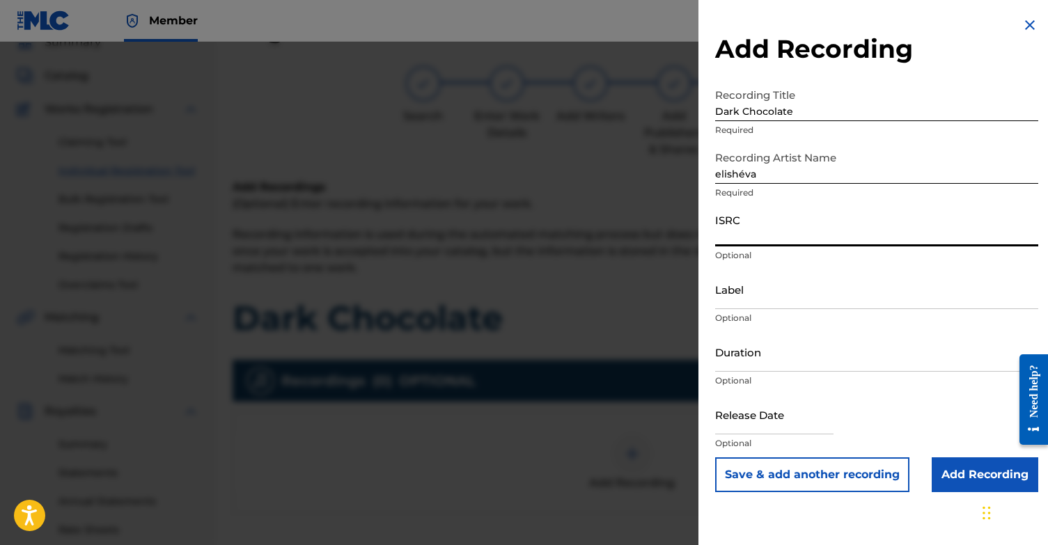
click at [843, 235] on input "ISRC" at bounding box center [876, 227] width 323 height 40
paste input "QZWDW2563890"
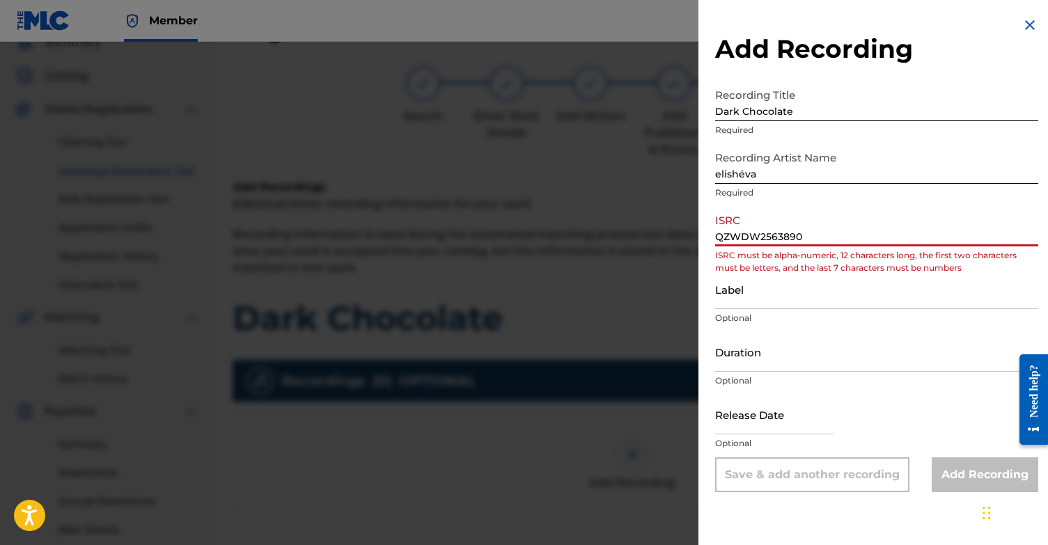
click at [720, 237] on input "QZWDW2563890" at bounding box center [876, 227] width 323 height 40
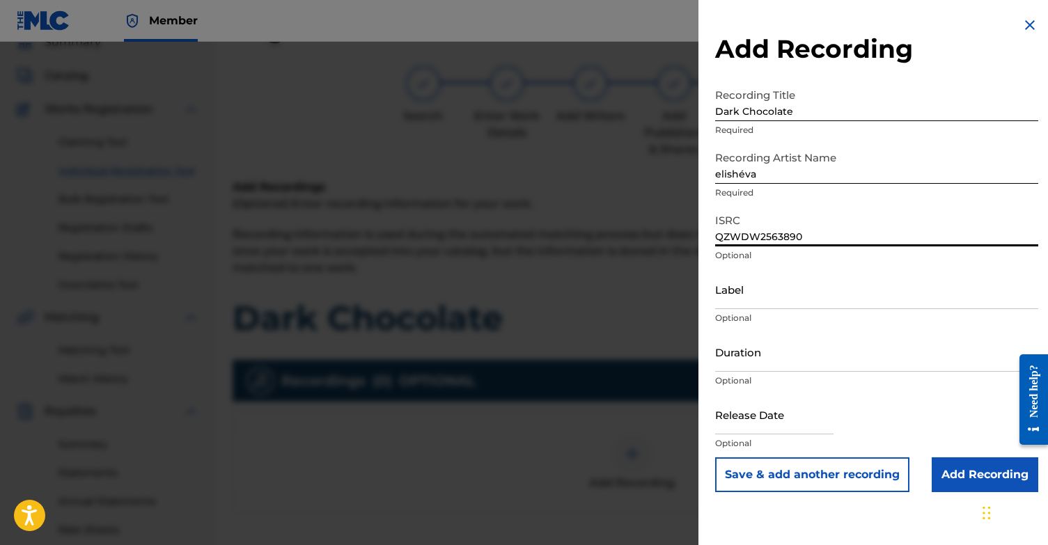
type input "QZWDW2563890"
click at [765, 287] on input "Label" at bounding box center [876, 289] width 323 height 40
click at [803, 175] on input "elishéva" at bounding box center [876, 164] width 323 height 40
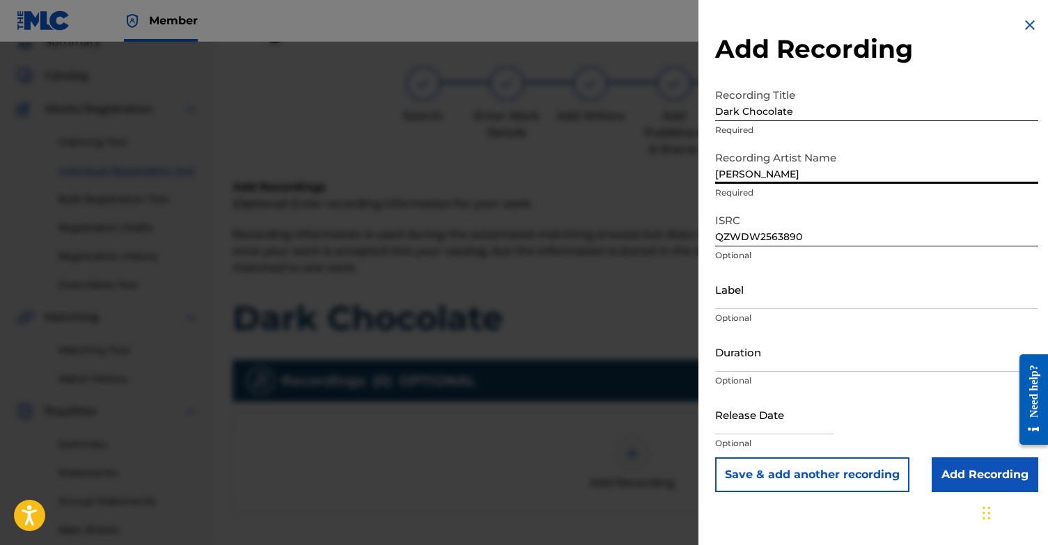
type input "[PERSON_NAME]"
click at [864, 207] on input "QZWDW2563890" at bounding box center [876, 227] width 323 height 40
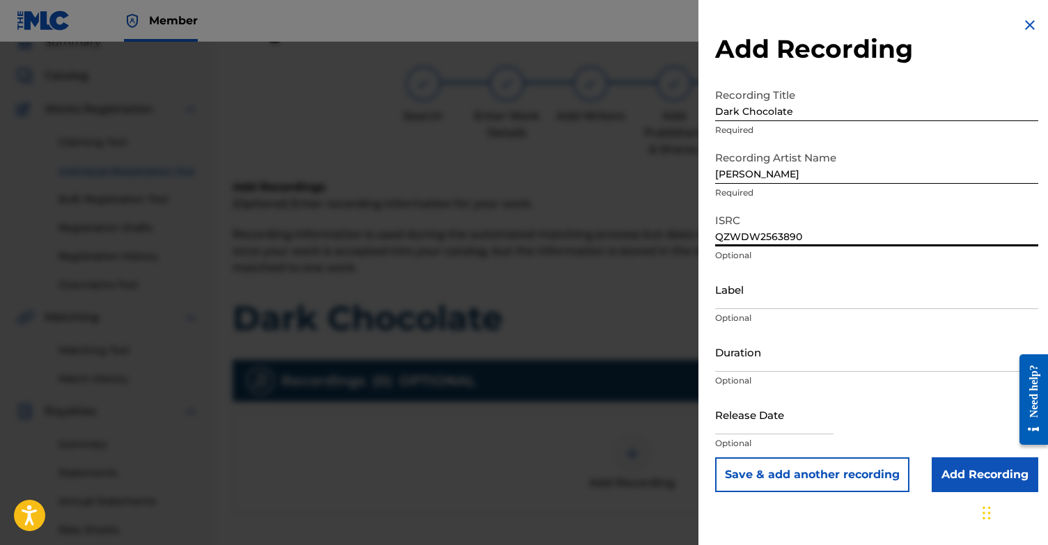
click at [963, 473] on input "Add Recording" at bounding box center [984, 474] width 106 height 35
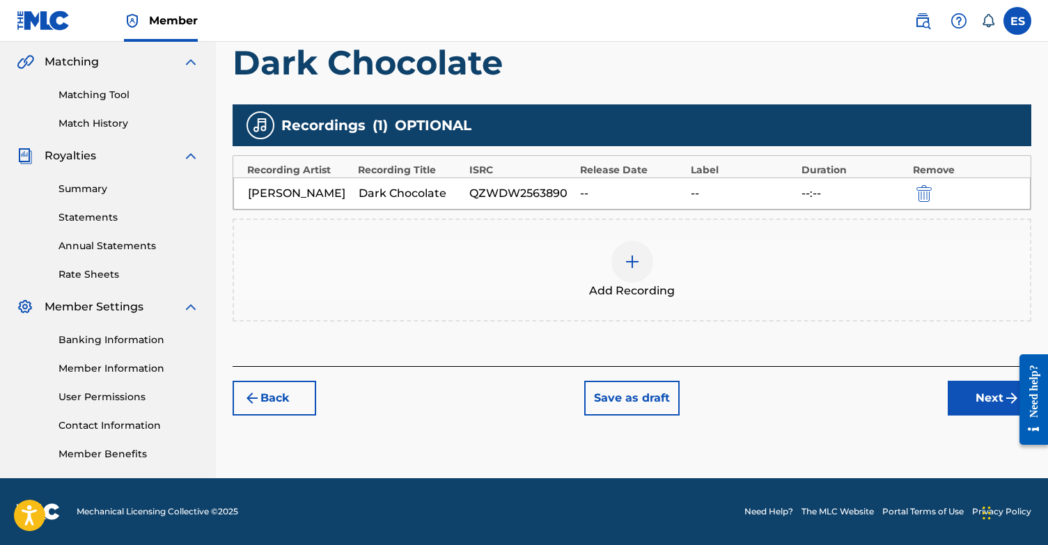
click at [972, 402] on button "Next" at bounding box center [989, 398] width 84 height 35
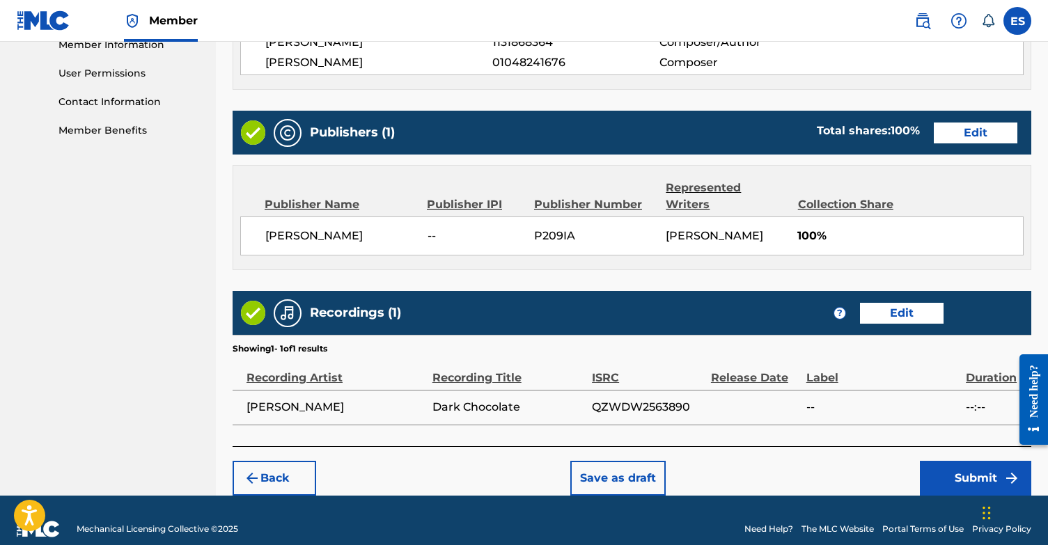
scroll to position [641, 0]
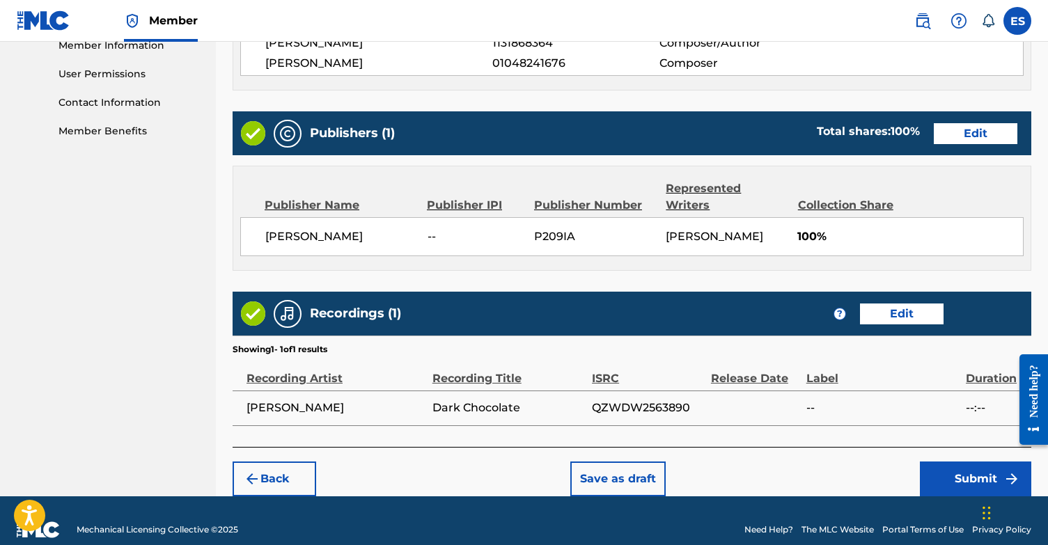
click at [980, 462] on button "Submit" at bounding box center [975, 478] width 111 height 35
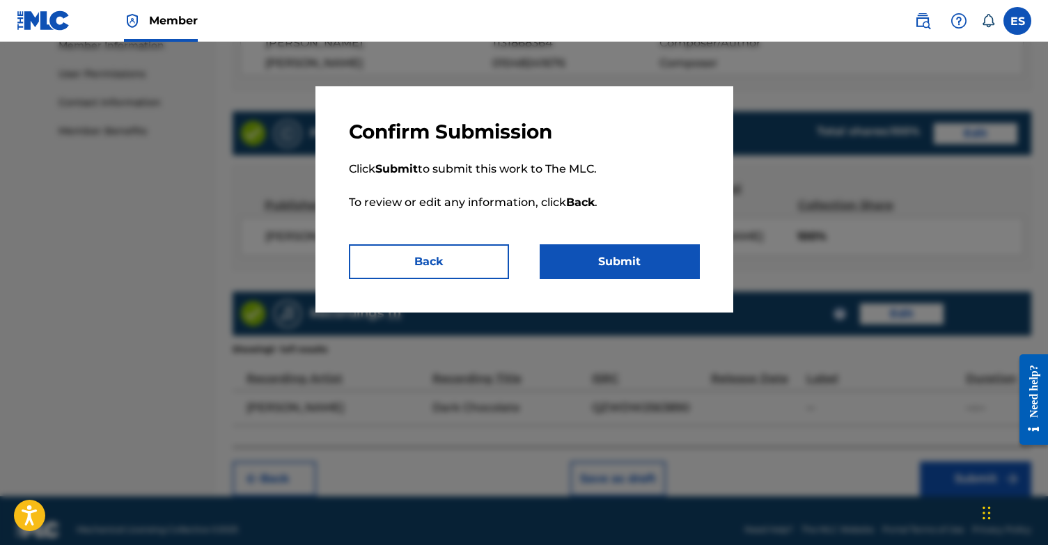
click at [636, 265] on button "Submit" at bounding box center [619, 261] width 160 height 35
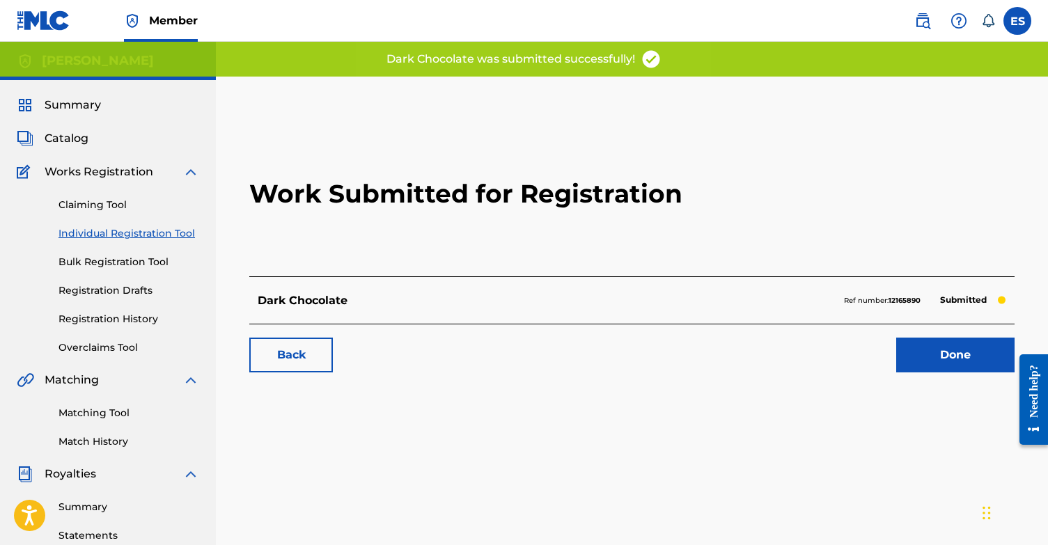
click at [118, 292] on link "Registration Drafts" at bounding box center [128, 290] width 141 height 15
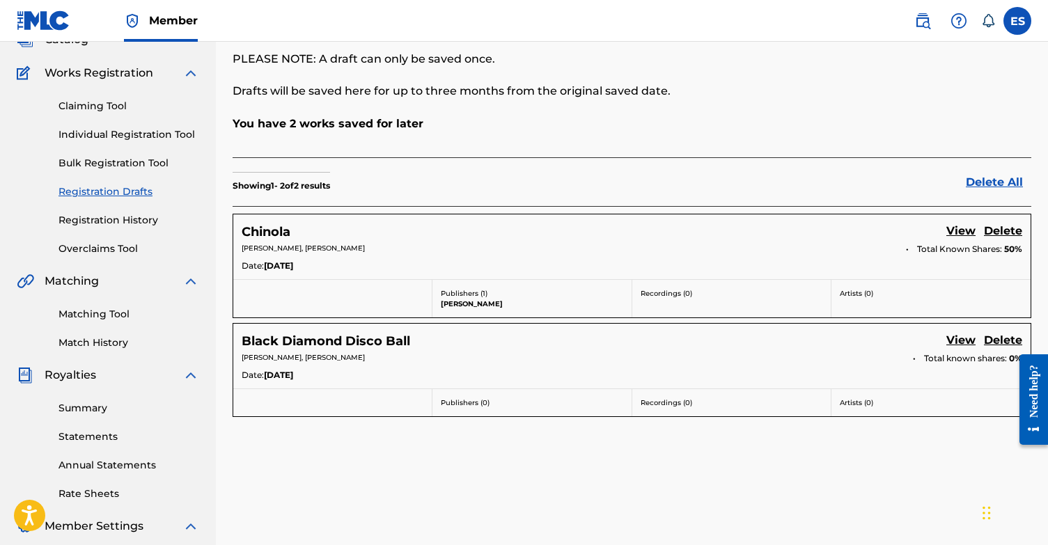
scroll to position [104, 0]
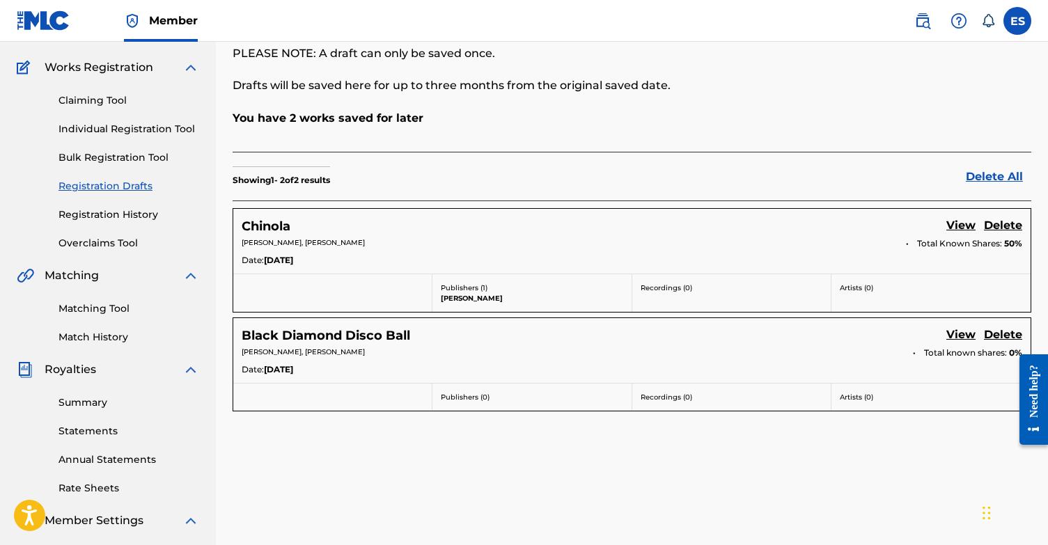
click at [351, 336] on h5 "Black Diamond Disco Ball" at bounding box center [326, 336] width 168 height 16
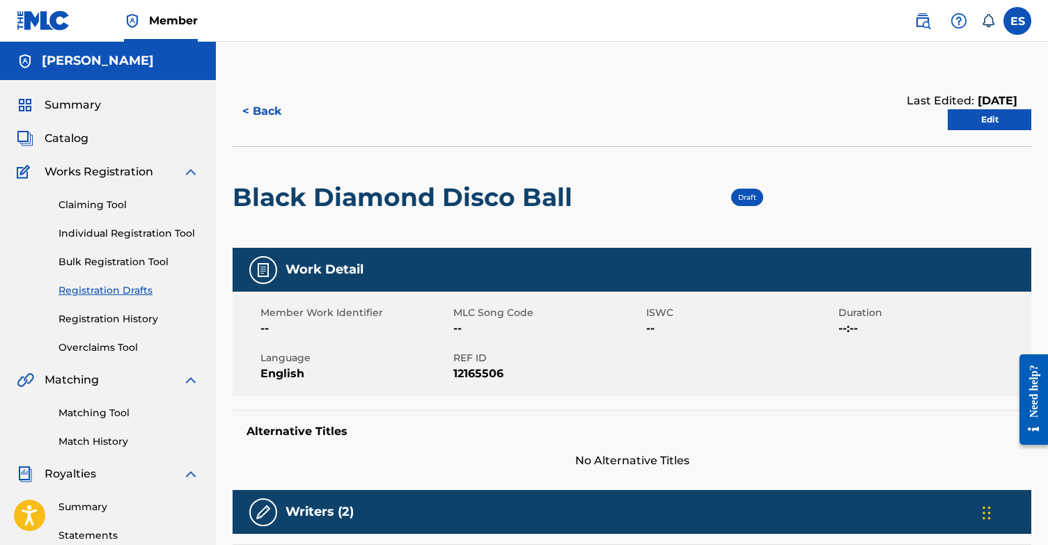
click at [1005, 118] on link "Edit" at bounding box center [989, 119] width 84 height 21
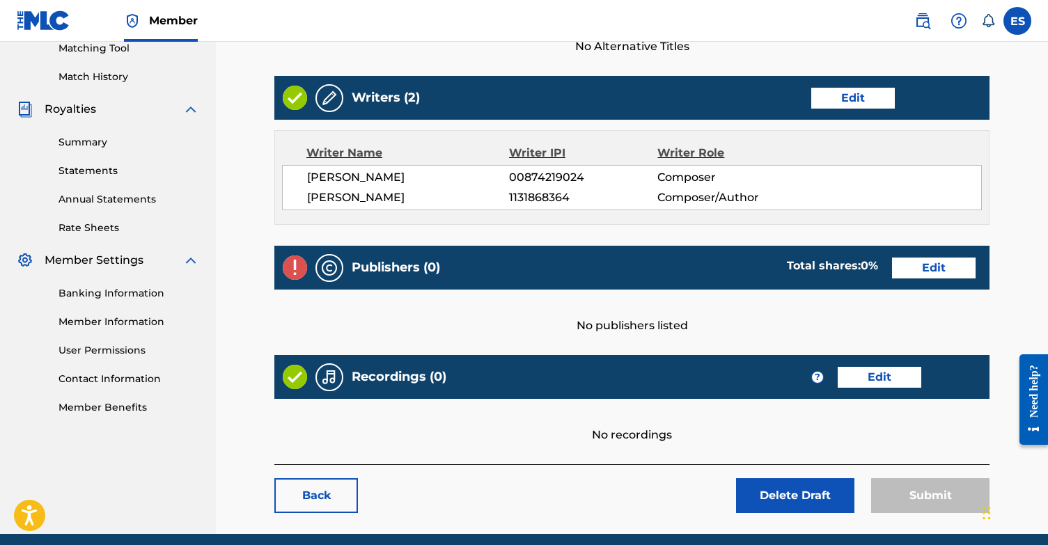
scroll to position [352, 0]
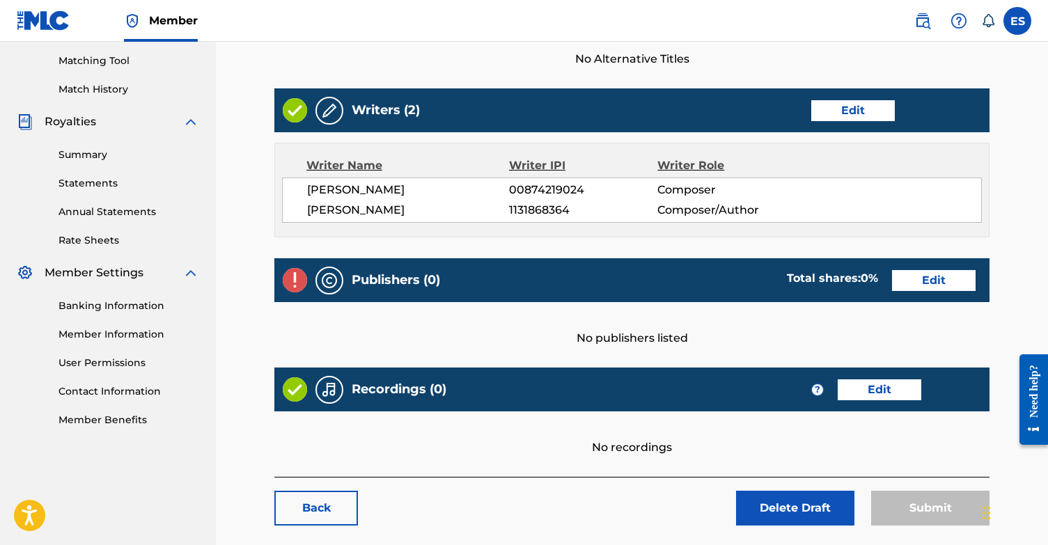
click at [849, 104] on link "Edit" at bounding box center [853, 110] width 84 height 21
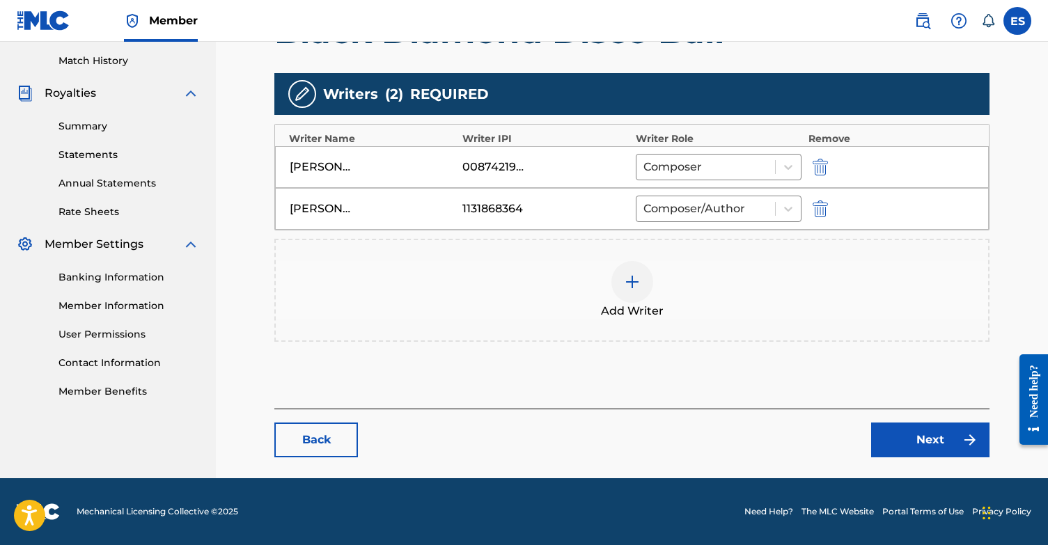
scroll to position [381, 0]
click at [635, 289] on img at bounding box center [632, 282] width 17 height 17
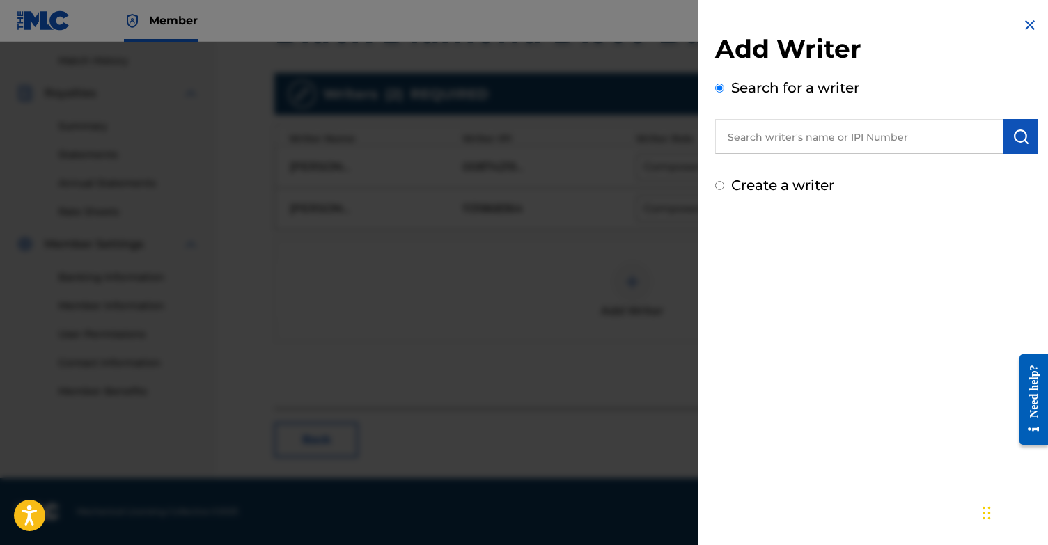
click at [718, 187] on input "Create a writer" at bounding box center [719, 185] width 9 height 9
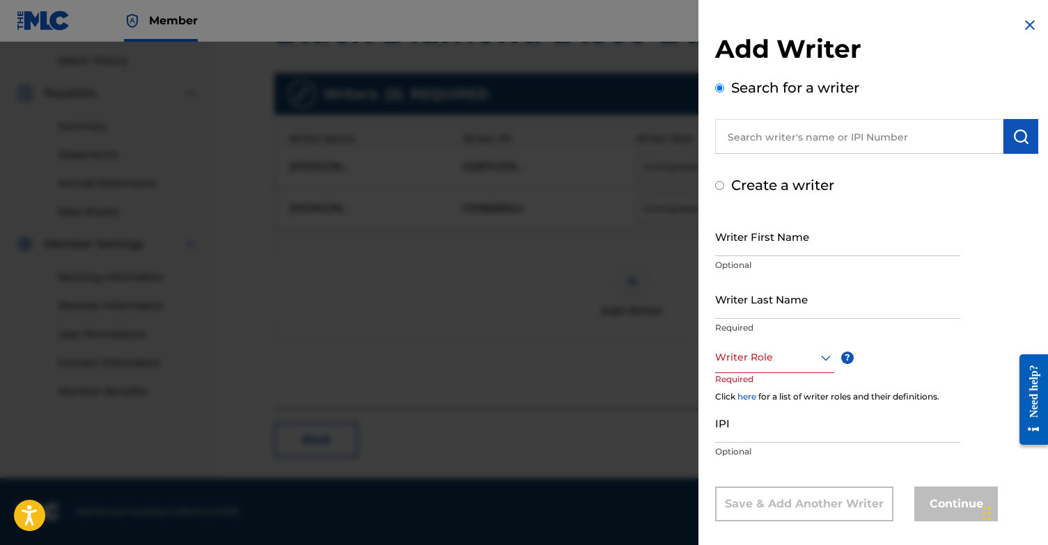
radio input "false"
radio input "true"
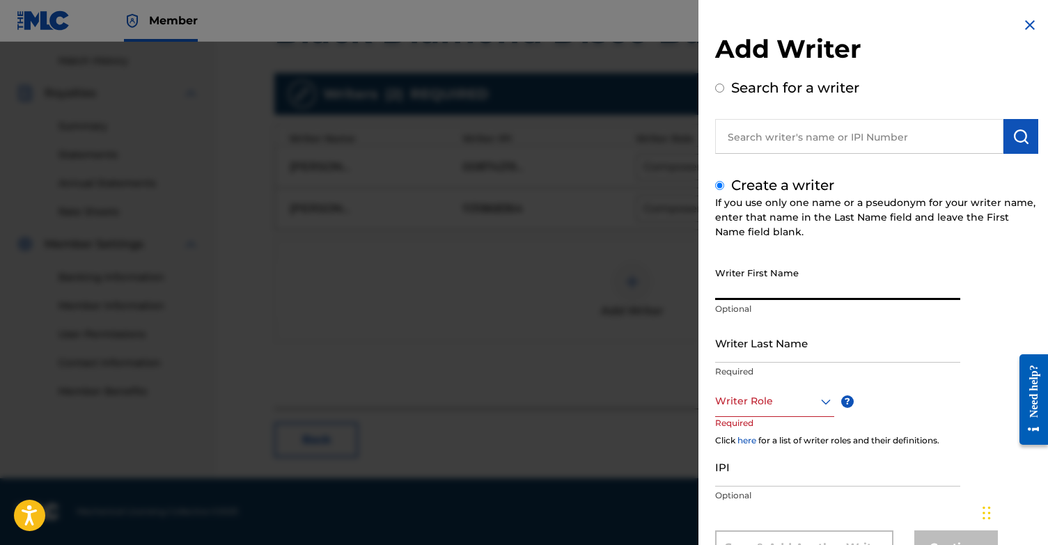
click at [770, 285] on input "Writer First Name" at bounding box center [837, 280] width 245 height 40
type input "[PERSON_NAME]"
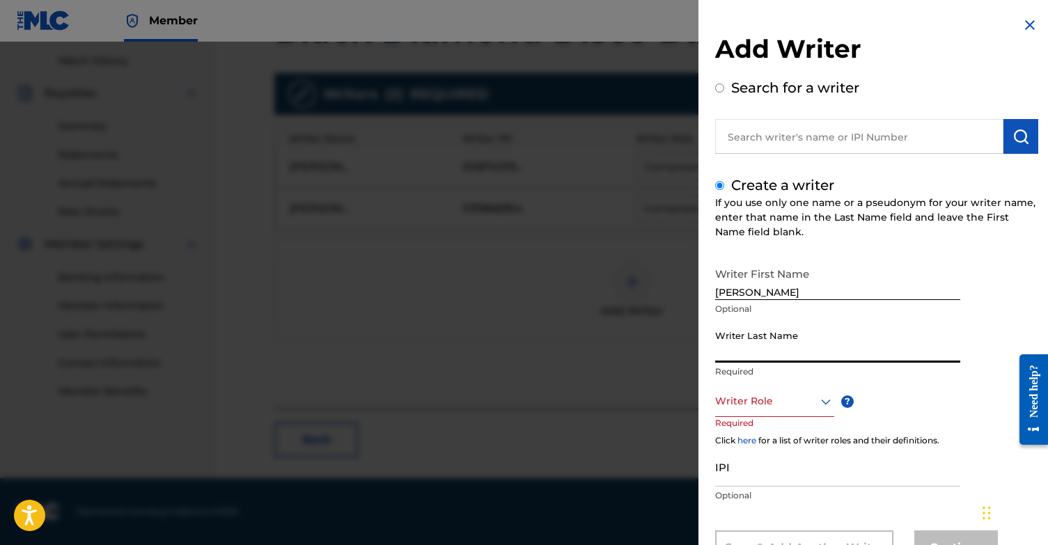
click at [778, 354] on input "Writer Last Name" at bounding box center [837, 343] width 245 height 40
type input "Bondarenko"
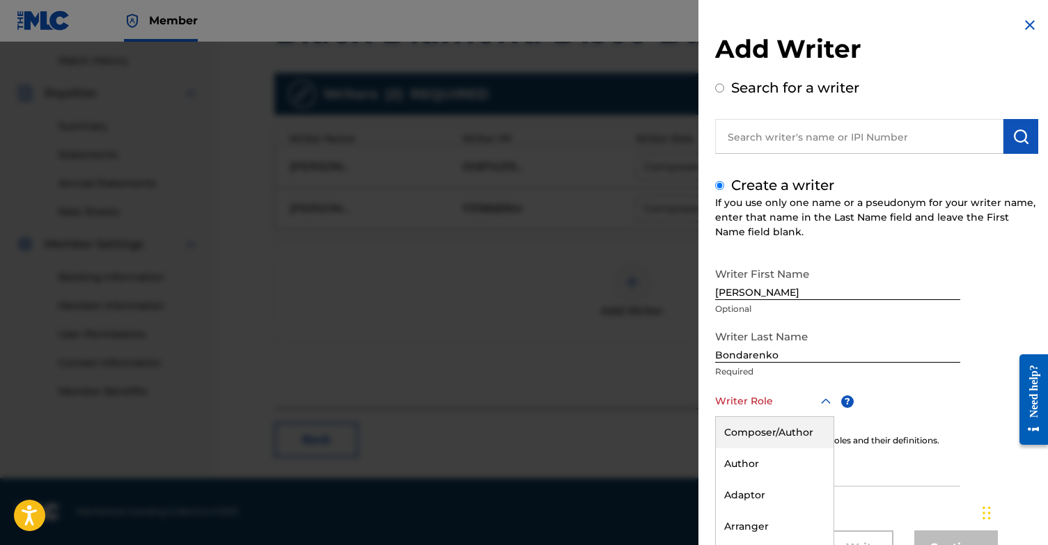
click at [775, 400] on div "Composer/Author, 1 of 8. 8 results available. Use Up and Down to choose options…" at bounding box center [774, 401] width 119 height 31
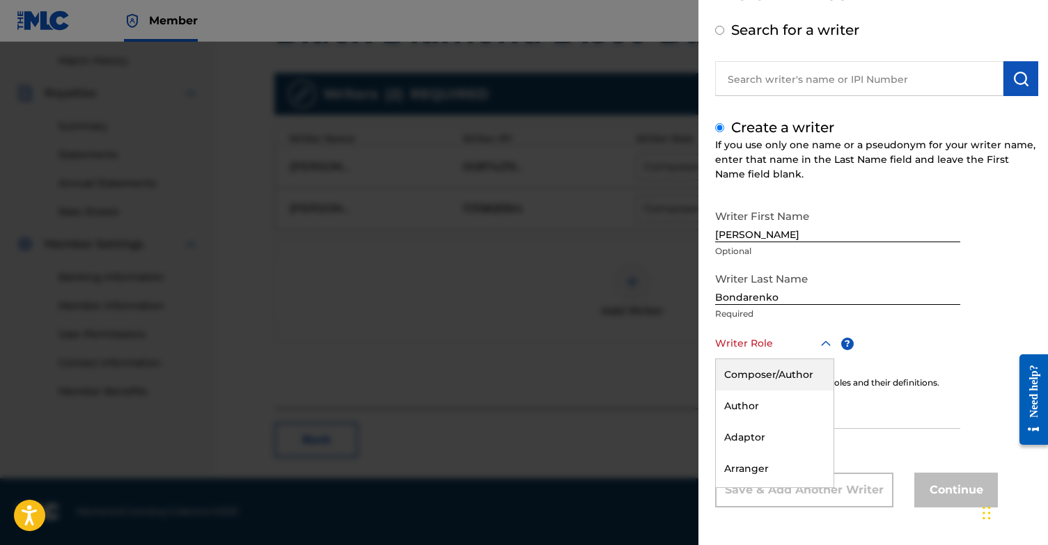
click at [777, 377] on div "Composer/Author" at bounding box center [775, 374] width 118 height 31
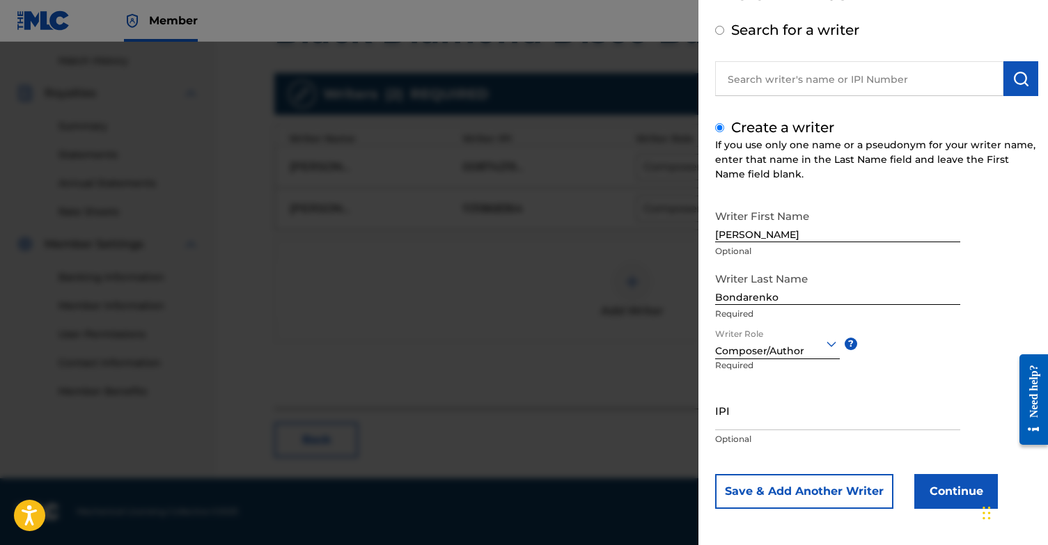
click at [803, 406] on input "IPI" at bounding box center [837, 410] width 245 height 40
type input "888368954"
click at [972, 487] on button "Continue" at bounding box center [956, 491] width 84 height 35
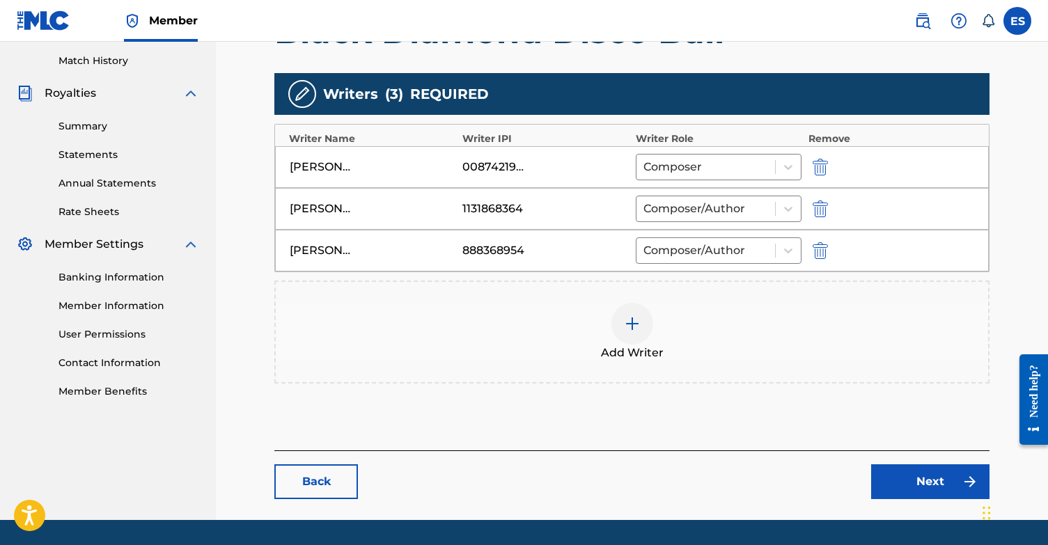
click at [943, 491] on link "Next" at bounding box center [930, 481] width 118 height 35
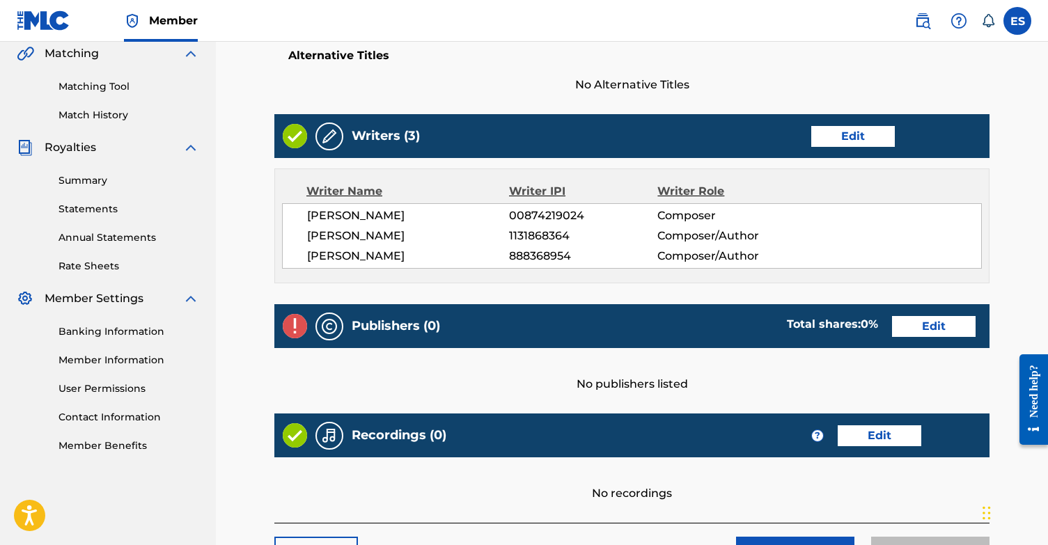
scroll to position [327, 0]
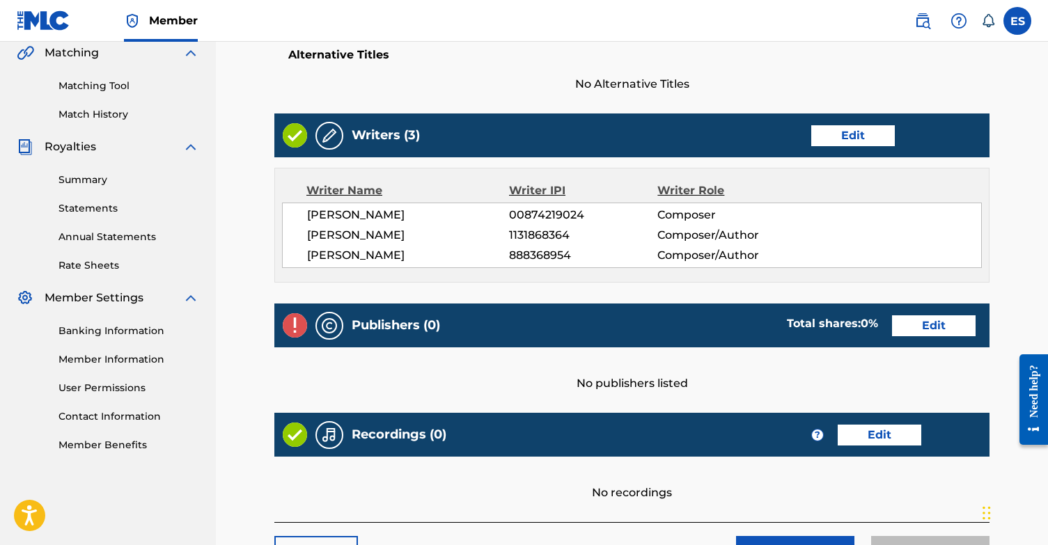
click at [942, 331] on link "Edit" at bounding box center [934, 325] width 84 height 21
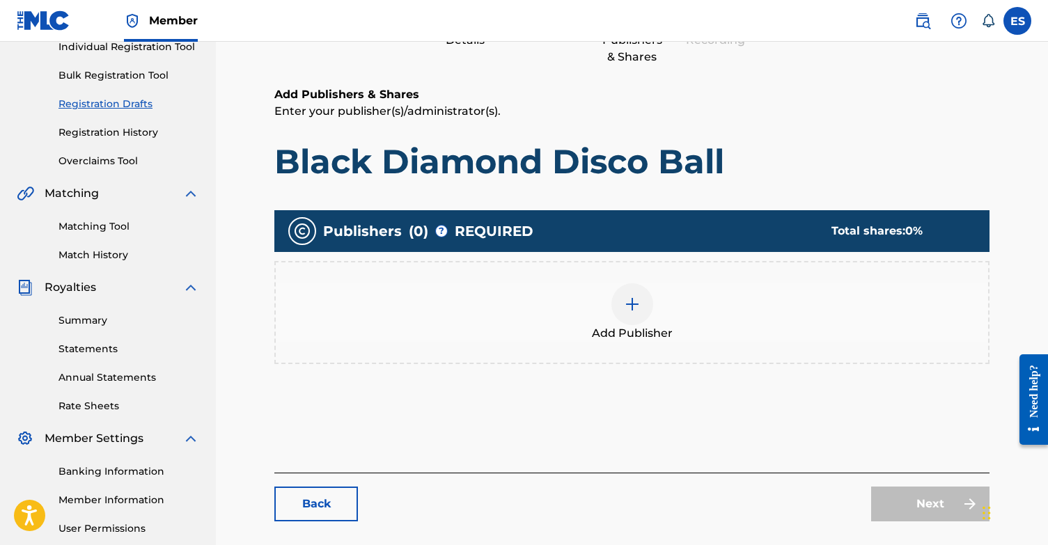
scroll to position [198, 0]
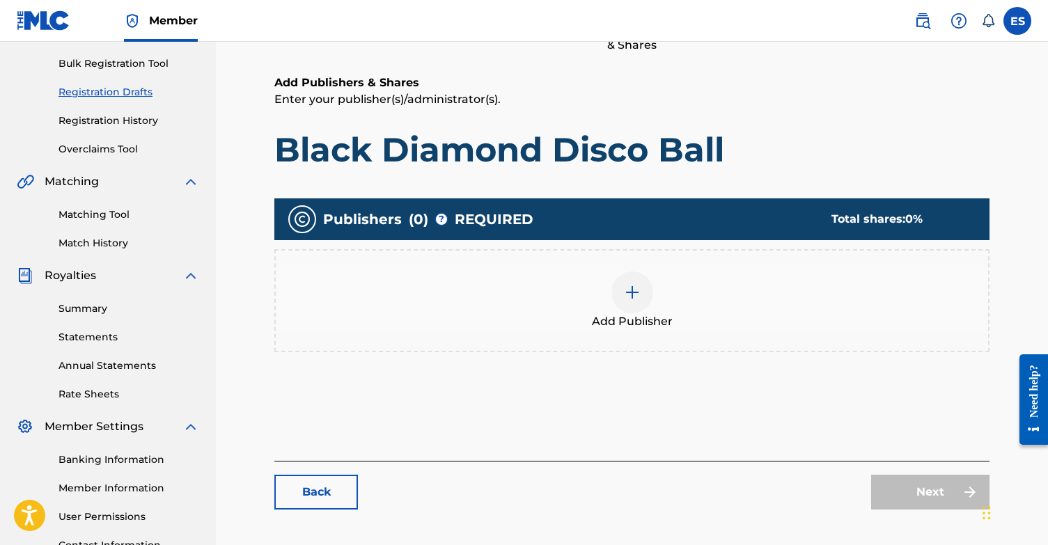
click at [619, 279] on div at bounding box center [632, 292] width 42 height 42
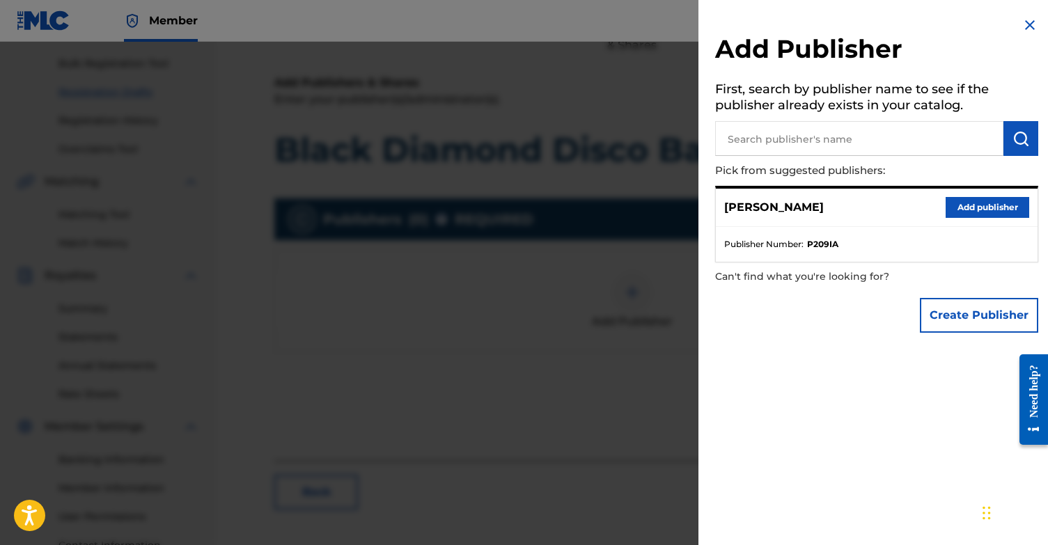
click at [998, 203] on button "Add publisher" at bounding box center [987, 207] width 84 height 21
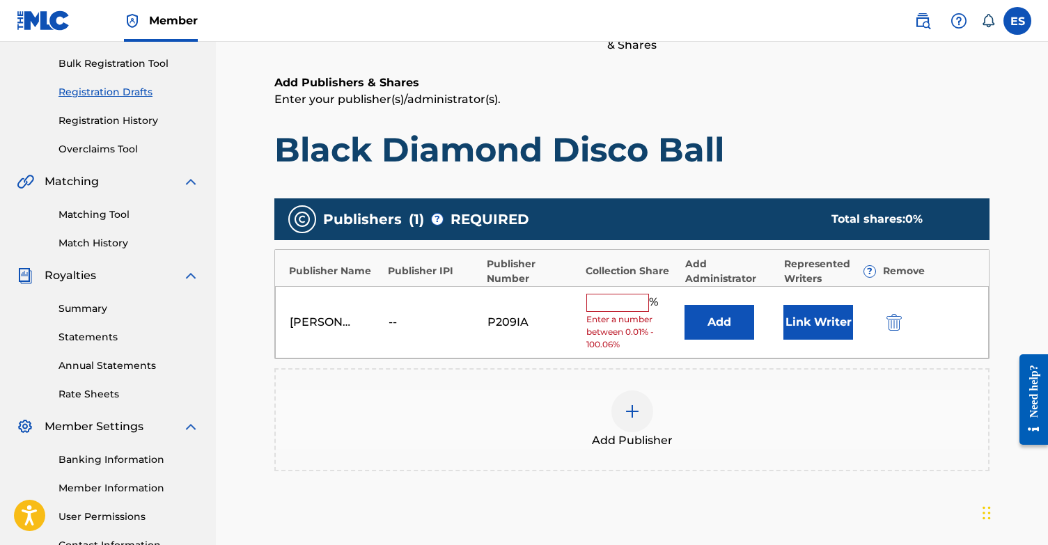
click at [808, 319] on button "Link Writer" at bounding box center [818, 322] width 70 height 35
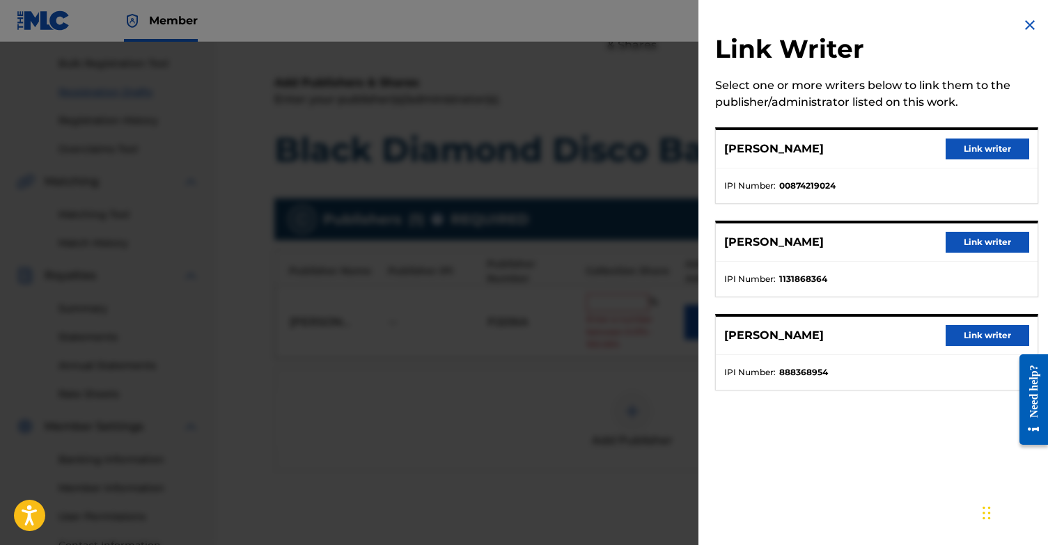
click at [992, 244] on button "Link writer" at bounding box center [987, 242] width 84 height 21
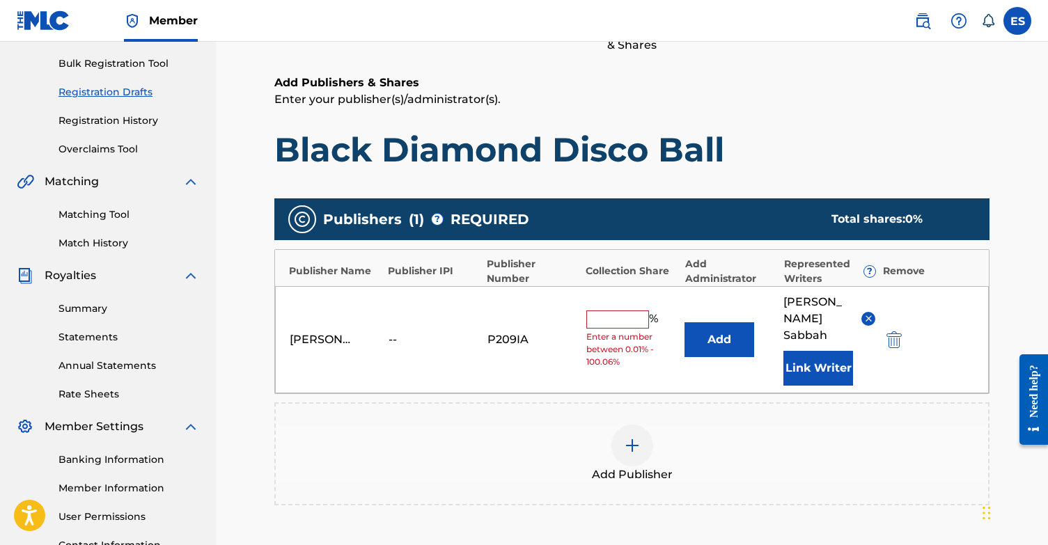
click at [630, 313] on input "text" at bounding box center [617, 319] width 63 height 18
type input "3"
type input "50"
click at [670, 426] on div "Add Publisher" at bounding box center [632, 454] width 712 height 58
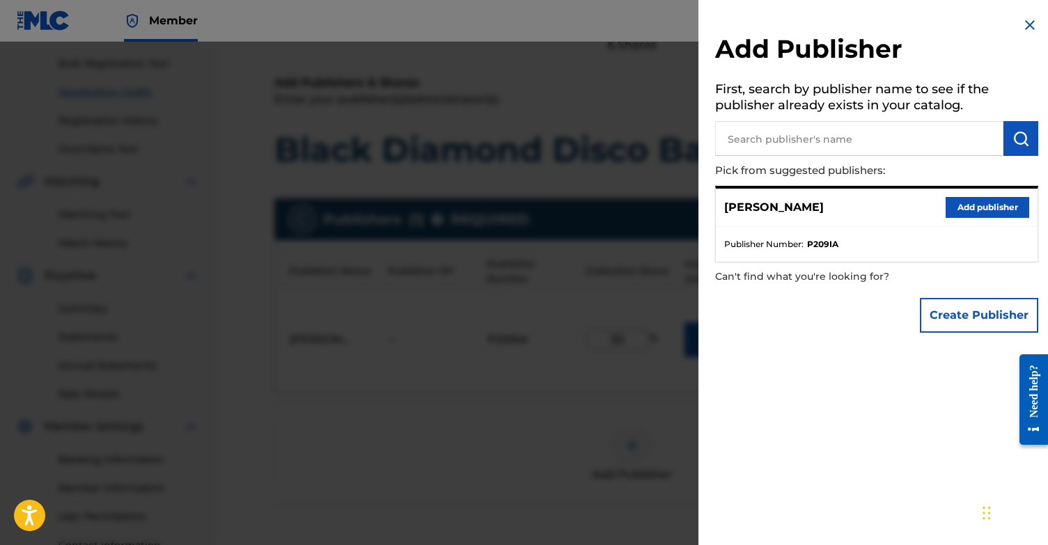
click at [953, 308] on button "Create Publisher" at bounding box center [979, 315] width 118 height 35
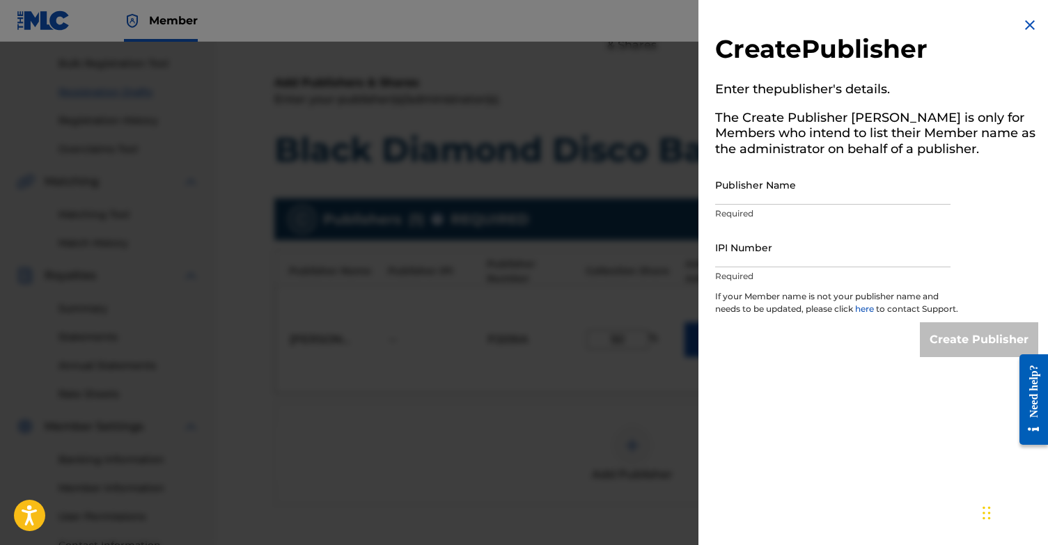
click at [785, 192] on input "Publisher Name" at bounding box center [832, 185] width 235 height 40
click at [782, 261] on input "IPI Number" at bounding box center [832, 248] width 235 height 40
drag, startPoint x: 835, startPoint y: 190, endPoint x: 645, endPoint y: 178, distance: 190.4
click at [643, 179] on div "Create Publisher Enter the publisher 's details. The Create Publisher button is…" at bounding box center [524, 293] width 1048 height 503
type input "[PERSON_NAME] Music"
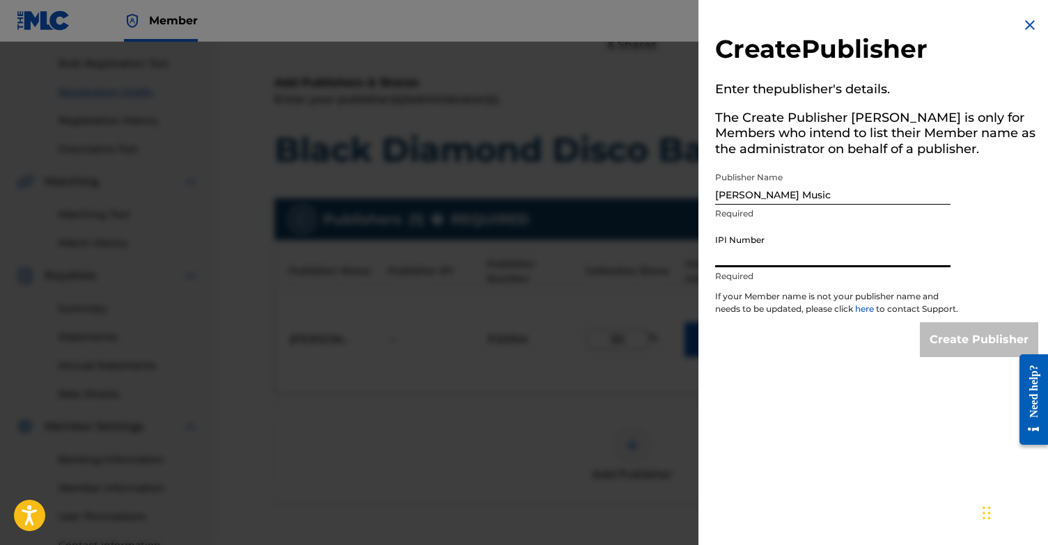
click at [753, 260] on input "IPI Number" at bounding box center [832, 248] width 235 height 40
type input "888369167"
click at [988, 350] on input "Create Publisher" at bounding box center [979, 339] width 118 height 35
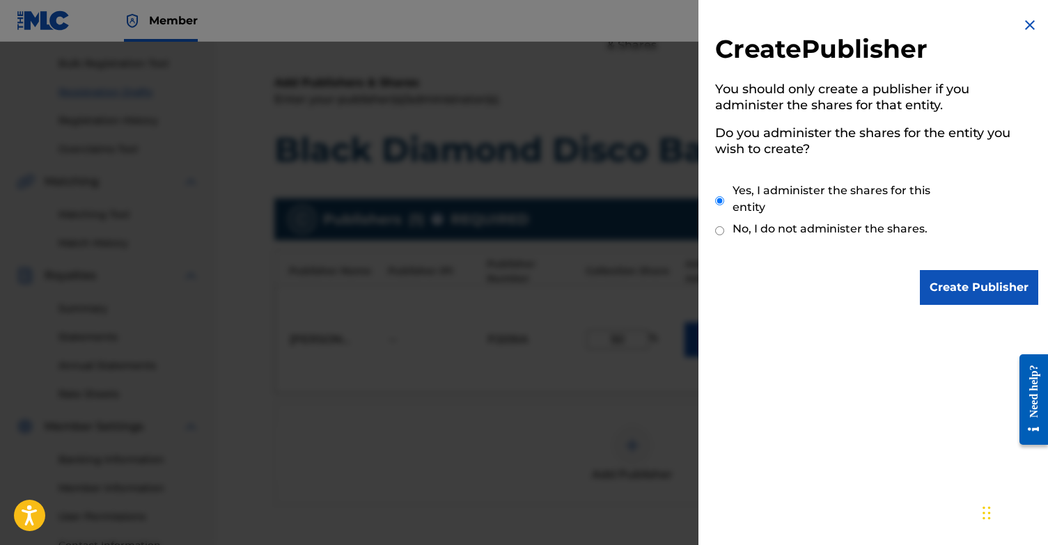
click at [989, 283] on input "Create Publisher" at bounding box center [979, 287] width 118 height 35
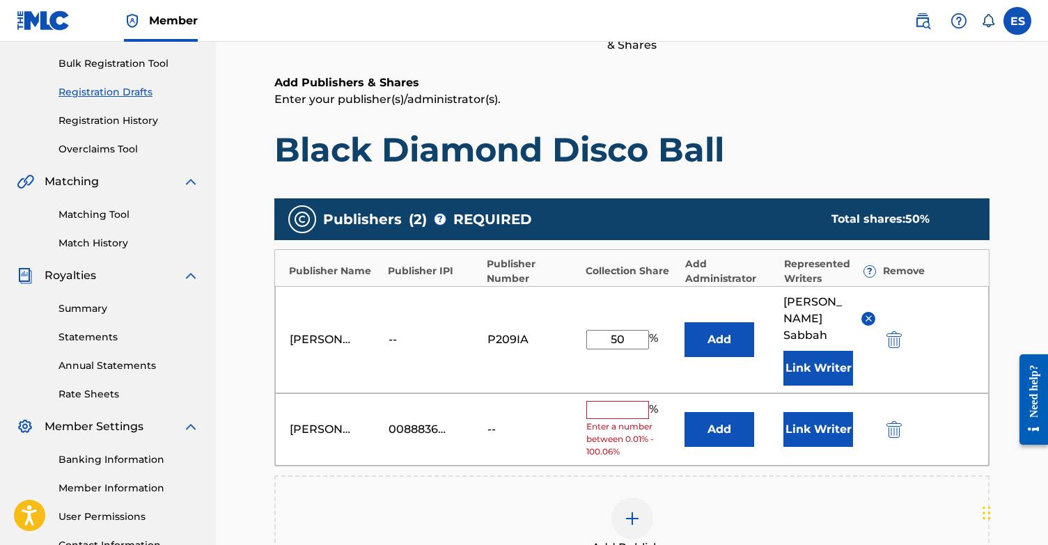
click at [616, 393] on div "[PERSON_NAME] Music 00888369167 -- % Enter a number between 0.01% - 100.06% Add…" at bounding box center [631, 429] width 713 height 73
click at [614, 401] on input "text" at bounding box center [617, 410] width 63 height 18
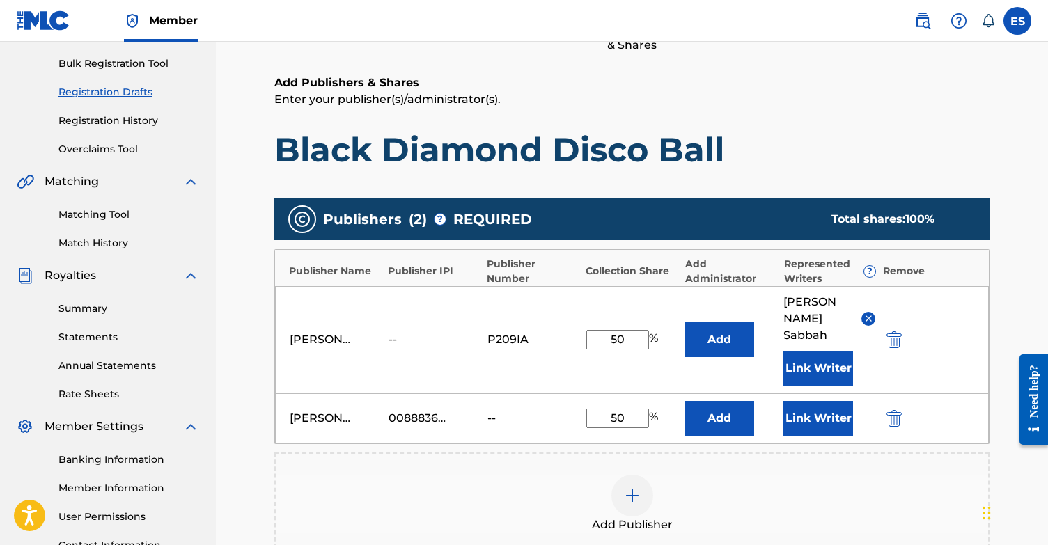
type input "50"
click at [853, 452] on div "Add Publisher" at bounding box center [631, 503] width 715 height 103
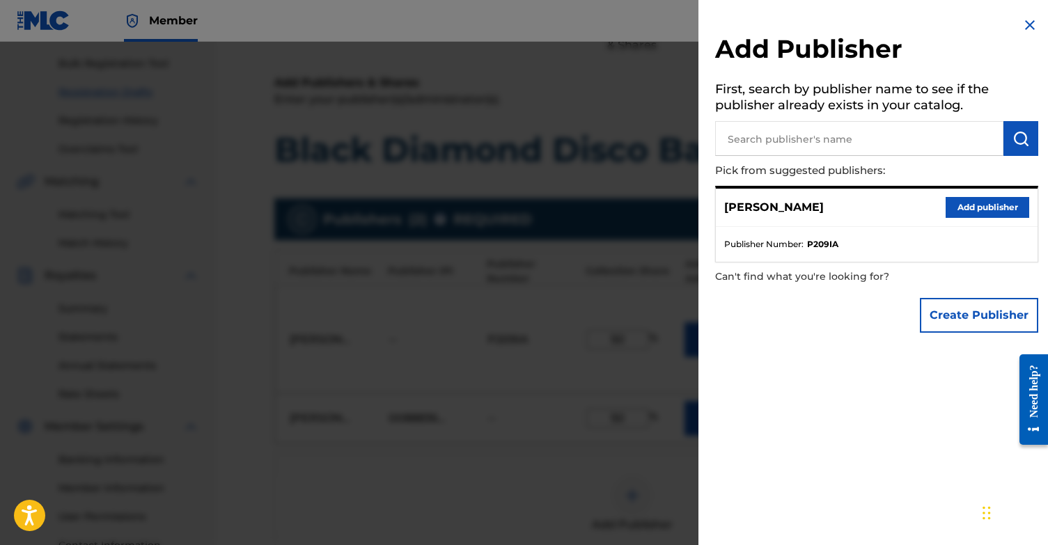
click at [1023, 24] on img at bounding box center [1029, 25] width 17 height 17
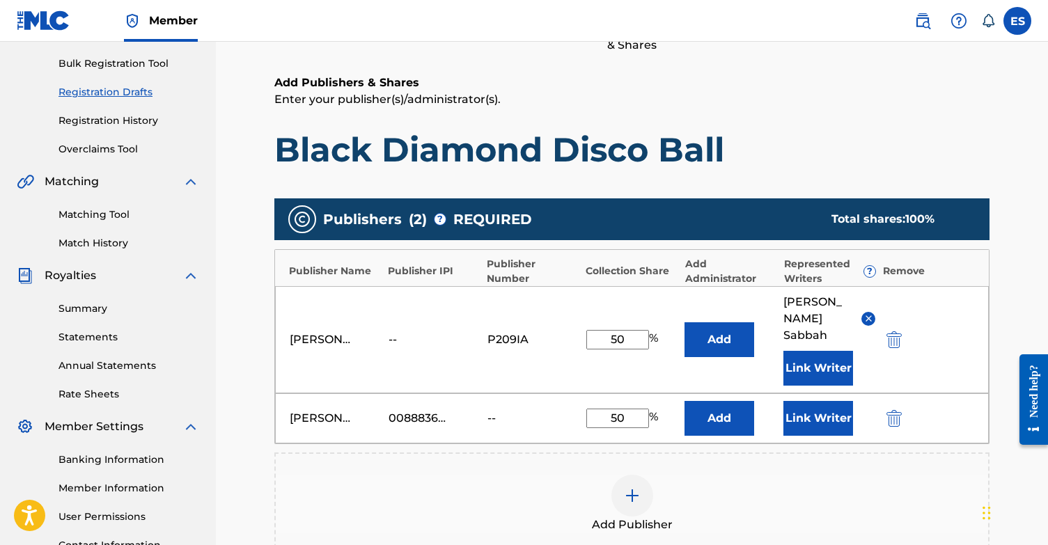
click at [811, 402] on button "Link Writer" at bounding box center [818, 418] width 70 height 35
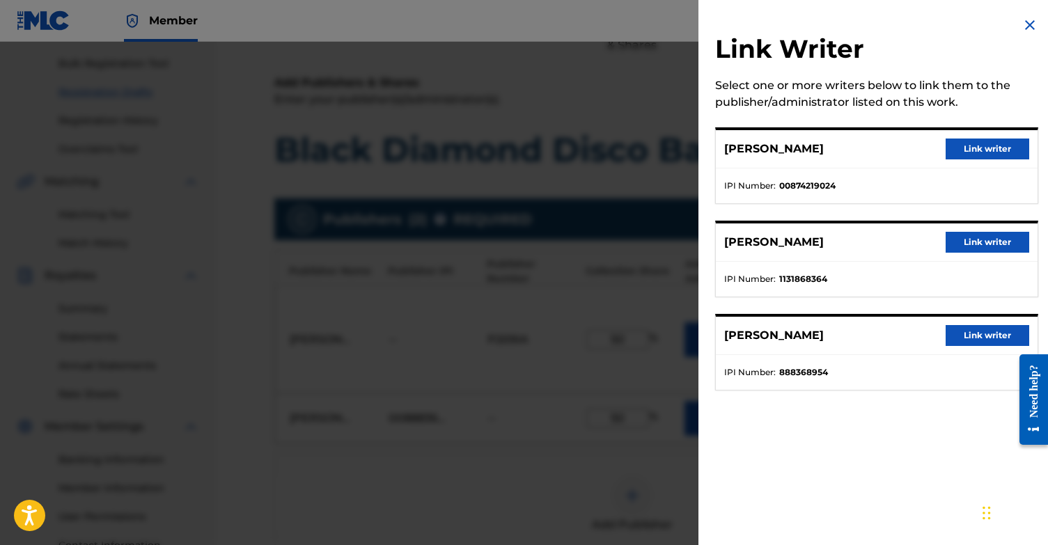
click at [981, 338] on button "Link writer" at bounding box center [987, 335] width 84 height 21
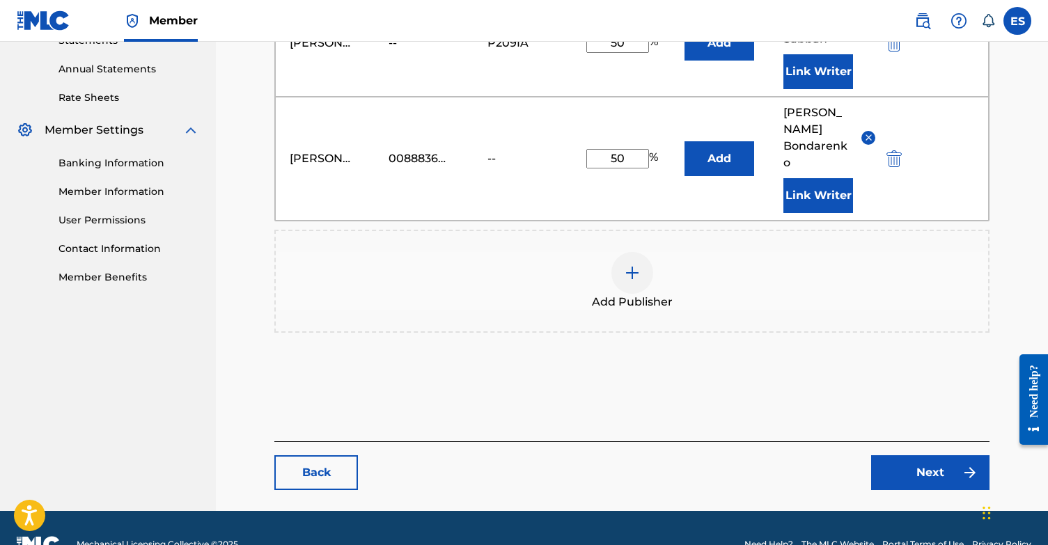
scroll to position [494, 0]
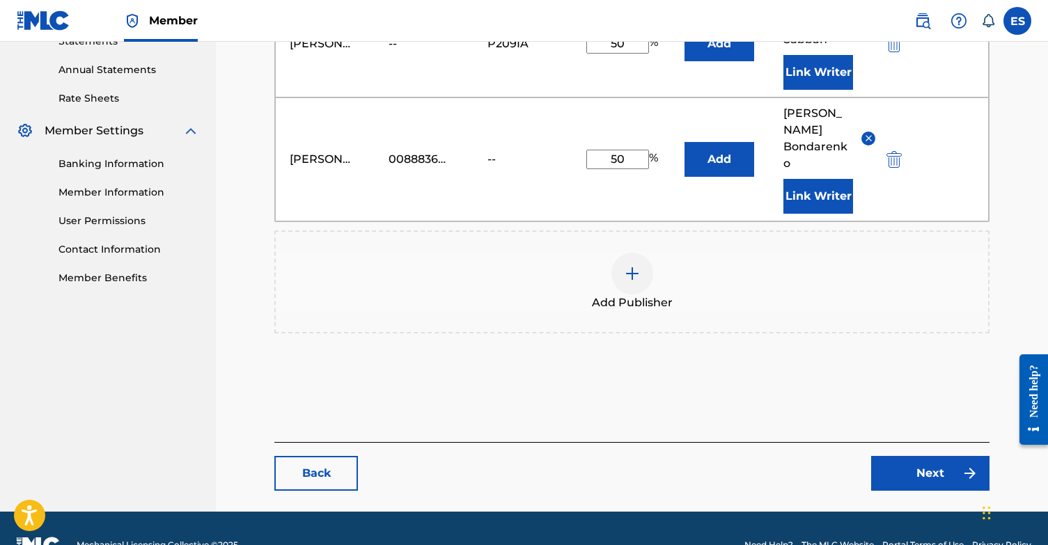
click at [942, 456] on link "Next" at bounding box center [930, 473] width 118 height 35
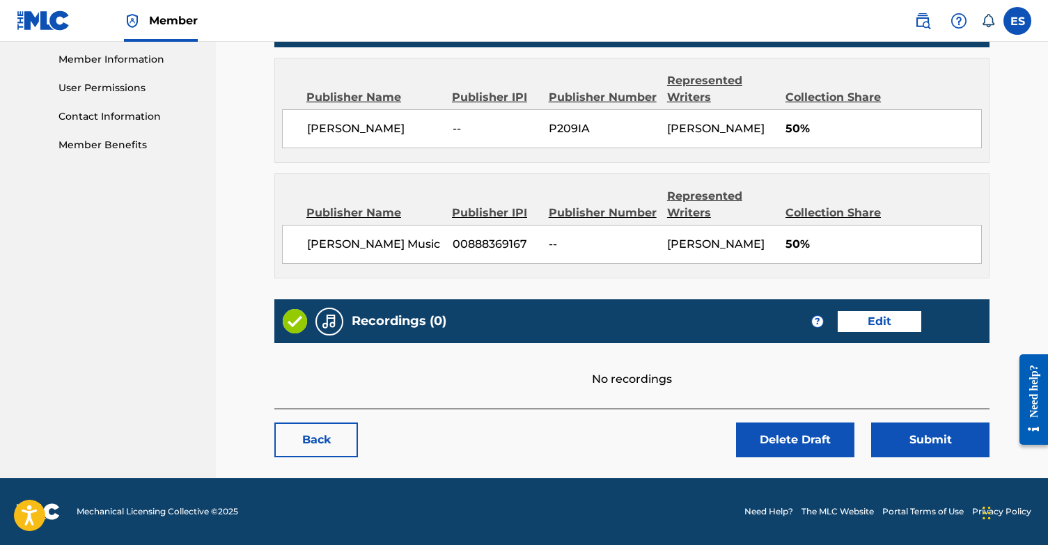
scroll to position [658, 0]
click at [862, 319] on link "Edit" at bounding box center [879, 321] width 84 height 21
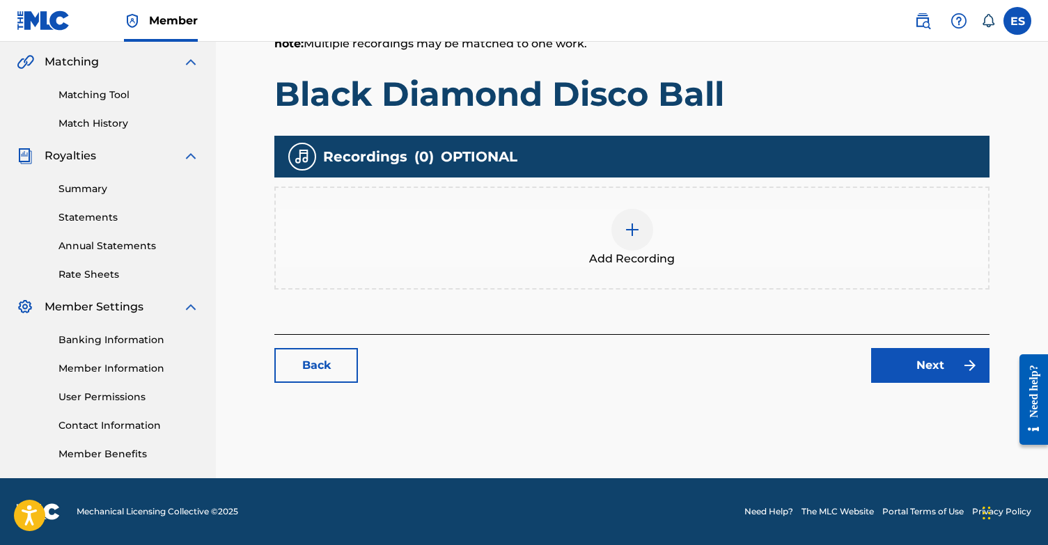
scroll to position [318, 0]
click at [642, 238] on div at bounding box center [632, 230] width 42 height 42
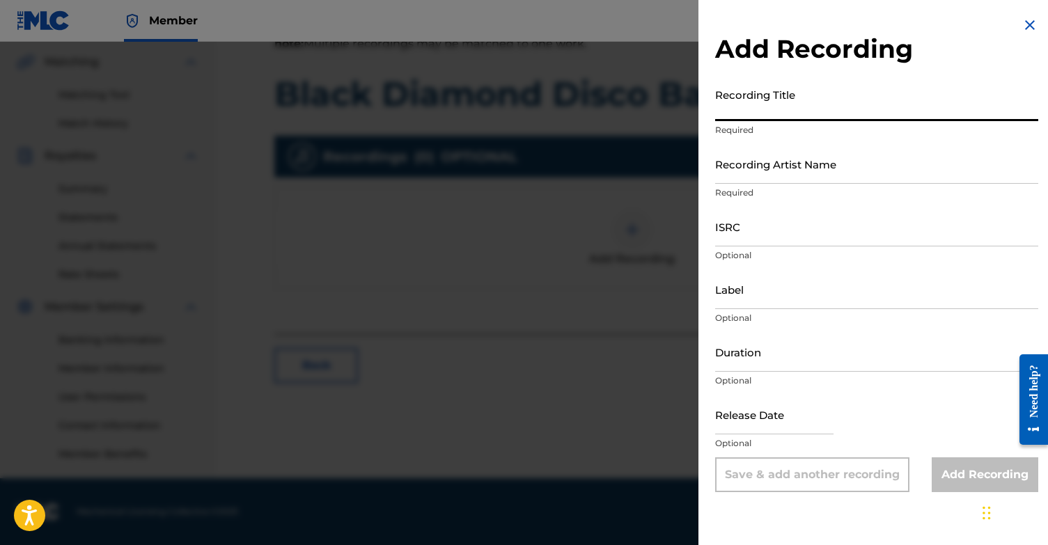
click at [778, 101] on input "Recording Title" at bounding box center [876, 101] width 323 height 40
type input "Black Diamond Disco Ball"
click at [768, 161] on input "Recording Artist Name" at bounding box center [876, 164] width 323 height 40
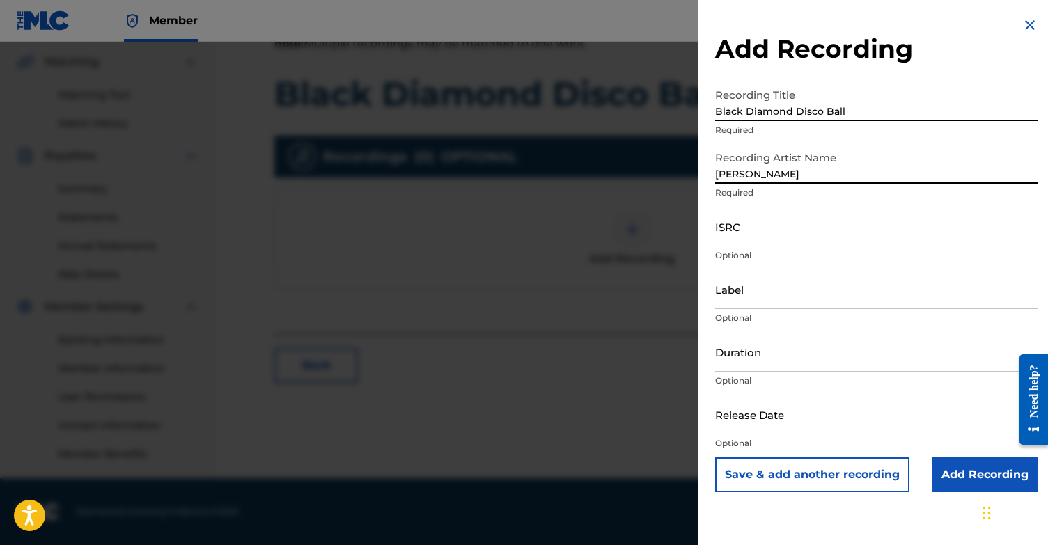
type input "[PERSON_NAME]"
click at [755, 413] on input "text" at bounding box center [774, 415] width 118 height 40
select select "8"
select select "2025"
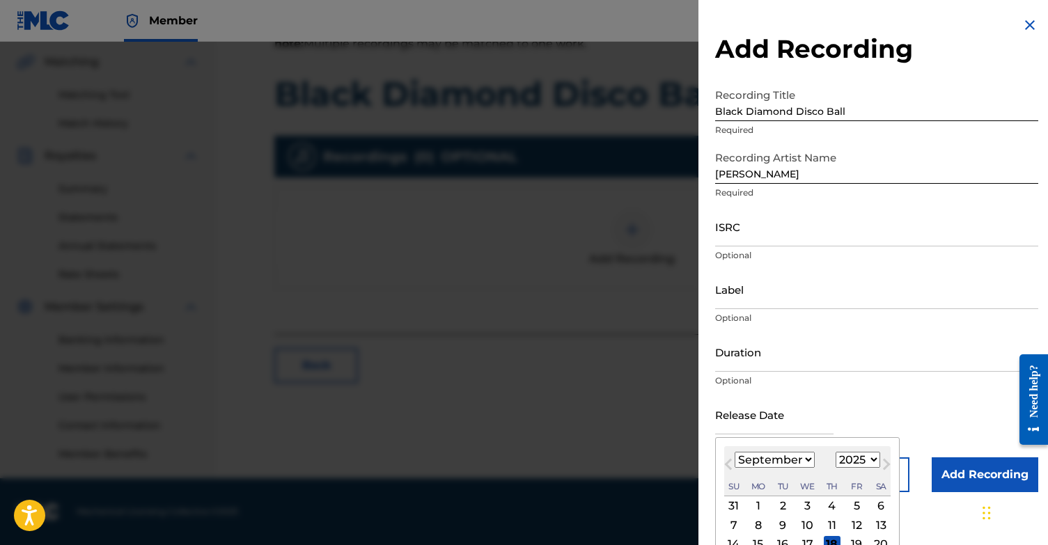
scroll to position [47, 0]
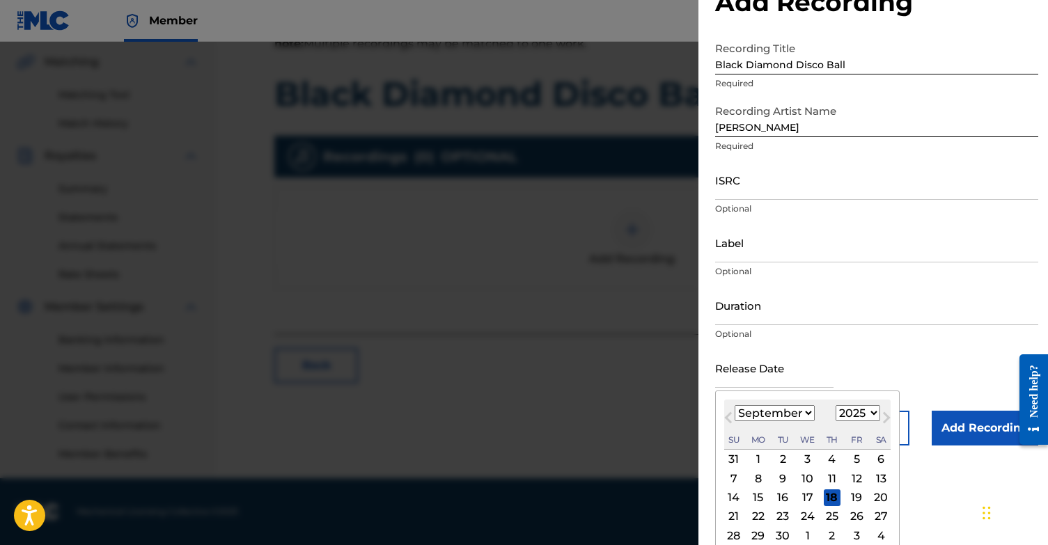
click at [849, 519] on div "26" at bounding box center [856, 516] width 17 height 17
type input "[DATE]"
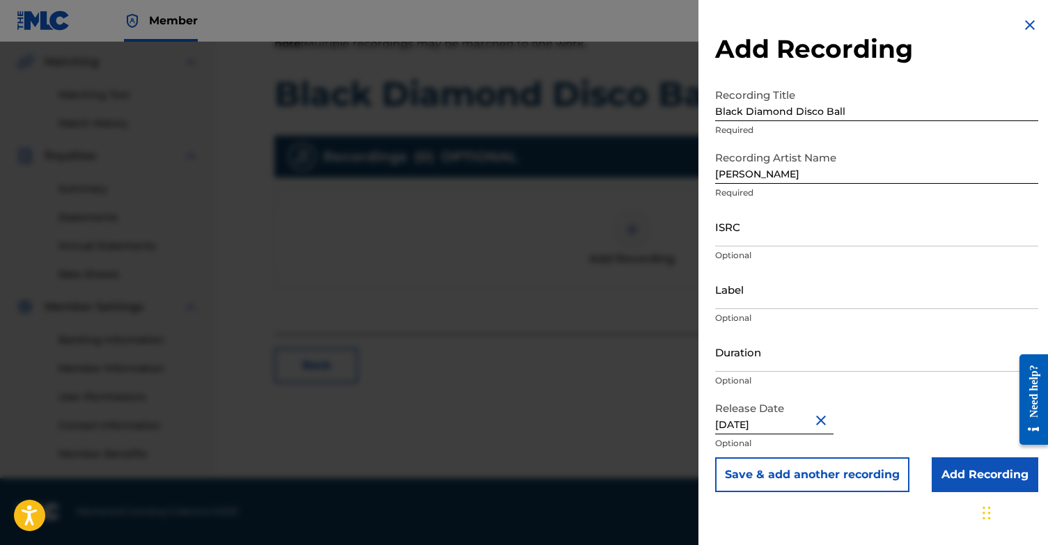
scroll to position [0, 0]
click at [975, 481] on input "Add Recording" at bounding box center [984, 474] width 106 height 35
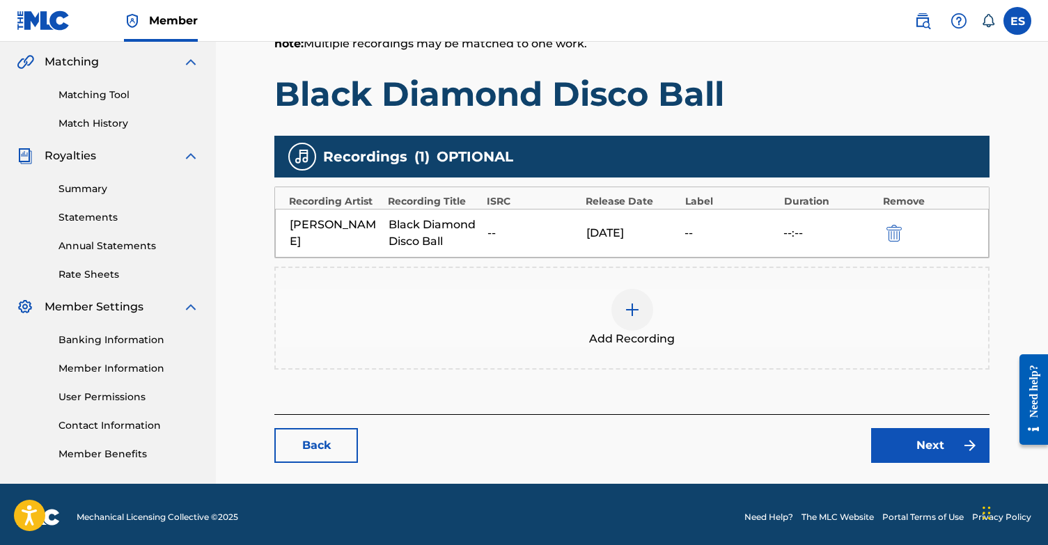
click at [940, 451] on link "Next" at bounding box center [930, 445] width 118 height 35
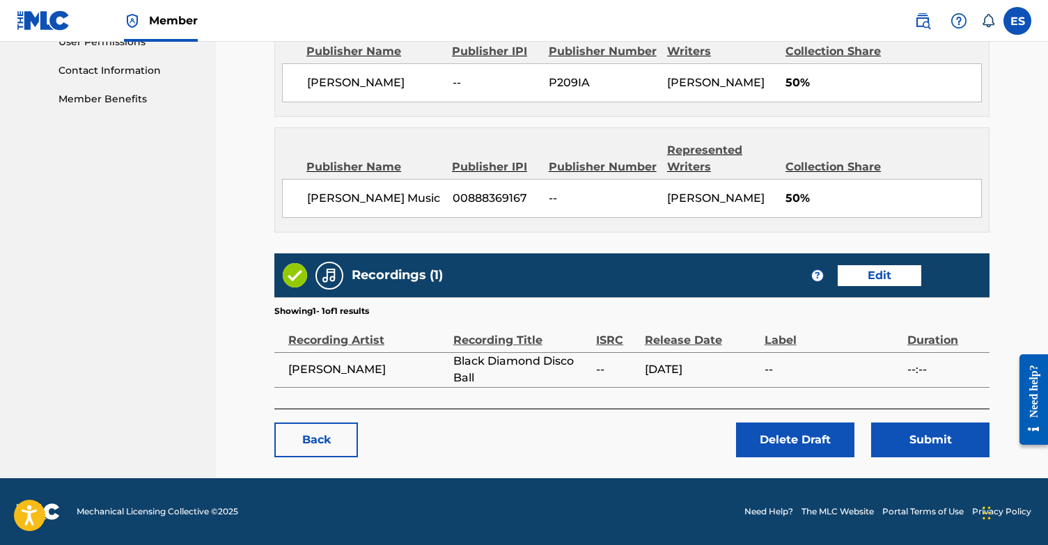
scroll to position [704, 0]
click at [969, 445] on button "Submit" at bounding box center [930, 440] width 118 height 35
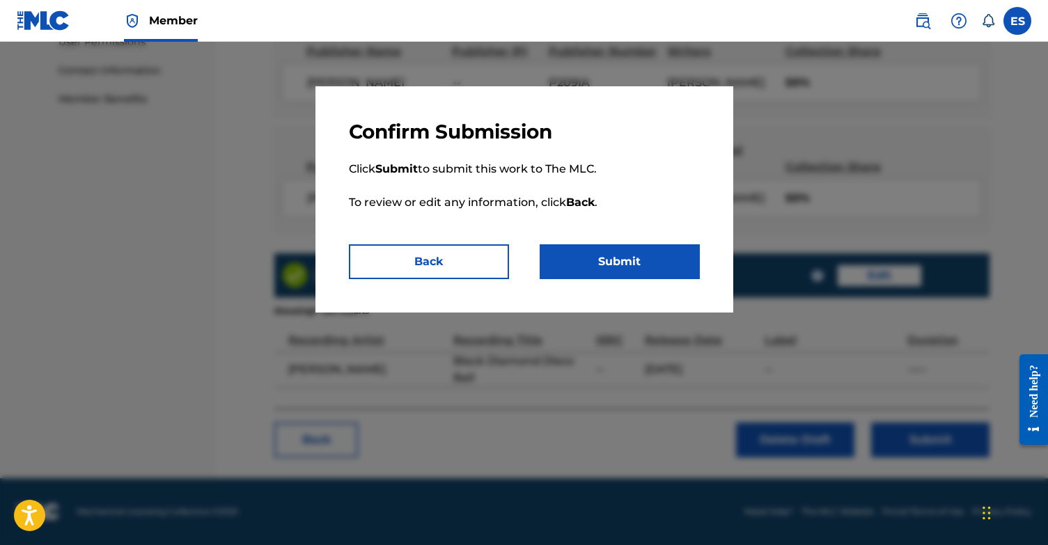
click at [633, 265] on button "Submit" at bounding box center [619, 261] width 160 height 35
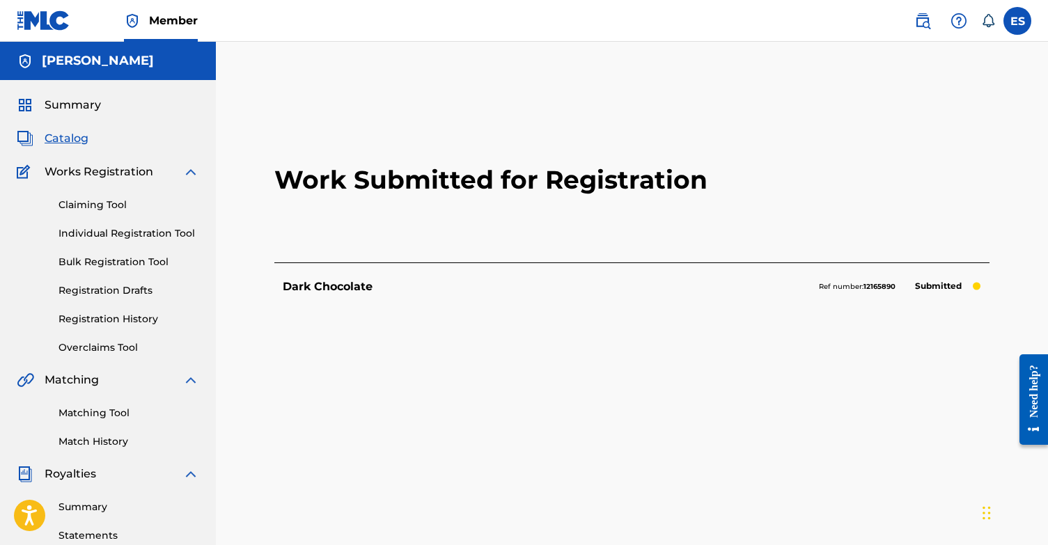
click at [120, 290] on link "Registration Drafts" at bounding box center [128, 290] width 141 height 15
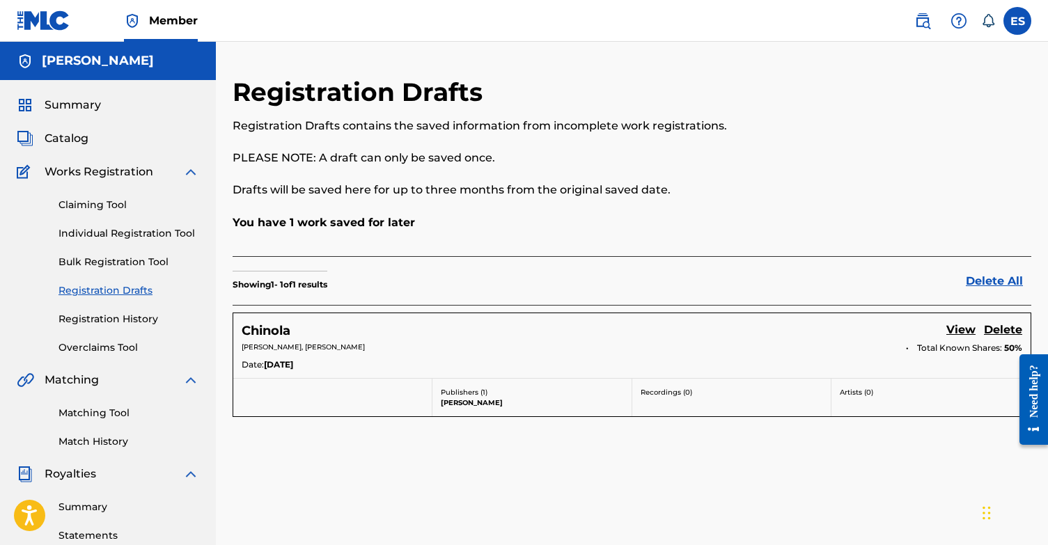
click at [258, 330] on h5 "Chinola" at bounding box center [266, 331] width 49 height 16
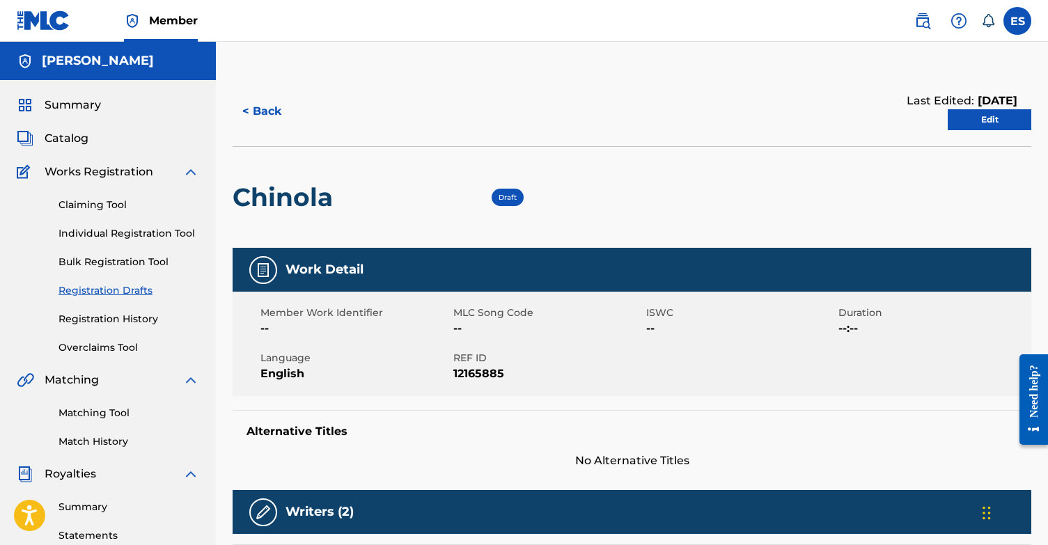
scroll to position [-1, 0]
click at [1012, 120] on link "Edit" at bounding box center [989, 119] width 84 height 21
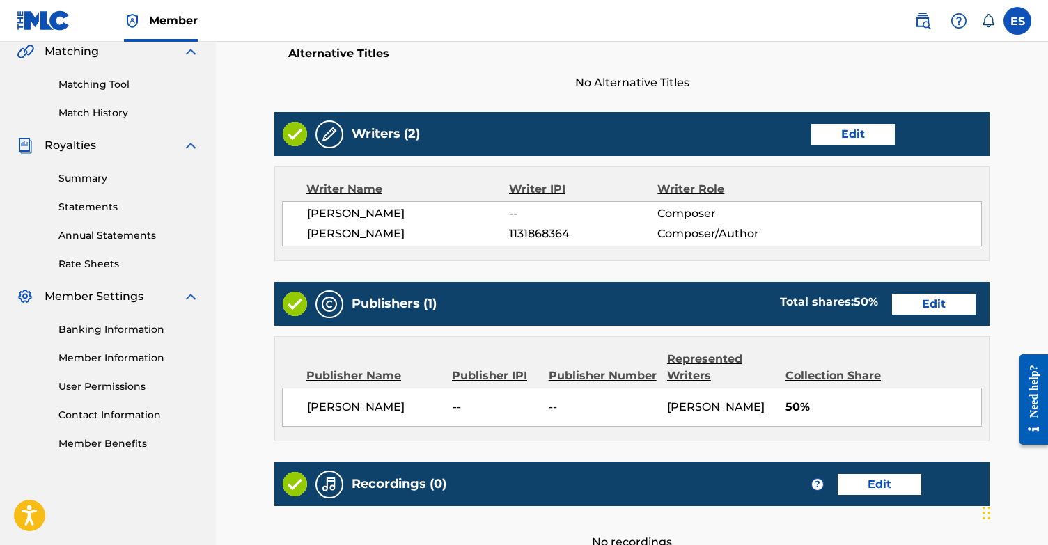
scroll to position [338, 0]
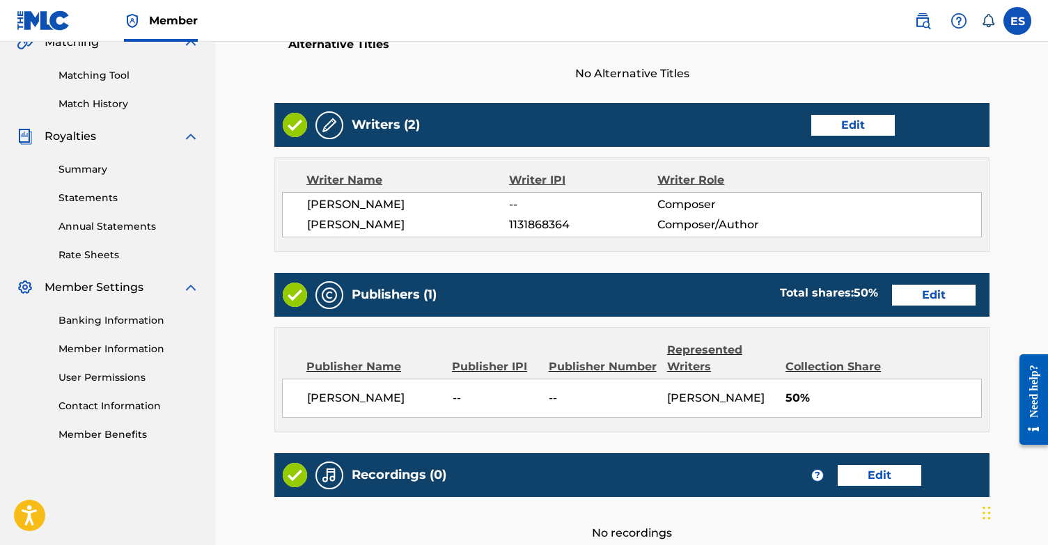
click at [850, 127] on link "Edit" at bounding box center [853, 125] width 84 height 21
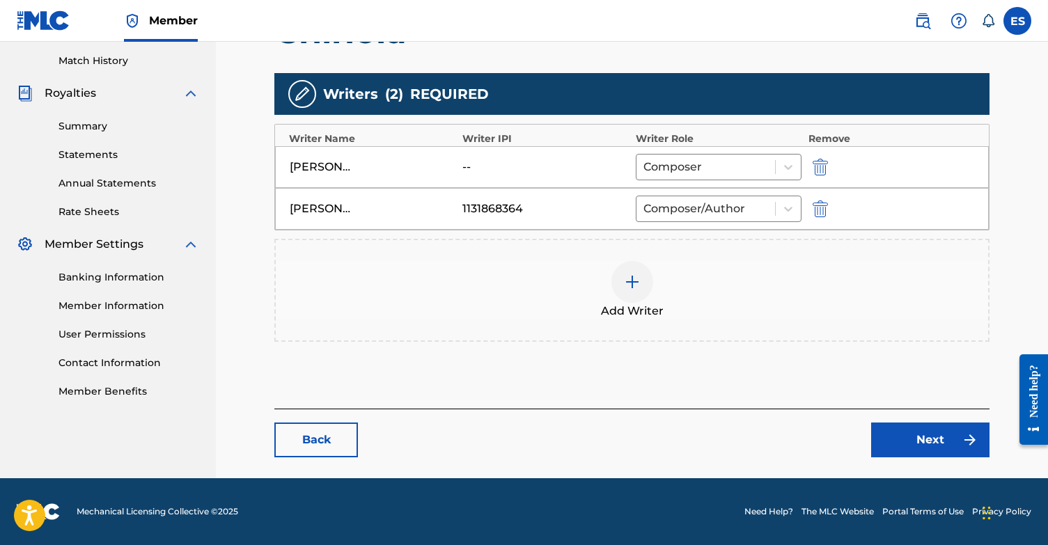
scroll to position [381, 0]
click at [578, 168] on div "--" at bounding box center [545, 167] width 166 height 17
click at [822, 162] on img "submit" at bounding box center [819, 167] width 15 height 17
type input "[PERSON_NAME]"
type input "1131868364"
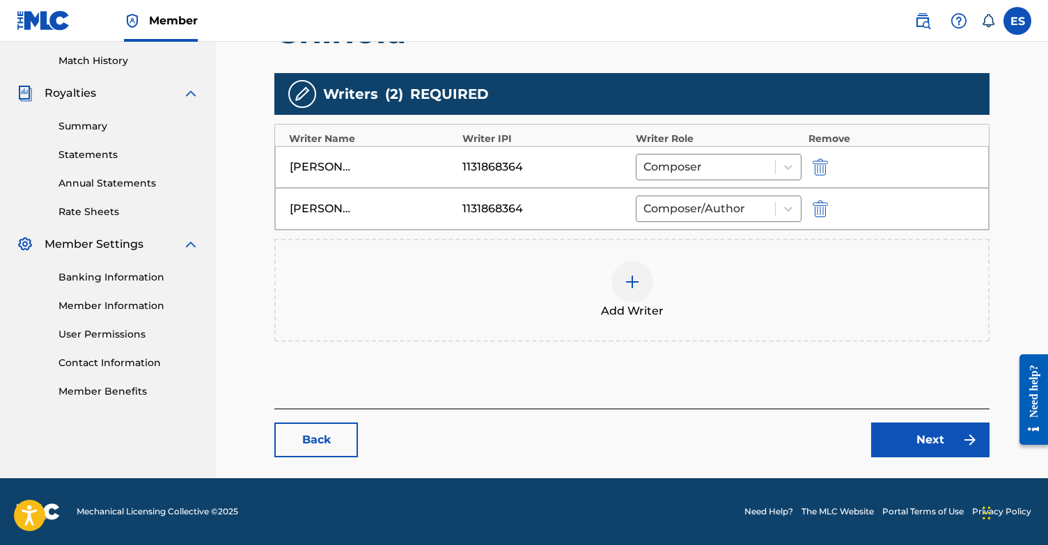
scroll to position [339, 0]
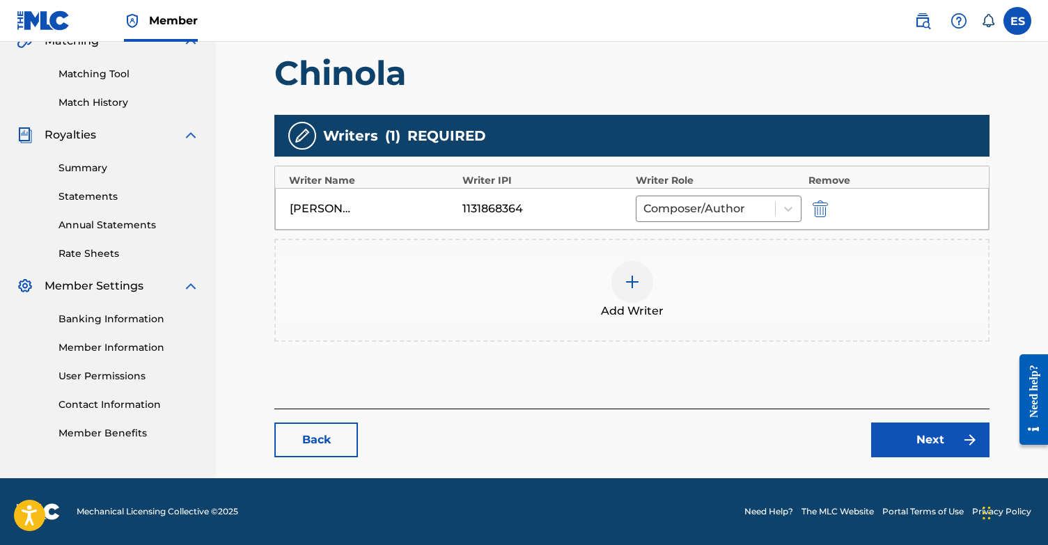
click at [633, 284] on img at bounding box center [632, 282] width 17 height 17
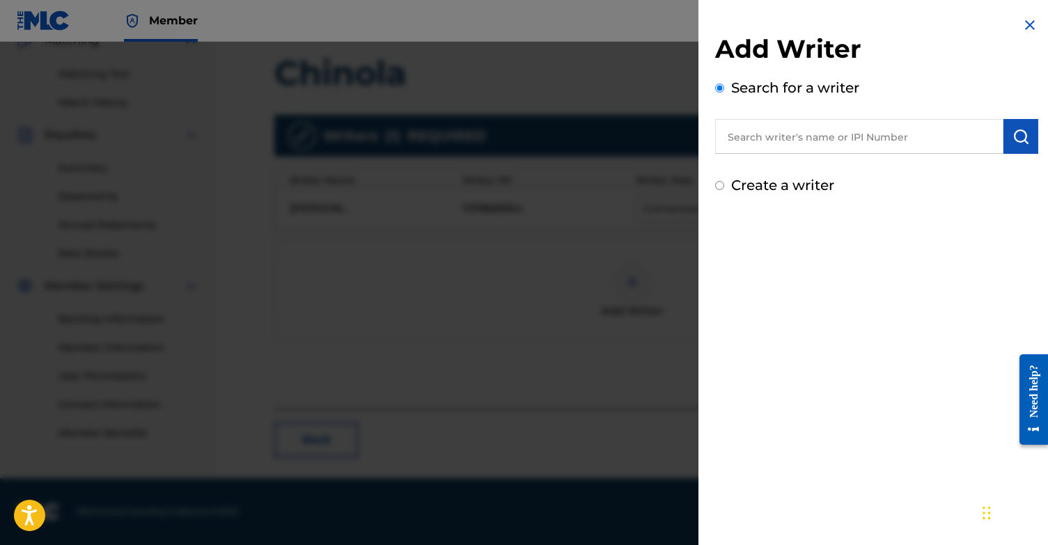
click at [720, 187] on input "Create a writer" at bounding box center [719, 185] width 9 height 9
radio input "false"
radio input "true"
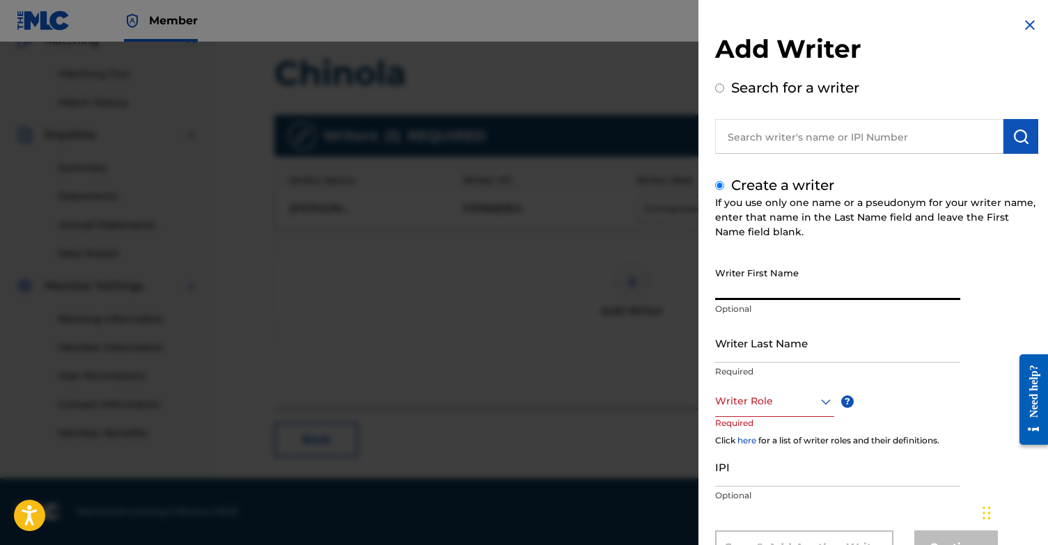
click at [819, 286] on input "Writer First Name" at bounding box center [837, 280] width 245 height 40
type input "[PERSON_NAME]"
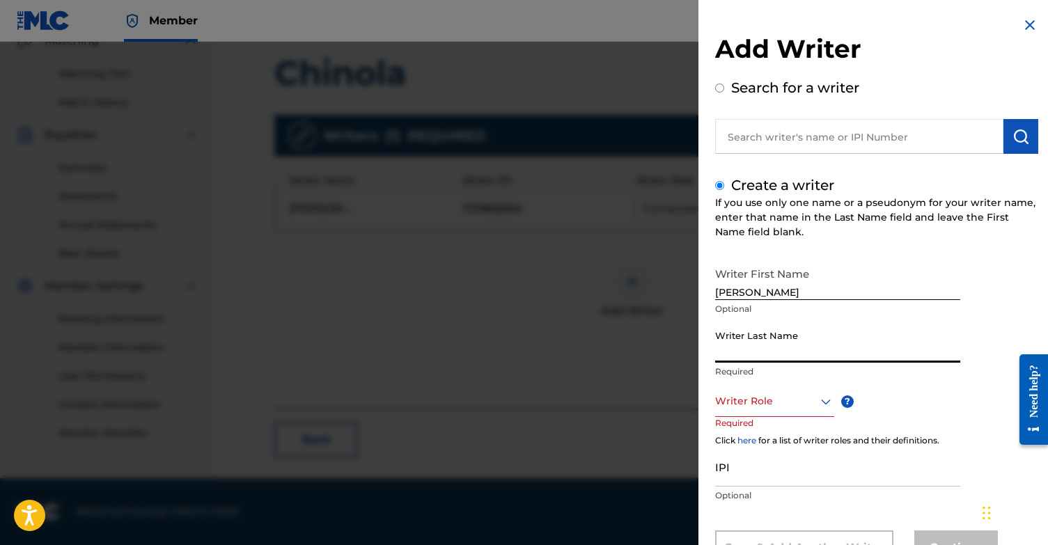
click at [867, 343] on input "Writer Last Name" at bounding box center [837, 343] width 245 height 40
click at [719, 354] on input "sivaroshan" at bounding box center [837, 343] width 245 height 40
type input "Sivaroshan"
click at [745, 390] on div "Writer Role" at bounding box center [774, 401] width 119 height 31
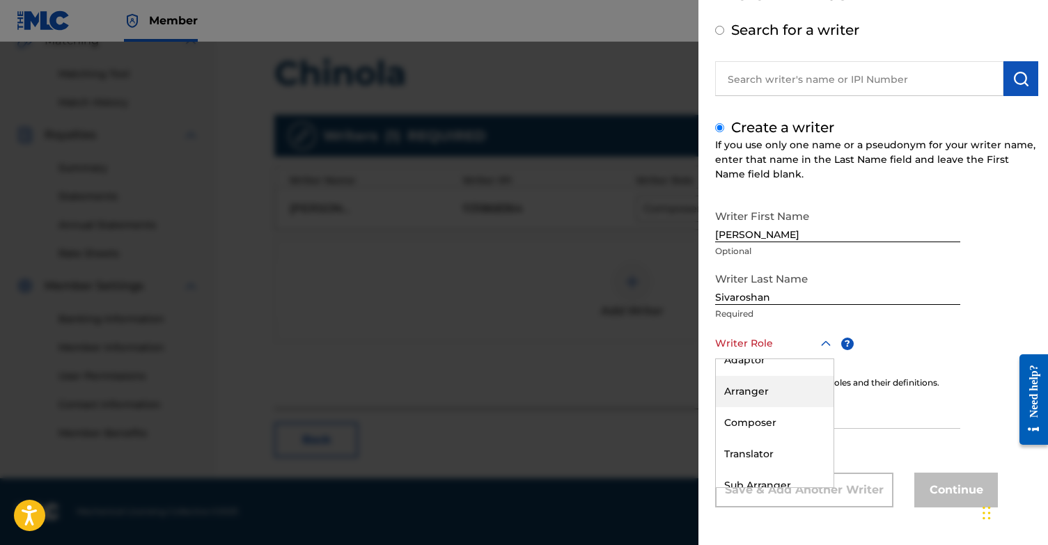
scroll to position [88, 0]
click at [766, 413] on div "Composer" at bounding box center [775, 411] width 118 height 31
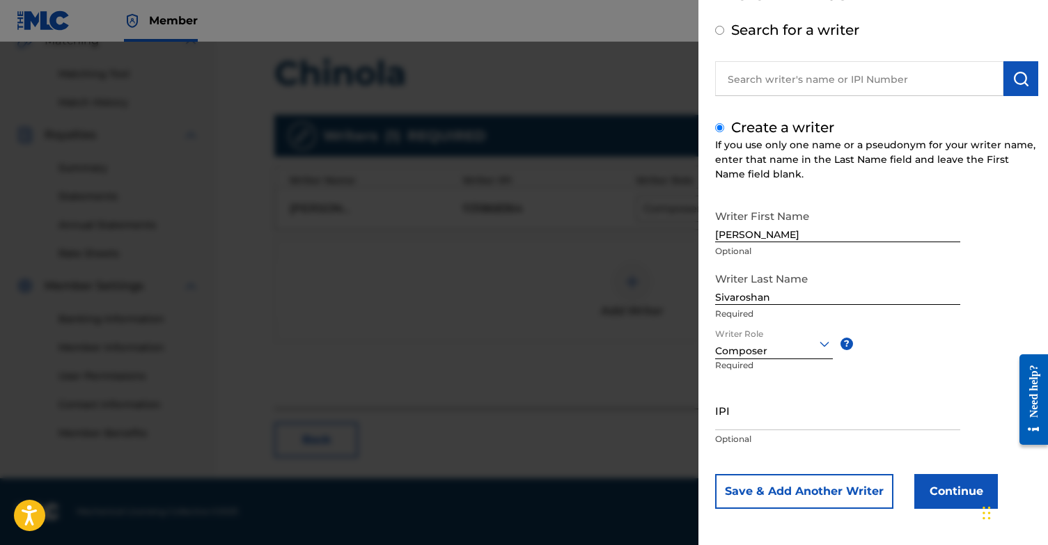
click at [766, 413] on input "IPI" at bounding box center [837, 410] width 245 height 40
type input "01076031387"
click at [961, 496] on button "Continue" at bounding box center [956, 491] width 84 height 35
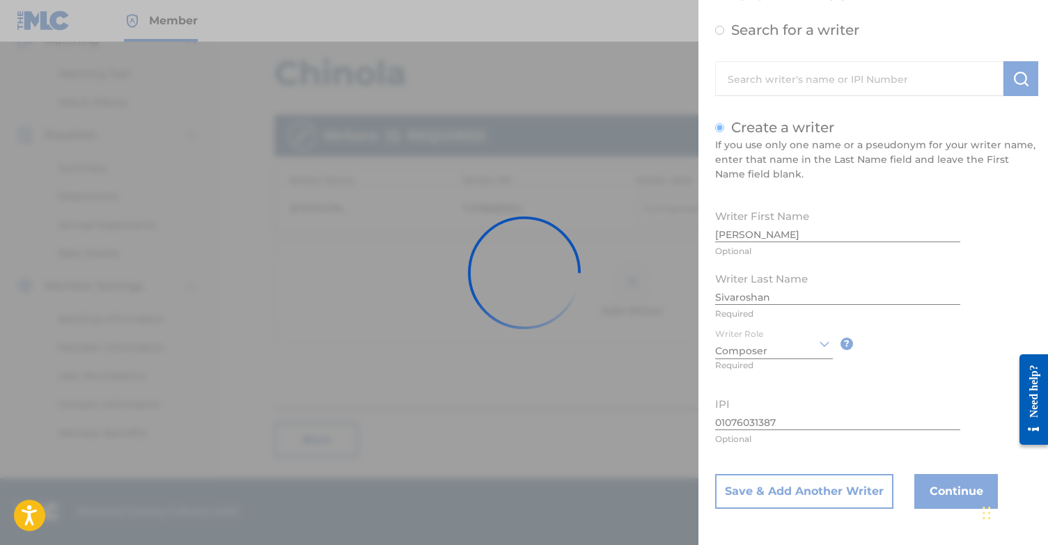
scroll to position [0, 0]
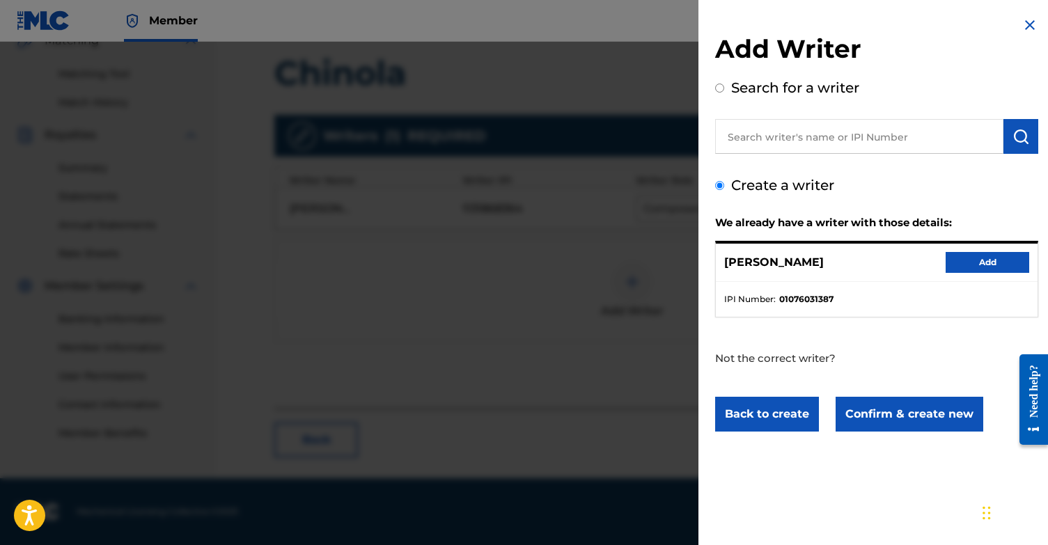
click at [992, 255] on button "Add" at bounding box center [987, 262] width 84 height 21
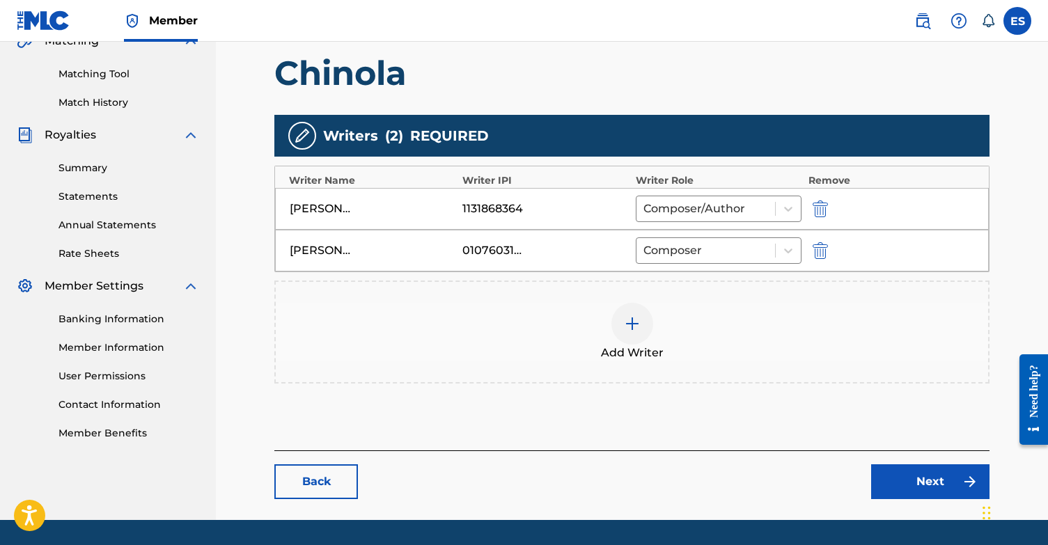
click at [904, 488] on link "Next" at bounding box center [930, 481] width 118 height 35
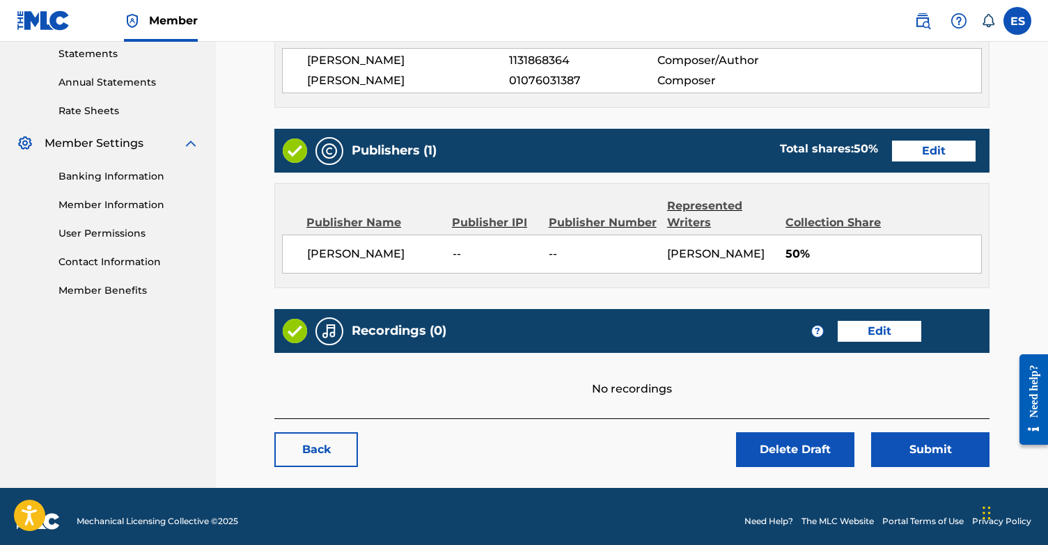
scroll to position [475, 0]
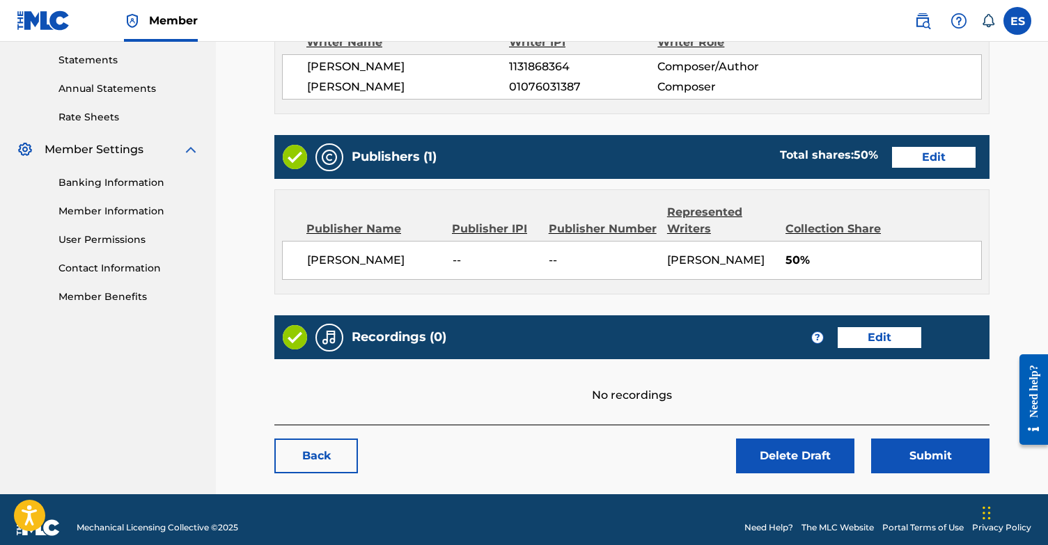
click at [932, 160] on link "Edit" at bounding box center [934, 157] width 84 height 21
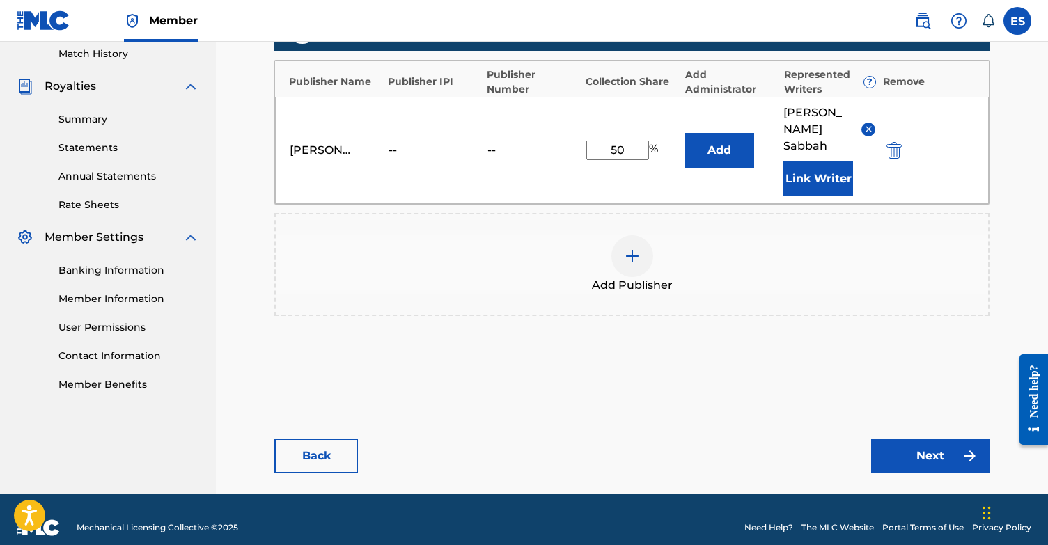
scroll to position [387, 0]
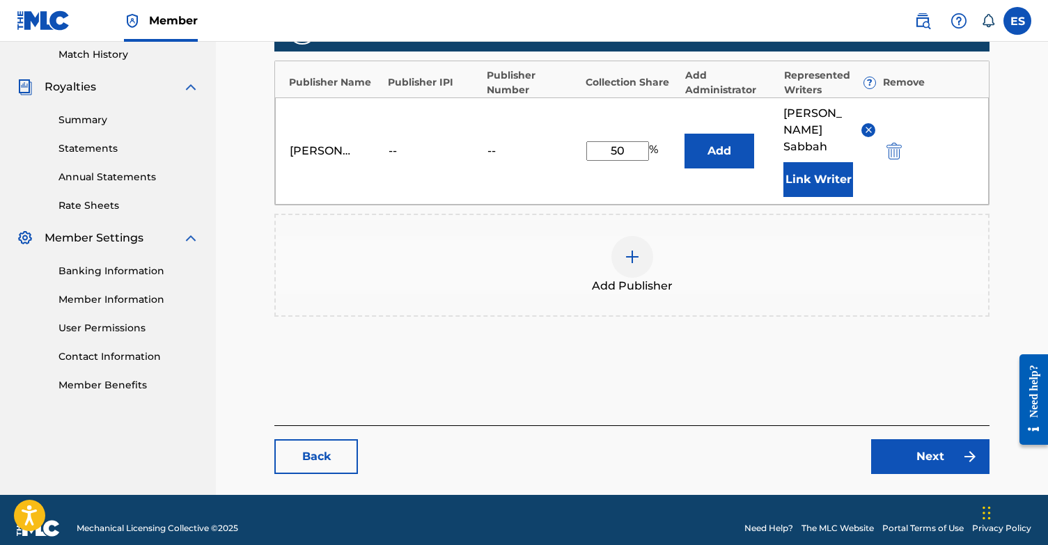
click at [635, 248] on img at bounding box center [632, 256] width 17 height 17
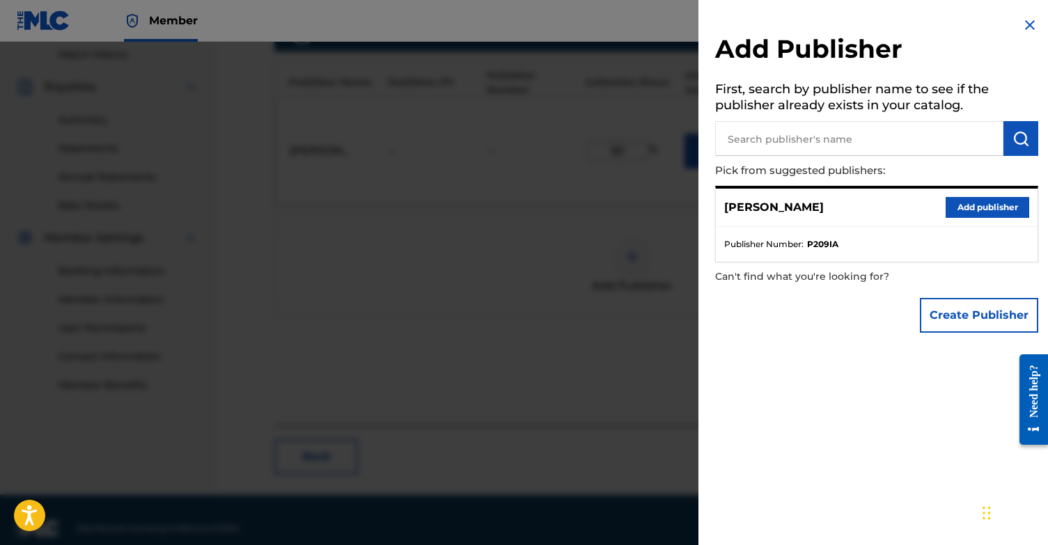
click at [993, 316] on button "Create Publisher" at bounding box center [979, 315] width 118 height 35
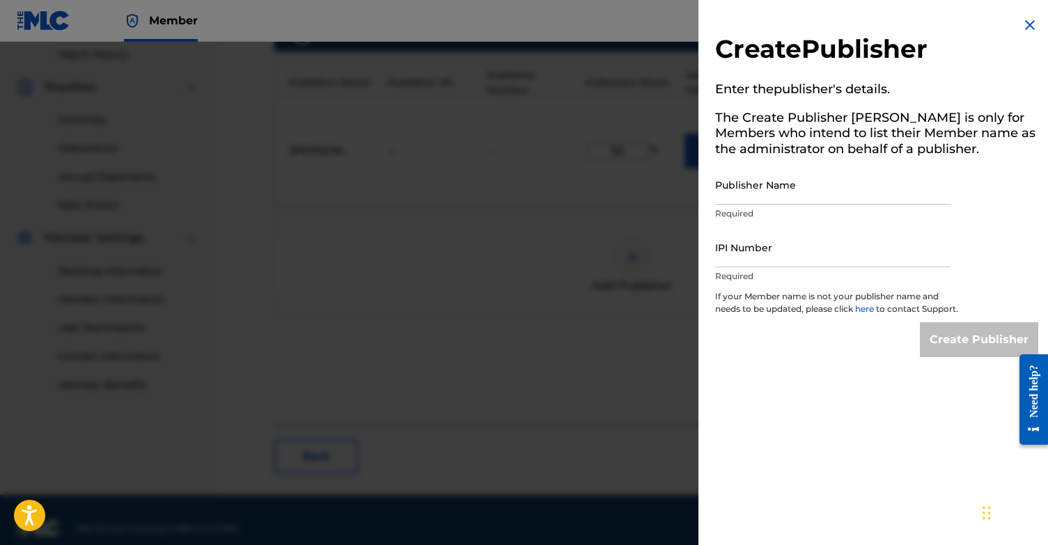
click at [805, 190] on input "Publisher Name" at bounding box center [832, 185] width 235 height 40
type input "Songtrust Blvd"
click at [816, 248] on input "IPI Number" at bounding box center [832, 248] width 235 height 40
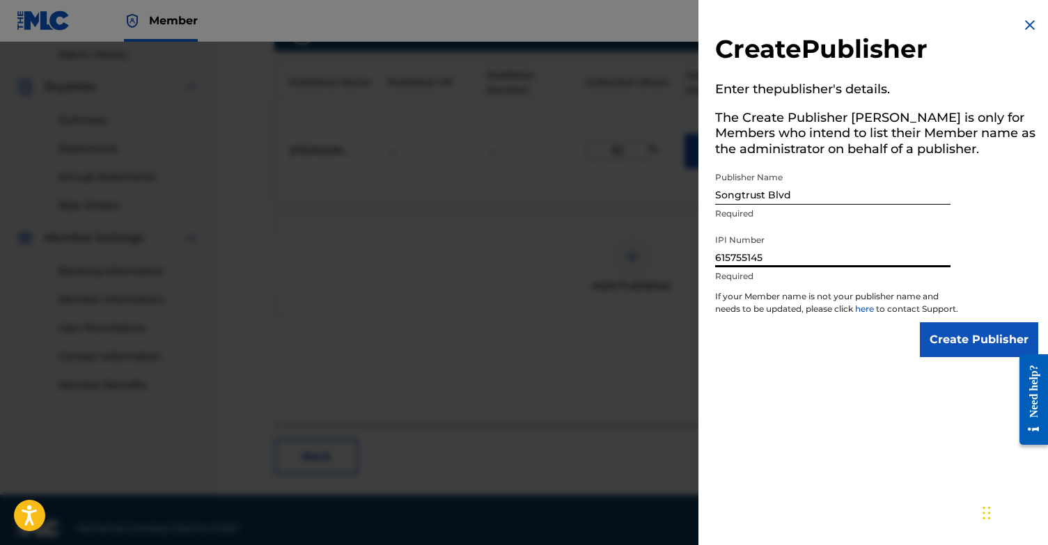
type input "615755145"
click at [1024, 24] on img at bounding box center [1029, 25] width 17 height 17
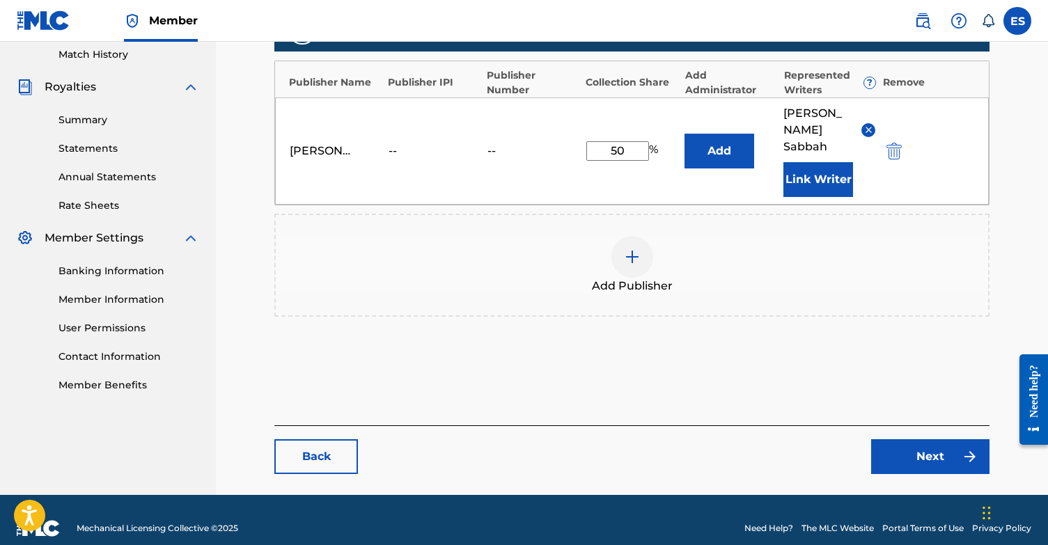
click at [899, 425] on div "Back Next" at bounding box center [631, 449] width 715 height 49
click at [902, 439] on link "Next" at bounding box center [930, 456] width 118 height 35
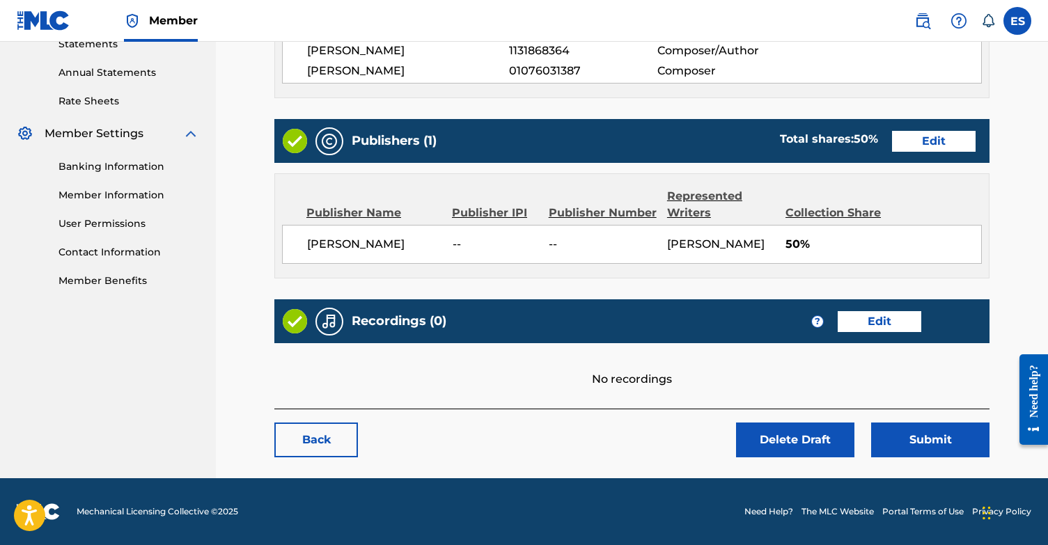
scroll to position [507, 0]
click at [931, 131] on link "Edit" at bounding box center [934, 141] width 84 height 21
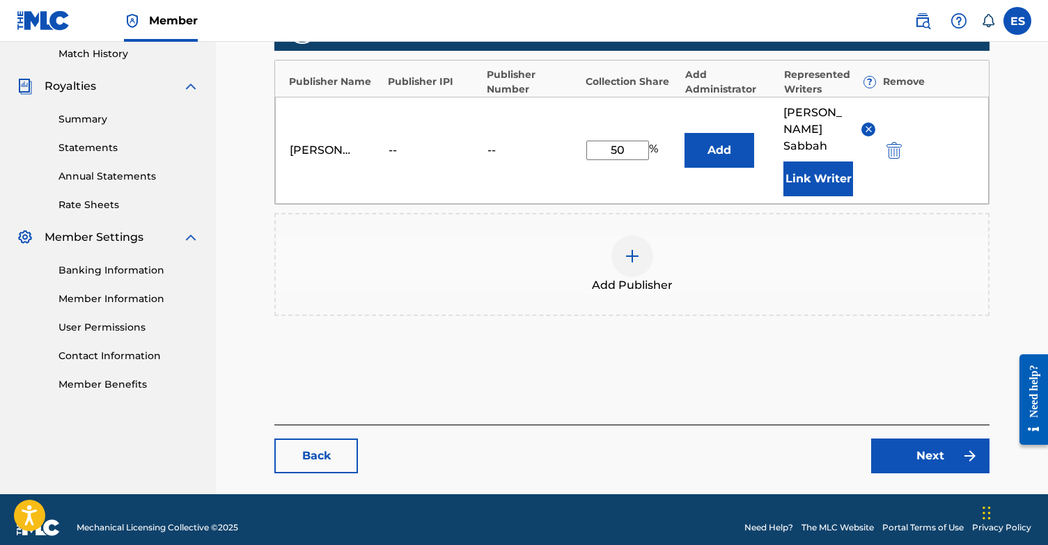
scroll to position [387, 0]
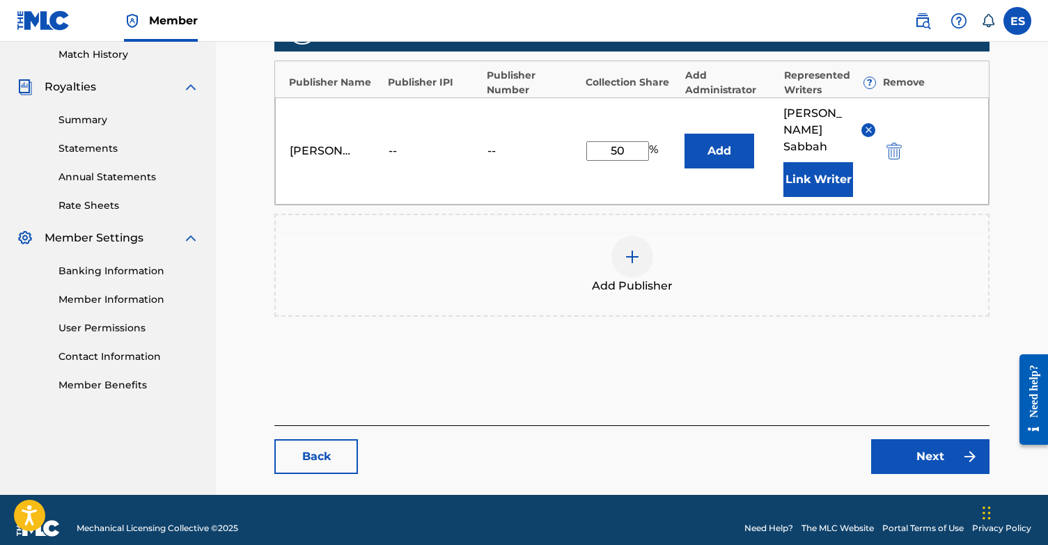
click at [633, 248] on img at bounding box center [632, 256] width 17 height 17
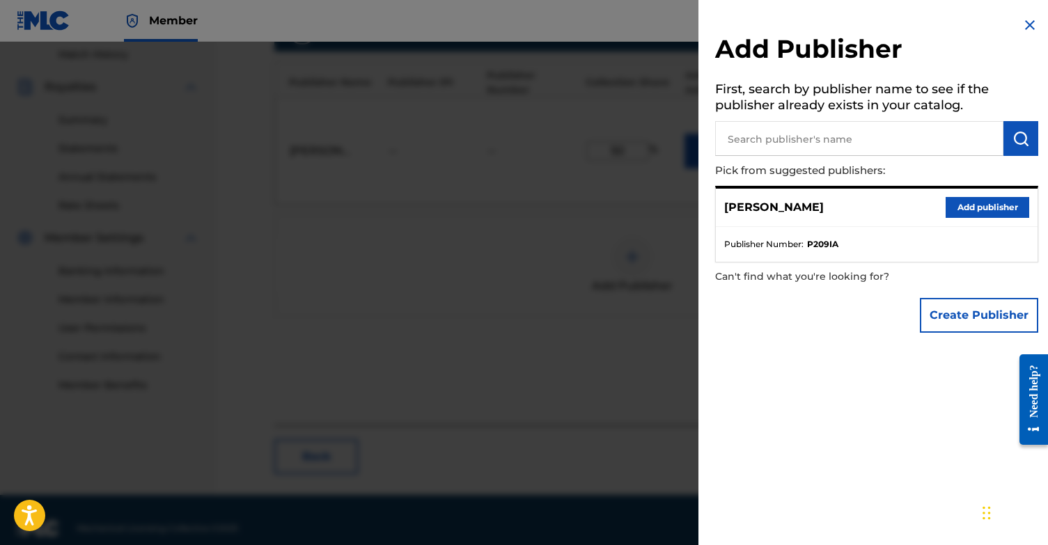
click at [822, 147] on input "text" at bounding box center [859, 138] width 288 height 35
type input "R"
type input "Songtrust Blvd"
drag, startPoint x: 829, startPoint y: 145, endPoint x: 1026, endPoint y: 145, distance: 197.0
click at [1026, 145] on button "submit" at bounding box center [1020, 138] width 35 height 35
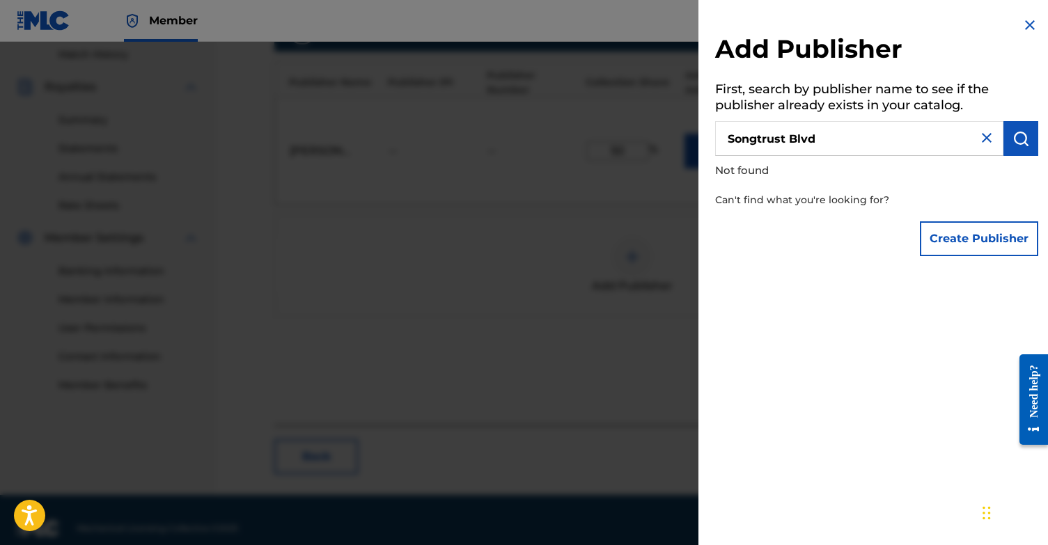
click at [936, 232] on button "Create Publisher" at bounding box center [979, 238] width 118 height 35
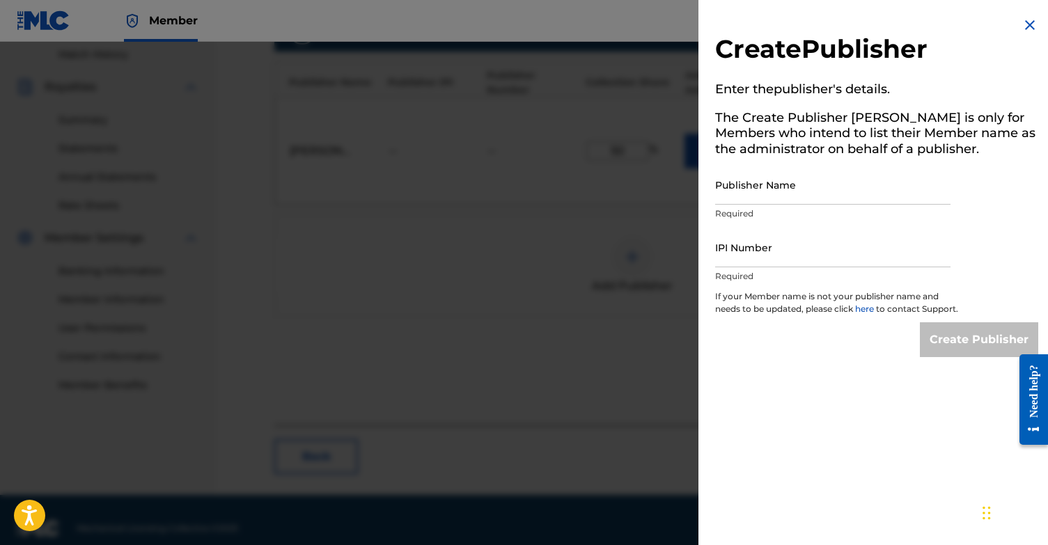
click at [769, 192] on input "Publisher Name" at bounding box center [832, 185] width 235 height 40
type input "Songtrust Blvd"
click at [757, 249] on input "IPI Number" at bounding box center [832, 248] width 235 height 40
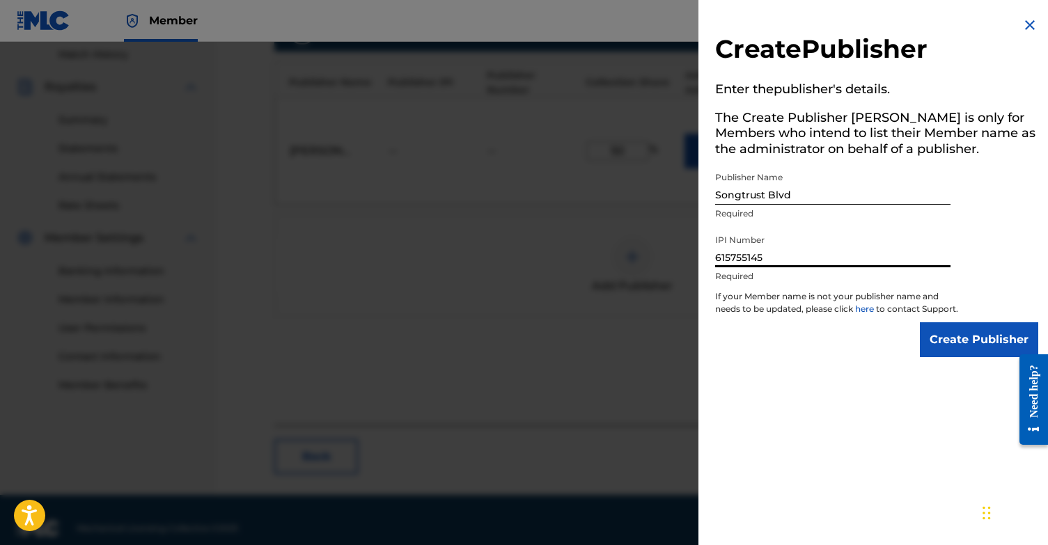
type input "615755145"
click at [978, 348] on input "Create Publisher" at bounding box center [979, 339] width 118 height 35
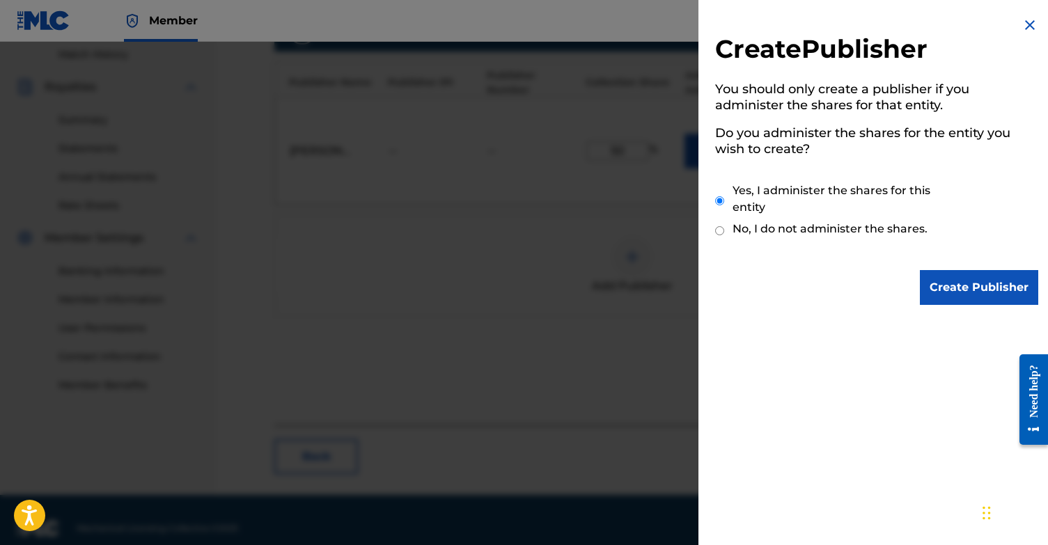
click at [952, 281] on input "Create Publisher" at bounding box center [979, 287] width 118 height 35
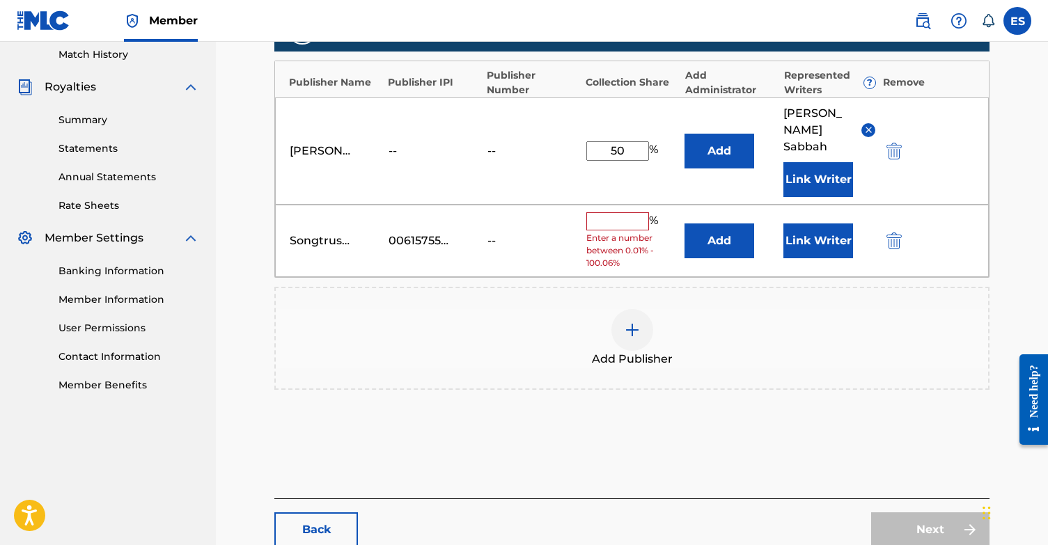
click at [612, 212] on input "text" at bounding box center [617, 221] width 63 height 18
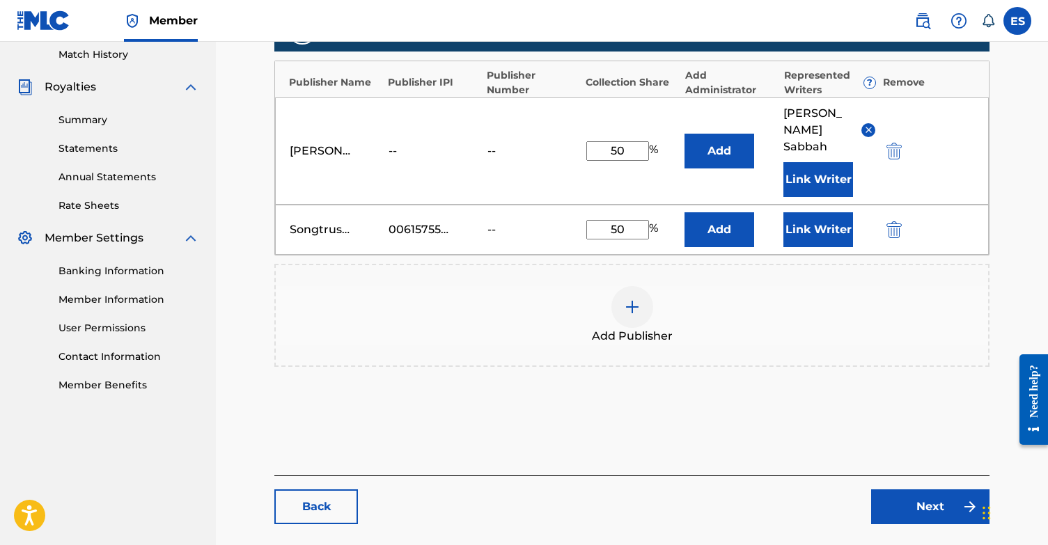
type input "50"
click at [741, 286] on div "Add Publisher" at bounding box center [632, 315] width 712 height 58
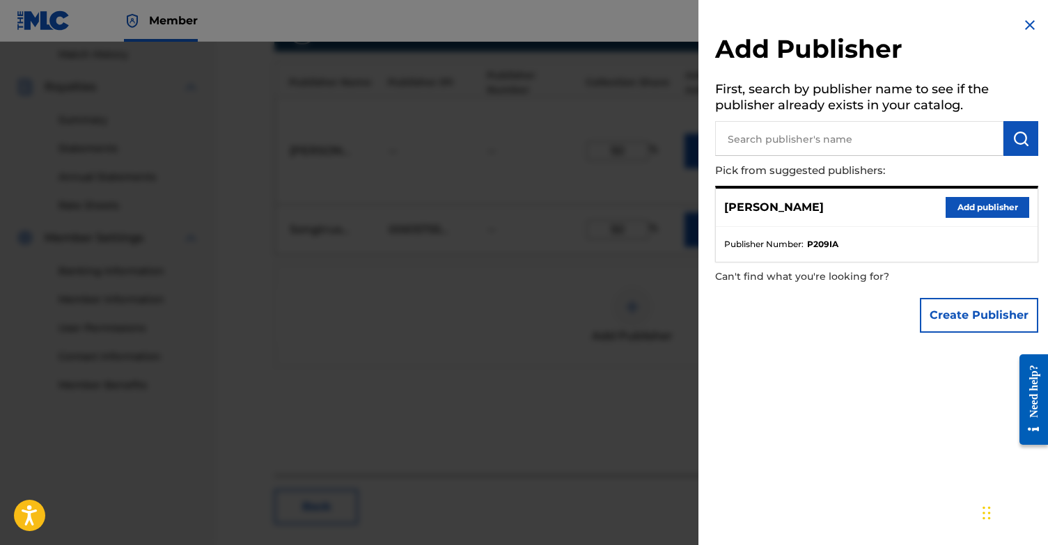
click at [1023, 23] on img at bounding box center [1029, 25] width 17 height 17
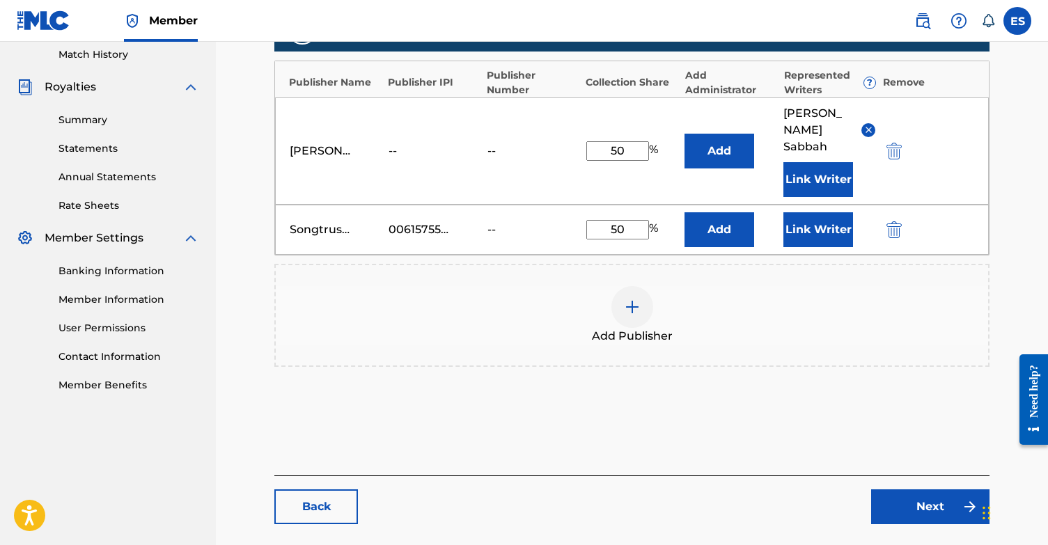
click at [846, 212] on button "Link Writer" at bounding box center [818, 229] width 70 height 35
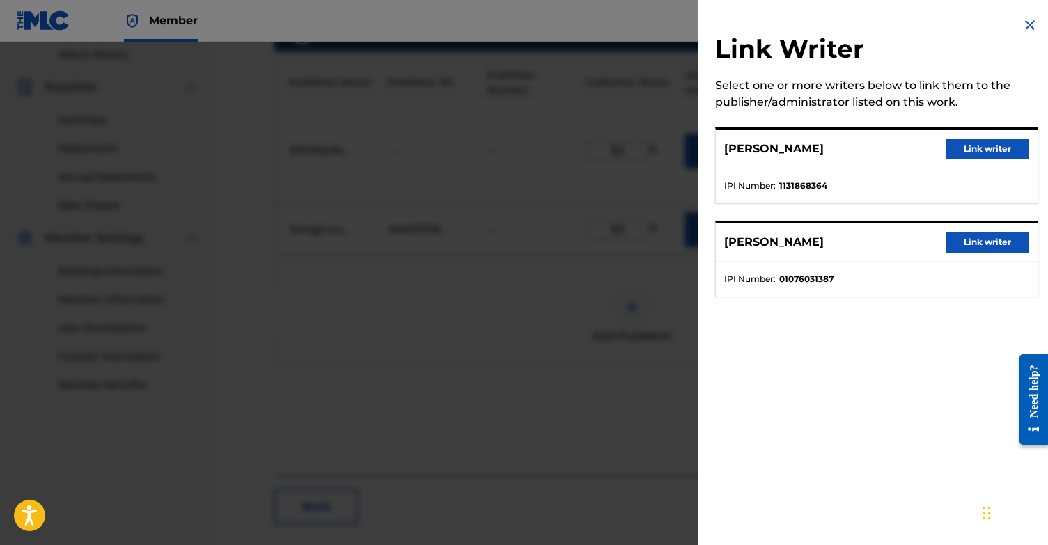
click at [990, 242] on button "Link writer" at bounding box center [987, 242] width 84 height 21
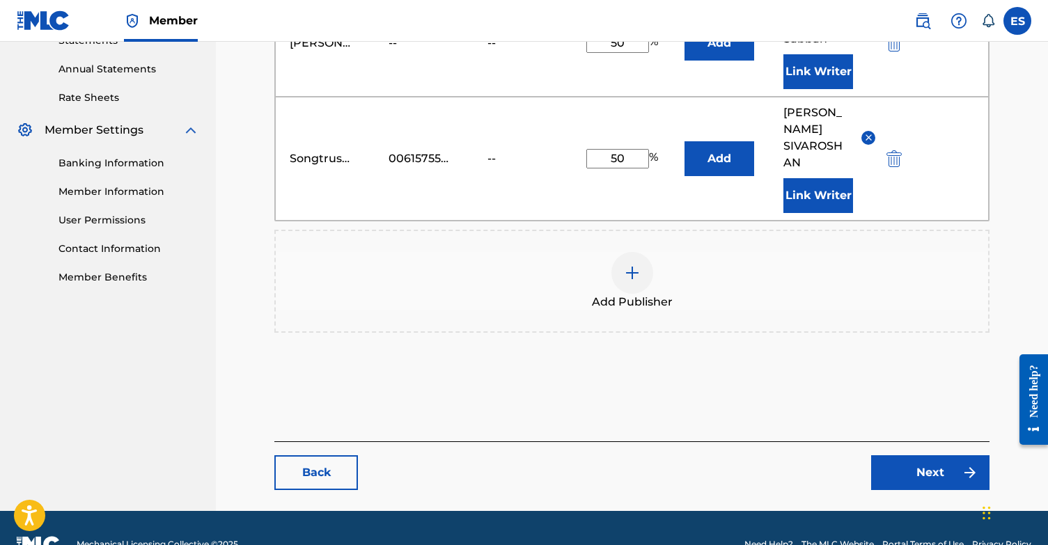
scroll to position [494, 0]
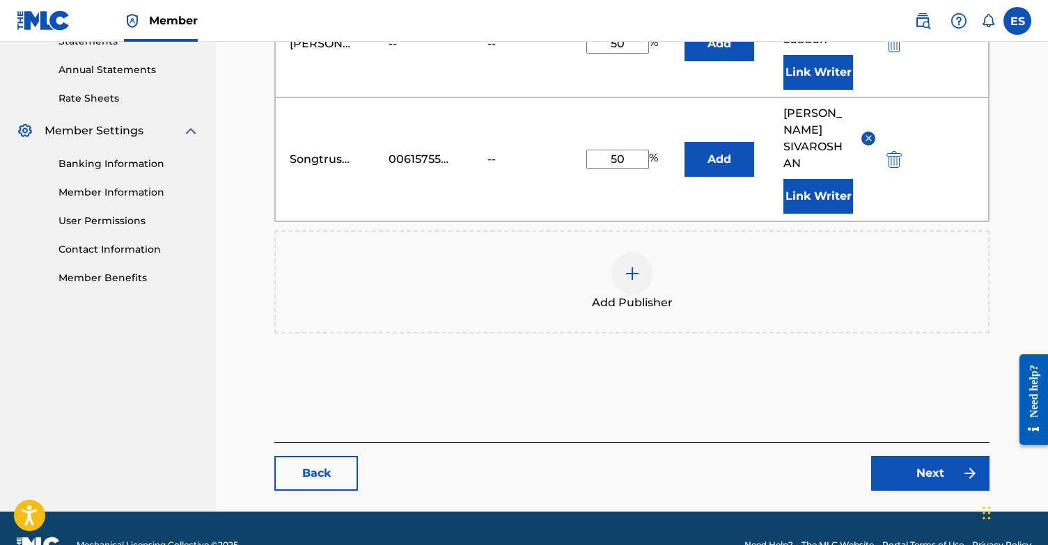
click at [922, 456] on link "Next" at bounding box center [930, 473] width 118 height 35
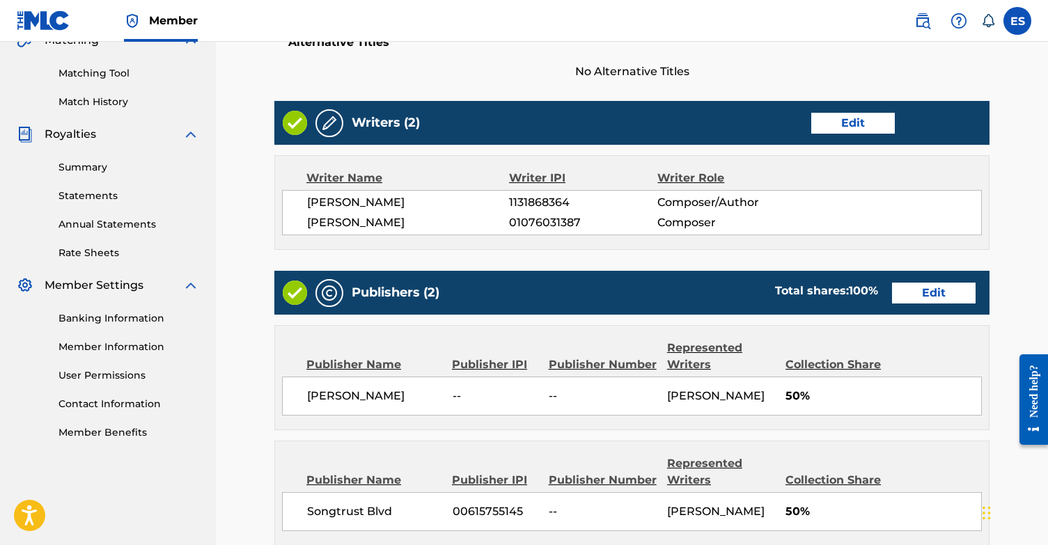
scroll to position [341, 0]
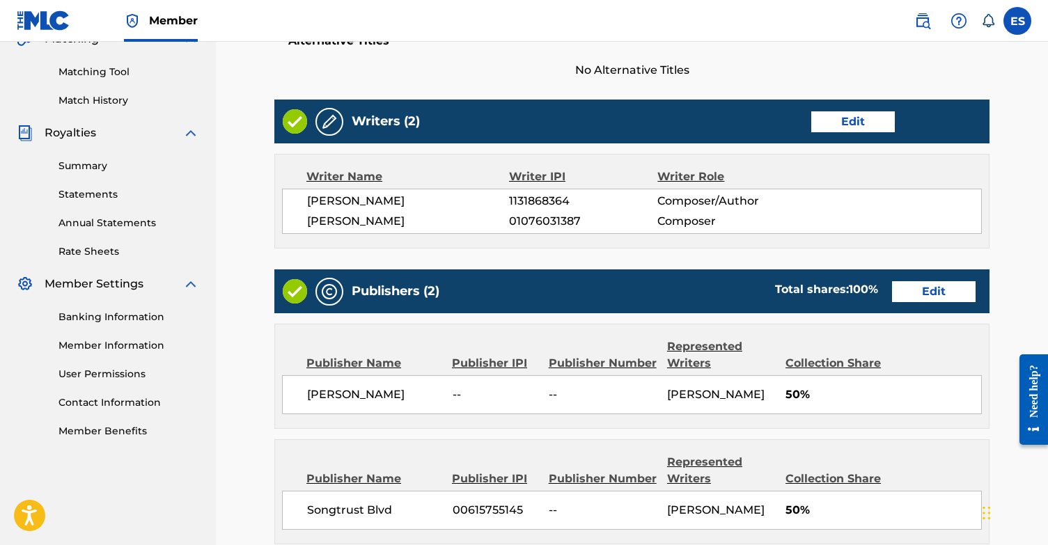
click at [859, 118] on link "Edit" at bounding box center [853, 121] width 84 height 21
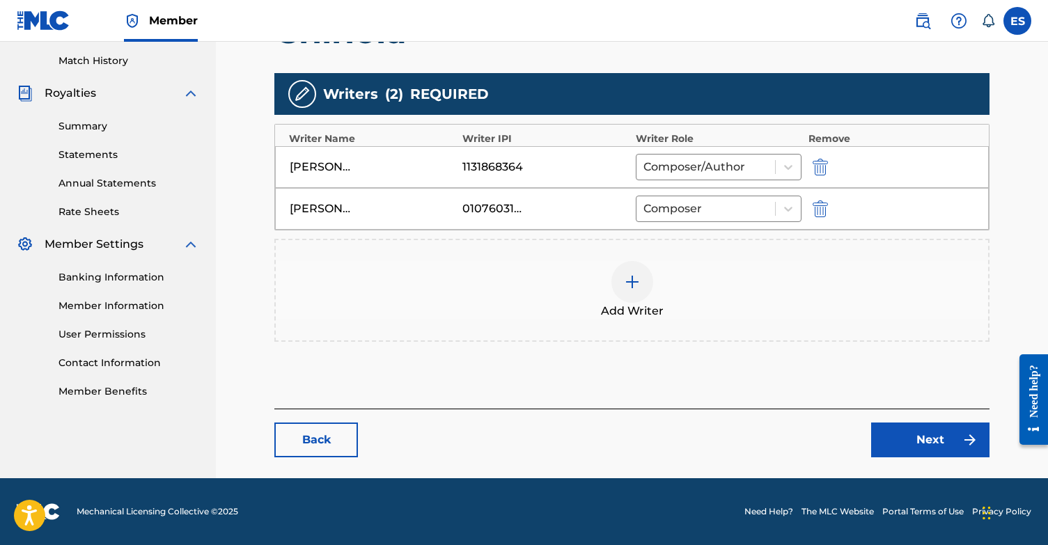
click at [620, 278] on div at bounding box center [632, 282] width 42 height 42
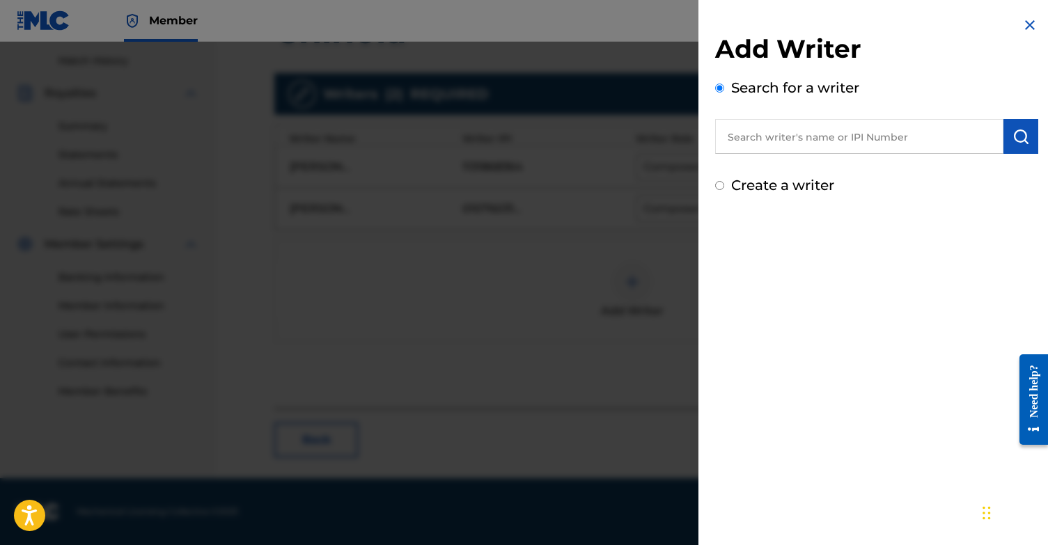
scroll to position [381, 0]
click at [715, 189] on input "Create a writer" at bounding box center [719, 185] width 9 height 9
radio input "false"
radio input "true"
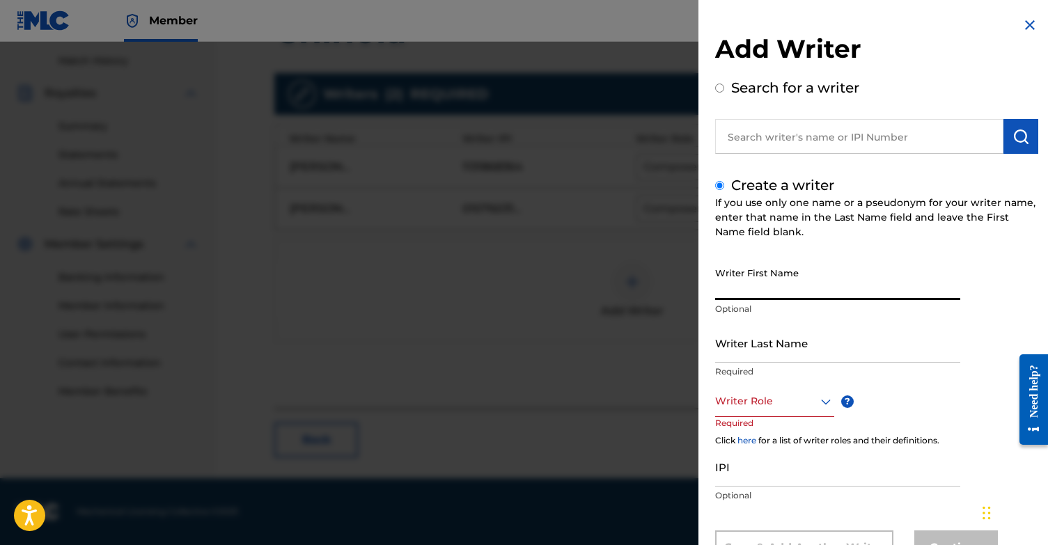
click at [771, 290] on input "Writer First Name" at bounding box center [837, 280] width 245 height 40
type input "Fryderyk"
click at [755, 344] on input "Writer Last Name" at bounding box center [837, 343] width 245 height 40
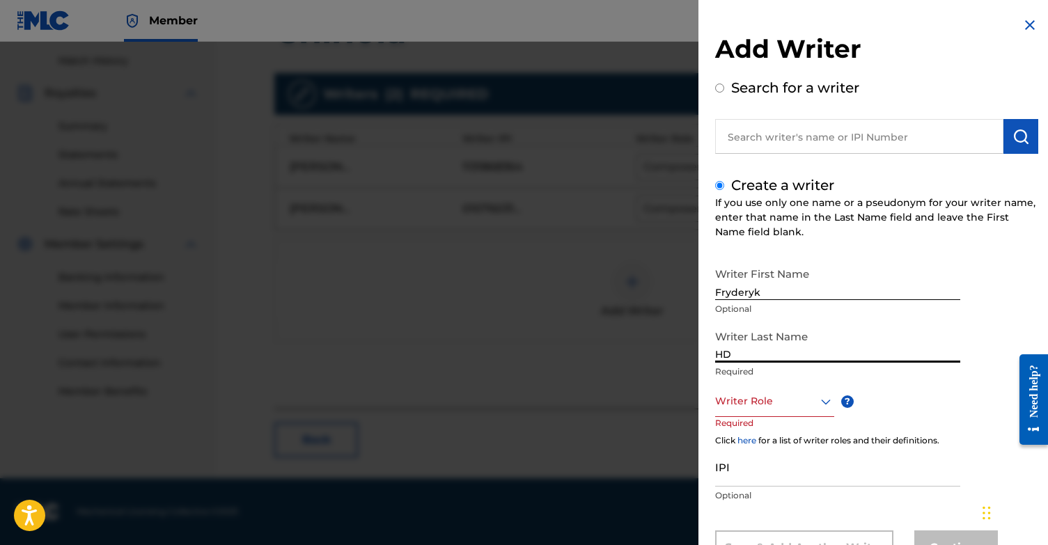
type input "HD"
click at [757, 395] on div "Writer Role" at bounding box center [774, 401] width 119 height 31
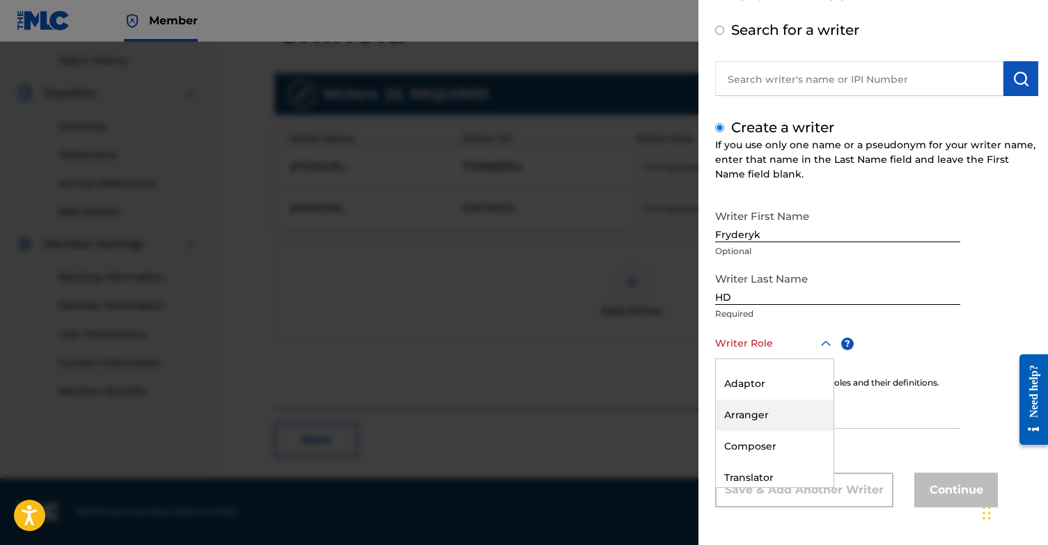
scroll to position [56, 0]
click at [768, 418] on div "Arranger" at bounding box center [775, 412] width 118 height 31
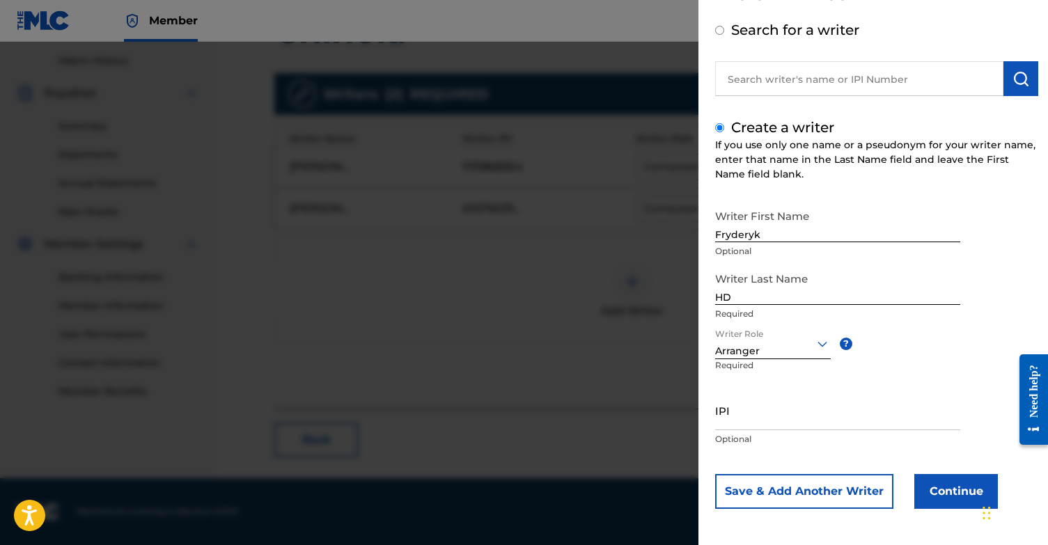
click at [796, 407] on input "IPI" at bounding box center [837, 410] width 245 height 40
type input "01048241676"
click at [948, 500] on button "Continue" at bounding box center [956, 491] width 84 height 35
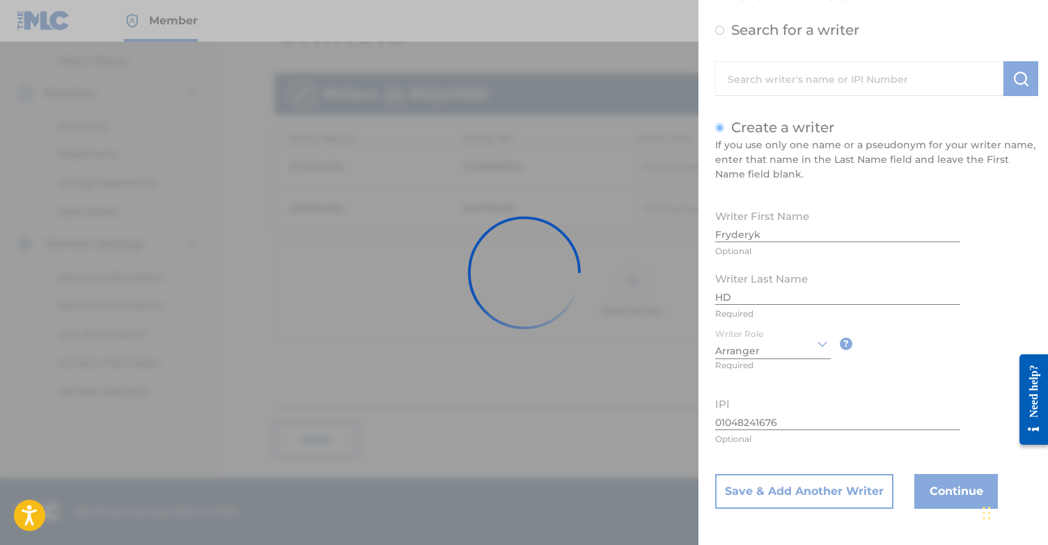
scroll to position [0, 0]
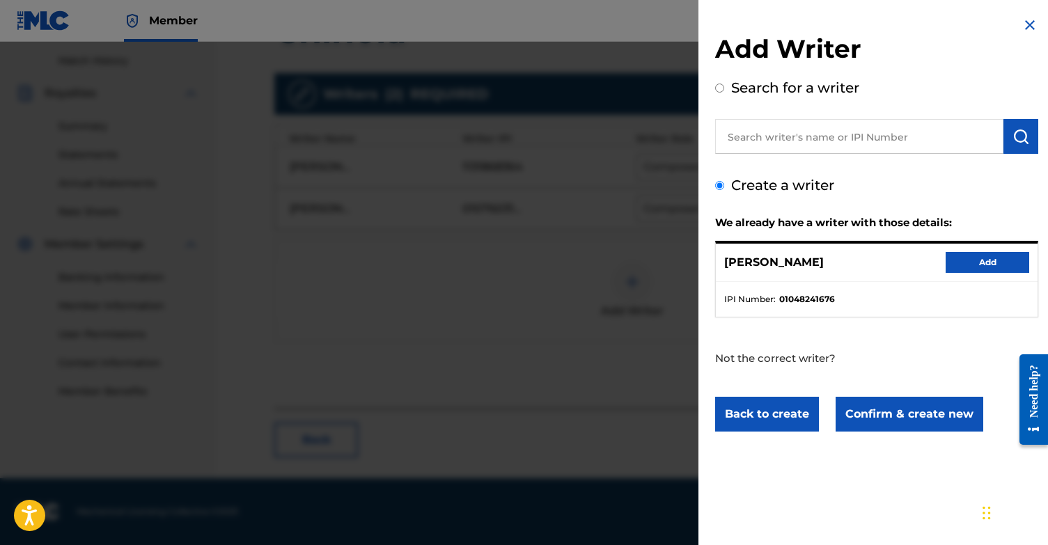
click at [953, 258] on button "Add" at bounding box center [987, 262] width 84 height 21
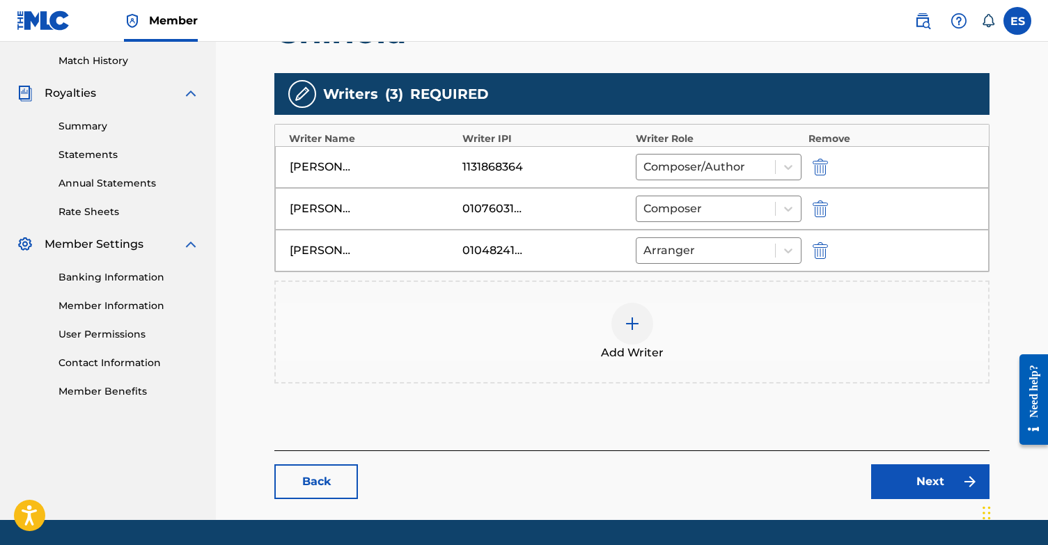
click at [974, 485] on img at bounding box center [969, 481] width 17 height 17
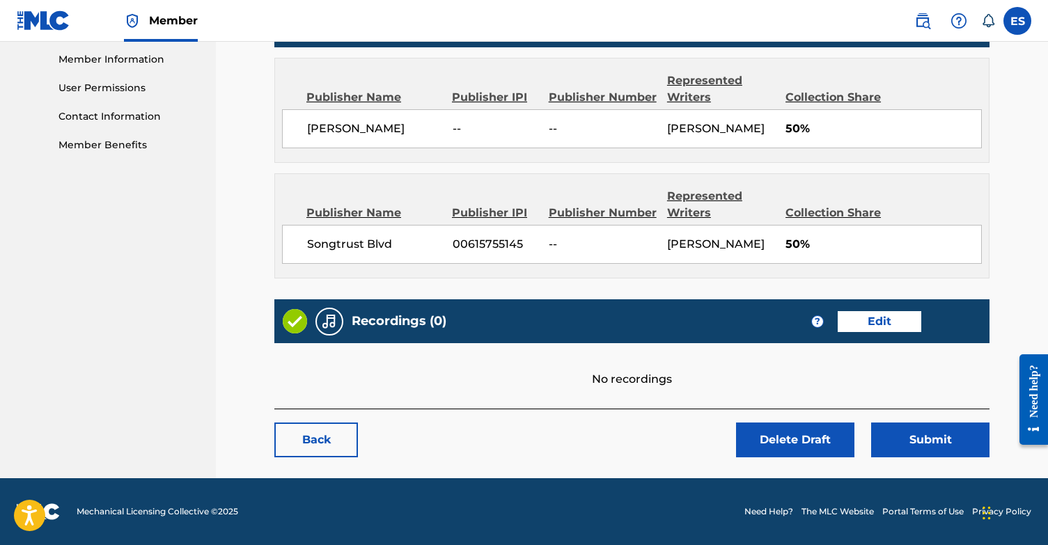
scroll to position [658, 0]
click at [955, 445] on button "Submit" at bounding box center [930, 440] width 118 height 35
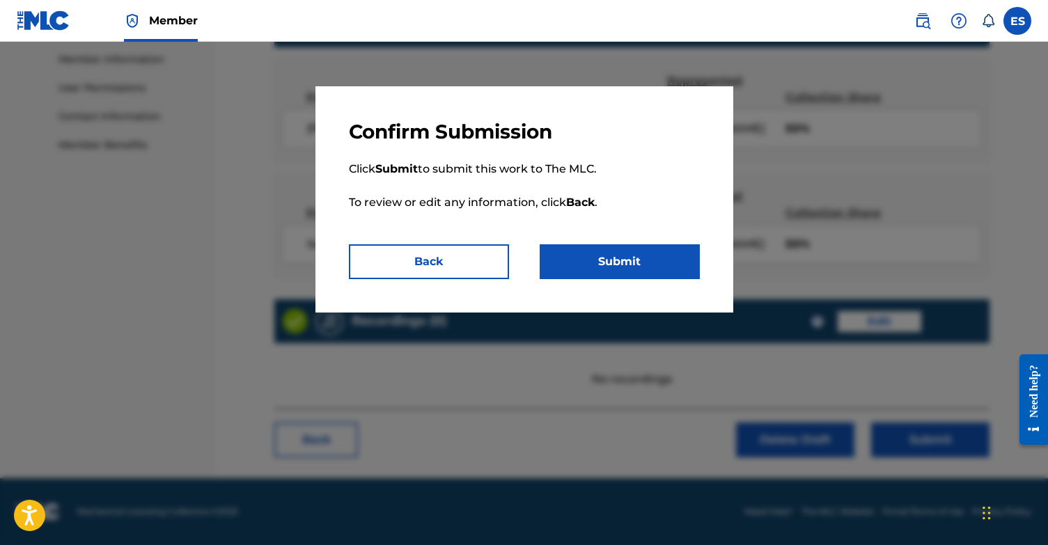
click at [449, 263] on button "Back" at bounding box center [429, 261] width 160 height 35
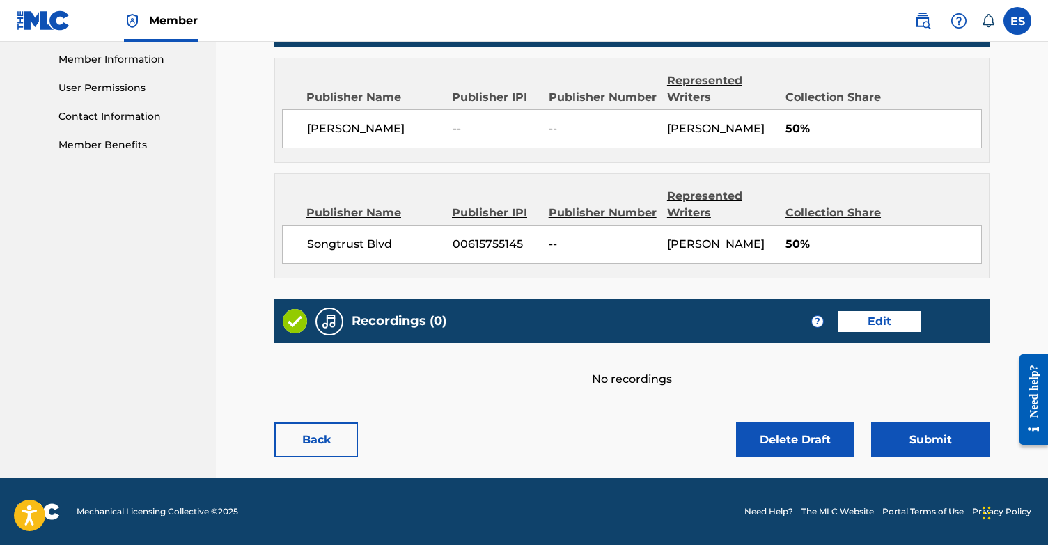
click at [885, 322] on link "Edit" at bounding box center [879, 321] width 84 height 21
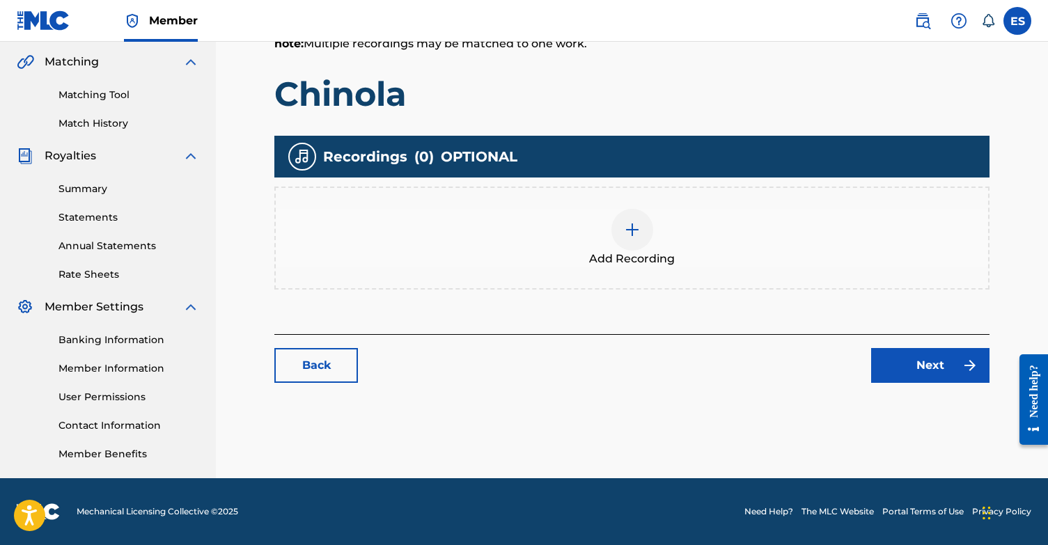
scroll to position [318, 0]
click at [615, 223] on div at bounding box center [632, 230] width 42 height 42
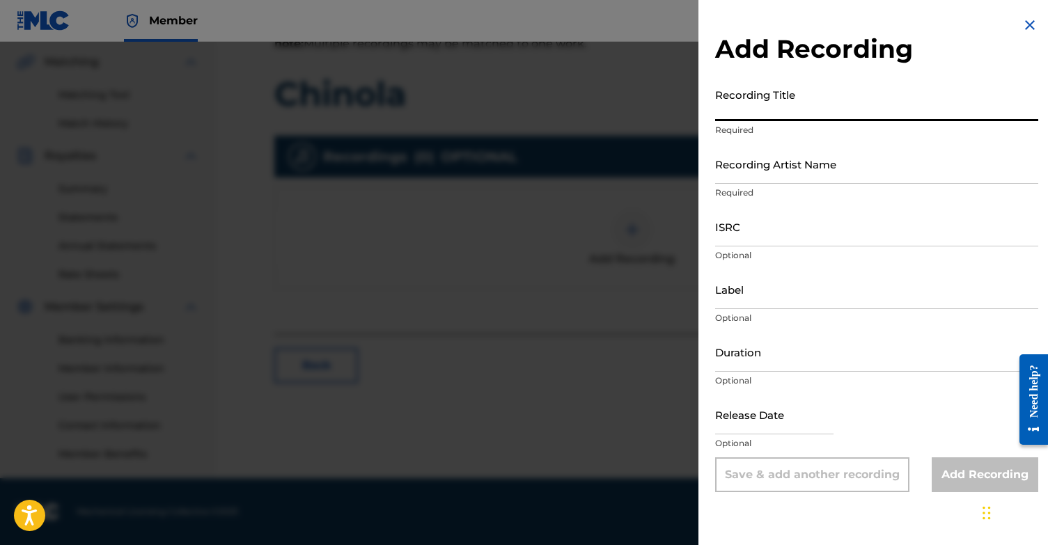
click at [789, 116] on input "Recording Title" at bounding box center [876, 101] width 323 height 40
type input "Chinola"
click at [786, 150] on input "Recording Artist Name" at bounding box center [876, 164] width 323 height 40
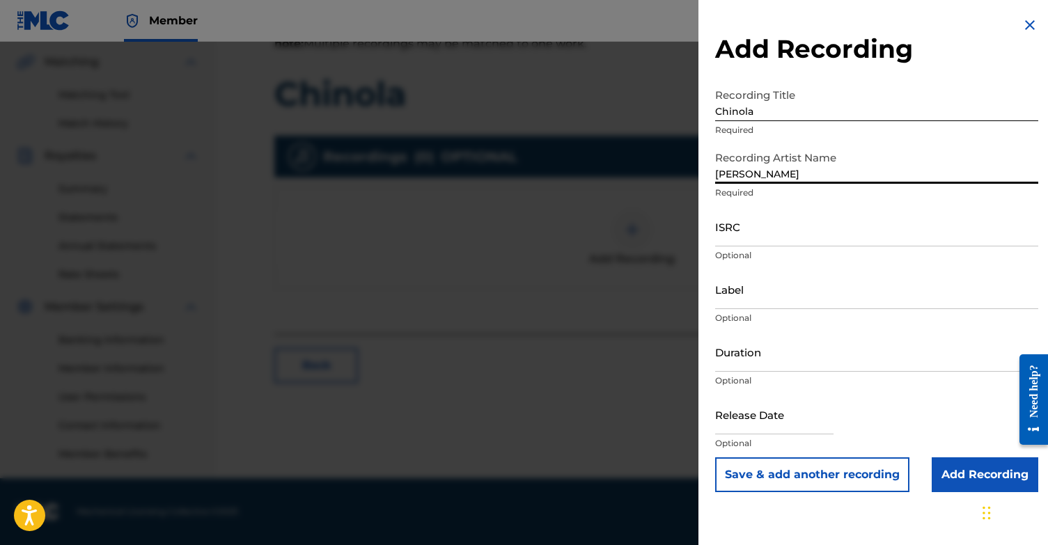
type input "[PERSON_NAME]"
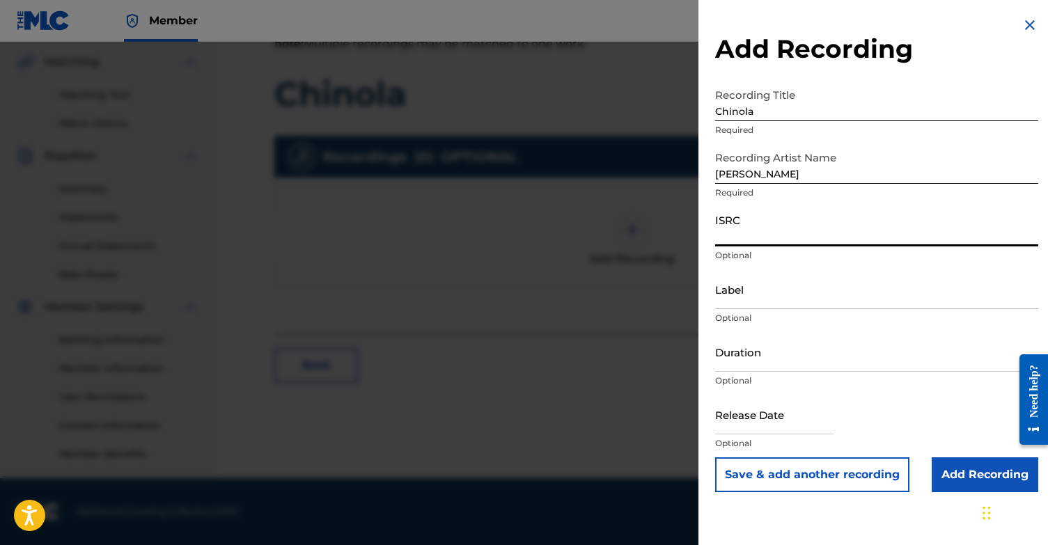
click at [755, 237] on input "ISRC" at bounding box center [876, 227] width 323 height 40
paste input "QZWDW2563887"
type input "QZWDW2563887"
click at [961, 473] on input "Add Recording" at bounding box center [984, 474] width 106 height 35
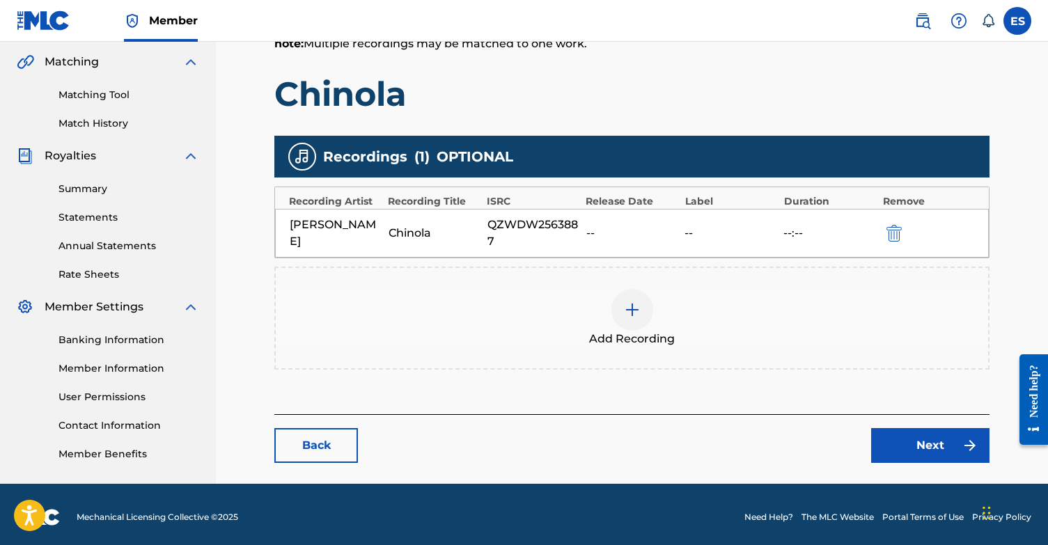
click at [935, 452] on link "Next" at bounding box center [930, 445] width 118 height 35
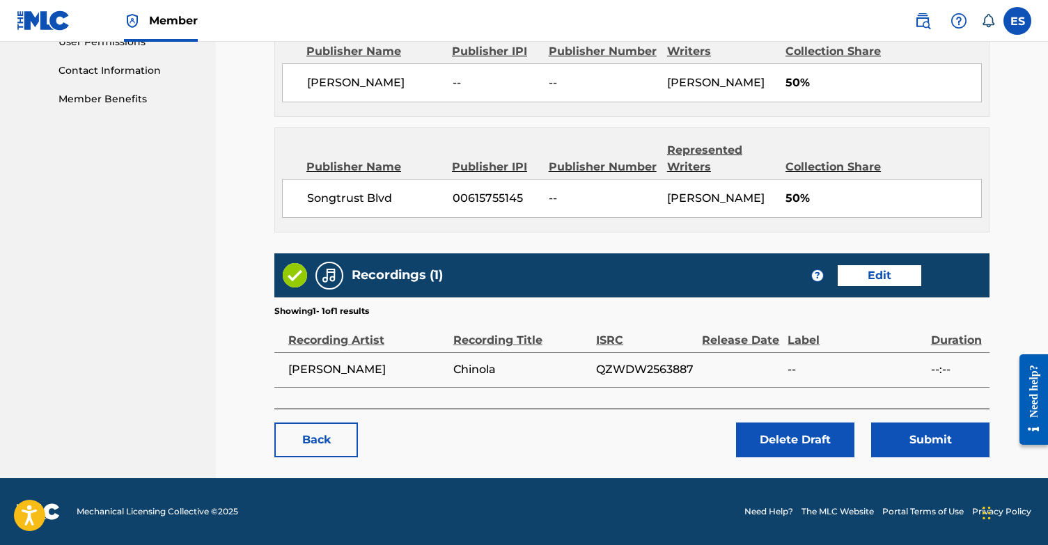
scroll to position [704, 0]
click at [947, 445] on button "Submit" at bounding box center [930, 440] width 118 height 35
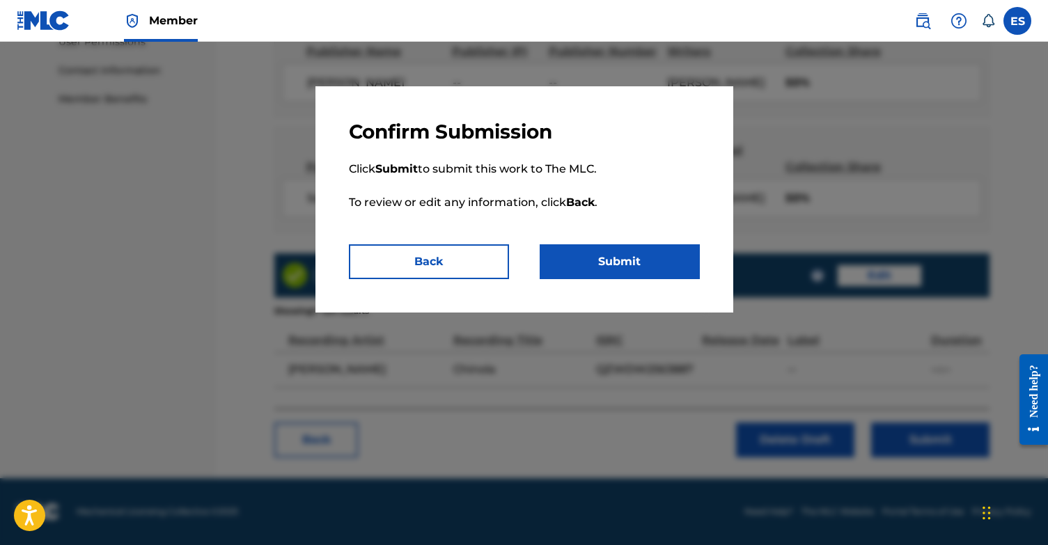
click at [628, 275] on button "Submit" at bounding box center [619, 261] width 160 height 35
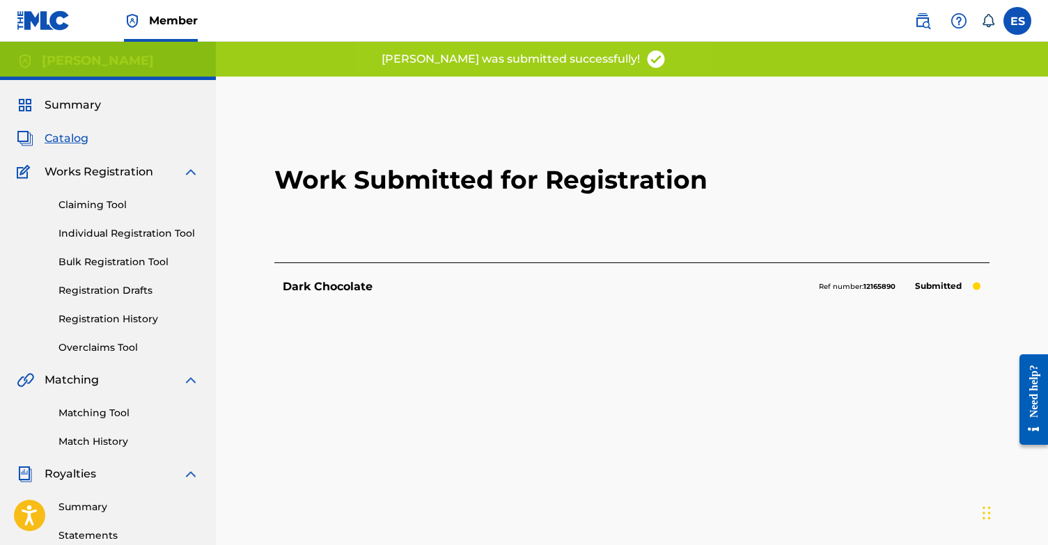
click at [130, 321] on link "Registration History" at bounding box center [128, 319] width 141 height 15
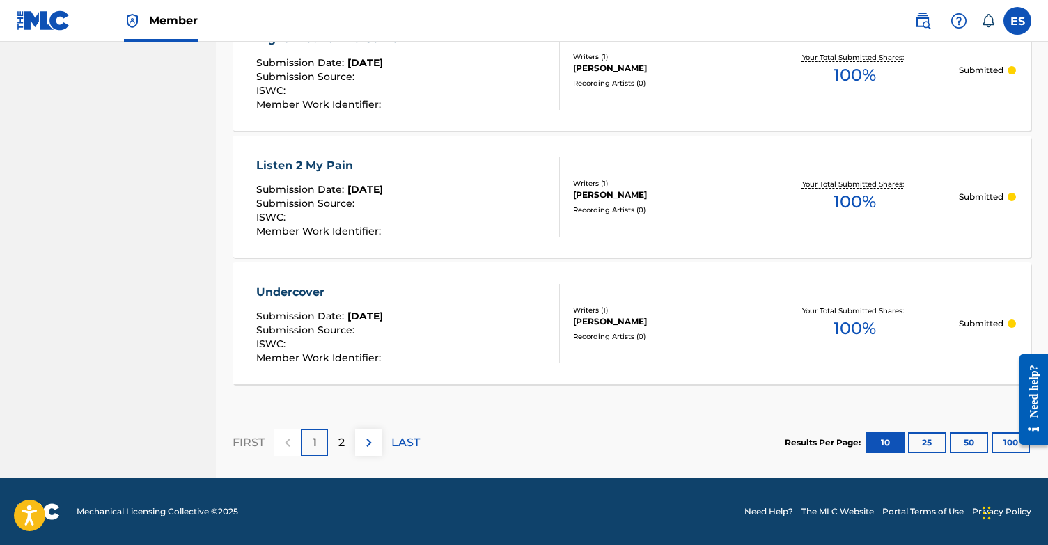
scroll to position [1326, 0]
click at [308, 290] on div "Undercover" at bounding box center [320, 292] width 128 height 17
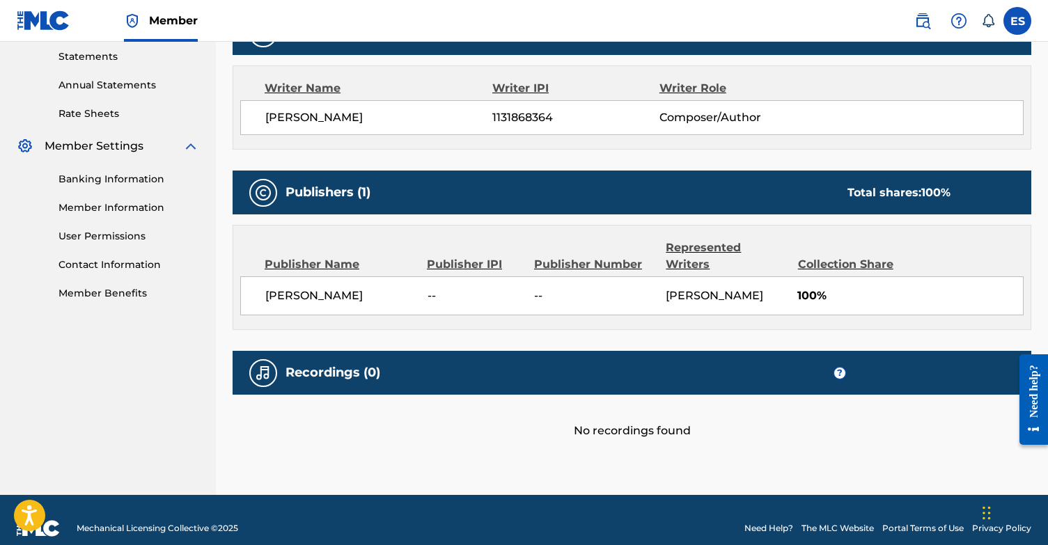
scroll to position [478, 0]
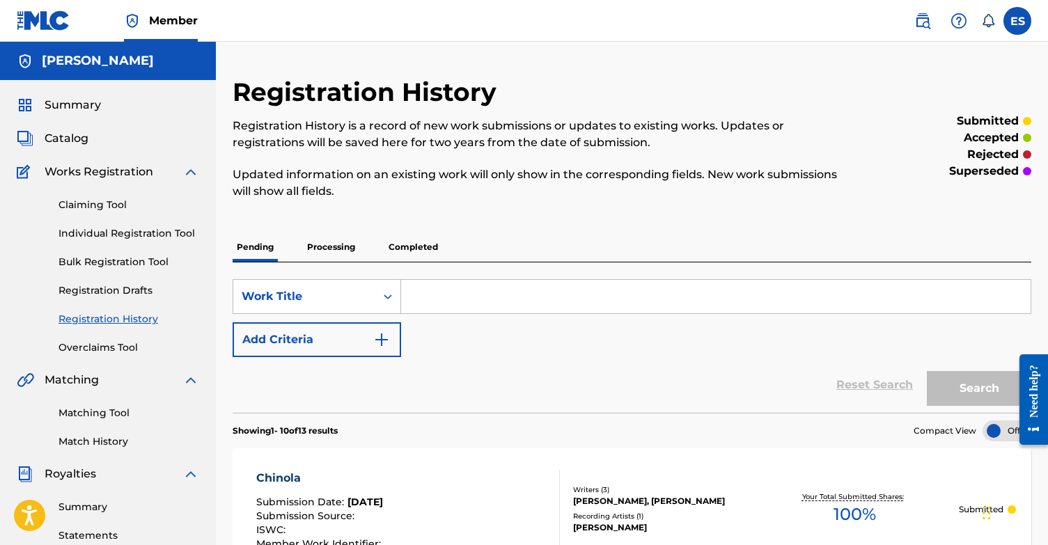
click at [111, 235] on link "Individual Registration Tool" at bounding box center [128, 233] width 141 height 15
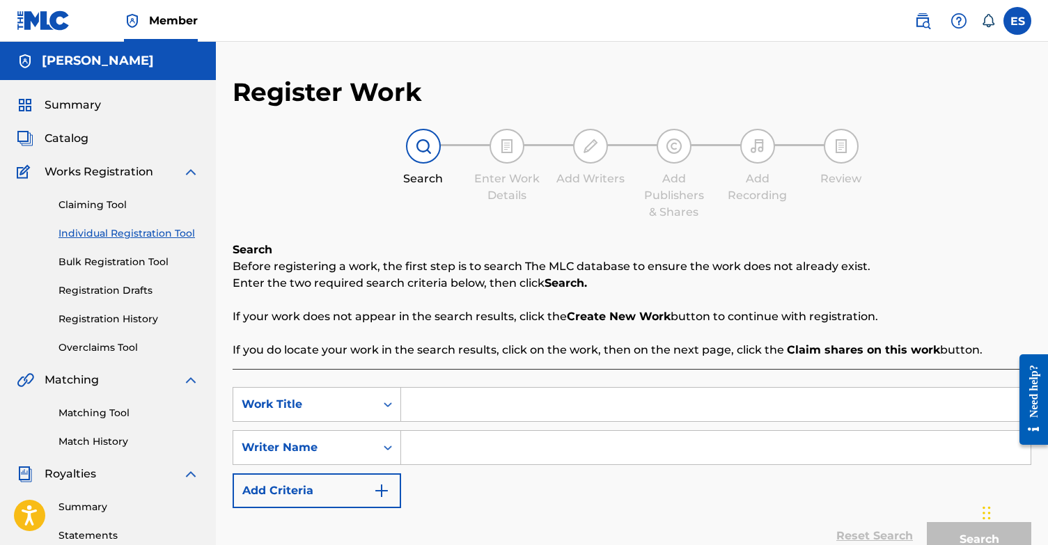
click at [546, 400] on input "Search Form" at bounding box center [715, 404] width 629 height 33
type input "Flash Tattoo<3"
click at [579, 457] on input "Search Form" at bounding box center [715, 447] width 629 height 33
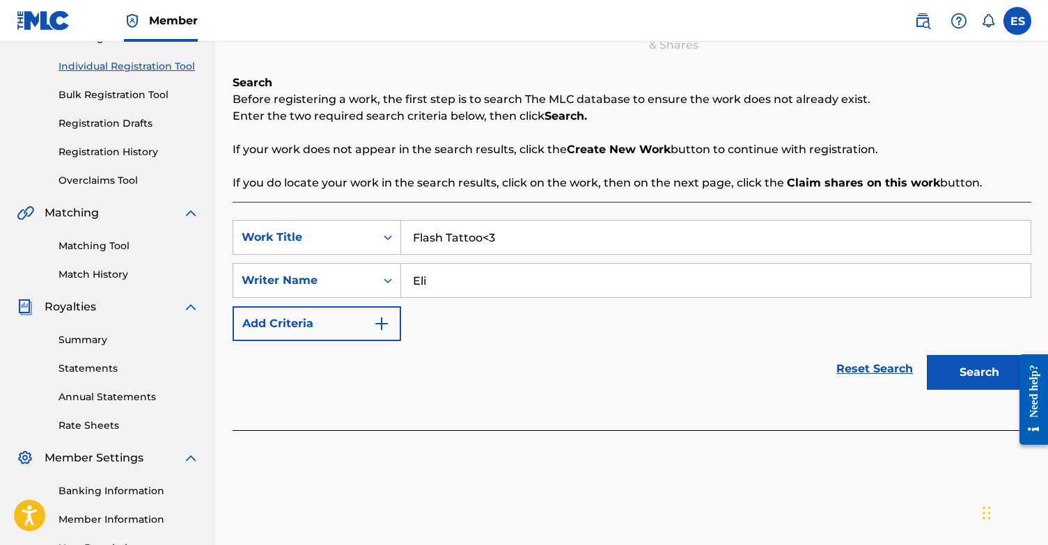
scroll to position [188, 0]
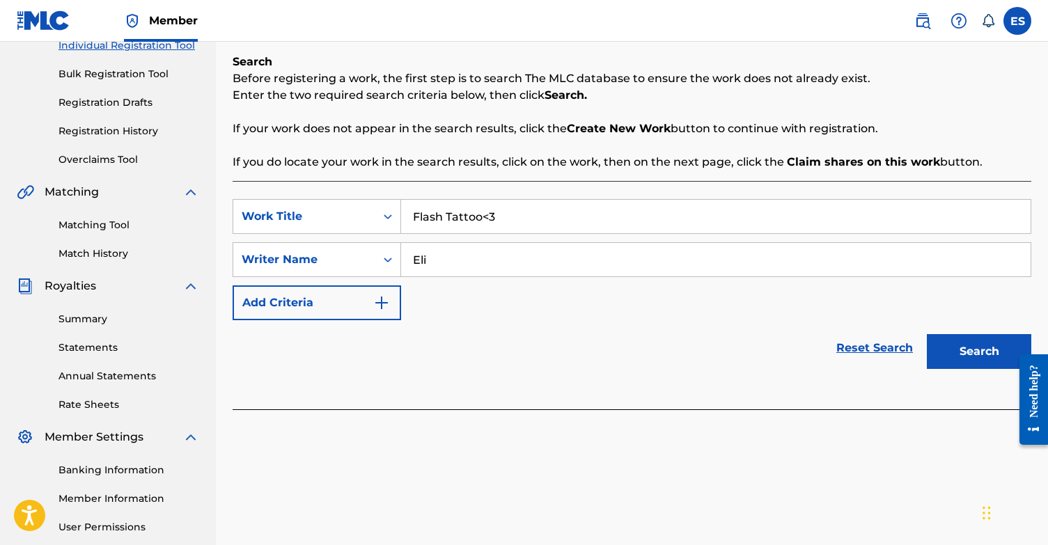
type input "Eli"
click at [990, 358] on button "Search" at bounding box center [978, 351] width 104 height 35
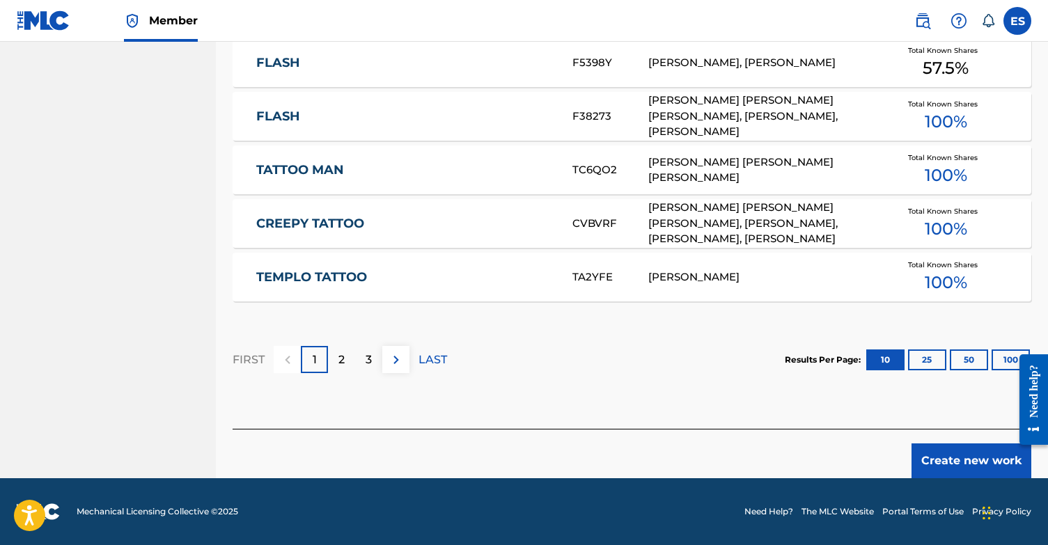
click at [964, 455] on button "Create new work" at bounding box center [971, 460] width 120 height 35
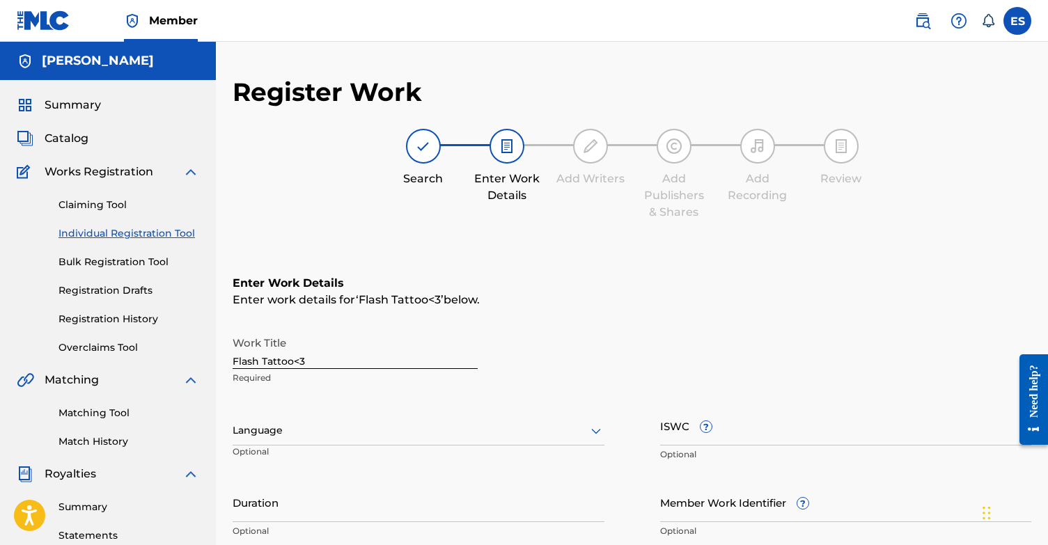
scroll to position [0, 0]
click at [324, 434] on div "Language" at bounding box center [418, 430] width 372 height 29
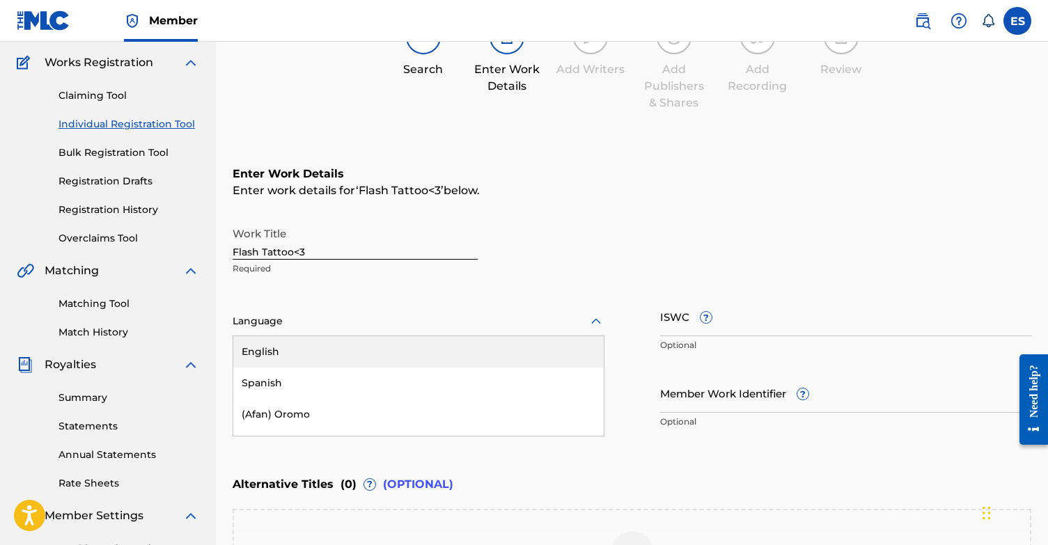
scroll to position [110, 0]
click at [334, 349] on div "English" at bounding box center [418, 351] width 370 height 31
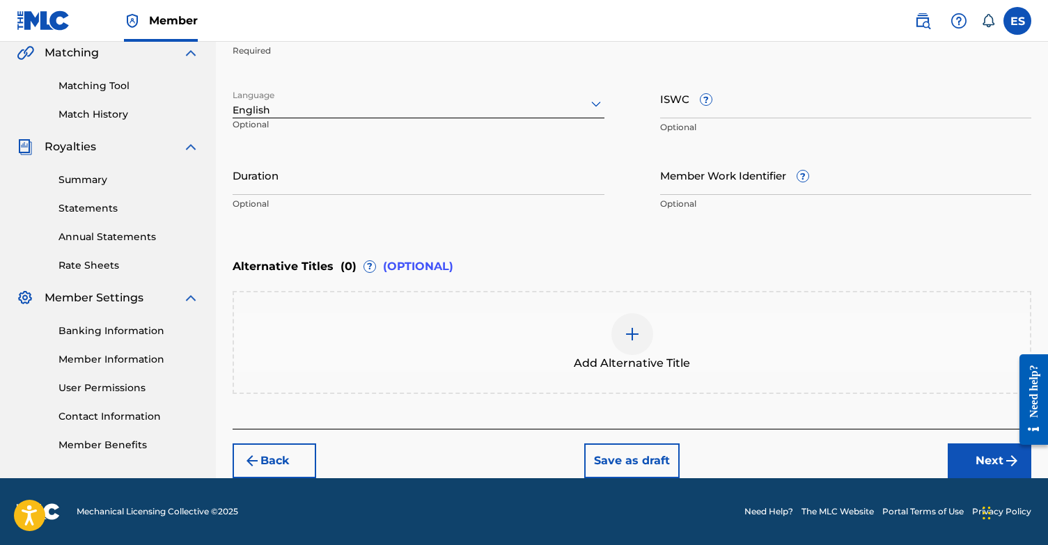
click at [979, 471] on button "Next" at bounding box center [989, 460] width 84 height 35
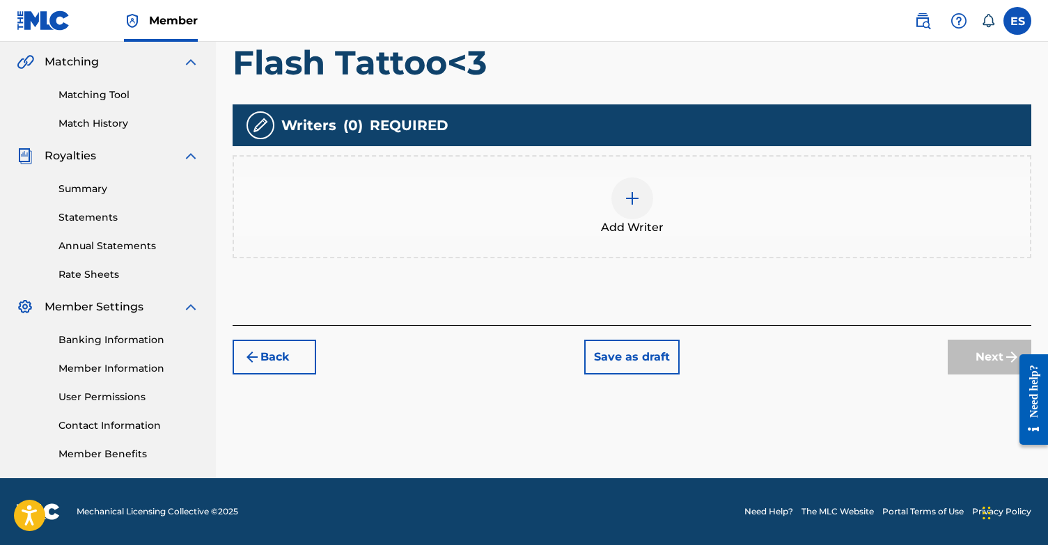
click at [633, 186] on div at bounding box center [632, 198] width 42 height 42
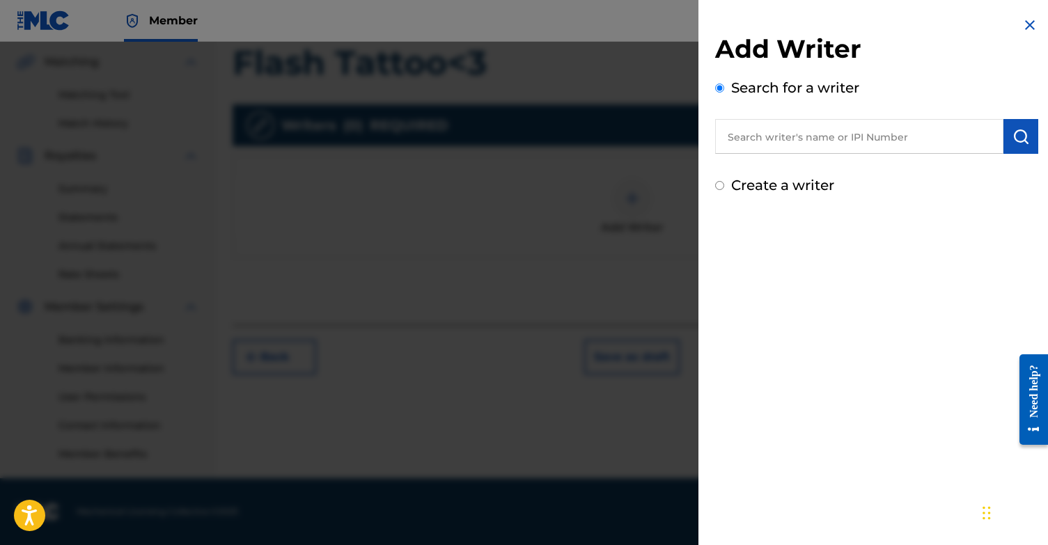
click at [718, 187] on input "Create a writer" at bounding box center [719, 185] width 9 height 9
radio input "false"
radio input "true"
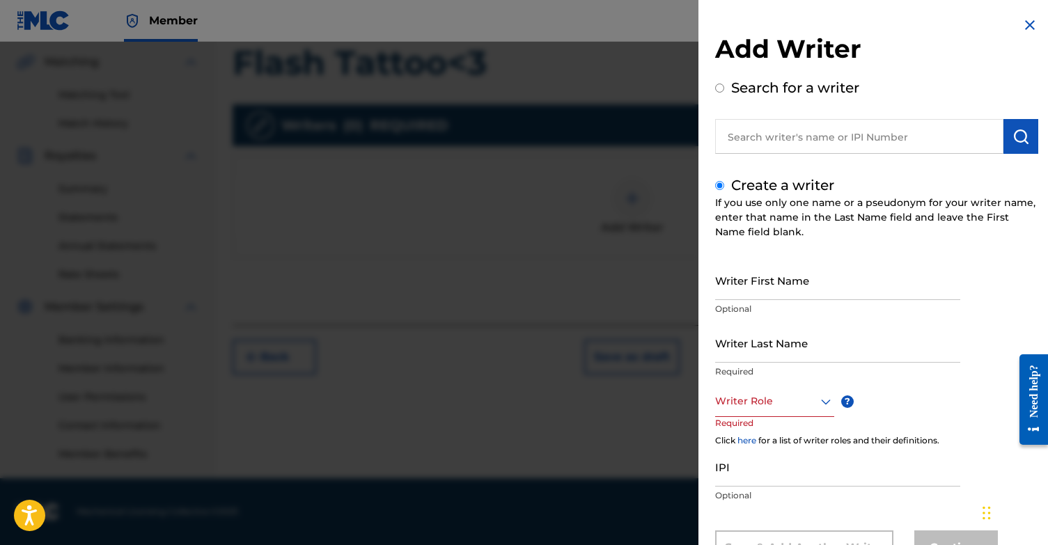
click at [809, 271] on input "Writer First Name" at bounding box center [837, 280] width 245 height 40
click at [766, 403] on div "Writer Role" at bounding box center [774, 401] width 119 height 31
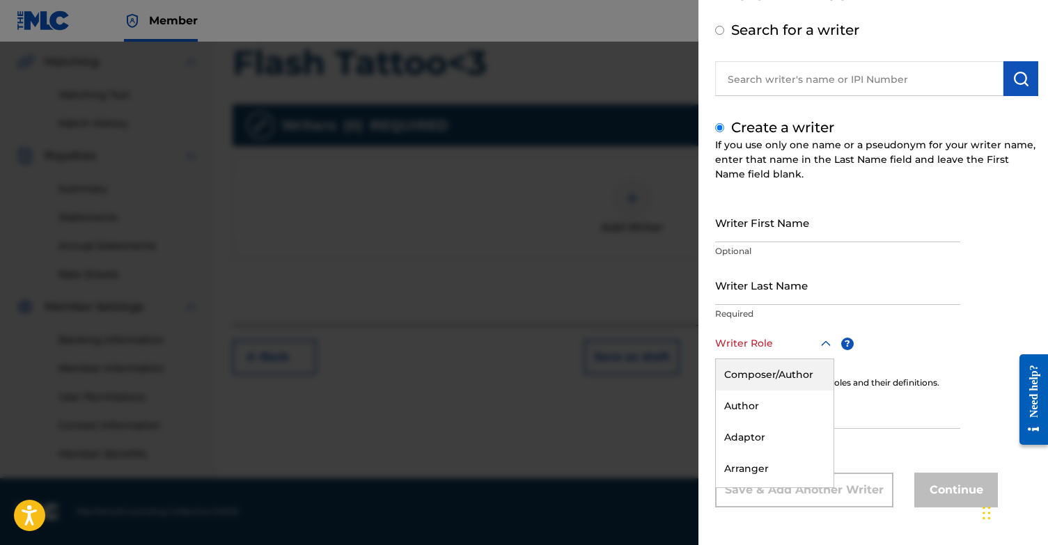
click at [774, 382] on div "Composer/Author" at bounding box center [775, 374] width 118 height 31
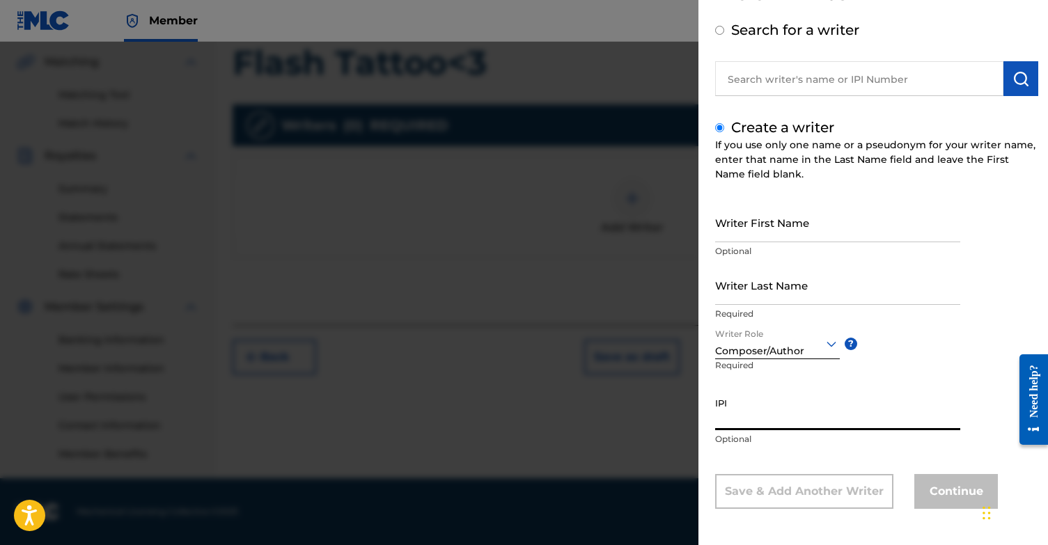
click at [743, 416] on input "IPI" at bounding box center [837, 410] width 245 height 40
paste input "1131868364"
type input "1131868364"
click at [814, 233] on input "Writer First Name" at bounding box center [837, 223] width 245 height 40
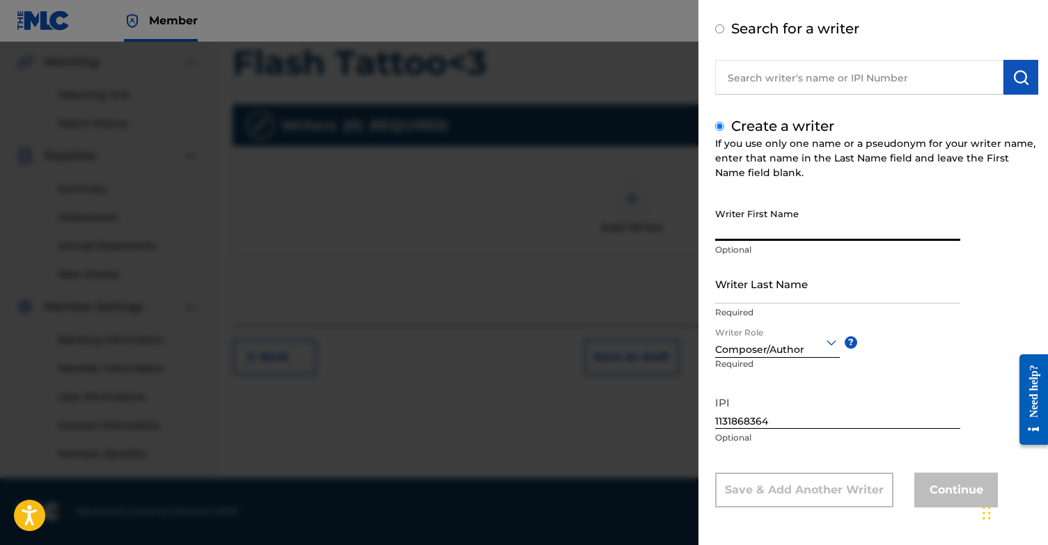
scroll to position [59, 0]
type input "[PERSON_NAME]"
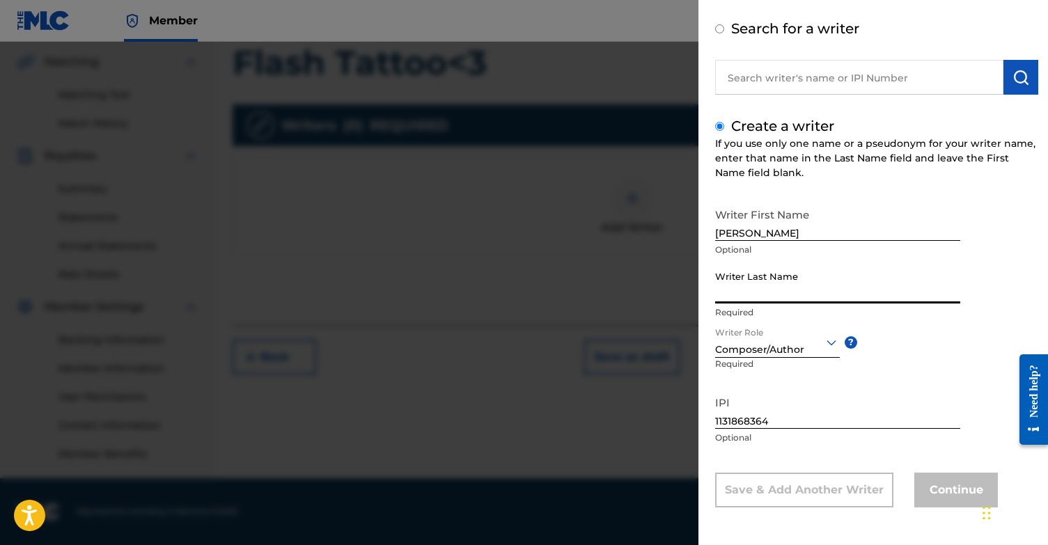
click at [800, 291] on input "Writer Last Name" at bounding box center [837, 284] width 245 height 40
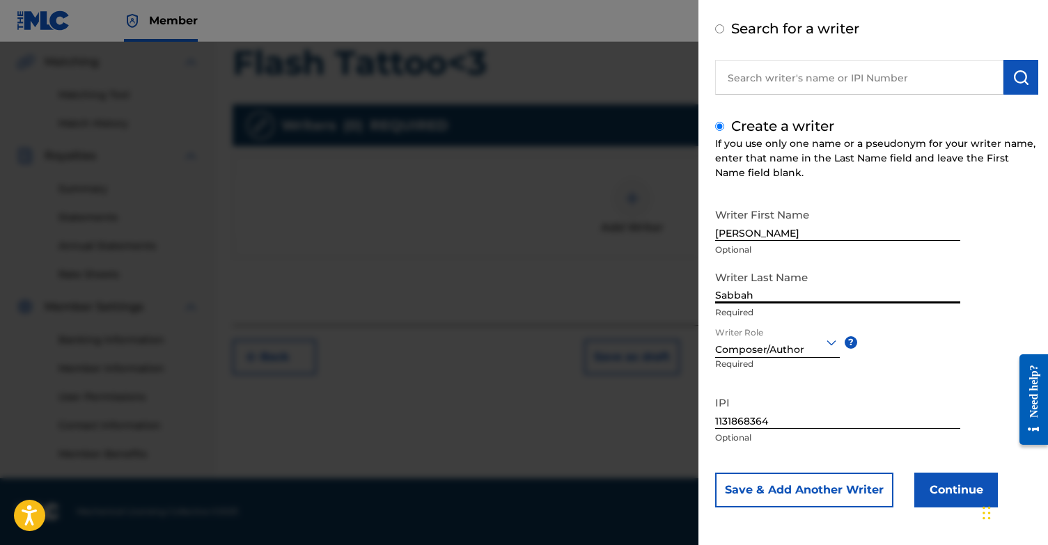
scroll to position [318, 0]
type input "Sabbah"
click at [966, 490] on button "Continue" at bounding box center [956, 490] width 84 height 35
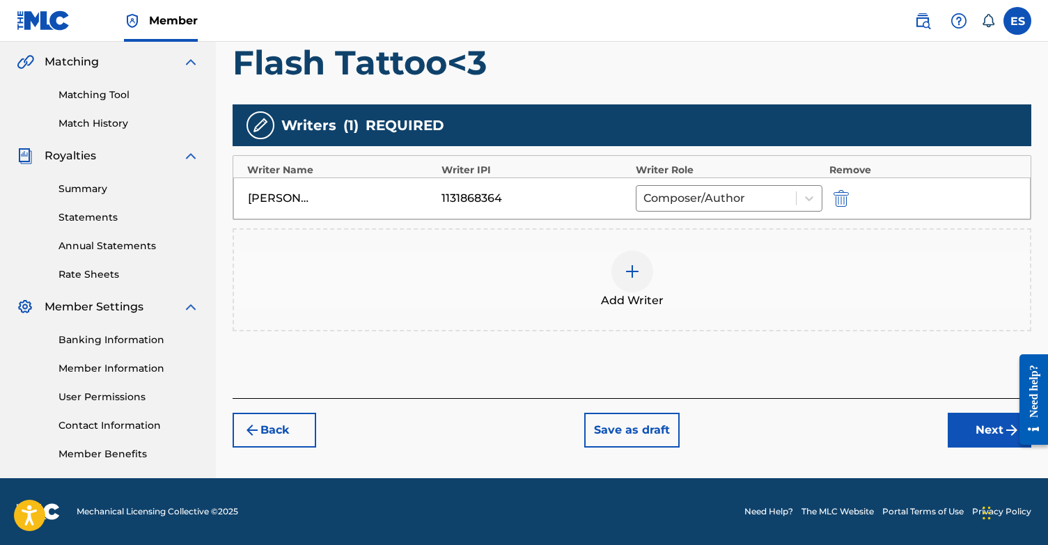
click at [631, 281] on div at bounding box center [632, 272] width 42 height 42
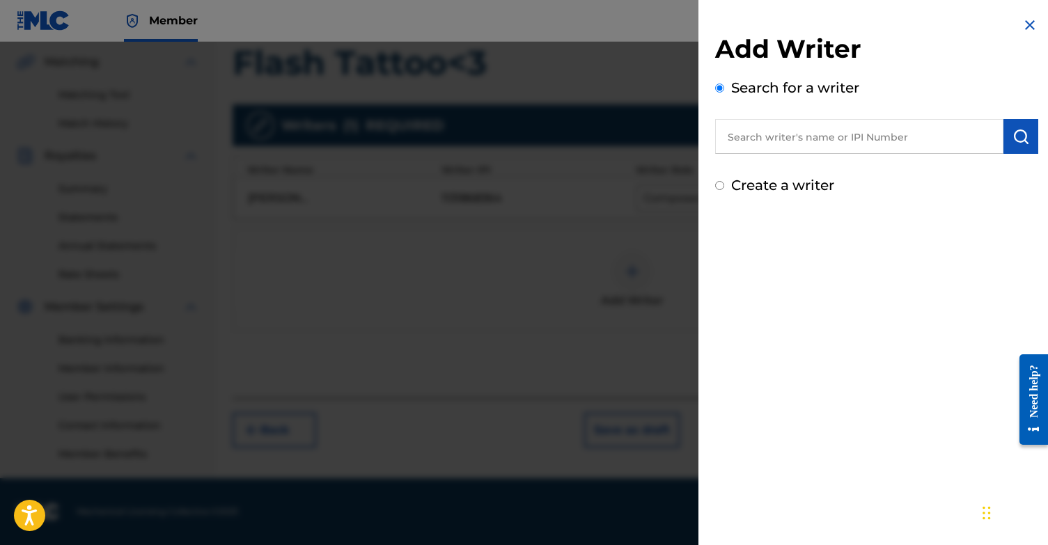
click at [716, 185] on input "Create a writer" at bounding box center [719, 185] width 9 height 9
radio input "false"
radio input "true"
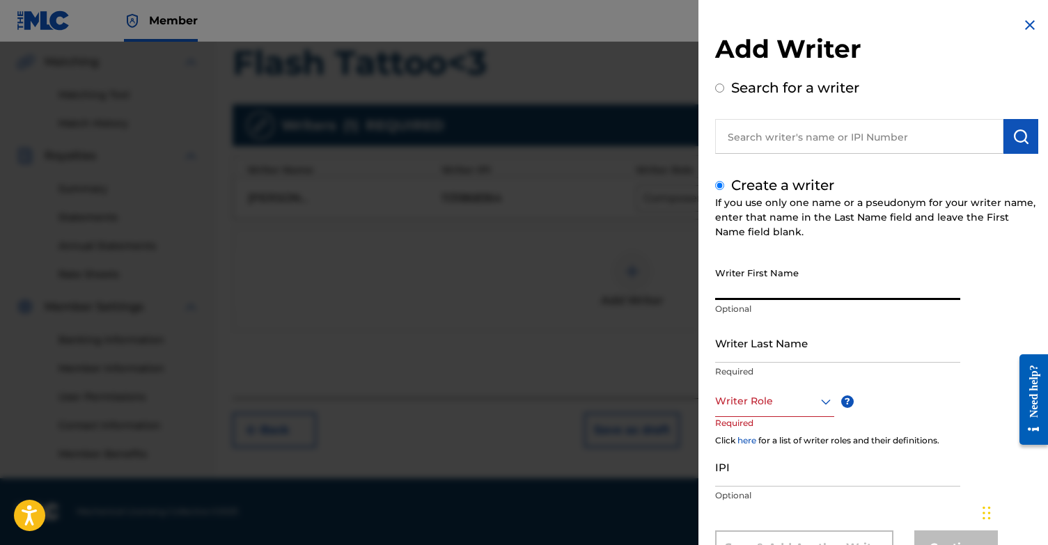
click at [807, 283] on input "Writer First Name" at bounding box center [837, 280] width 245 height 40
type input "[PERSON_NAME]"
click at [820, 344] on input "Writer Last Name" at bounding box center [837, 343] width 245 height 40
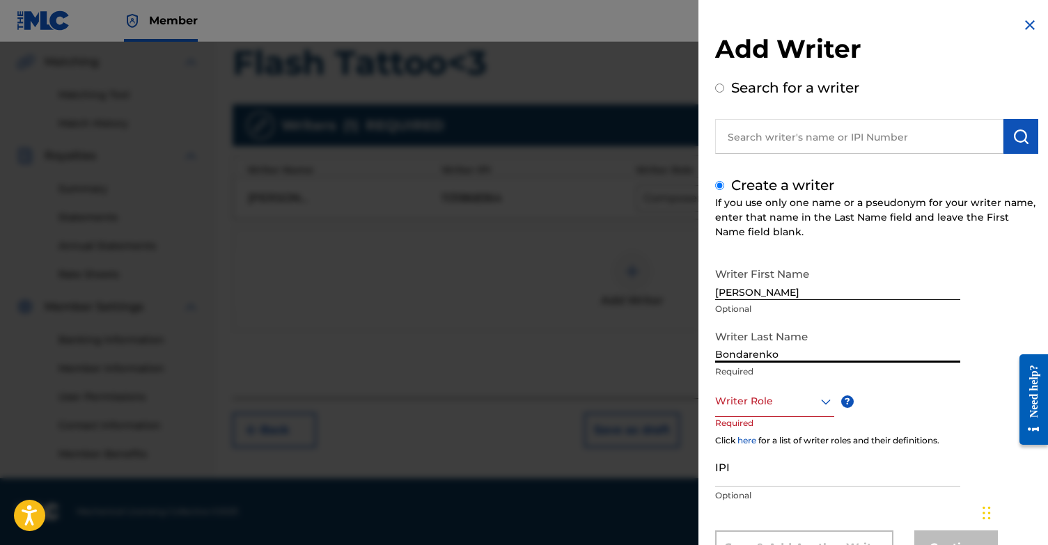
type input "Bondarenko"
click at [796, 402] on div "Composer/Author, 1 of 8. 8 results available. Use Up and Down to choose options…" at bounding box center [774, 401] width 119 height 31
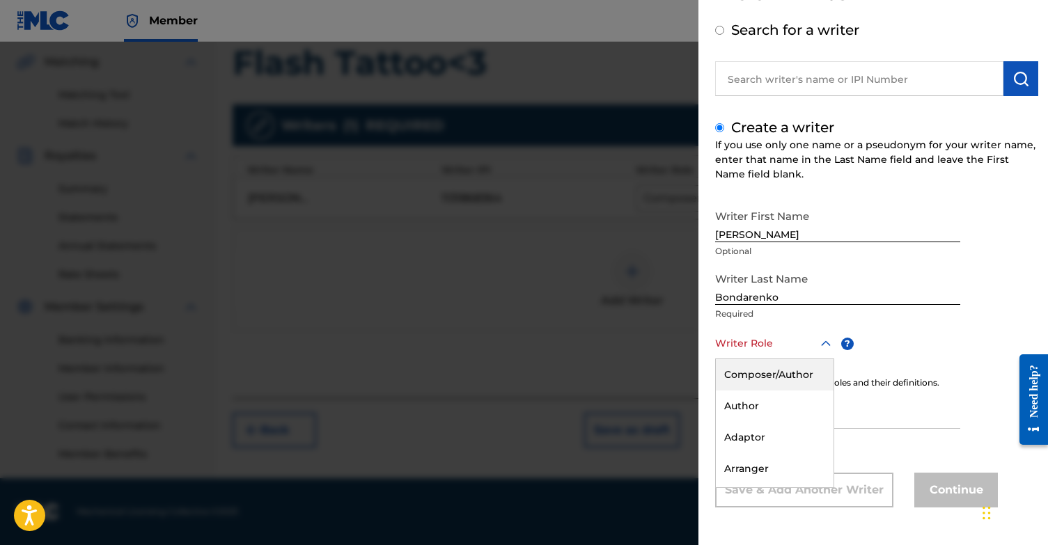
click at [780, 379] on div "Composer/Author" at bounding box center [775, 374] width 118 height 31
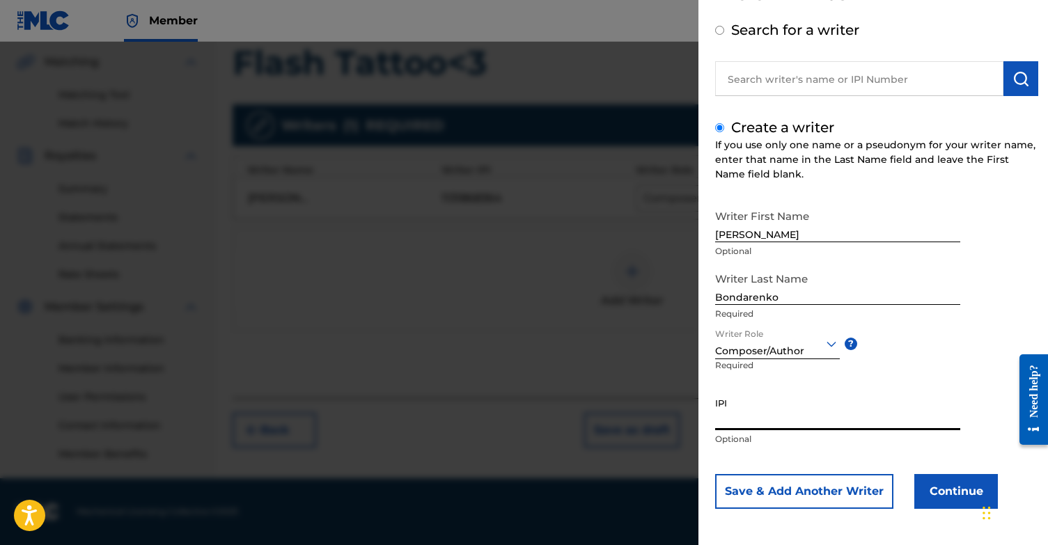
click at [789, 418] on input "IPI" at bounding box center [837, 410] width 245 height 40
type input "888368954"
click at [842, 494] on button "Save & Add Another Writer" at bounding box center [804, 491] width 178 height 35
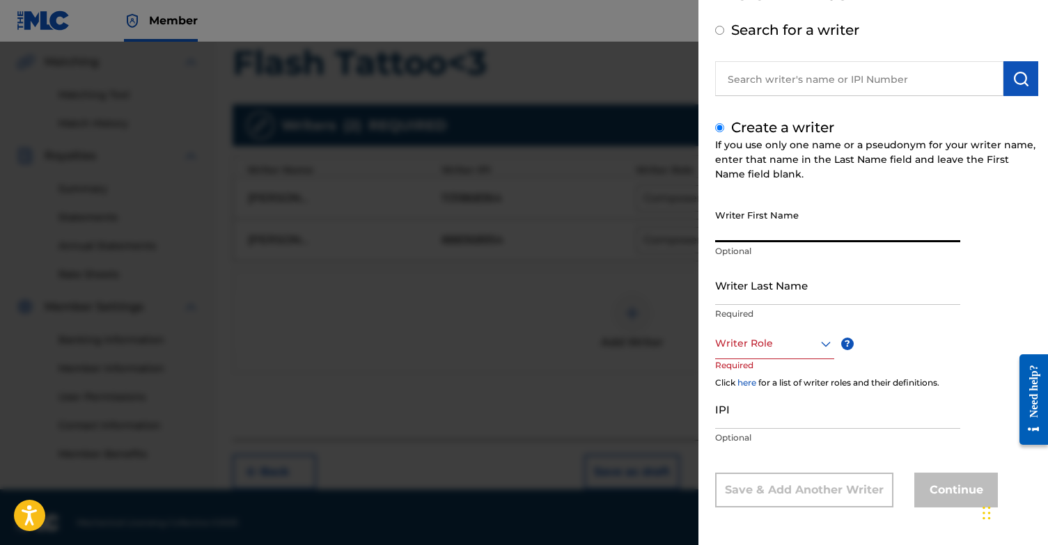
click at [768, 228] on input "Writer First Name" at bounding box center [837, 223] width 245 height 40
click at [763, 418] on input "IPI" at bounding box center [837, 409] width 245 height 40
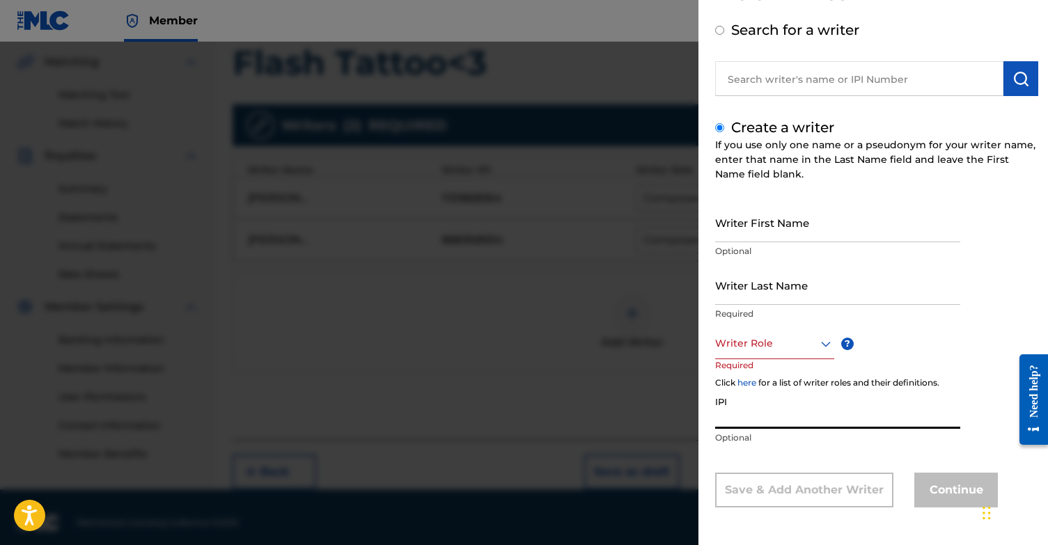
paste input "00874219024"
type input "00874219024"
click at [768, 343] on div at bounding box center [774, 343] width 119 height 17
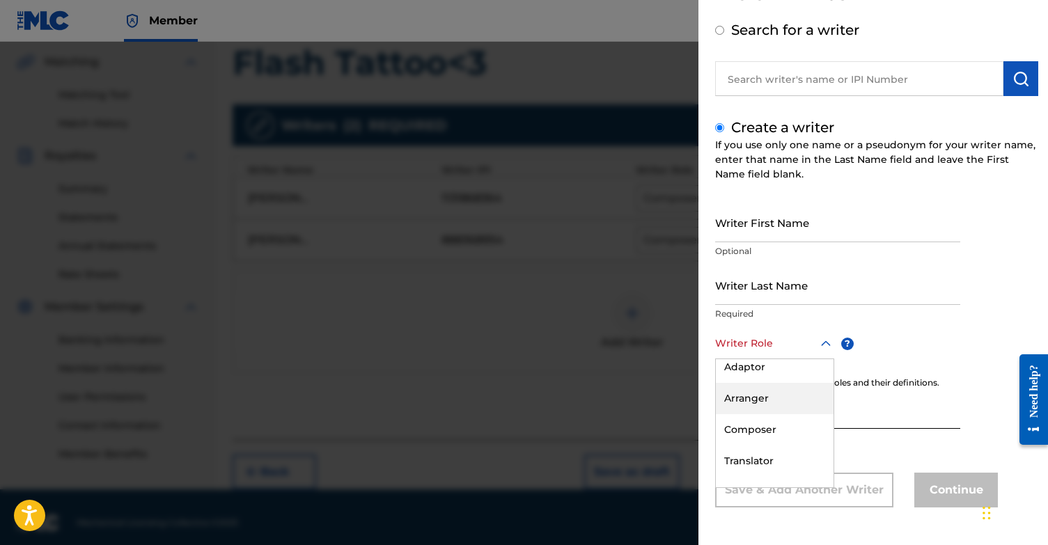
scroll to position [76, 0]
click at [769, 423] on div "Composer" at bounding box center [775, 424] width 118 height 31
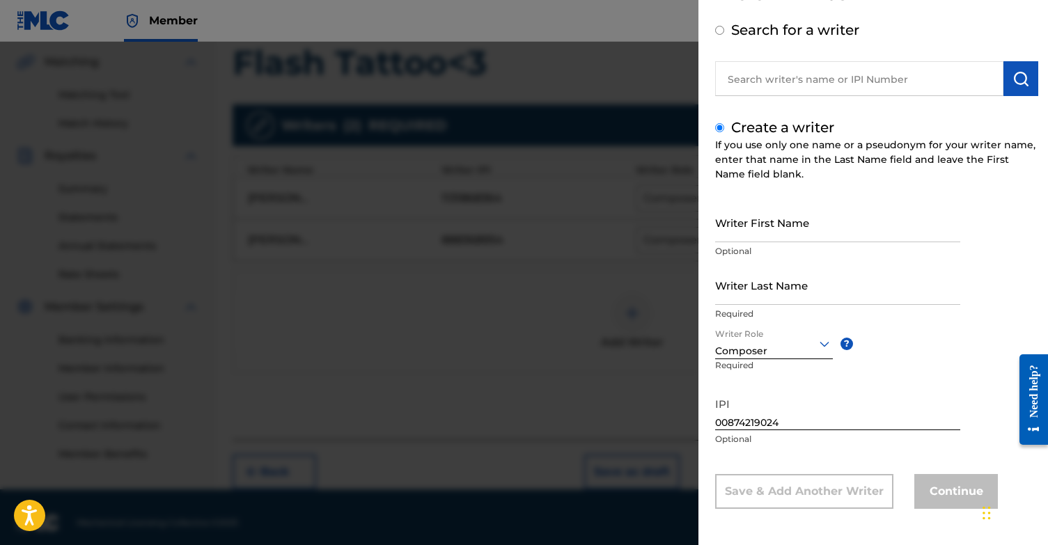
click at [759, 226] on input "Writer First Name" at bounding box center [837, 223] width 245 height 40
type input "[PERSON_NAME]"
click at [741, 273] on input "Writer Last Name" at bounding box center [837, 285] width 245 height 40
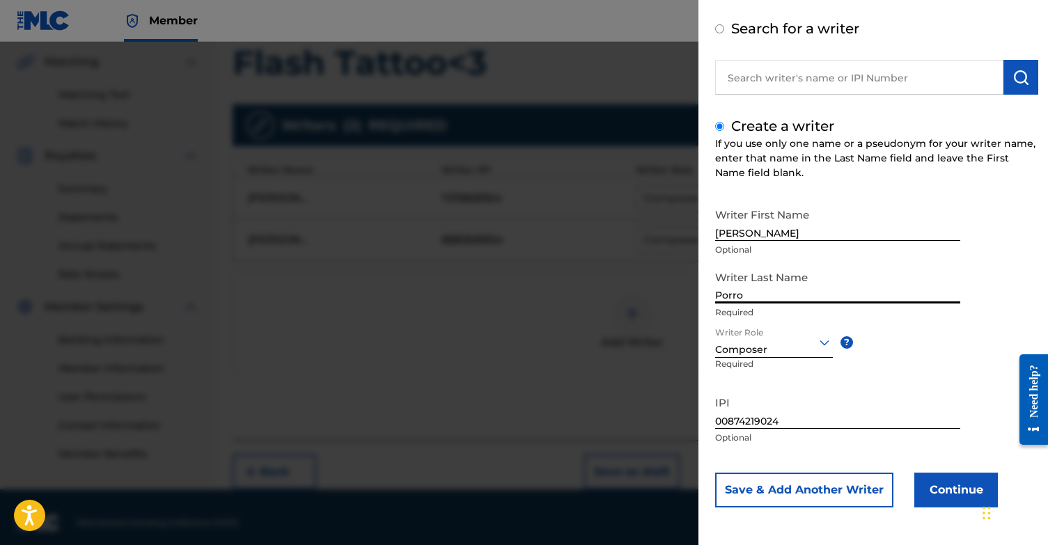
scroll to position [59, 0]
type input "Porro"
click at [963, 503] on button "Continue" at bounding box center [956, 490] width 84 height 35
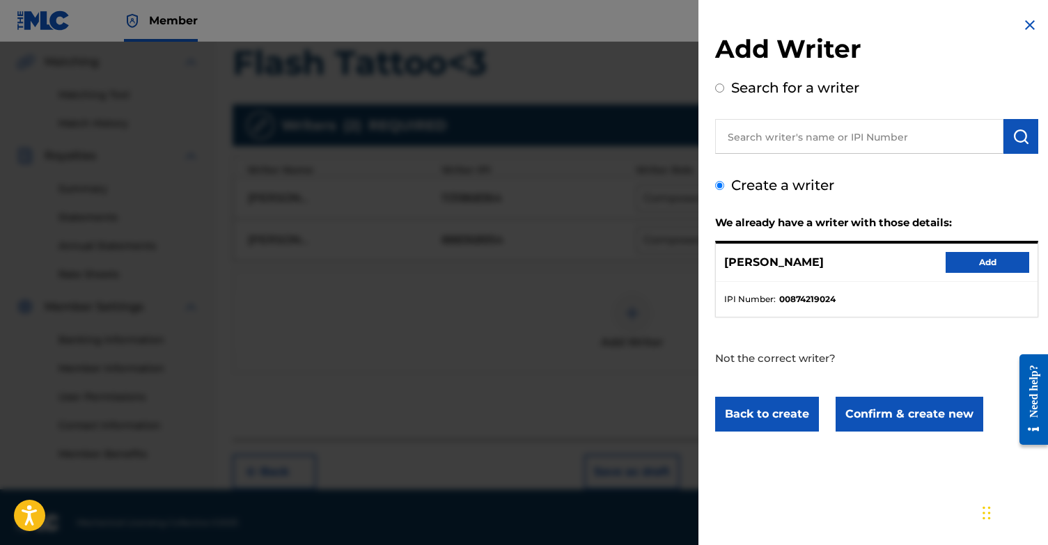
scroll to position [0, 0]
click at [975, 263] on button "Add" at bounding box center [987, 262] width 84 height 21
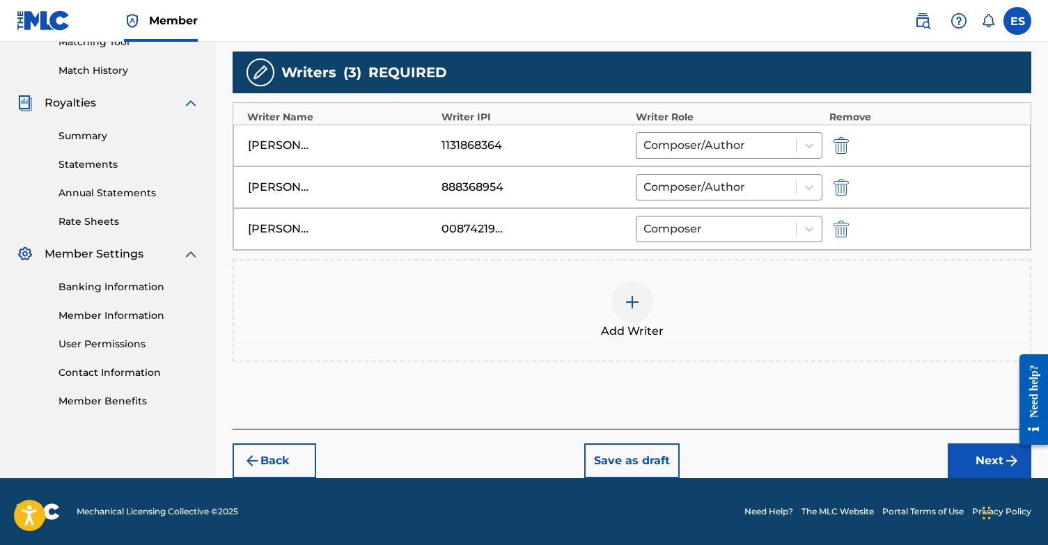
click at [983, 469] on button "Next" at bounding box center [989, 460] width 84 height 35
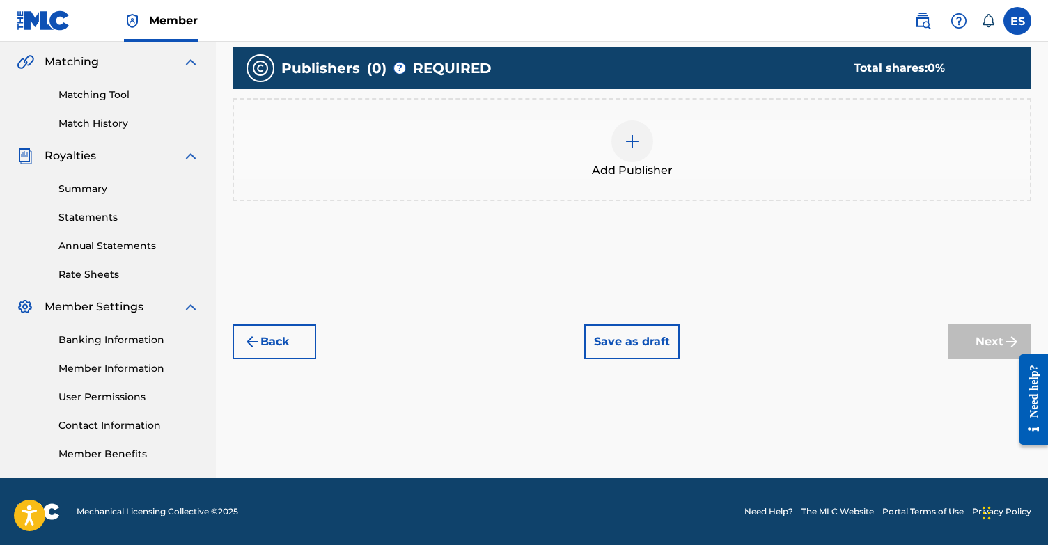
click at [629, 142] on img at bounding box center [632, 141] width 17 height 17
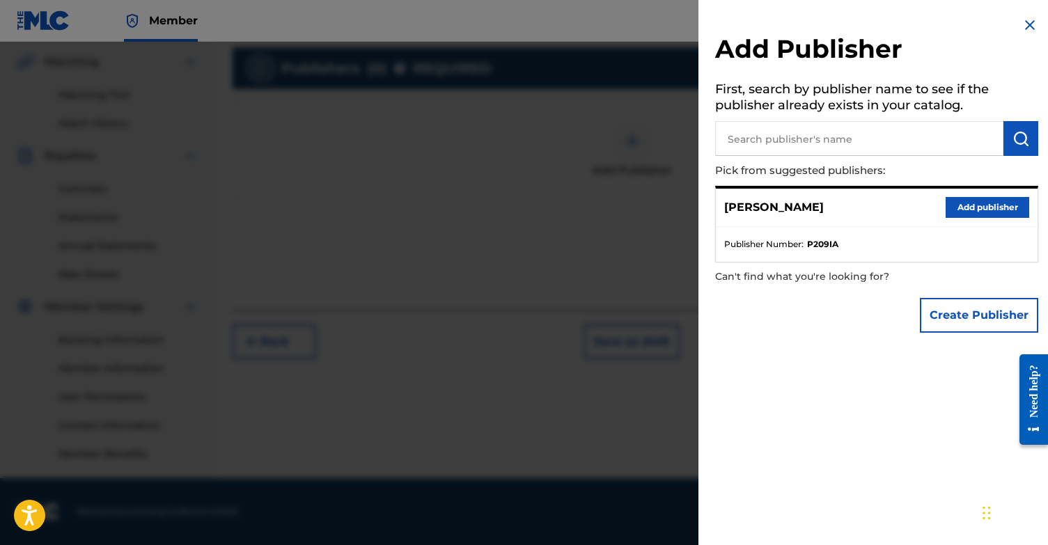
click at [988, 208] on button "Add publisher" at bounding box center [987, 207] width 84 height 21
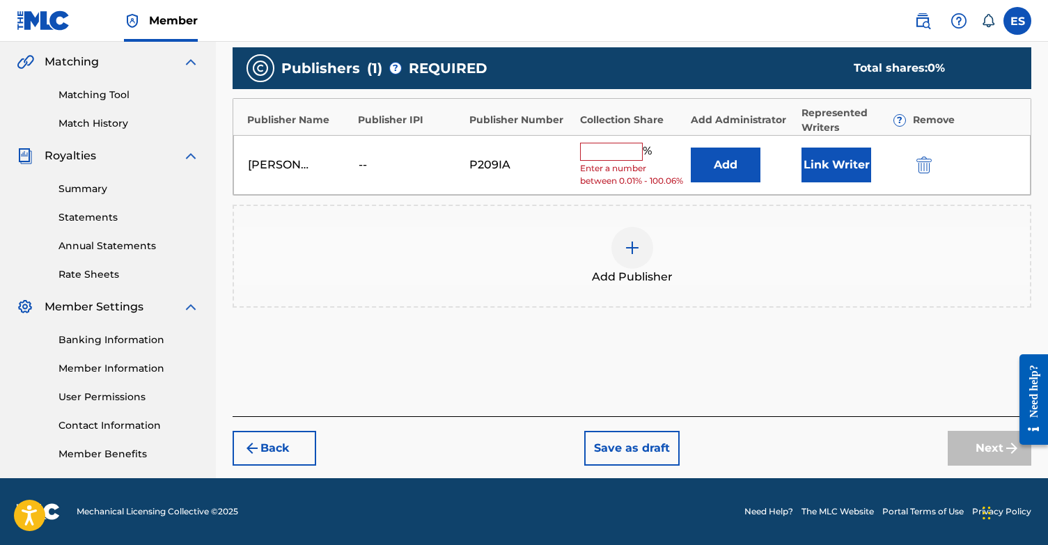
click at [844, 167] on button "Link Writer" at bounding box center [836, 165] width 70 height 35
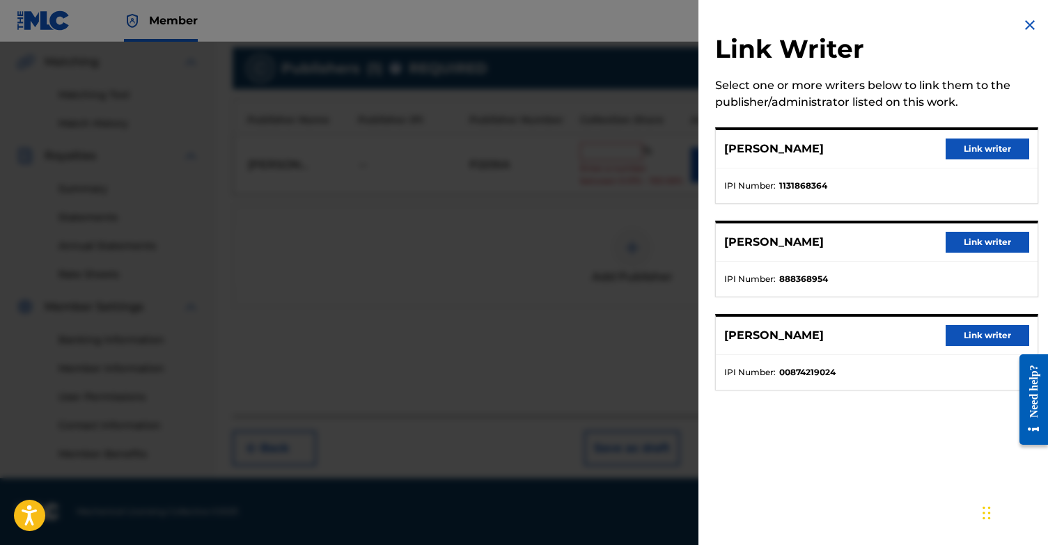
click at [976, 143] on button "Link writer" at bounding box center [987, 149] width 84 height 21
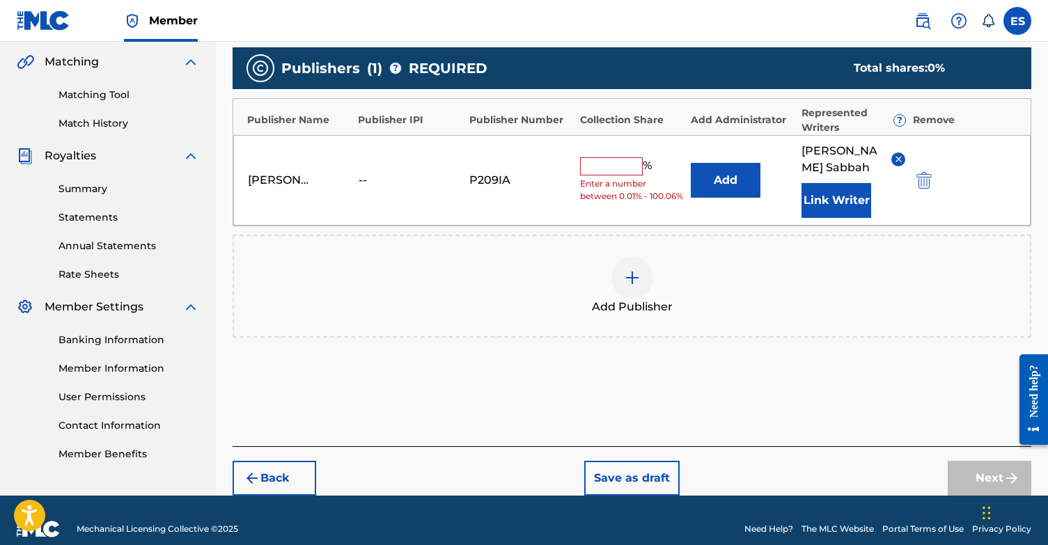
click at [603, 159] on input "text" at bounding box center [611, 166] width 63 height 18
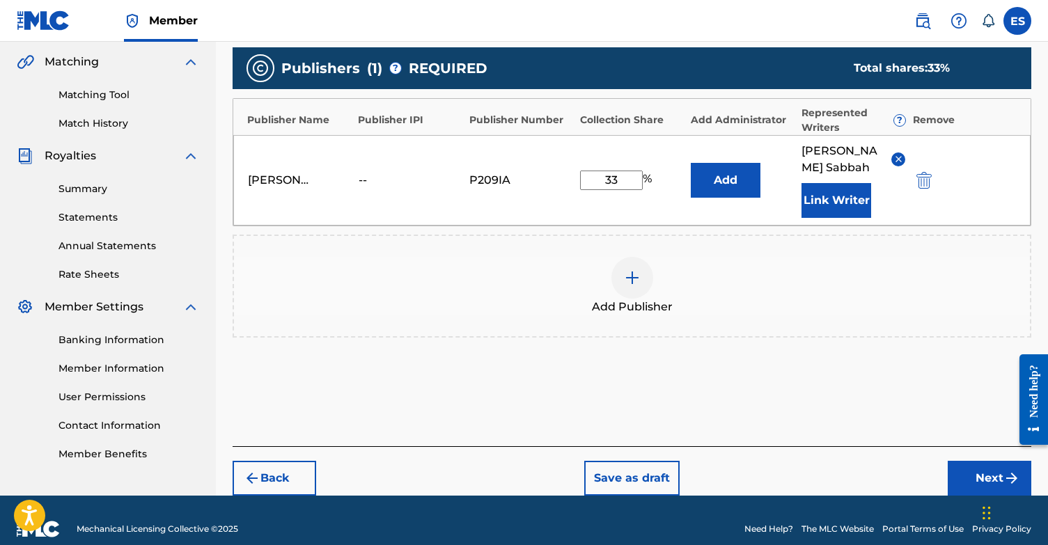
type input "33"
click at [638, 278] on img at bounding box center [632, 277] width 17 height 17
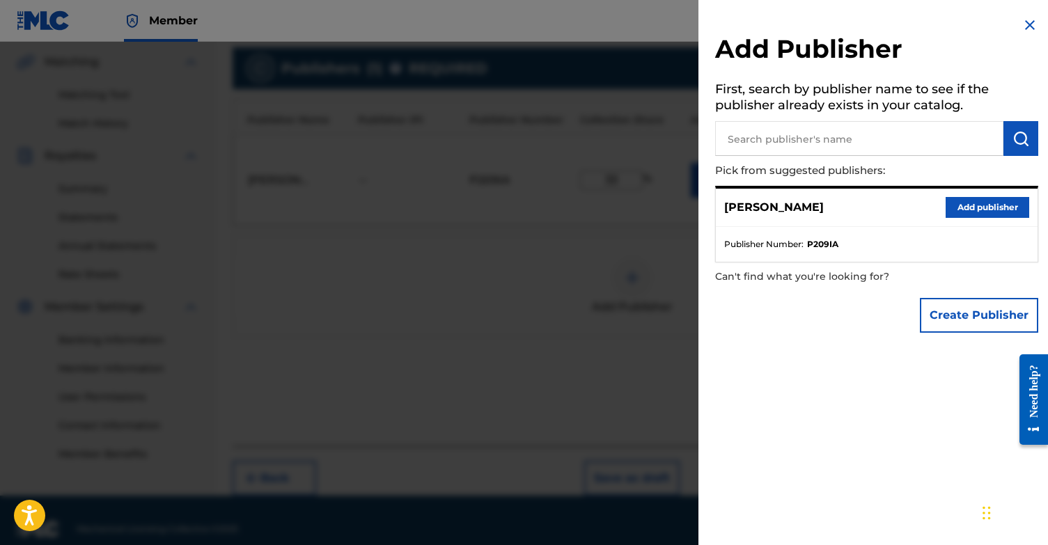
click at [975, 326] on button "Create Publisher" at bounding box center [979, 315] width 118 height 35
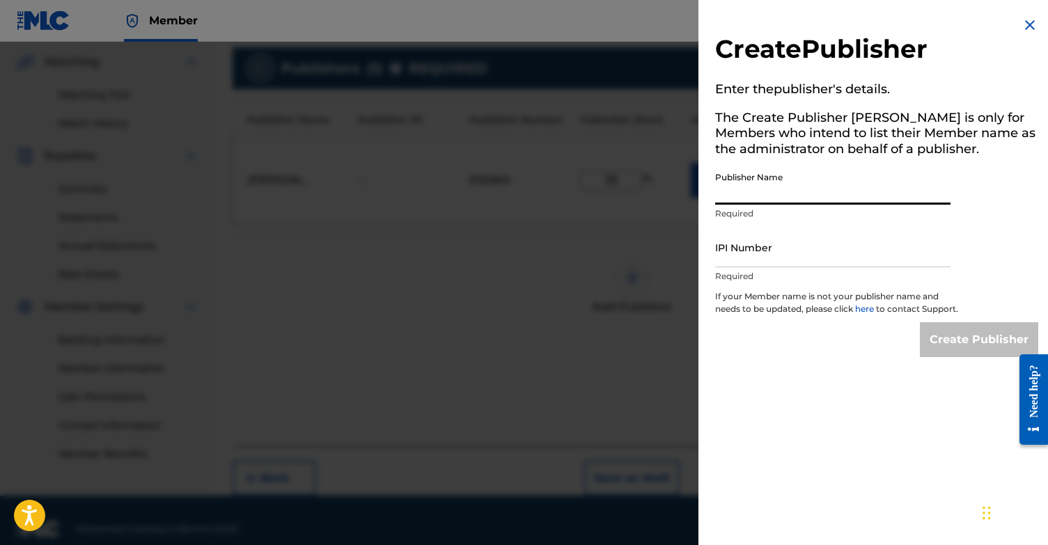
click at [798, 196] on input "Publisher Name" at bounding box center [832, 185] width 235 height 40
click at [820, 262] on input "IPI Number" at bounding box center [832, 248] width 235 height 40
click at [809, 193] on input "[PERSON_NAME]" at bounding box center [832, 185] width 235 height 40
type input "[PERSON_NAME] Music"
click at [781, 246] on input "IPI Number" at bounding box center [832, 248] width 235 height 40
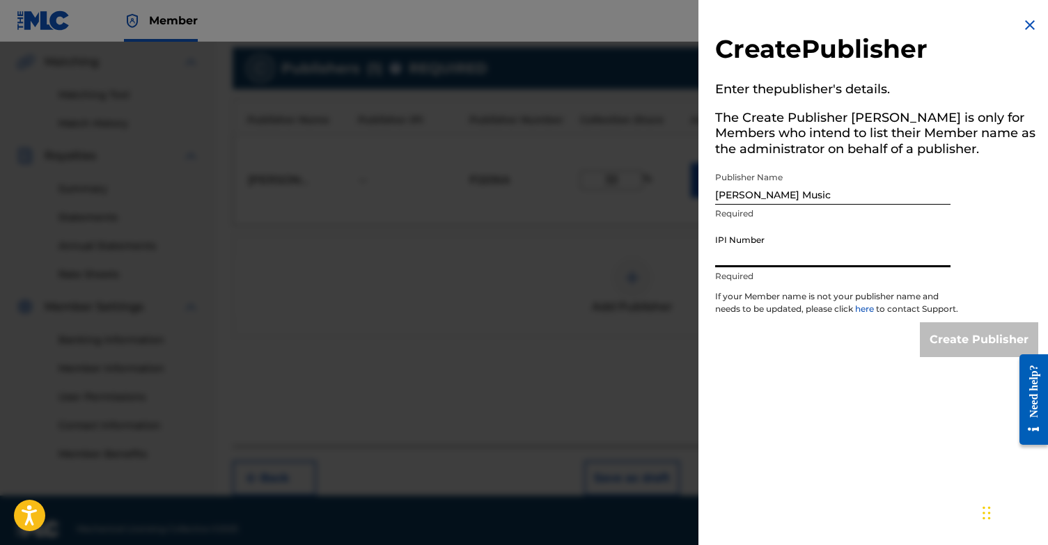
type input "9"
type input "888369167"
click at [949, 357] on input "Create Publisher" at bounding box center [979, 339] width 118 height 35
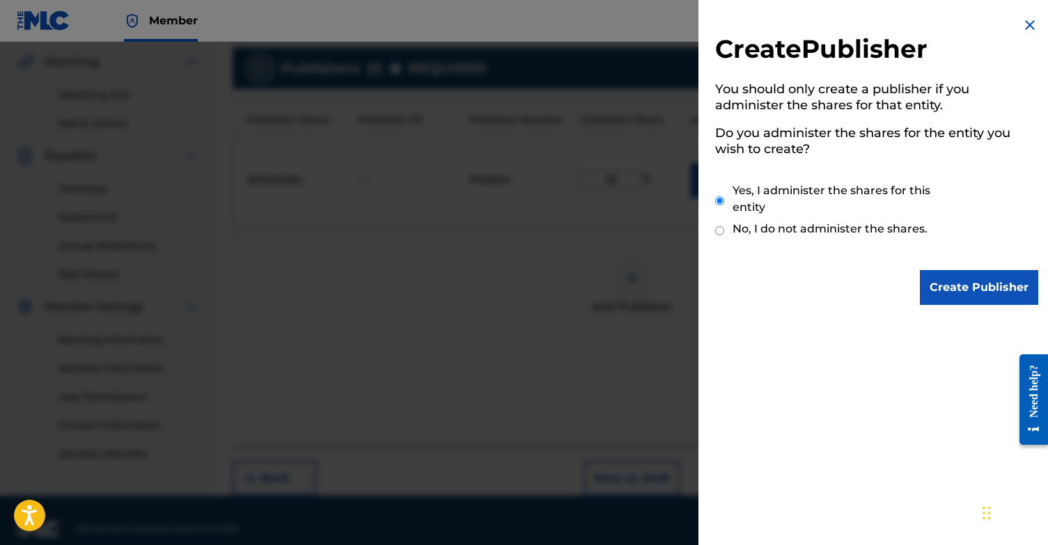
click at [958, 278] on input "Create Publisher" at bounding box center [979, 287] width 118 height 35
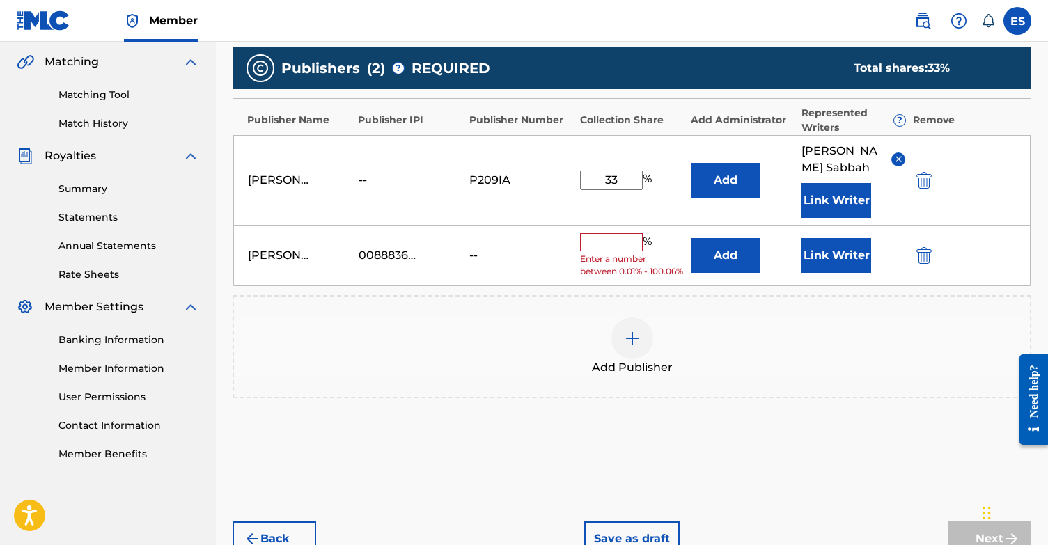
click at [605, 239] on input "text" at bounding box center [611, 242] width 63 height 18
click at [617, 181] on input "33" at bounding box center [611, 180] width 63 height 19
type input "3"
type input "40"
click at [607, 238] on input "text" at bounding box center [611, 242] width 63 height 18
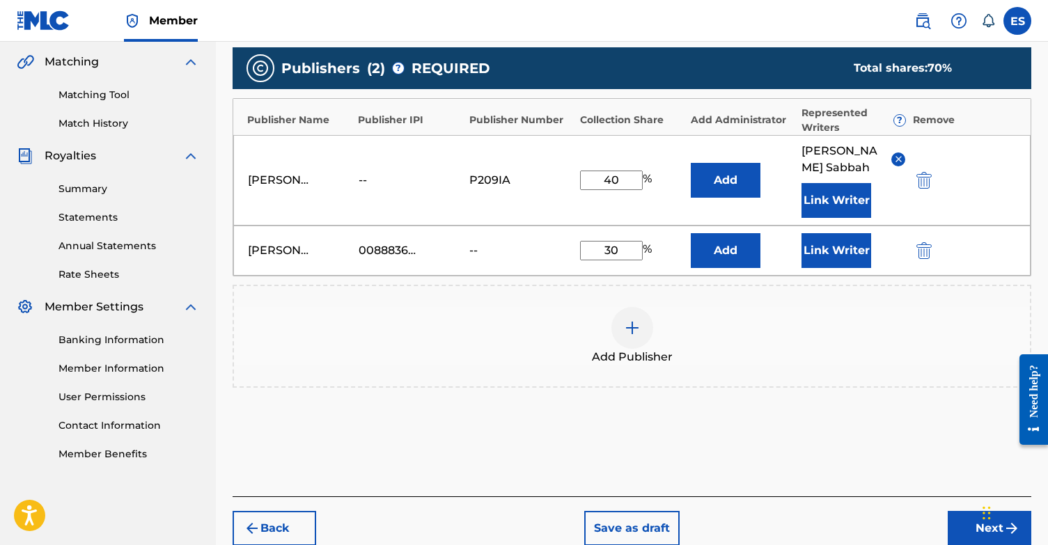
type input "30"
click at [847, 246] on button "Link Writer" at bounding box center [836, 250] width 70 height 35
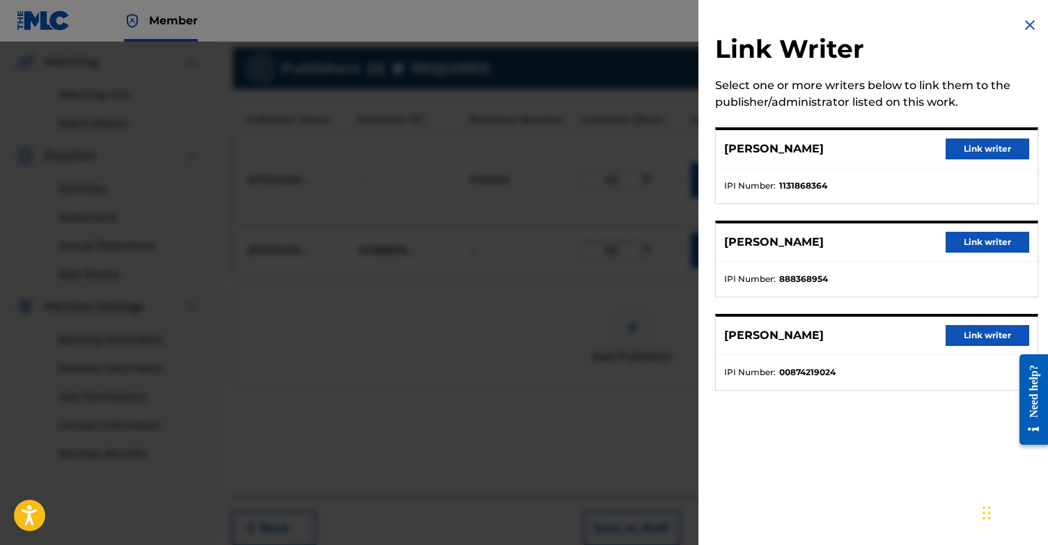
click at [986, 248] on button "Link writer" at bounding box center [987, 242] width 84 height 21
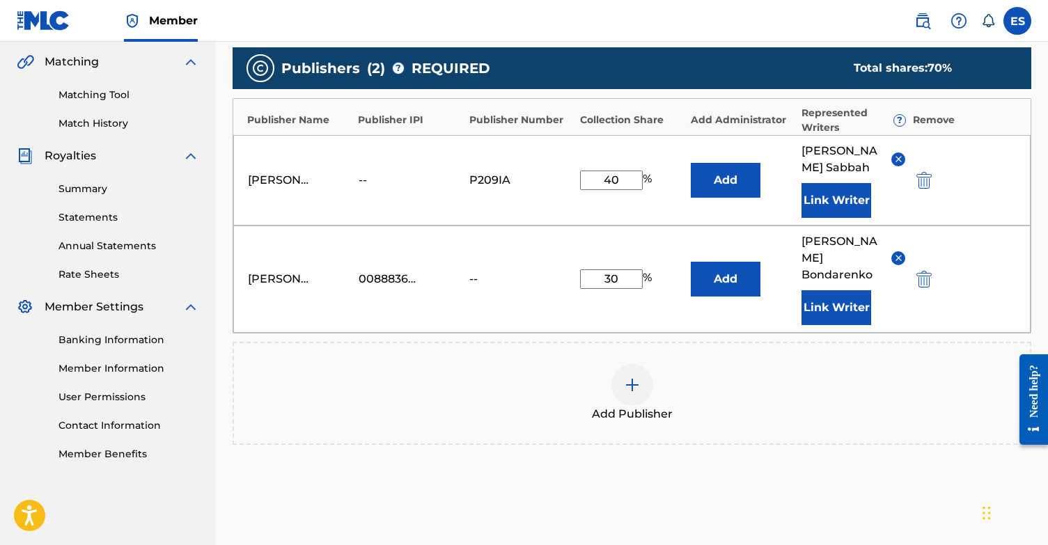
click at [624, 377] on img at bounding box center [632, 385] width 17 height 17
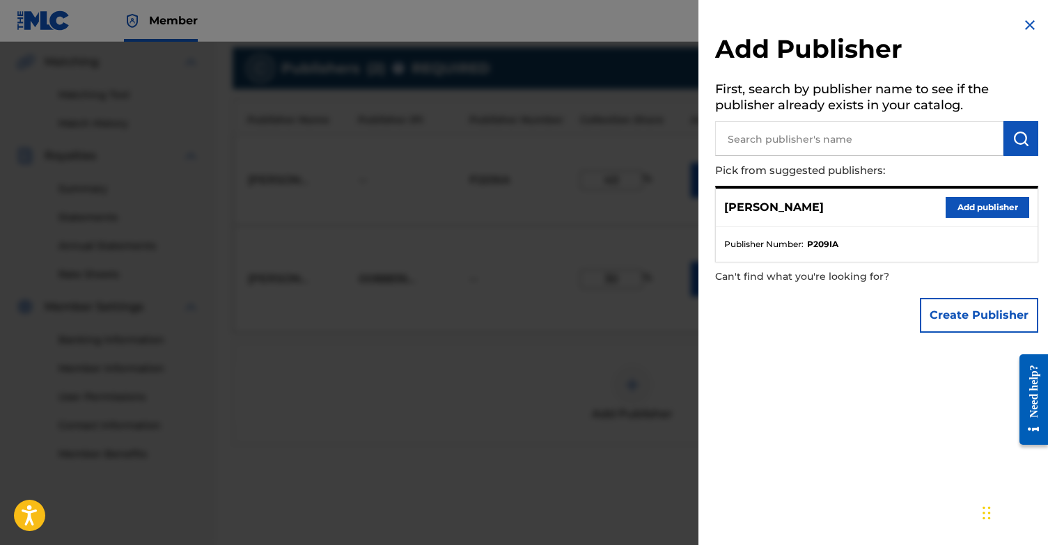
click at [848, 145] on input "text" at bounding box center [859, 138] width 288 height 35
click at [964, 312] on button "Create Publisher" at bounding box center [979, 315] width 118 height 35
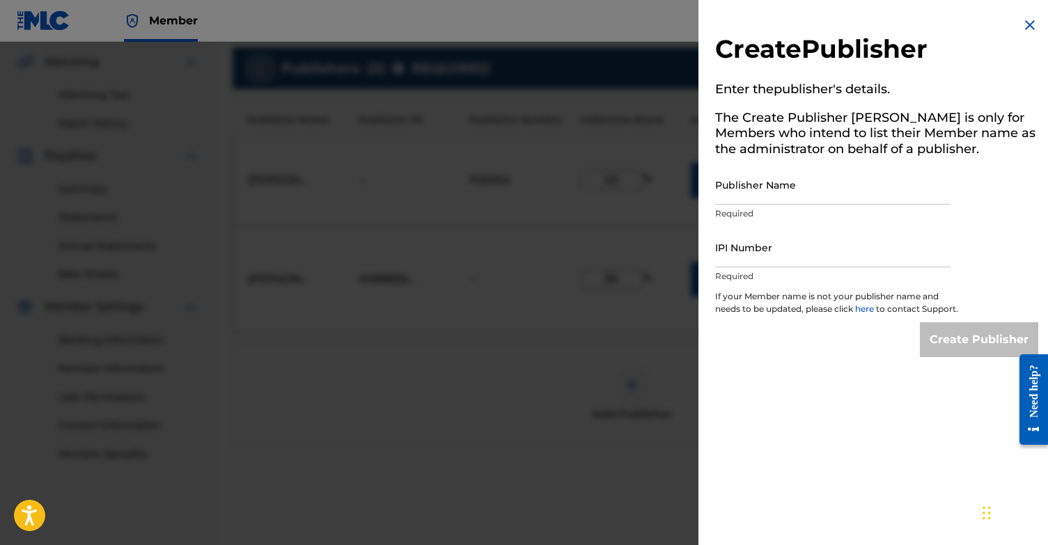
click at [753, 177] on input "Publisher Name" at bounding box center [832, 185] width 235 height 40
type input "[PERSON_NAME]"
click at [735, 231] on input "IPI Number" at bounding box center [832, 248] width 235 height 40
paste input "00874219024"
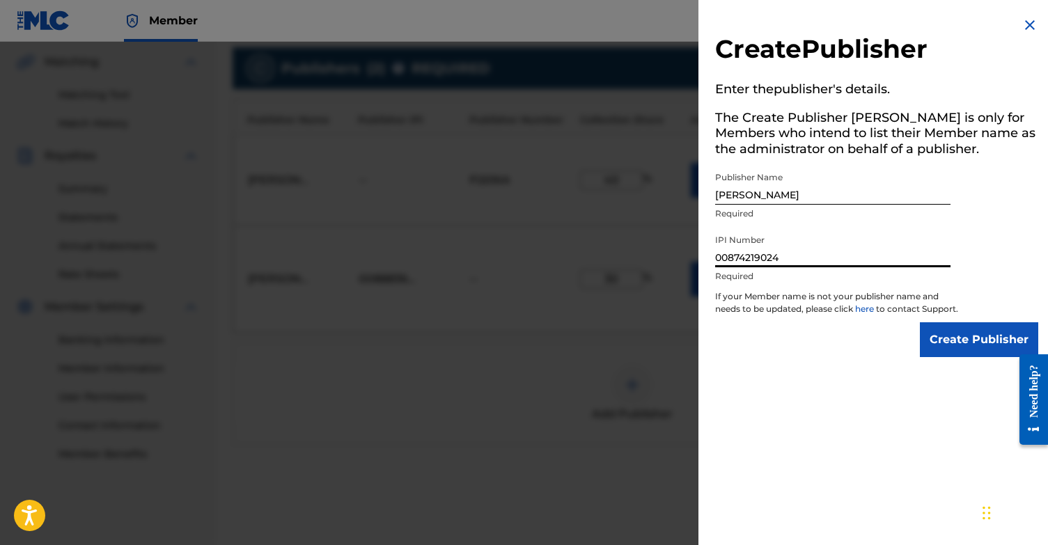
type input "00874219024"
click at [956, 347] on input "Create Publisher" at bounding box center [979, 339] width 118 height 35
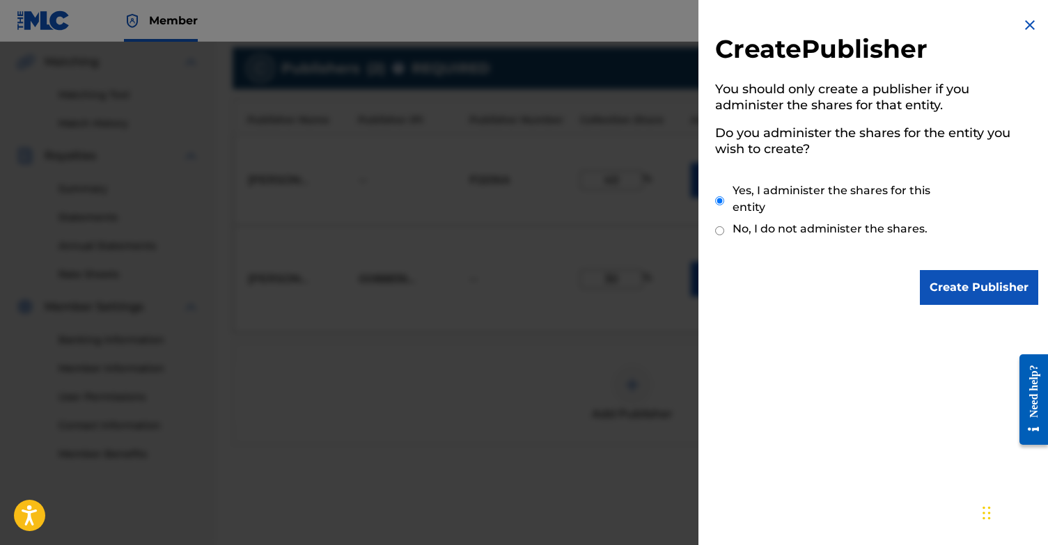
click at [958, 283] on input "Create Publisher" at bounding box center [979, 287] width 118 height 35
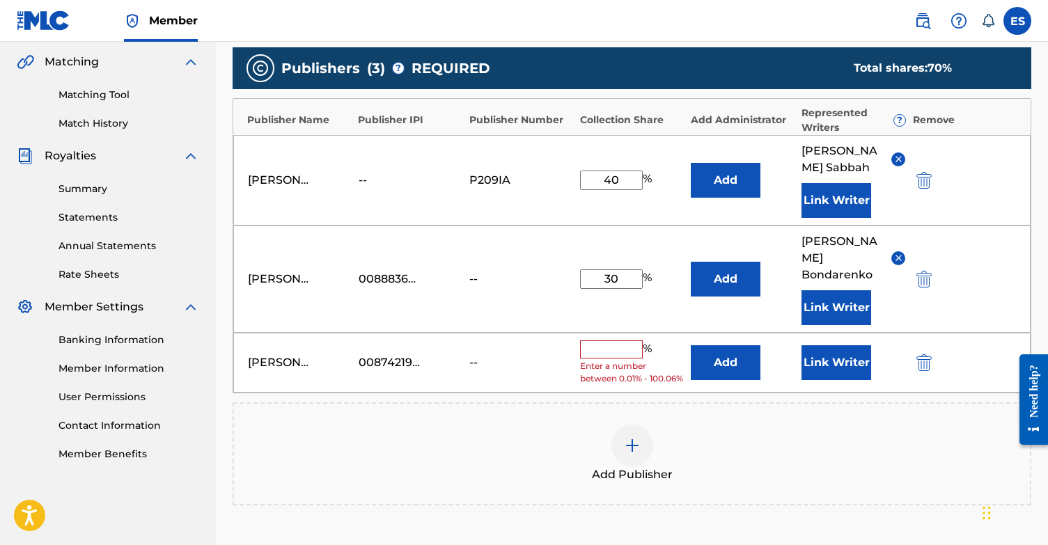
click at [609, 340] on input "text" at bounding box center [611, 349] width 63 height 18
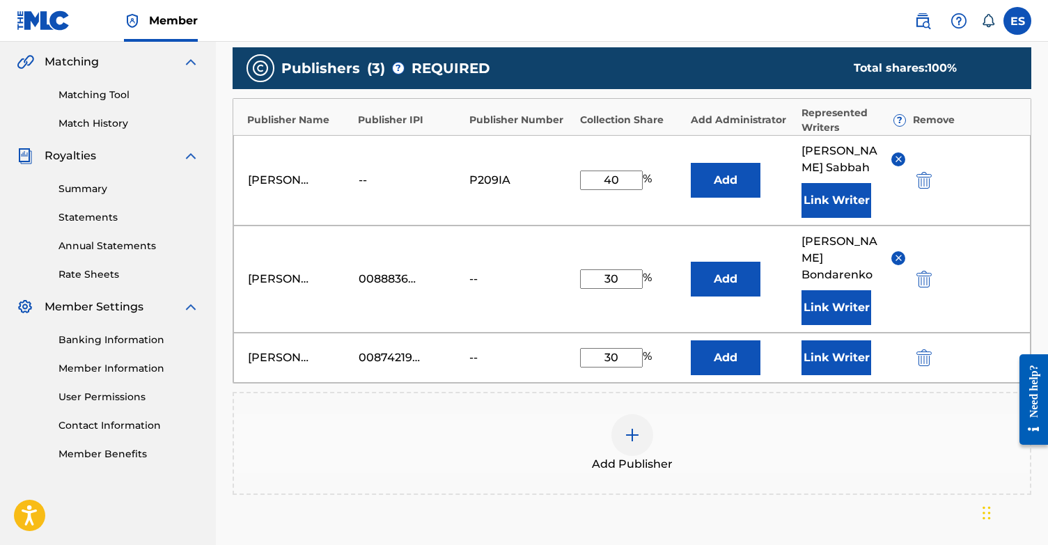
type input "30"
click at [791, 392] on div "Add Publisher" at bounding box center [631, 443] width 798 height 103
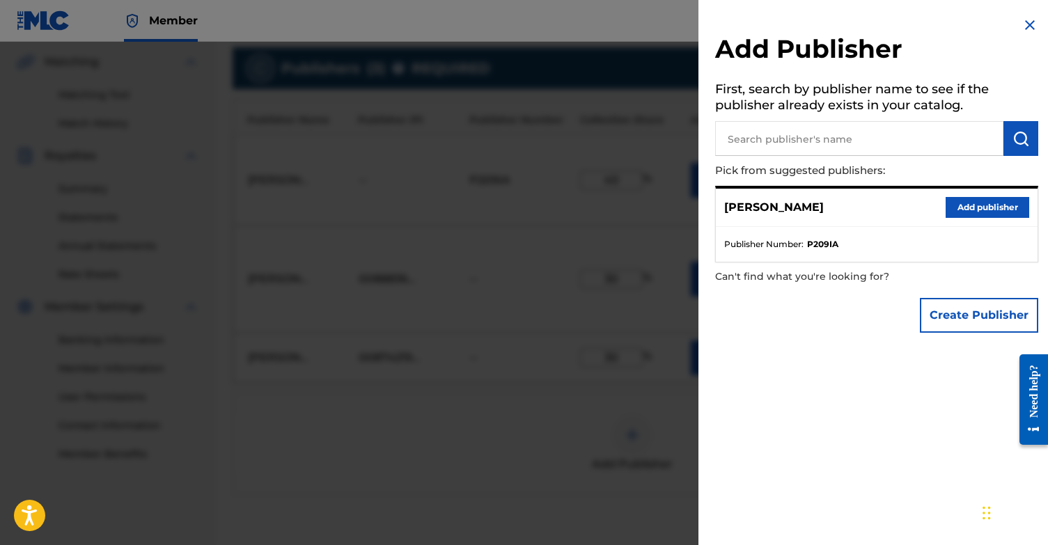
click at [1029, 31] on img at bounding box center [1029, 25] width 17 height 17
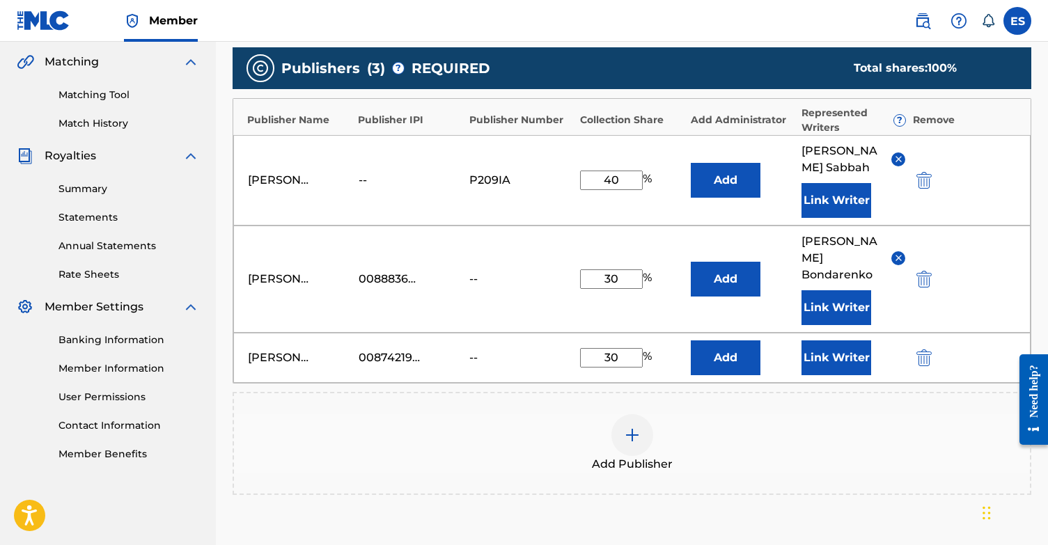
click at [827, 349] on button "Link Writer" at bounding box center [836, 357] width 70 height 35
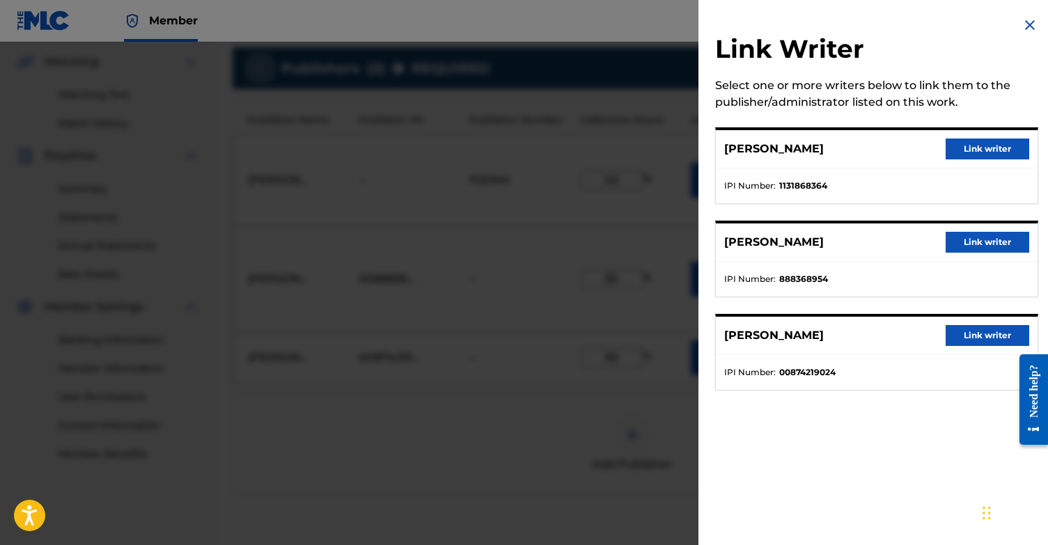
click at [970, 336] on button "Link writer" at bounding box center [987, 335] width 84 height 21
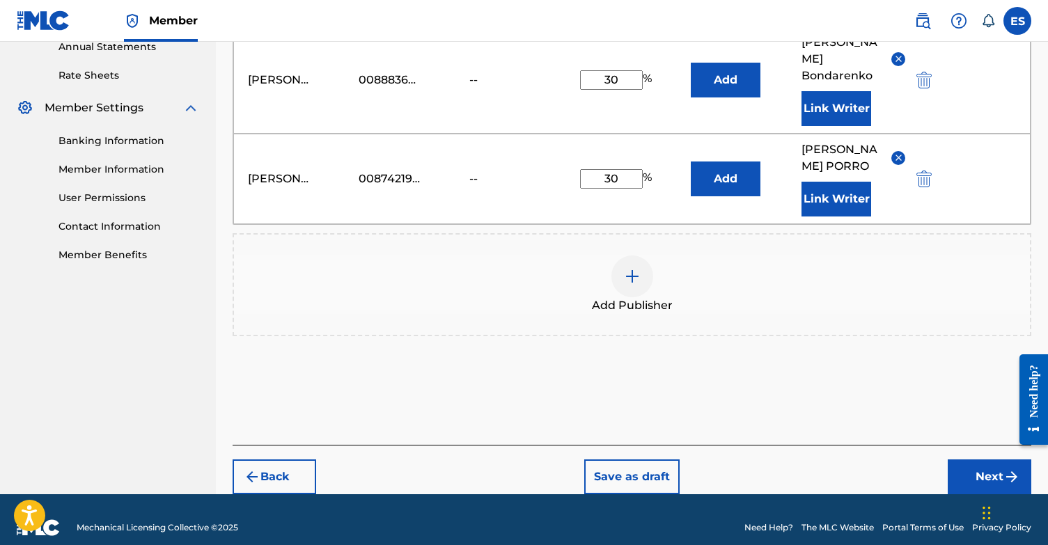
scroll to position [516, 0]
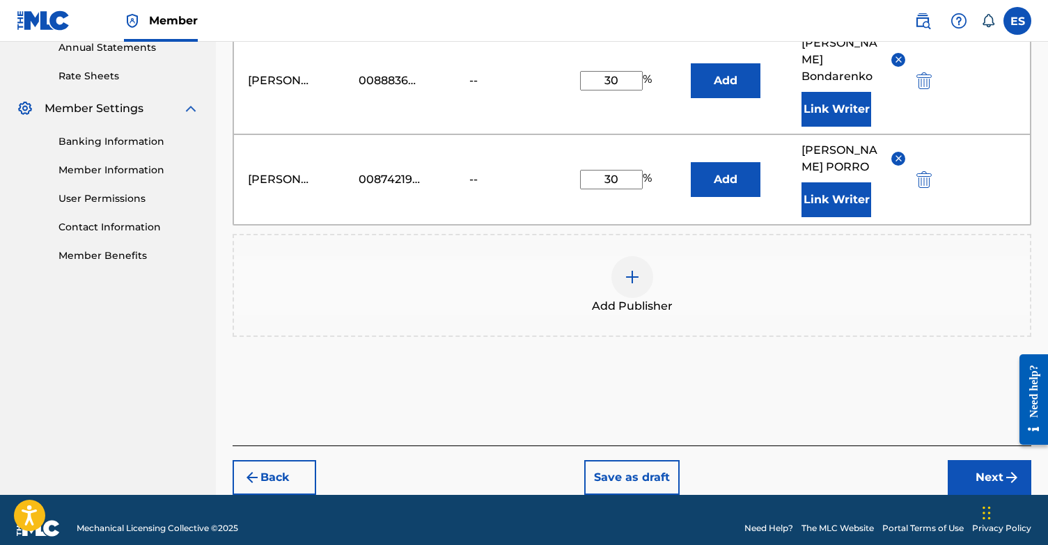
click at [965, 460] on button "Next" at bounding box center [989, 477] width 84 height 35
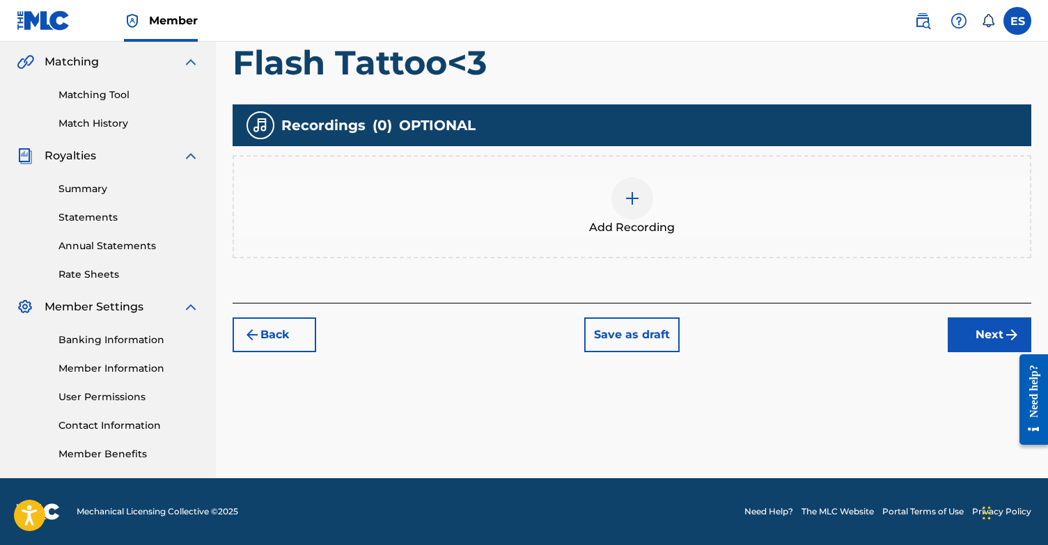
click at [626, 216] on div at bounding box center [632, 198] width 42 height 42
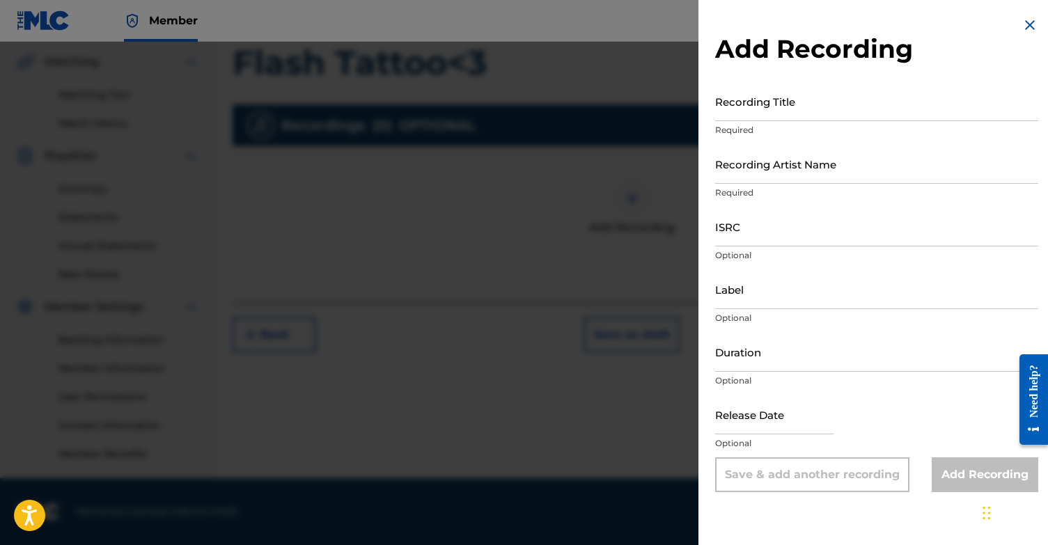
click at [819, 111] on input "Recording Title" at bounding box center [876, 101] width 323 height 40
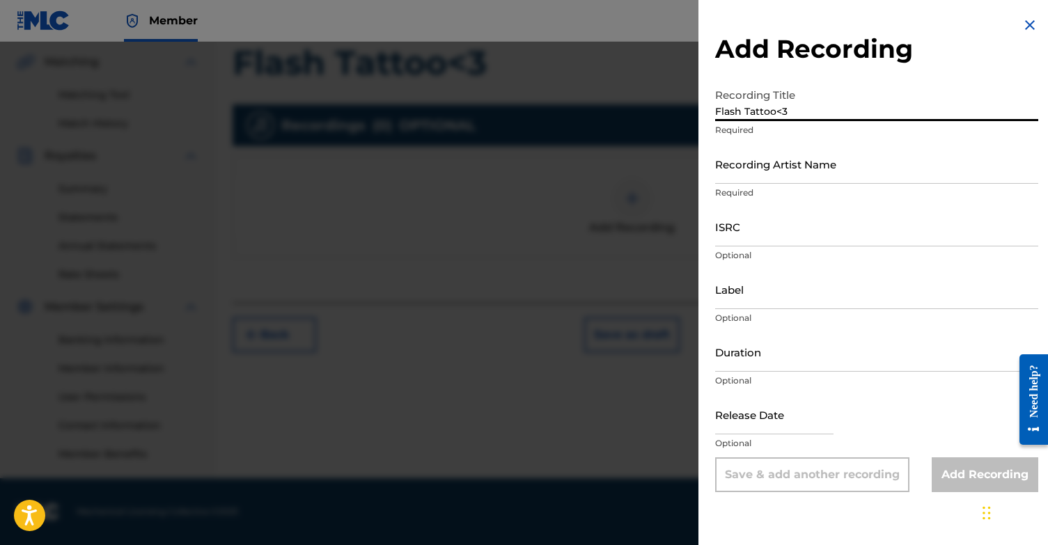
type input "Flash Tattoo<3"
click at [835, 173] on input "Recording Artist Name" at bounding box center [876, 164] width 323 height 40
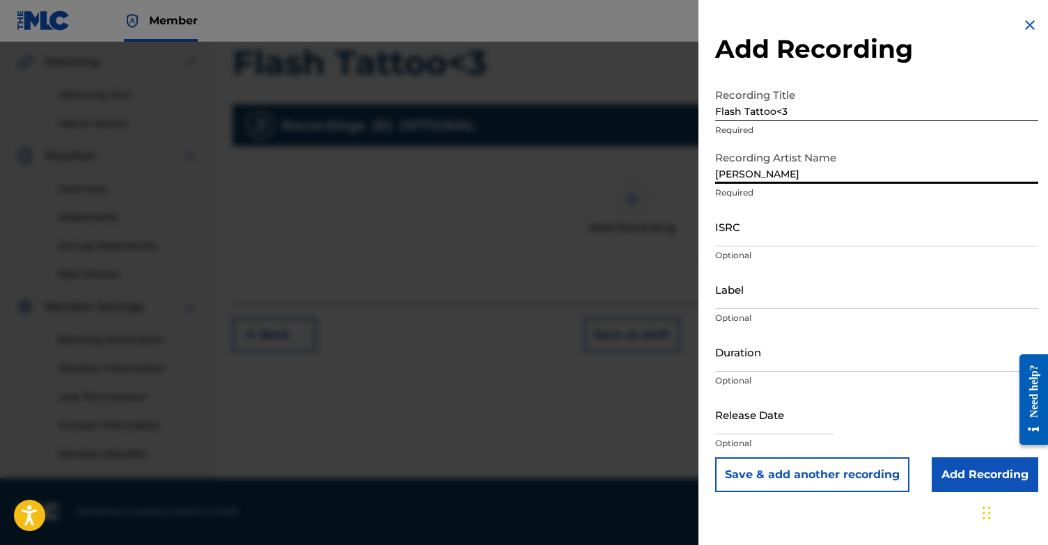
type input "[PERSON_NAME]"
click at [852, 231] on input "ISRC" at bounding box center [876, 227] width 323 height 40
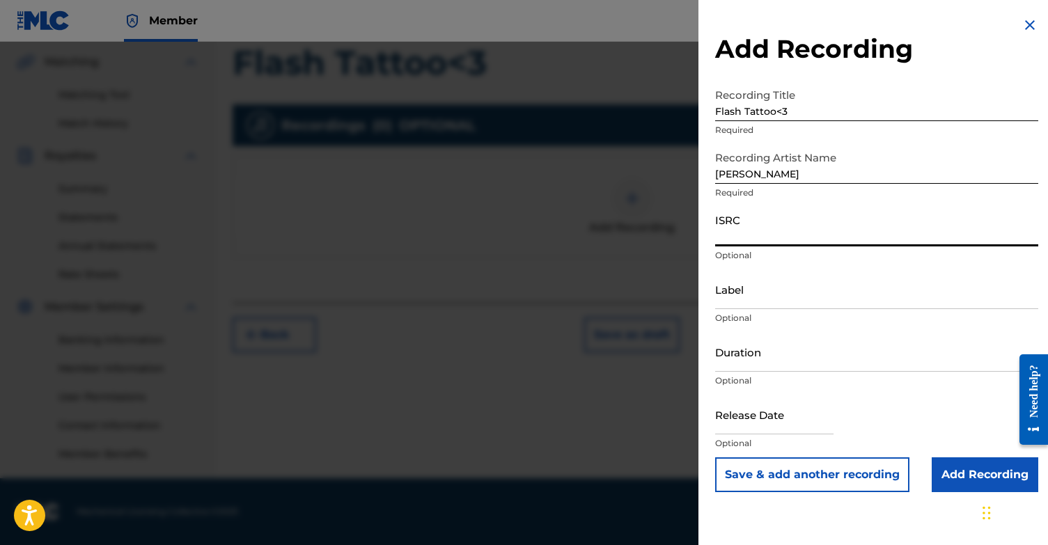
click at [983, 493] on div "Chat Widget" at bounding box center [1013, 511] width 70 height 67
click at [984, 475] on input "Add Recording" at bounding box center [984, 474] width 106 height 35
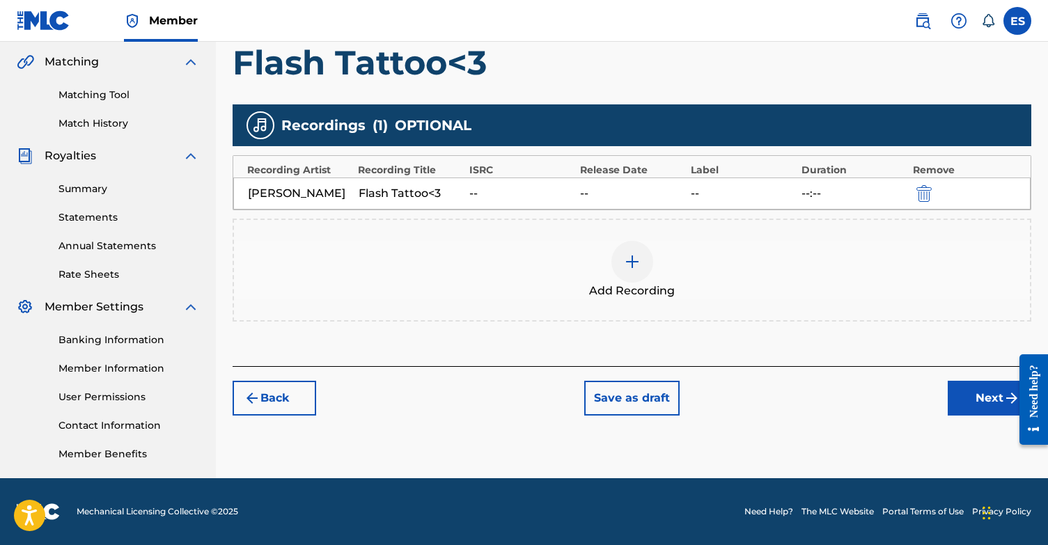
click at [979, 400] on button "Next" at bounding box center [989, 398] width 84 height 35
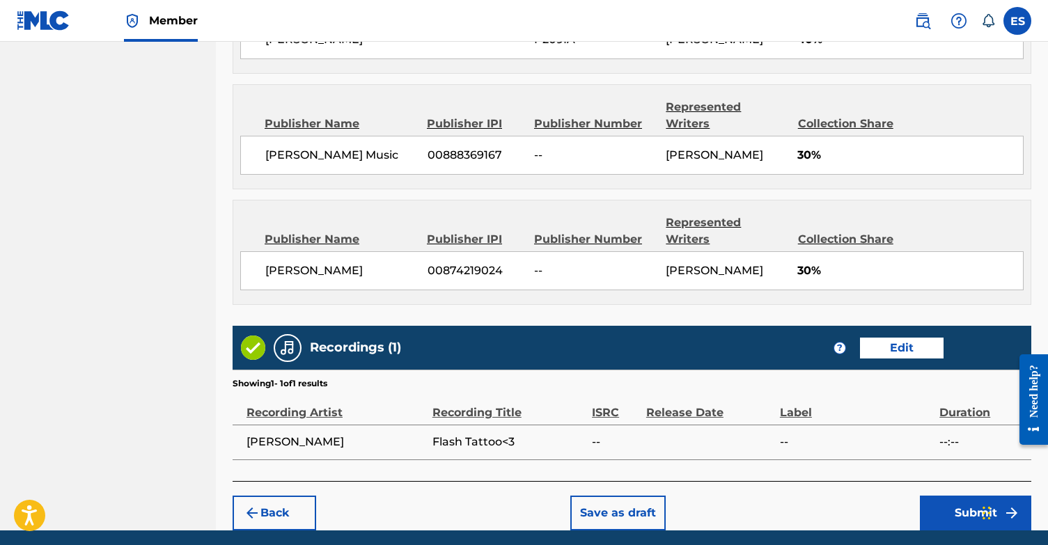
scroll to position [858, 0]
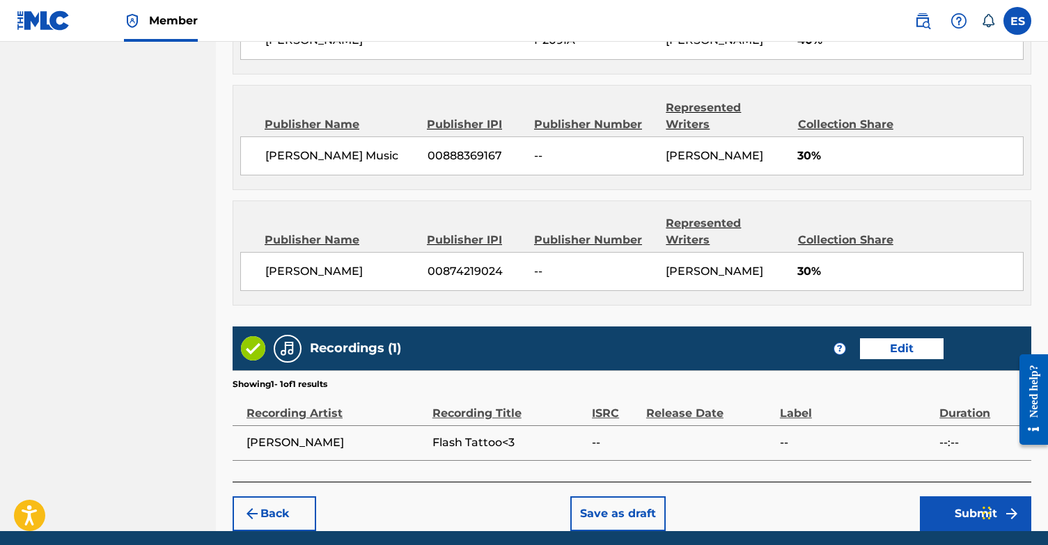
click at [963, 496] on button "Submit" at bounding box center [975, 513] width 111 height 35
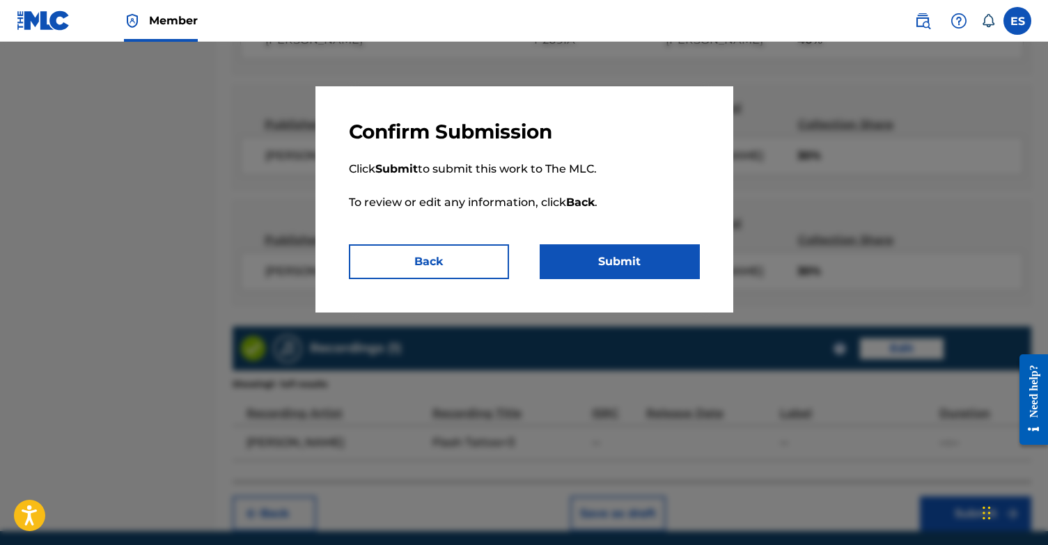
click at [624, 283] on div "Confirm Submission Click Submit to submit this work to The MLC. To review or ed…" at bounding box center [524, 199] width 418 height 226
click at [622, 263] on button "Submit" at bounding box center [619, 261] width 160 height 35
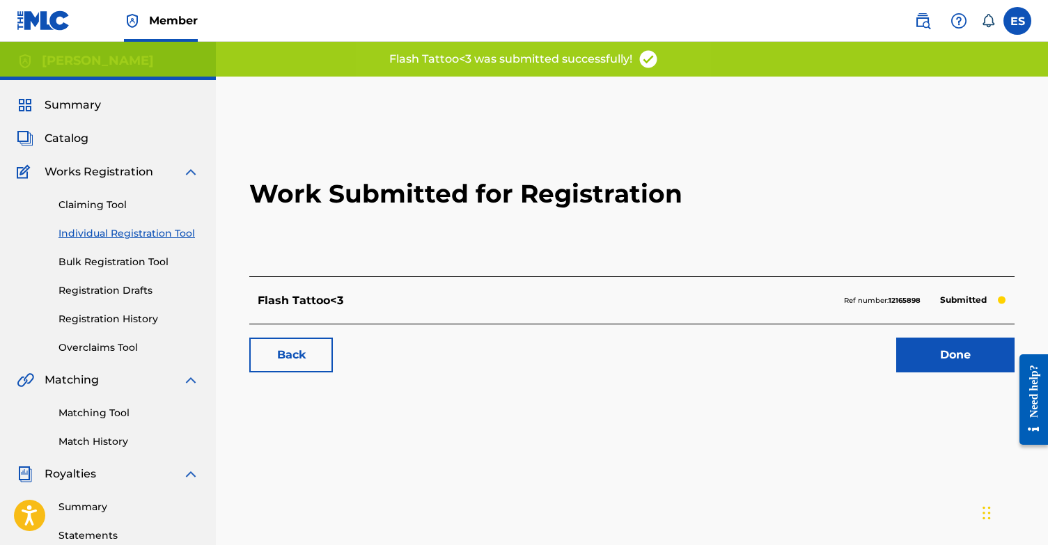
click at [975, 361] on link "Done" at bounding box center [955, 355] width 118 height 35
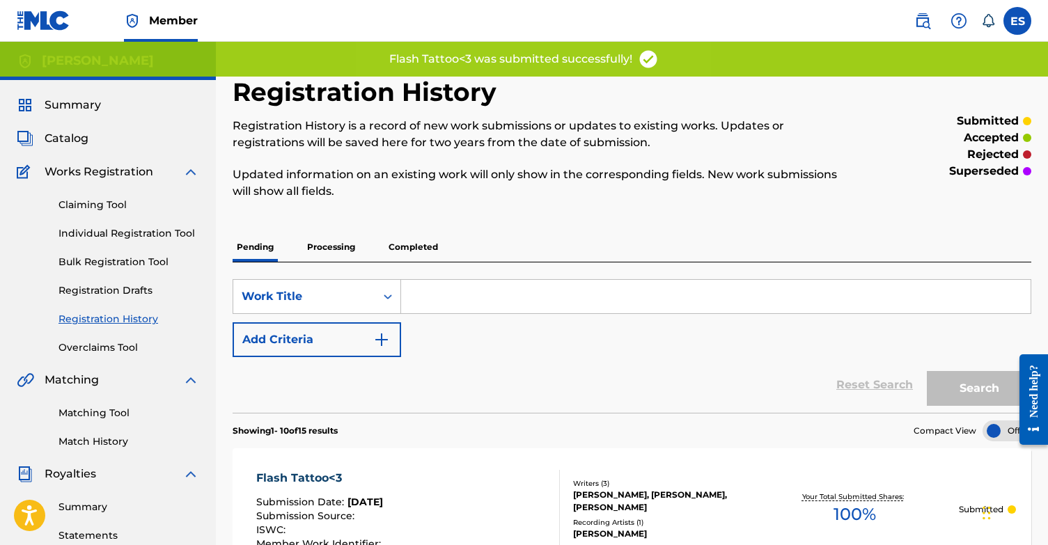
click at [151, 233] on link "Individual Registration Tool" at bounding box center [128, 233] width 141 height 15
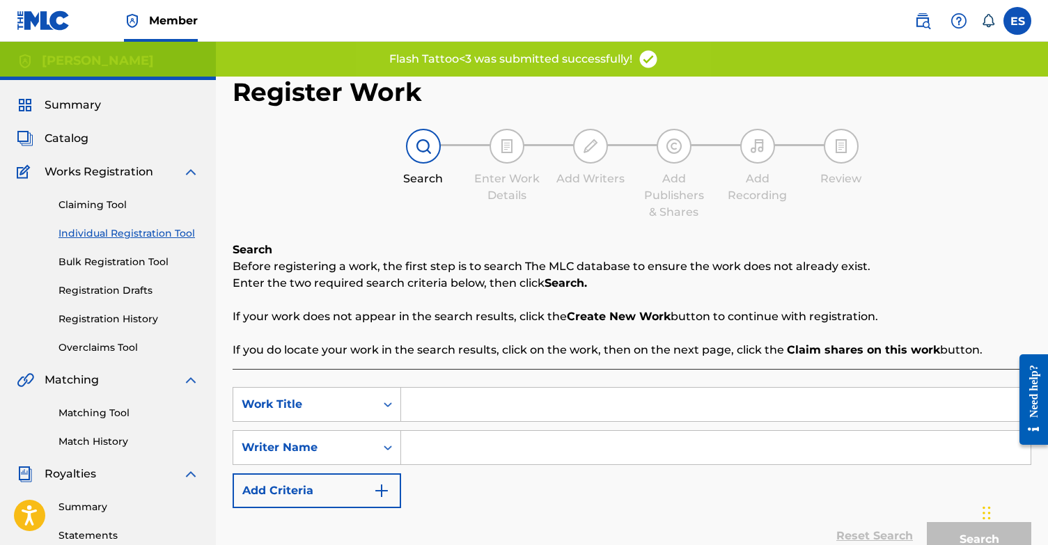
click at [598, 418] on input "Search Form" at bounding box center [715, 404] width 629 height 33
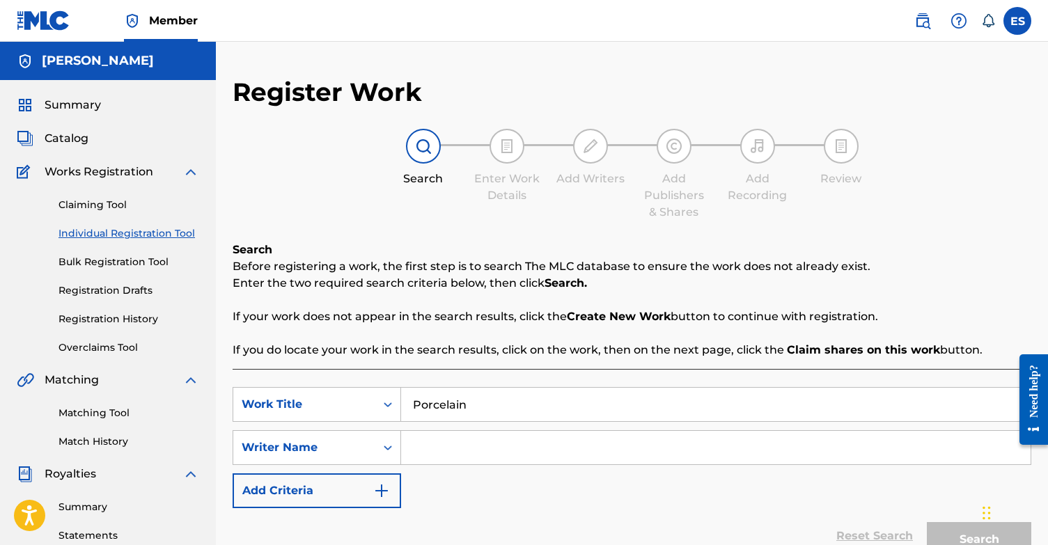
type input "Porcelain"
click at [589, 455] on input "Search Form" at bounding box center [715, 447] width 629 height 33
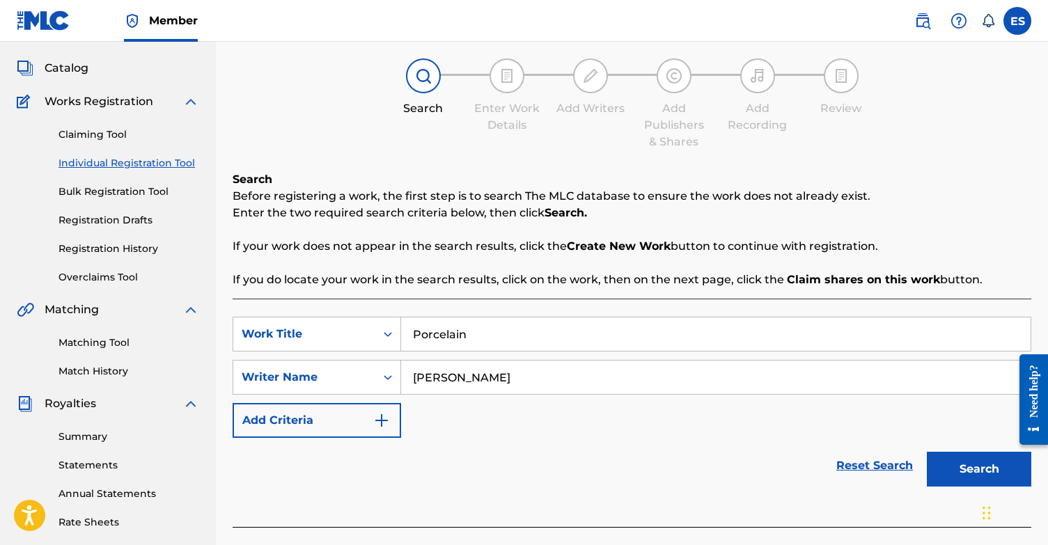
type input "[PERSON_NAME]"
click at [991, 471] on button "Search" at bounding box center [978, 469] width 104 height 35
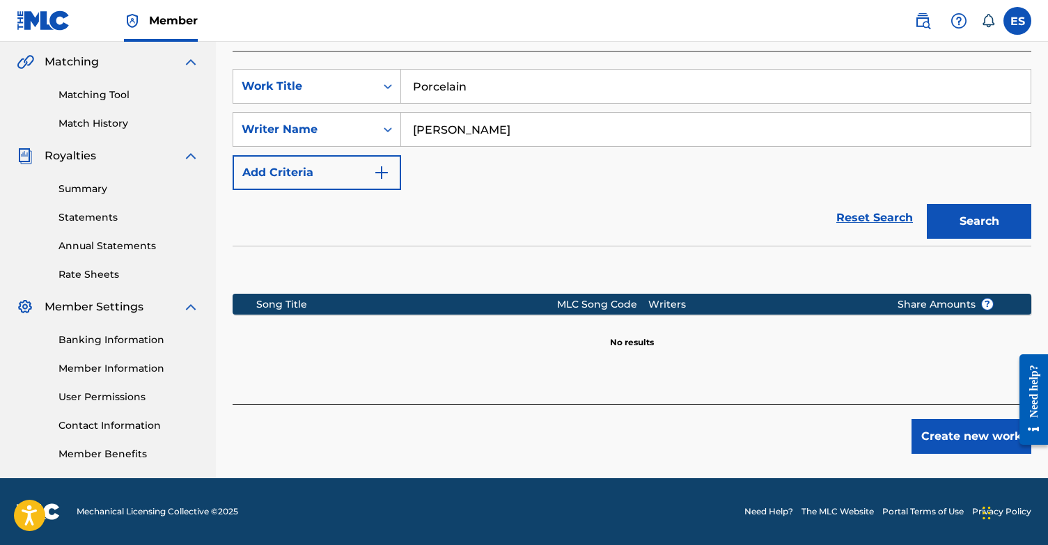
click at [977, 437] on button "Create new work" at bounding box center [971, 436] width 120 height 35
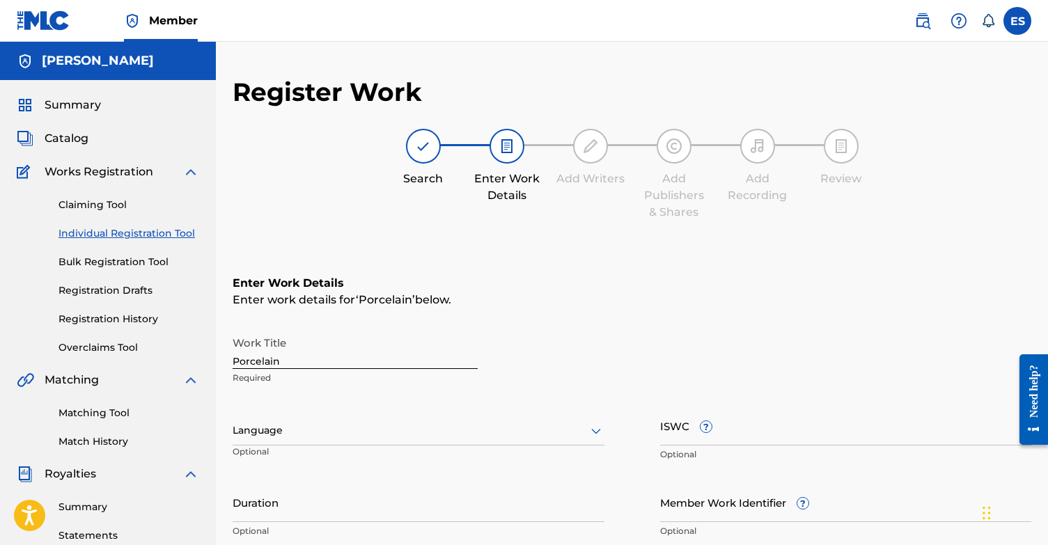
scroll to position [0, 0]
click at [329, 436] on div "Language" at bounding box center [418, 430] width 372 height 29
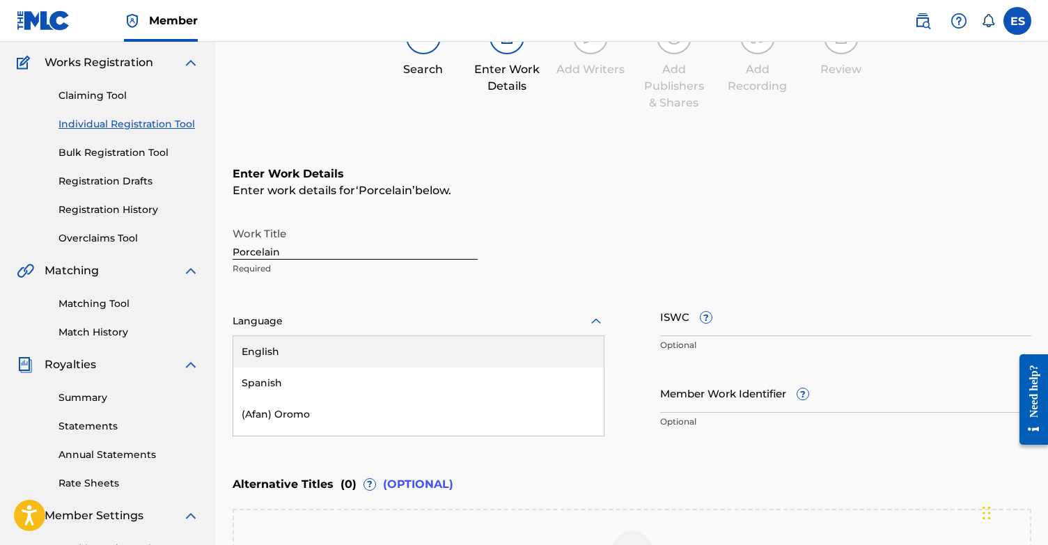
scroll to position [110, 0]
click at [309, 352] on div "English" at bounding box center [418, 351] width 370 height 31
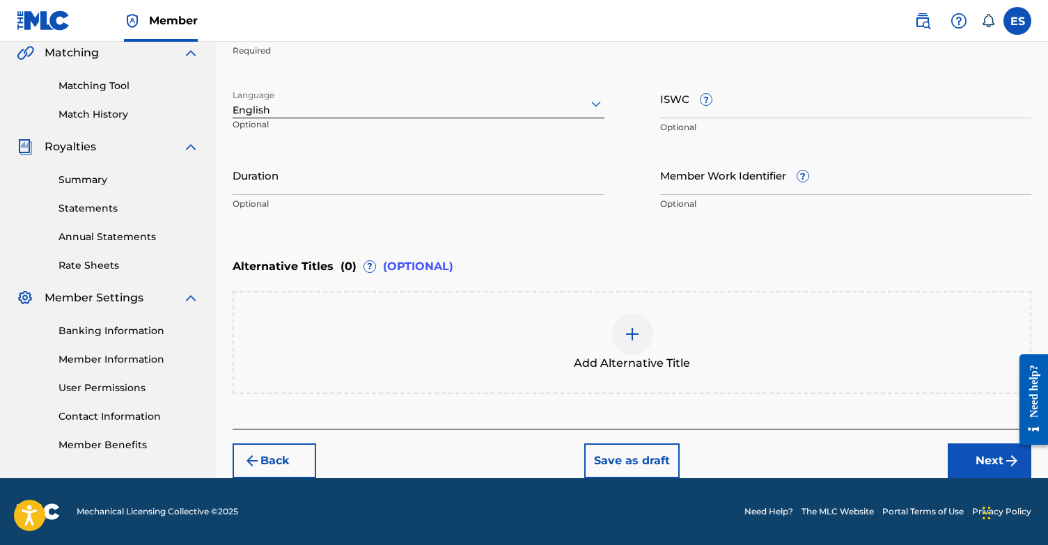
click at [972, 457] on button "Next" at bounding box center [989, 460] width 84 height 35
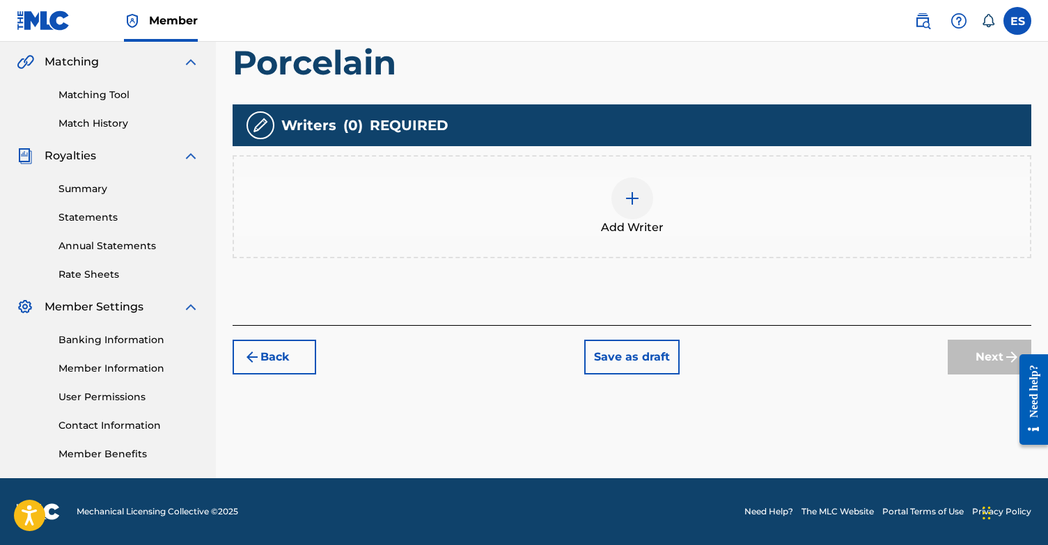
click at [631, 191] on img at bounding box center [632, 198] width 17 height 17
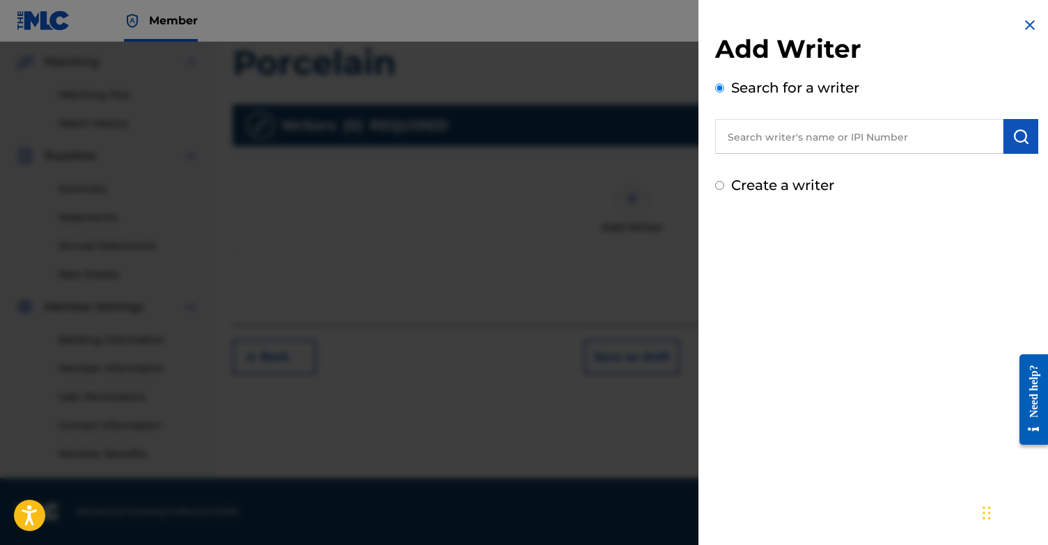
click at [719, 188] on input "Create a writer" at bounding box center [719, 185] width 9 height 9
radio input "false"
radio input "true"
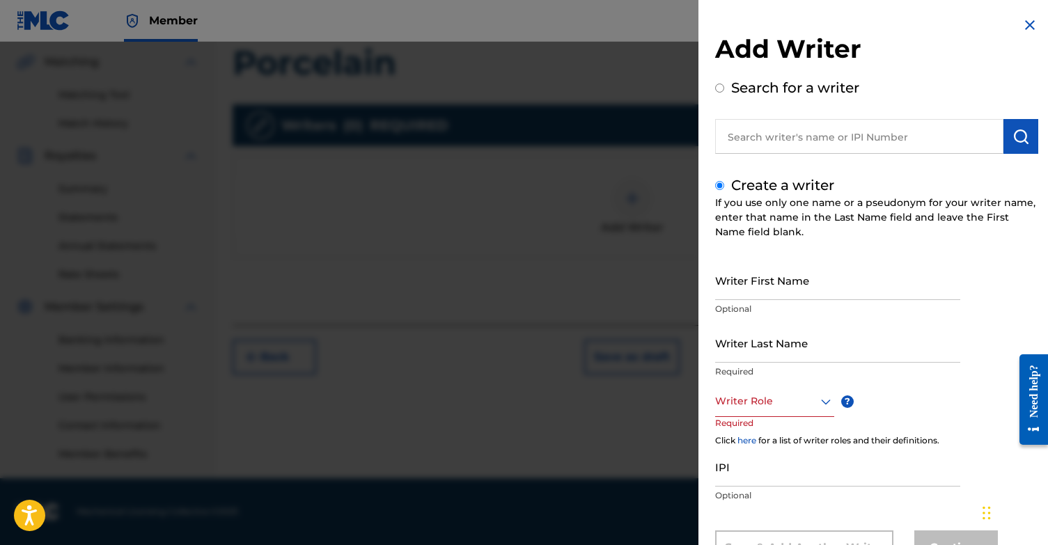
click at [770, 276] on input "Writer First Name" at bounding box center [837, 280] width 245 height 40
type input "[PERSON_NAME]"
click at [800, 343] on input "Writer Last Name" at bounding box center [837, 343] width 245 height 40
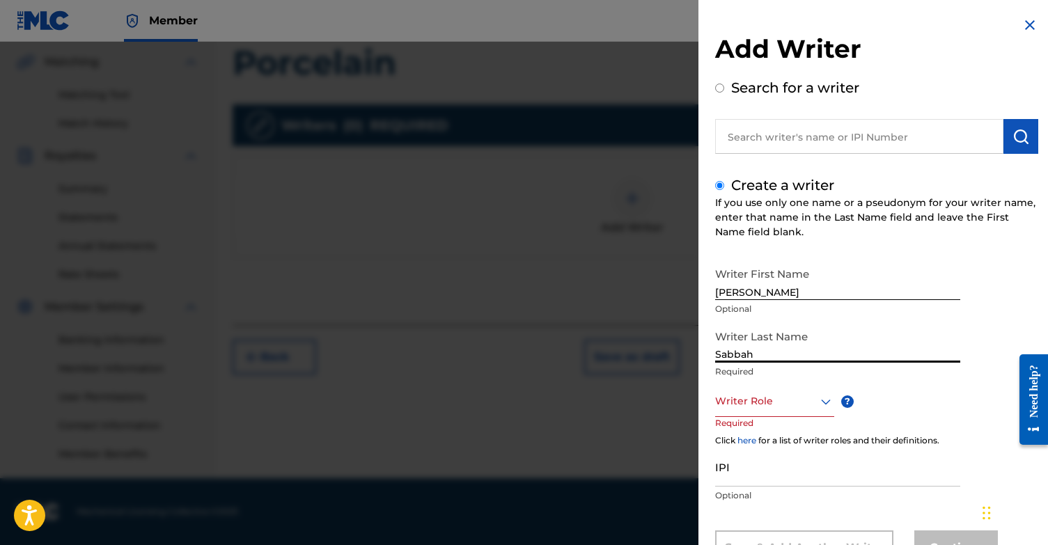
type input "Sabbah"
click at [782, 401] on div "Writer Role" at bounding box center [774, 401] width 119 height 31
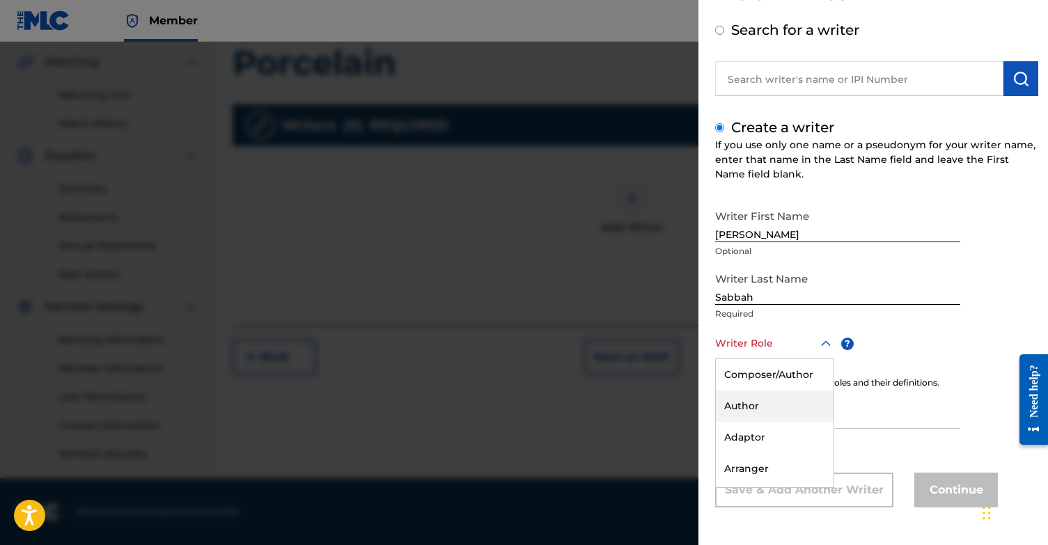
click at [787, 372] on div "Composer/Author" at bounding box center [775, 374] width 118 height 31
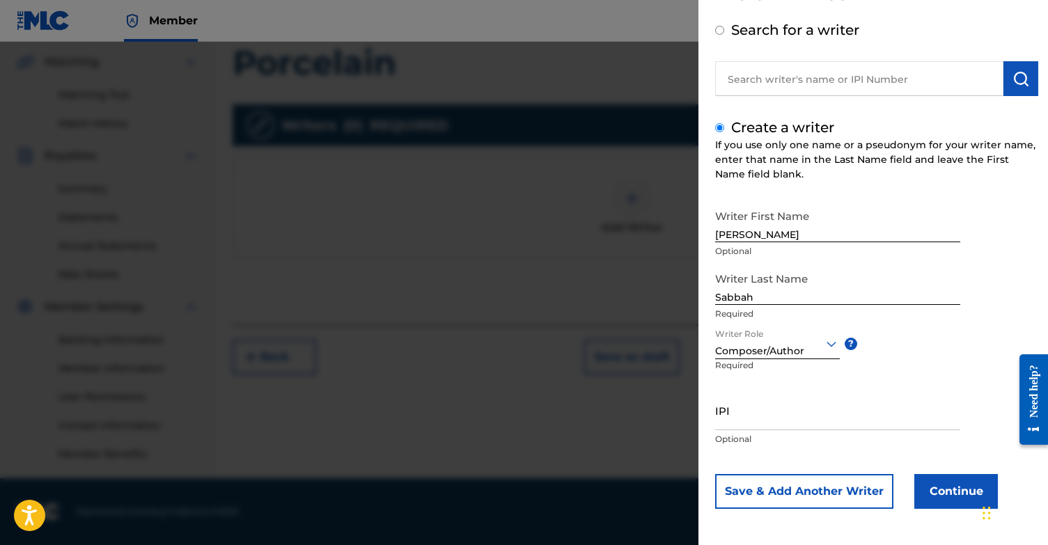
click at [773, 423] on input "IPI" at bounding box center [837, 410] width 245 height 40
paste input "1131868364"
type input "1131868364"
click at [954, 494] on button "Continue" at bounding box center [956, 491] width 84 height 35
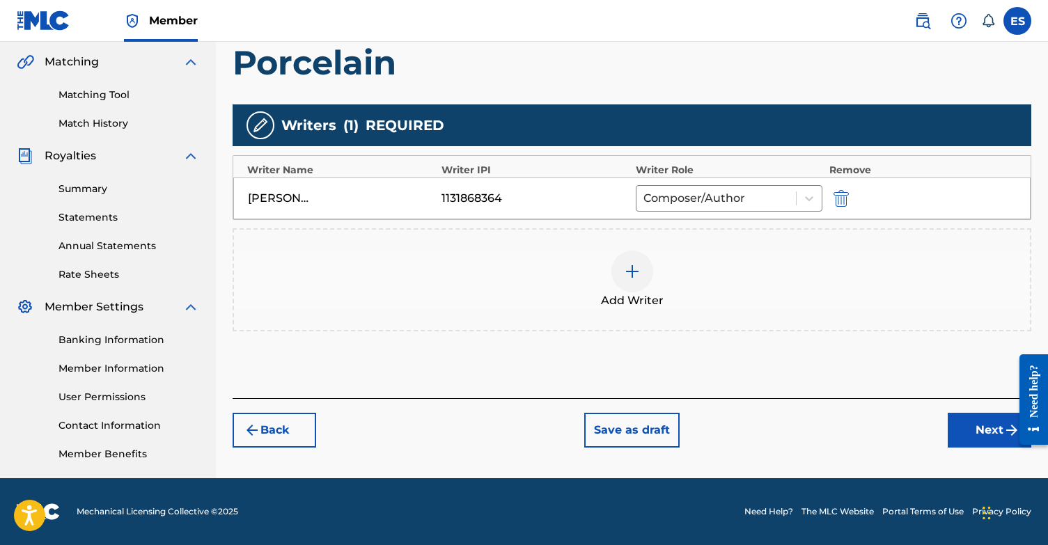
click at [622, 274] on div at bounding box center [632, 272] width 42 height 42
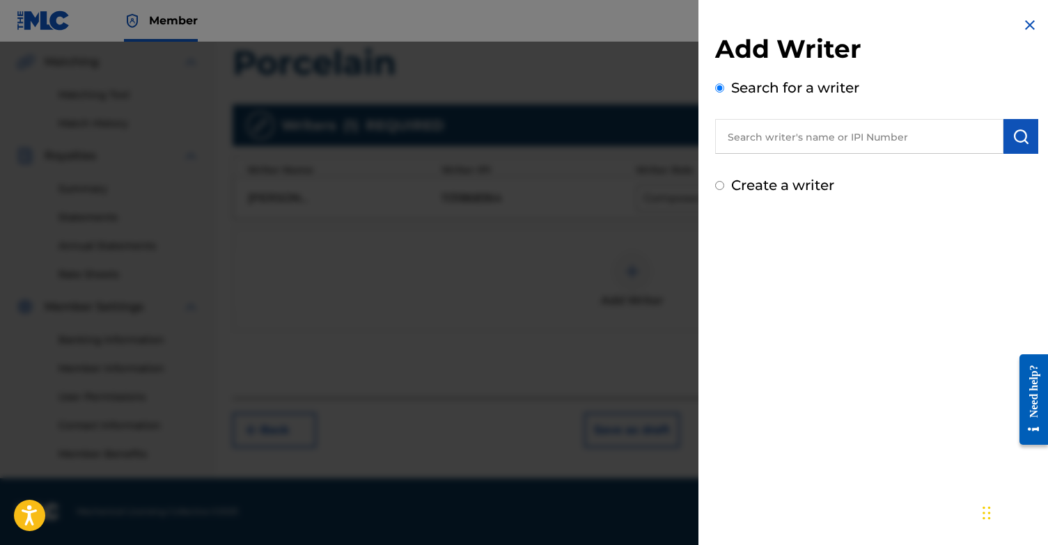
click at [720, 187] on input "Create a writer" at bounding box center [719, 185] width 9 height 9
radio input "false"
radio input "true"
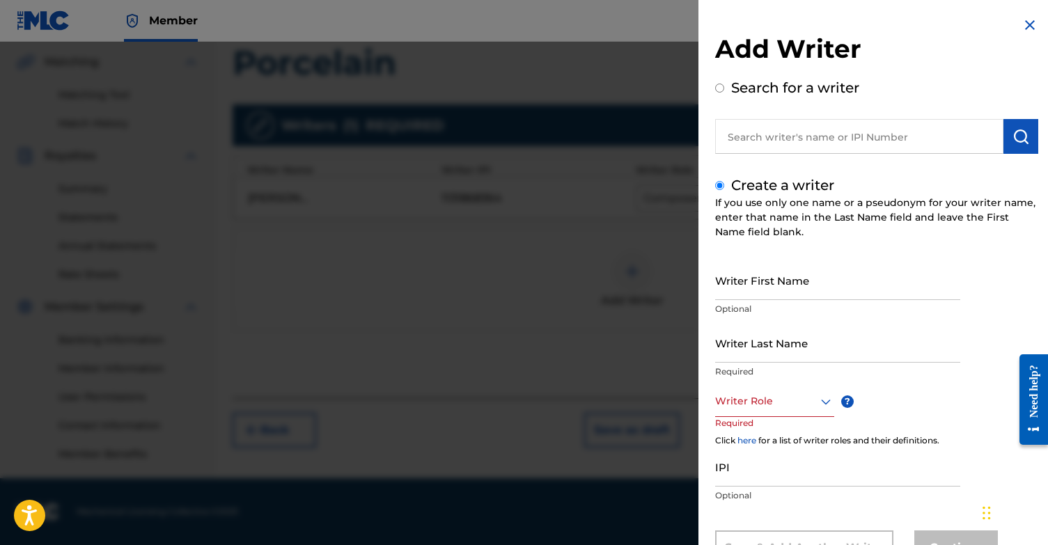
click at [719, 86] on input "Search for a writer" at bounding box center [719, 88] width 9 height 9
radio input "true"
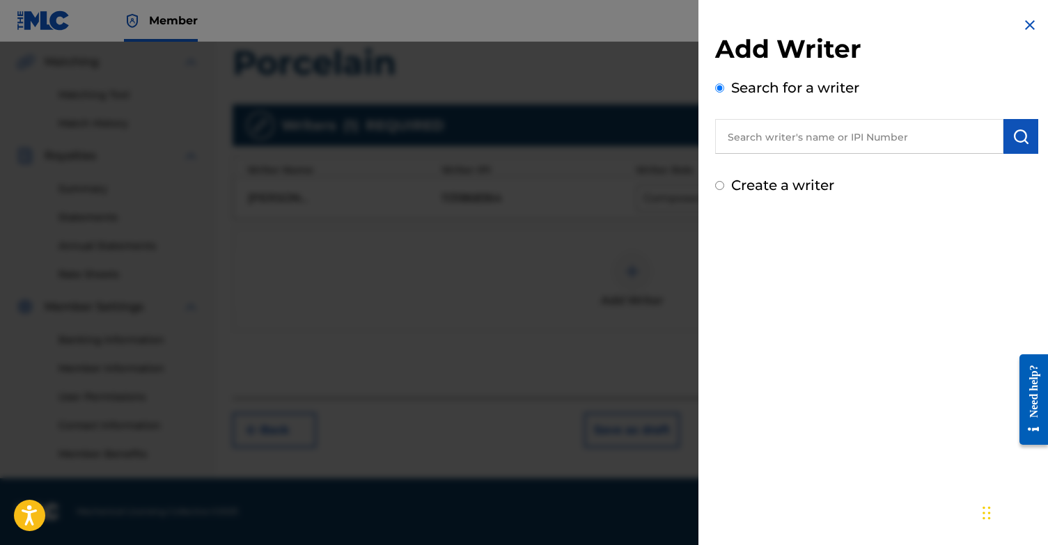
click at [760, 130] on input "text" at bounding box center [859, 136] width 288 height 35
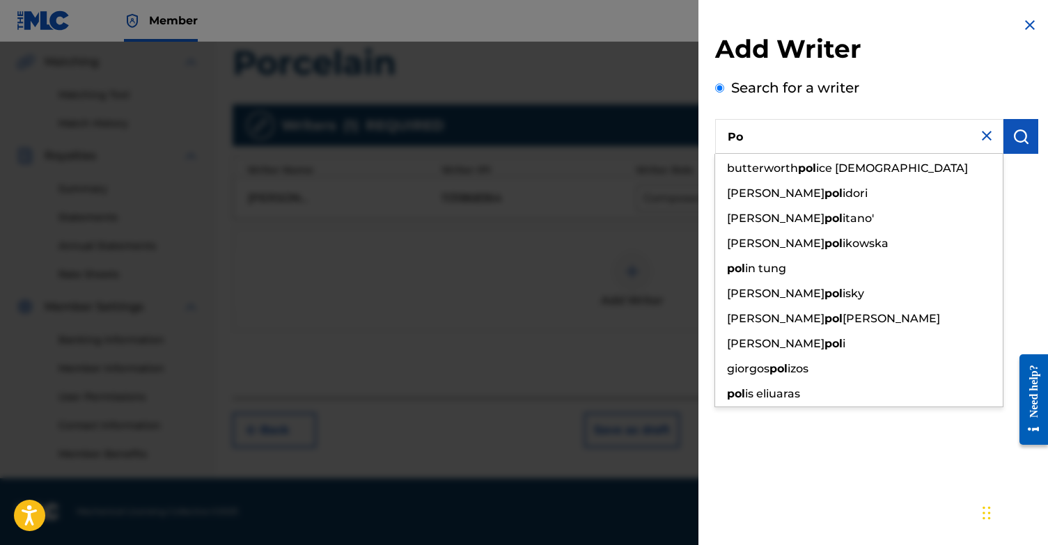
type input "P"
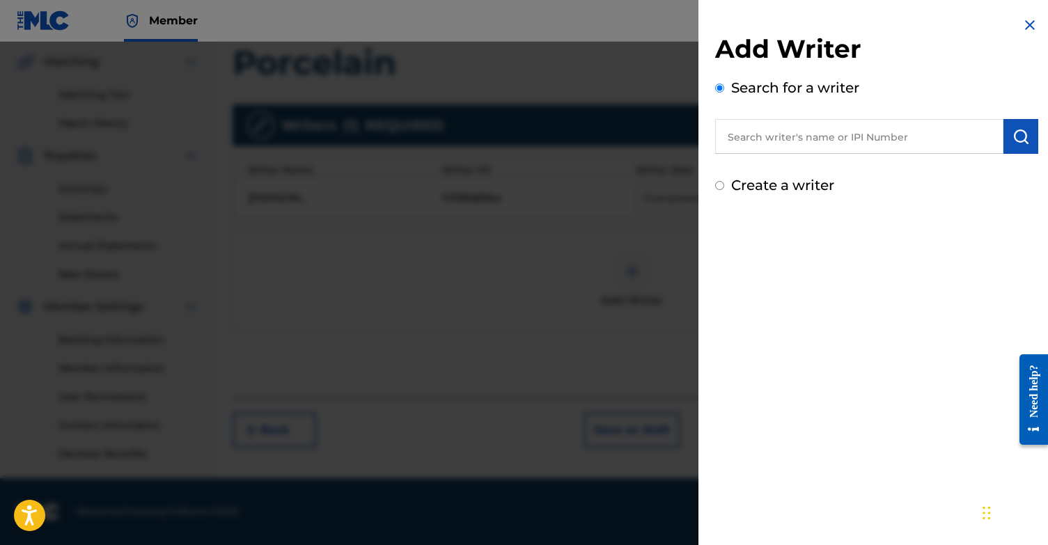
click at [718, 187] on input "Create a writer" at bounding box center [719, 185] width 9 height 9
radio input "false"
radio input "true"
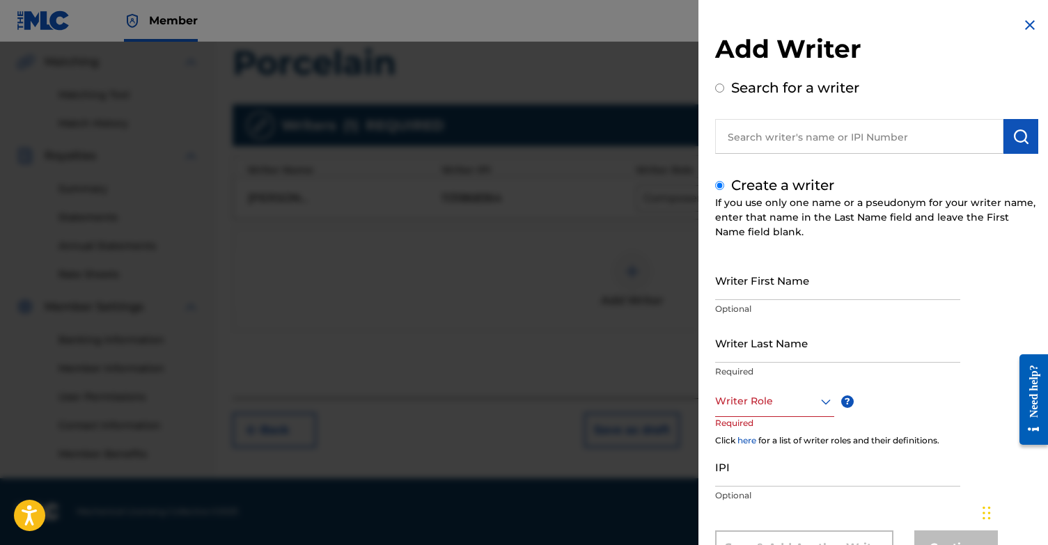
click at [810, 286] on input "Writer First Name" at bounding box center [837, 280] width 245 height 40
type input "[PERSON_NAME]"
click at [826, 345] on input "Writer Last Name" at bounding box center [837, 343] width 245 height 40
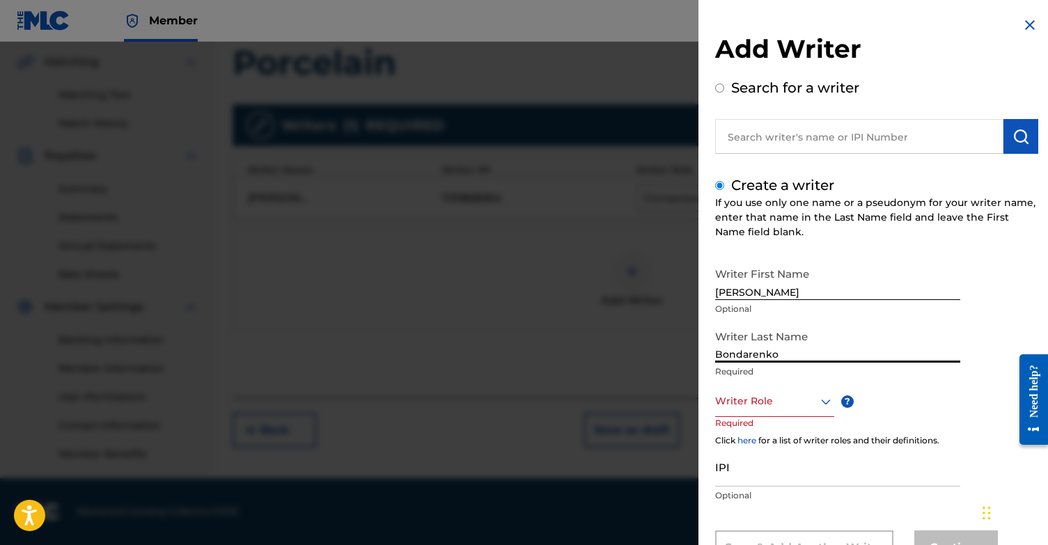
type input "Bondarenko"
click at [797, 400] on div "Writer Role" at bounding box center [774, 401] width 119 height 31
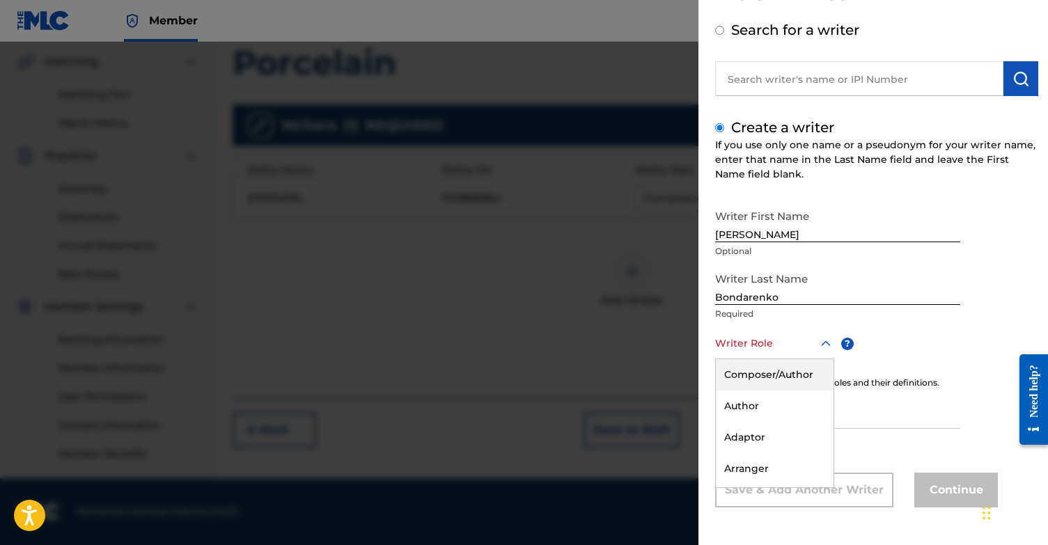
click at [787, 375] on div "Composer/Author" at bounding box center [775, 374] width 118 height 31
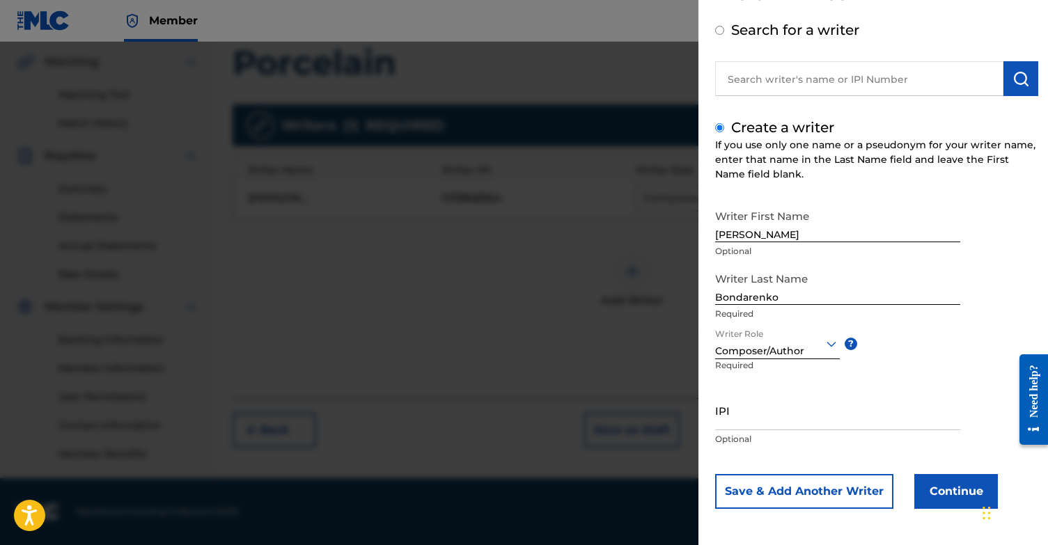
click at [766, 419] on input "IPI" at bounding box center [837, 410] width 245 height 40
type input "888368954"
click at [835, 494] on button "Save & Add Another Writer" at bounding box center [804, 491] width 178 height 35
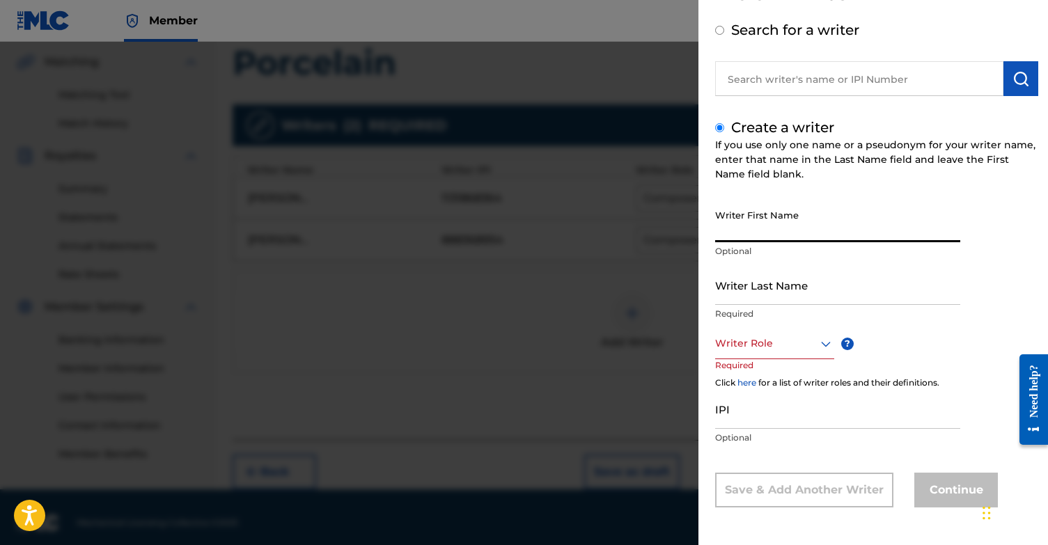
click at [791, 226] on input "Writer First Name" at bounding box center [837, 223] width 245 height 40
type input "[PERSON_NAME]"
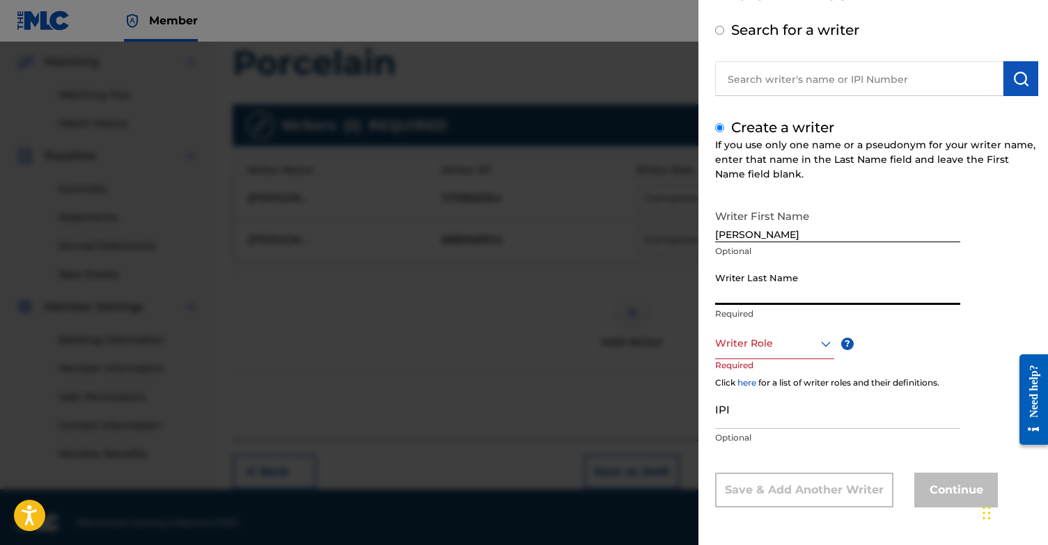
click at [783, 277] on input "Writer Last Name" at bounding box center [837, 285] width 245 height 40
type input "Porro"
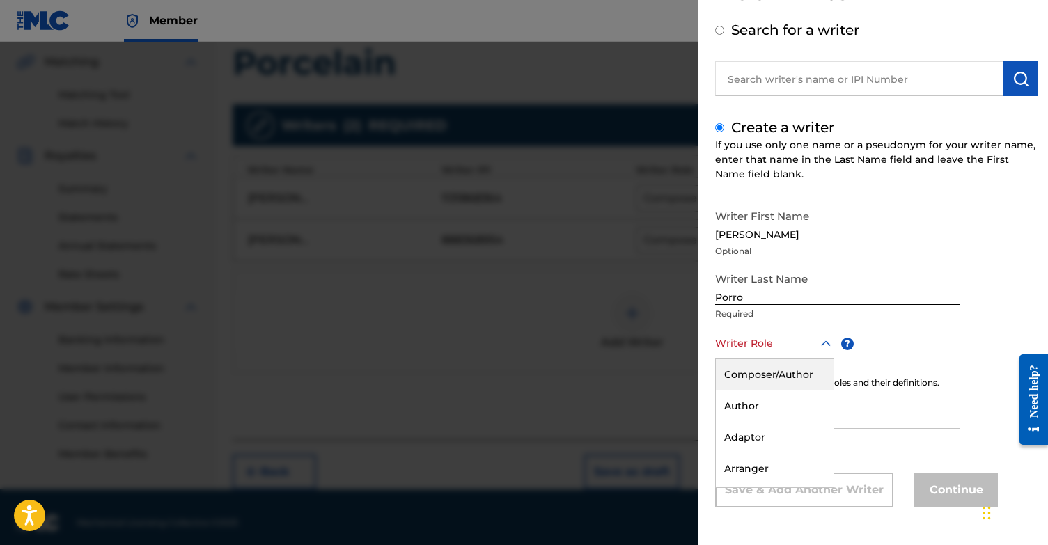
click at [766, 331] on div "Writer Role" at bounding box center [774, 343] width 119 height 31
click at [759, 466] on div "Arranger" at bounding box center [775, 468] width 118 height 31
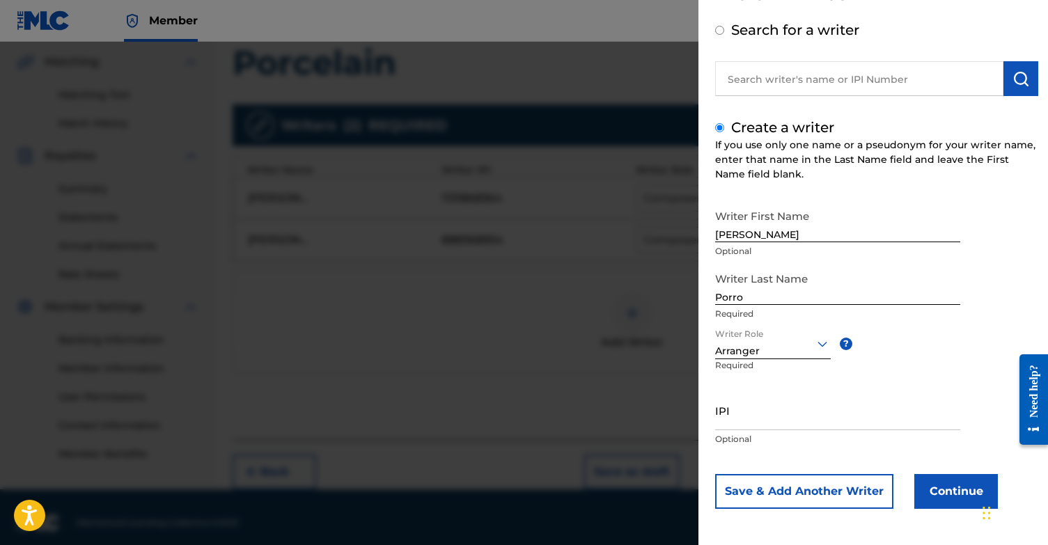
click at [746, 409] on input "IPI" at bounding box center [837, 410] width 245 height 40
paste input "00874219024"
type input "00874219024"
click at [938, 486] on button "Continue" at bounding box center [956, 491] width 84 height 35
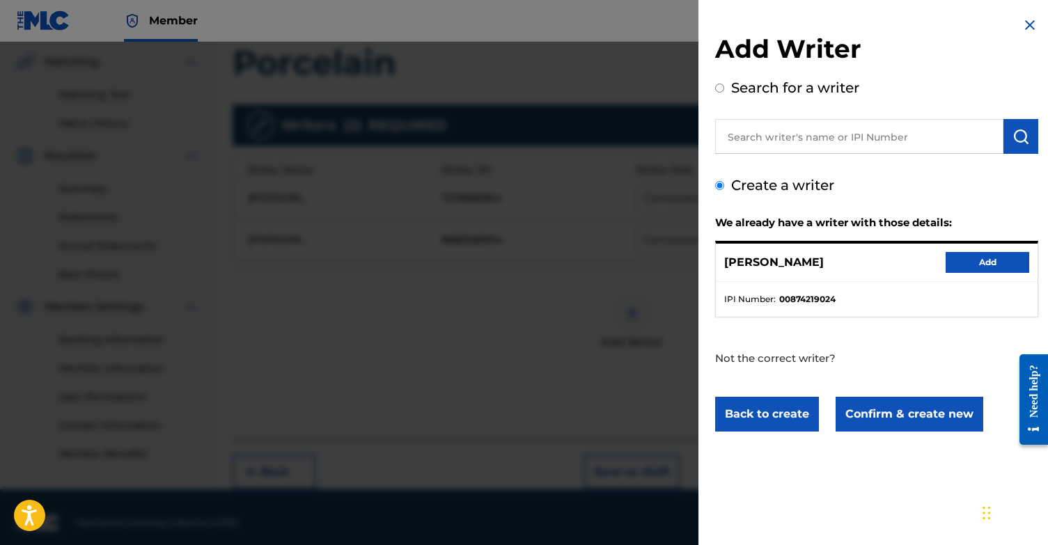
scroll to position [0, 0]
click at [989, 264] on button "Add" at bounding box center [987, 262] width 84 height 21
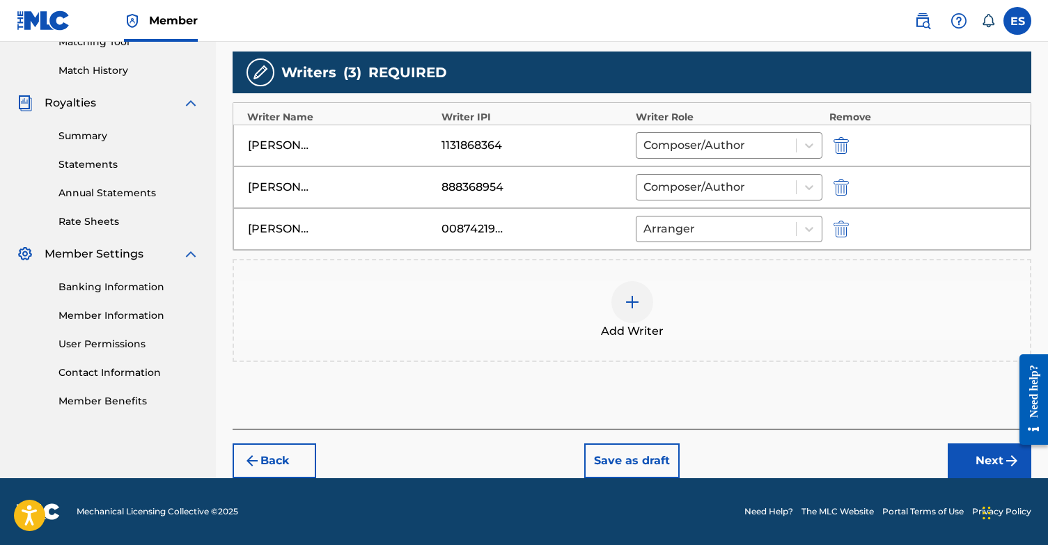
click at [991, 469] on button "Next" at bounding box center [989, 460] width 84 height 35
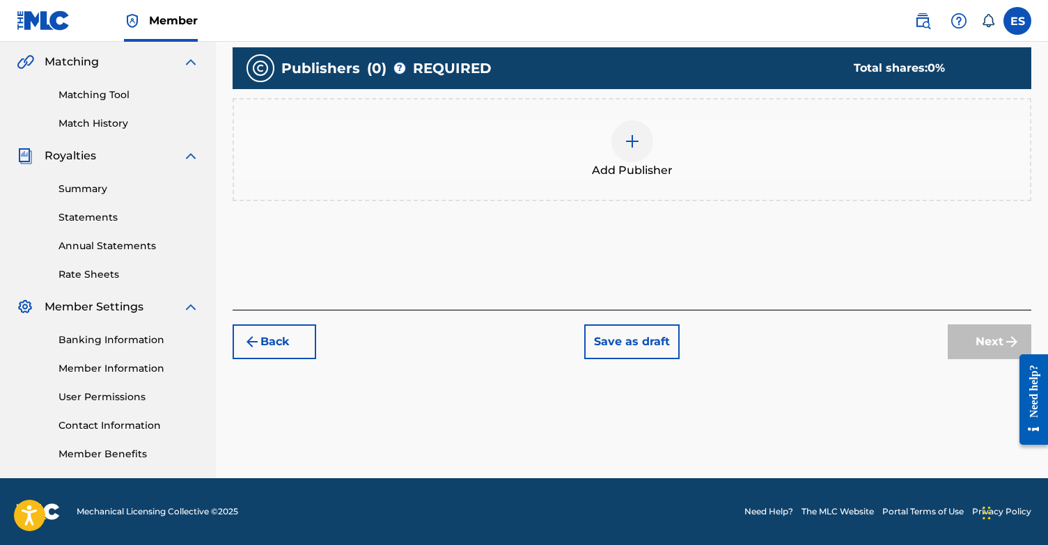
click at [620, 125] on div at bounding box center [632, 141] width 42 height 42
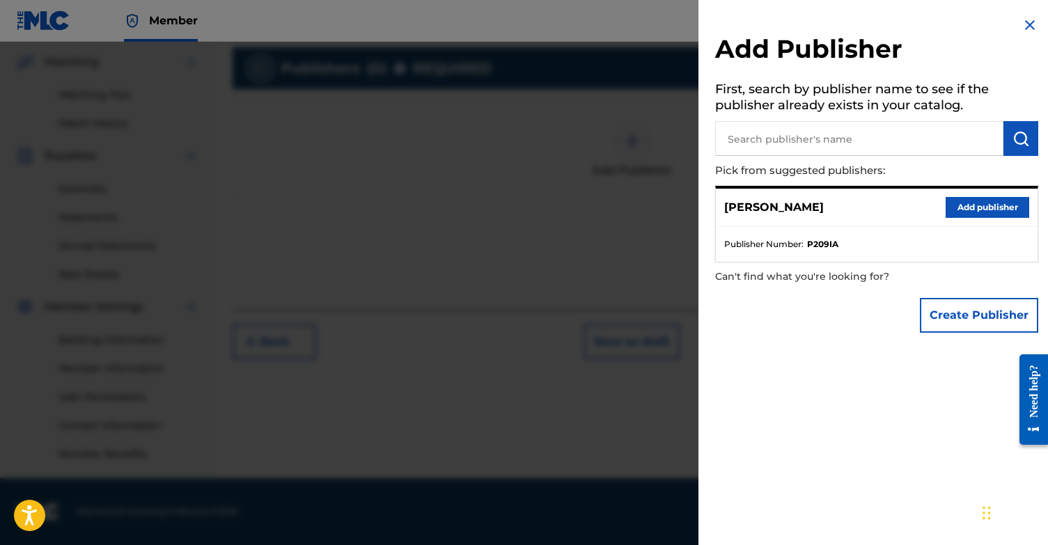
click at [987, 203] on button "Add publisher" at bounding box center [987, 207] width 84 height 21
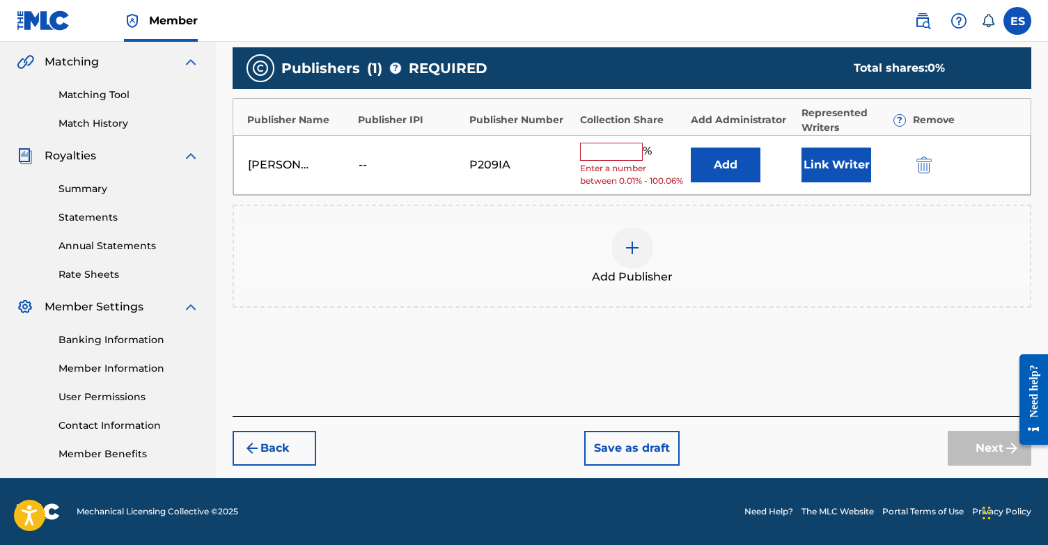
click at [831, 179] on button "Link Writer" at bounding box center [836, 165] width 70 height 35
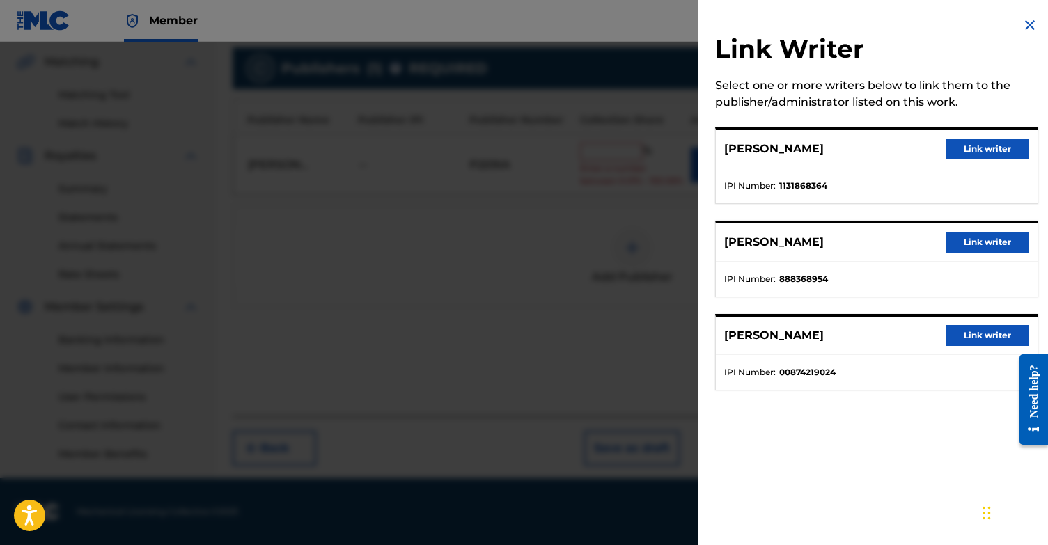
click at [972, 148] on button "Link writer" at bounding box center [987, 149] width 84 height 21
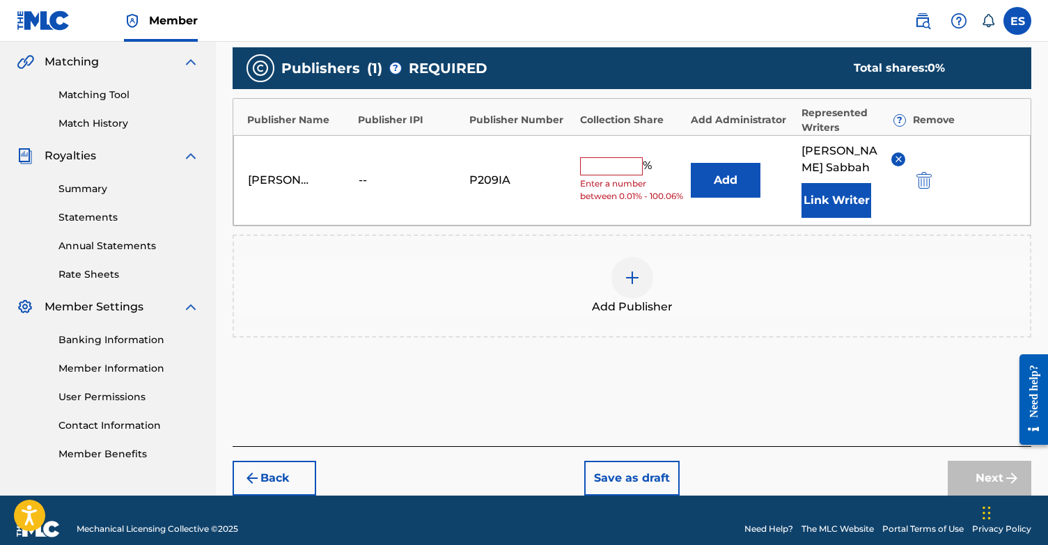
click at [599, 159] on input "text" at bounding box center [611, 166] width 63 height 18
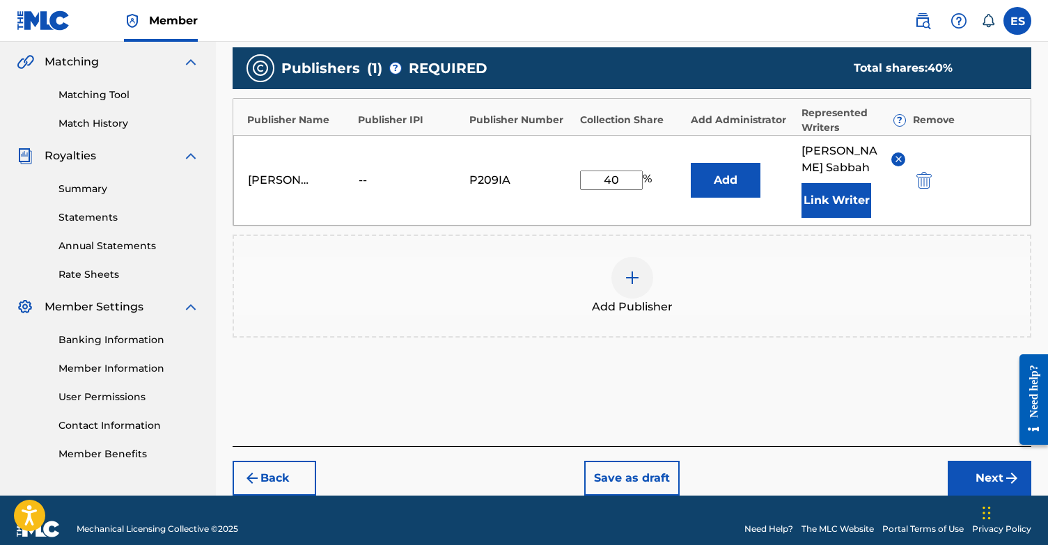
type input "40"
click at [640, 278] on img at bounding box center [632, 277] width 17 height 17
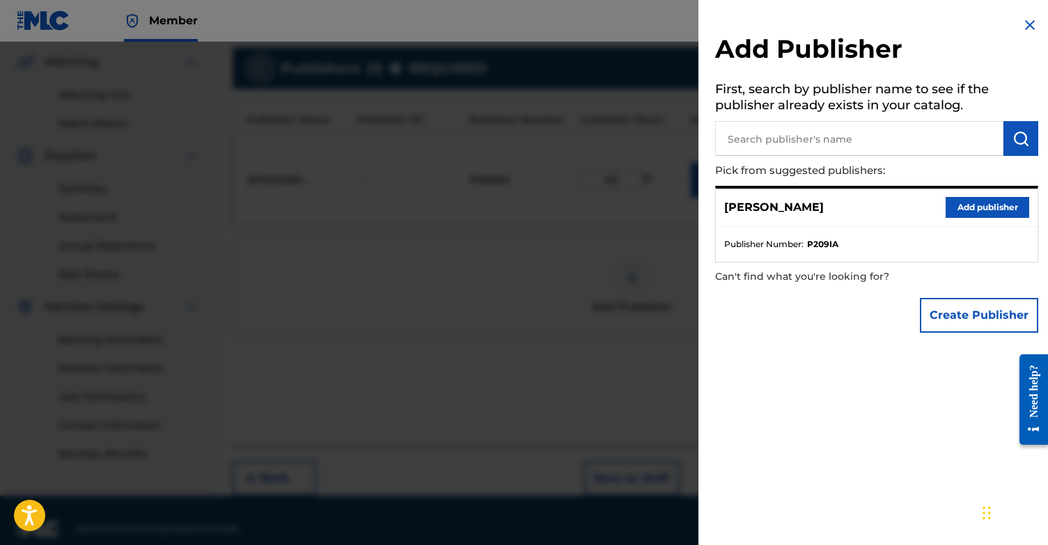
click at [969, 324] on button "Create Publisher" at bounding box center [979, 315] width 118 height 35
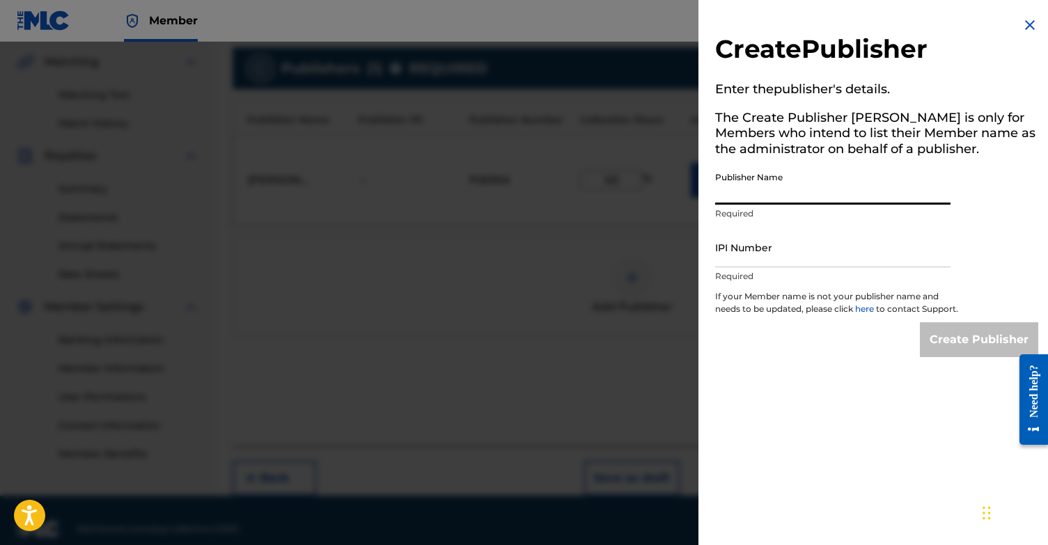
click at [837, 180] on input "Publisher Name" at bounding box center [832, 185] width 235 height 40
type input "[PERSON_NAME] Music"
click at [835, 238] on input "IPI Number" at bounding box center [832, 248] width 235 height 40
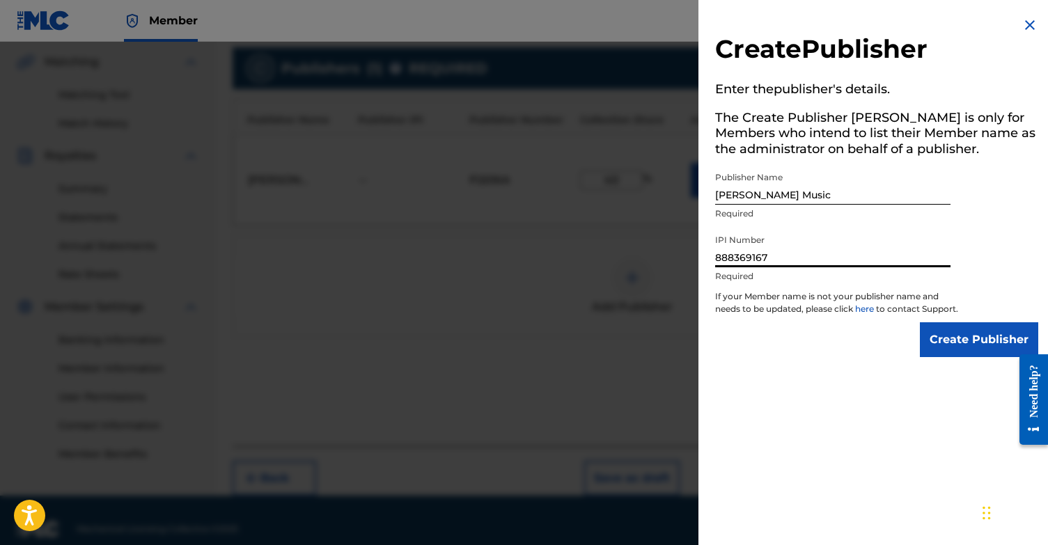
type input "888369167"
click at [978, 357] on input "Create Publisher" at bounding box center [979, 339] width 118 height 35
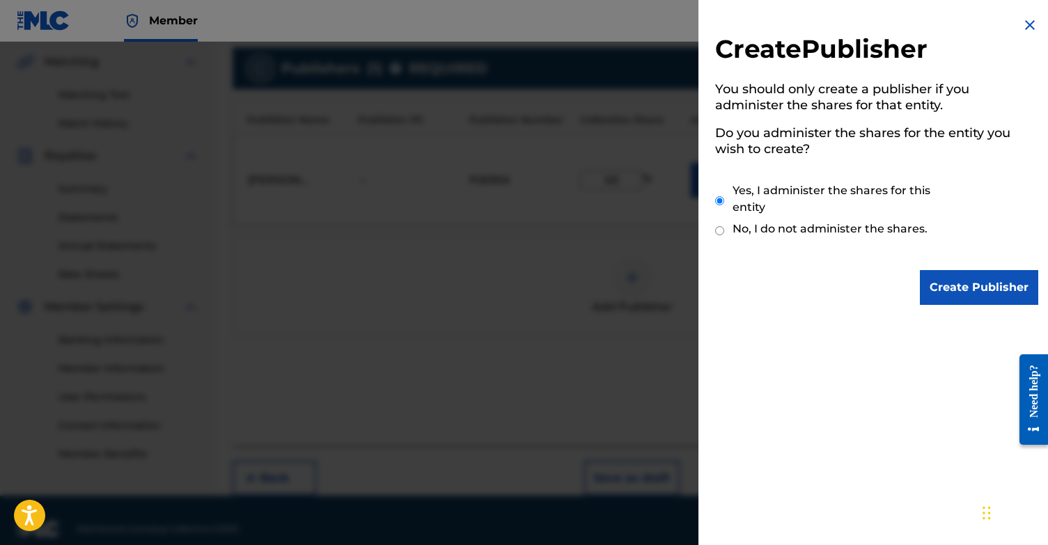
click at [965, 287] on input "Create Publisher" at bounding box center [979, 287] width 118 height 35
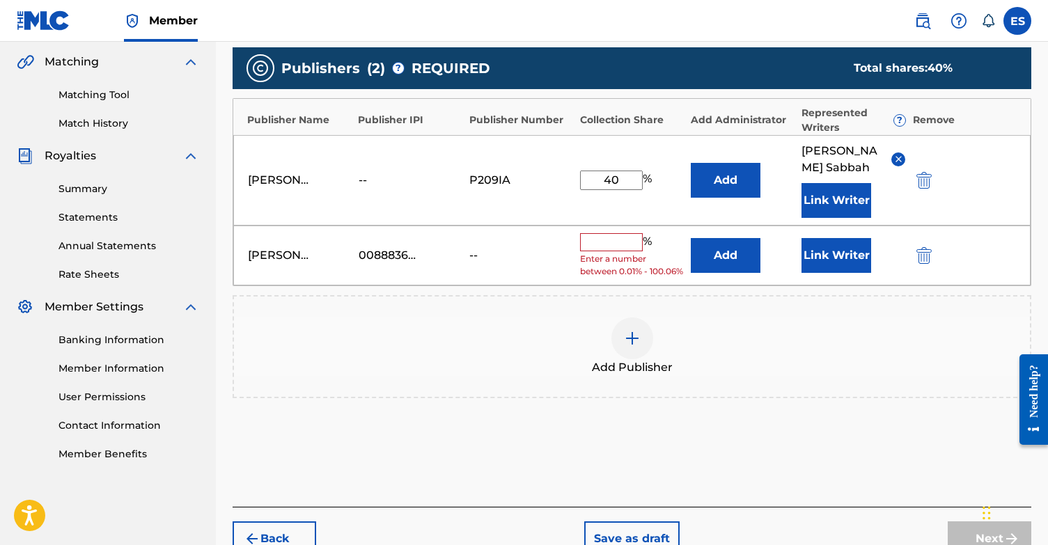
click at [636, 233] on input "text" at bounding box center [611, 242] width 63 height 18
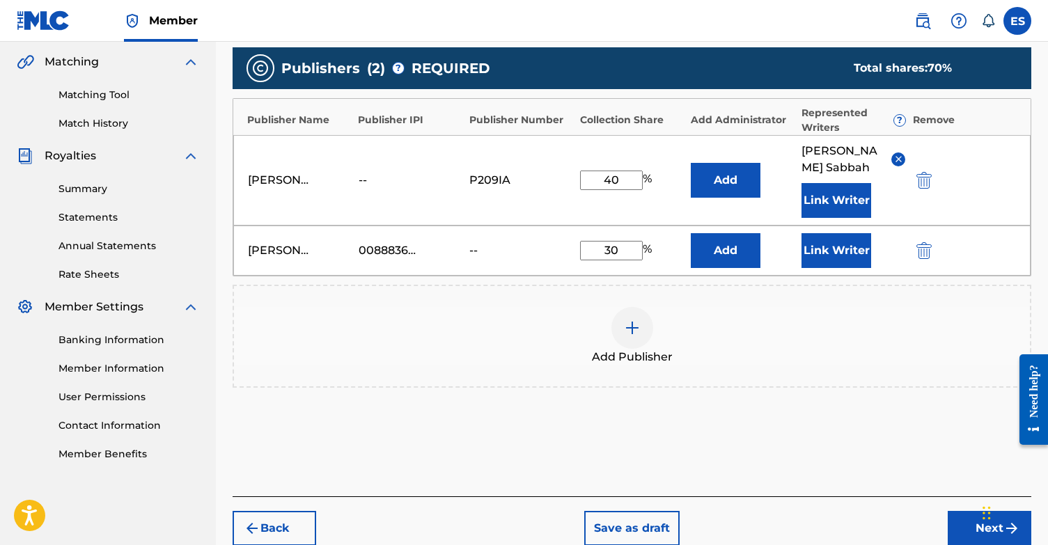
type input "30"
click at [851, 248] on button "Link Writer" at bounding box center [836, 250] width 70 height 35
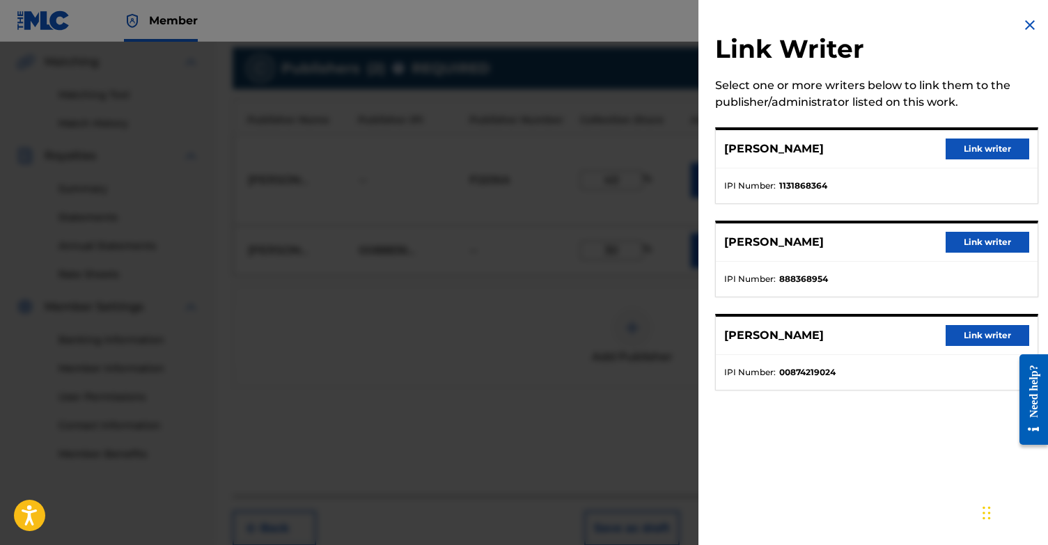
click at [1002, 234] on button "Link writer" at bounding box center [987, 242] width 84 height 21
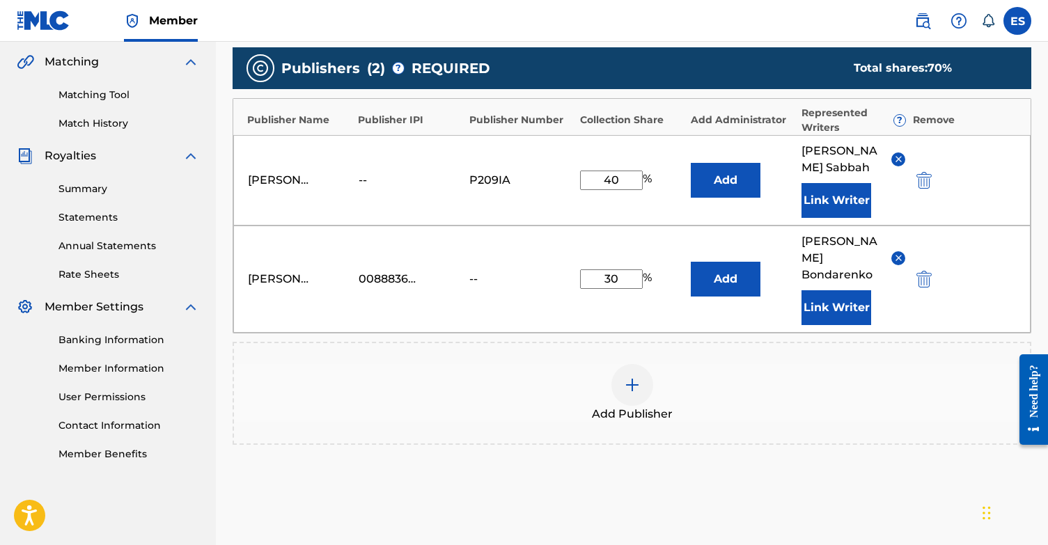
click at [634, 377] on img at bounding box center [632, 385] width 17 height 17
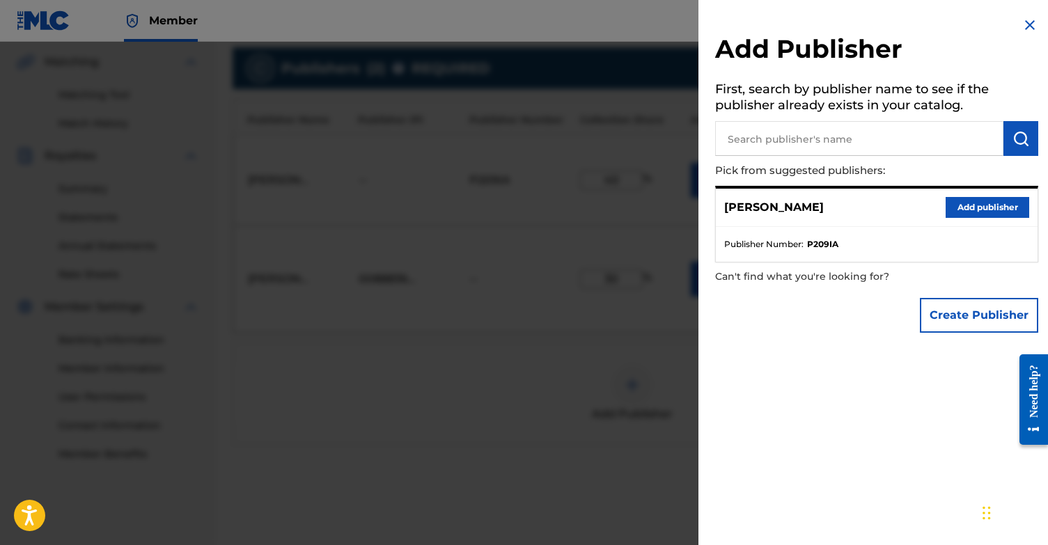
click at [981, 321] on button "Create Publisher" at bounding box center [979, 315] width 118 height 35
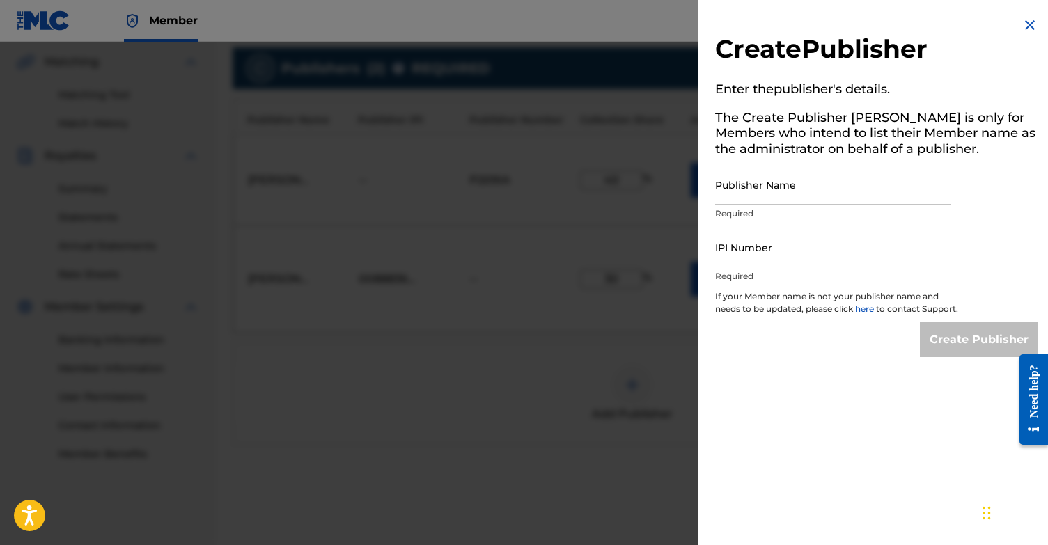
click at [760, 191] on input "Publisher Name" at bounding box center [832, 185] width 235 height 40
type input "[PERSON_NAME]"
click at [759, 252] on input "IPI Number" at bounding box center [832, 248] width 235 height 40
paste input "00874219024"
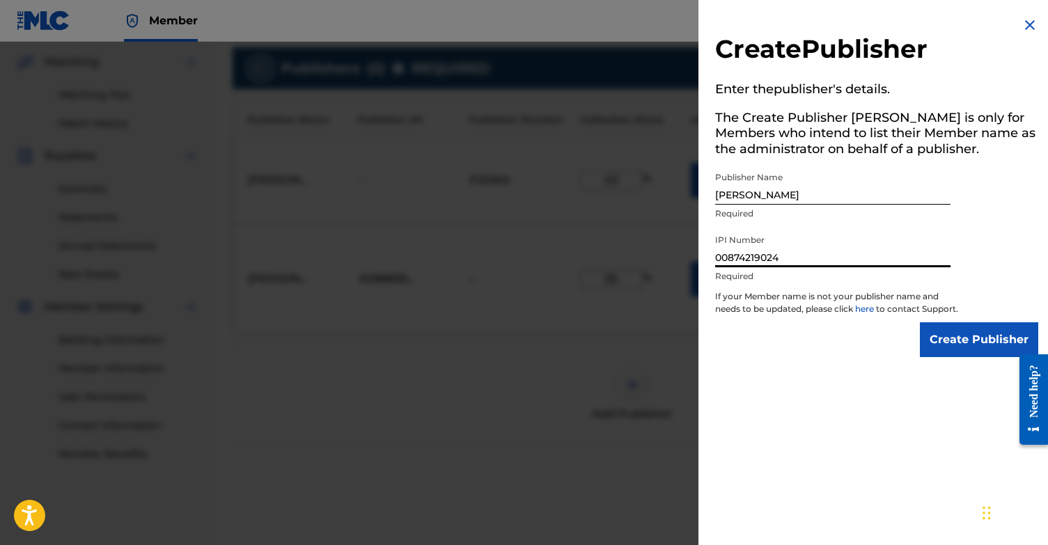
type input "00874219024"
click at [958, 345] on input "Create Publisher" at bounding box center [979, 339] width 118 height 35
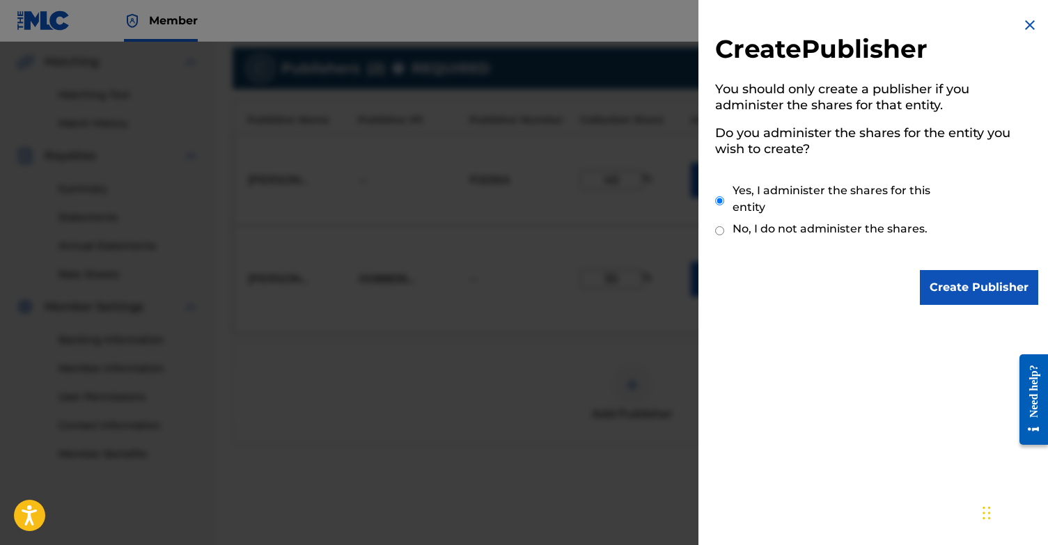
click at [1000, 297] on input "Create Publisher" at bounding box center [979, 287] width 118 height 35
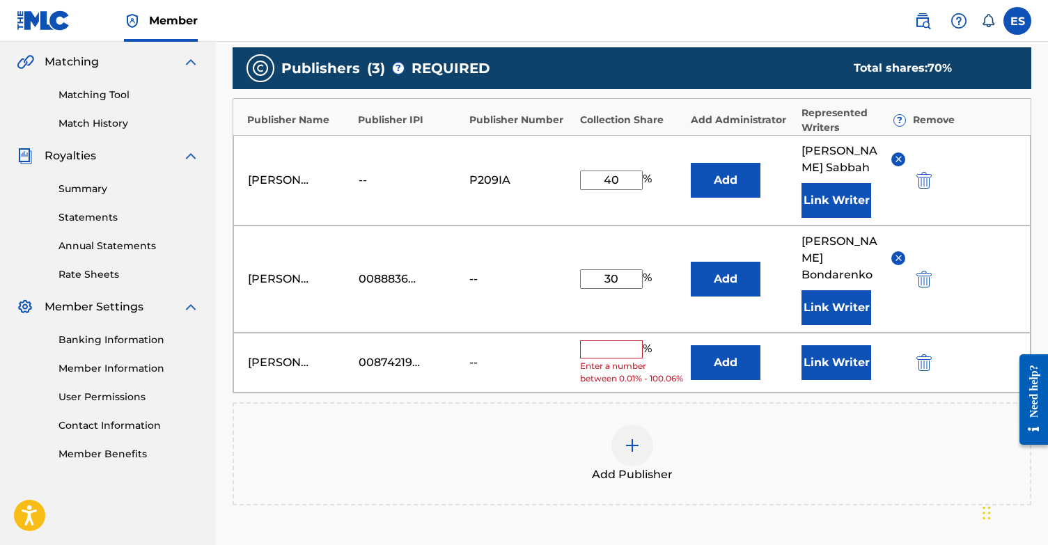
click at [618, 340] on input "text" at bounding box center [611, 349] width 63 height 18
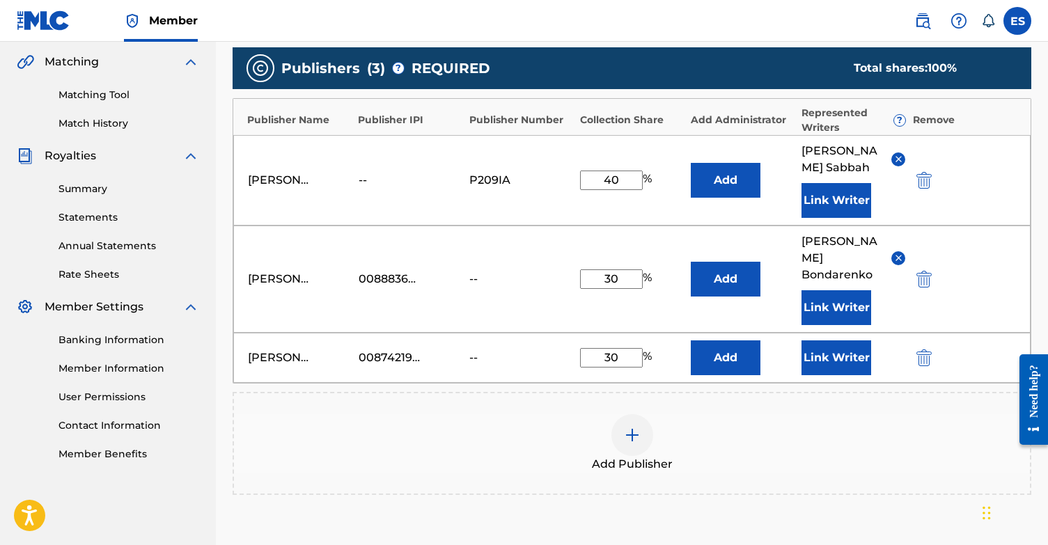
type input "30"
click at [844, 340] on button "Link Writer" at bounding box center [836, 357] width 70 height 35
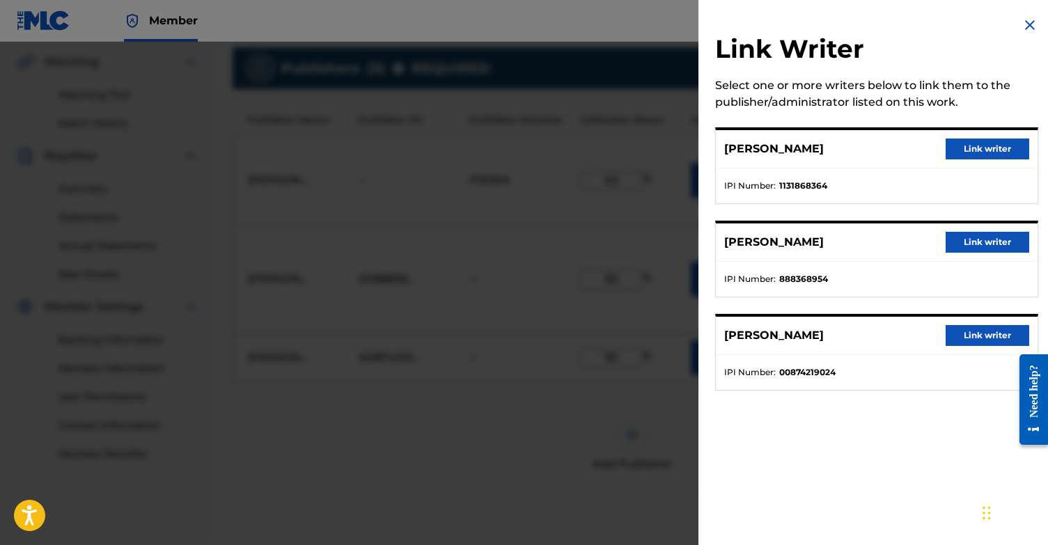
click at [970, 340] on button "Link writer" at bounding box center [987, 335] width 84 height 21
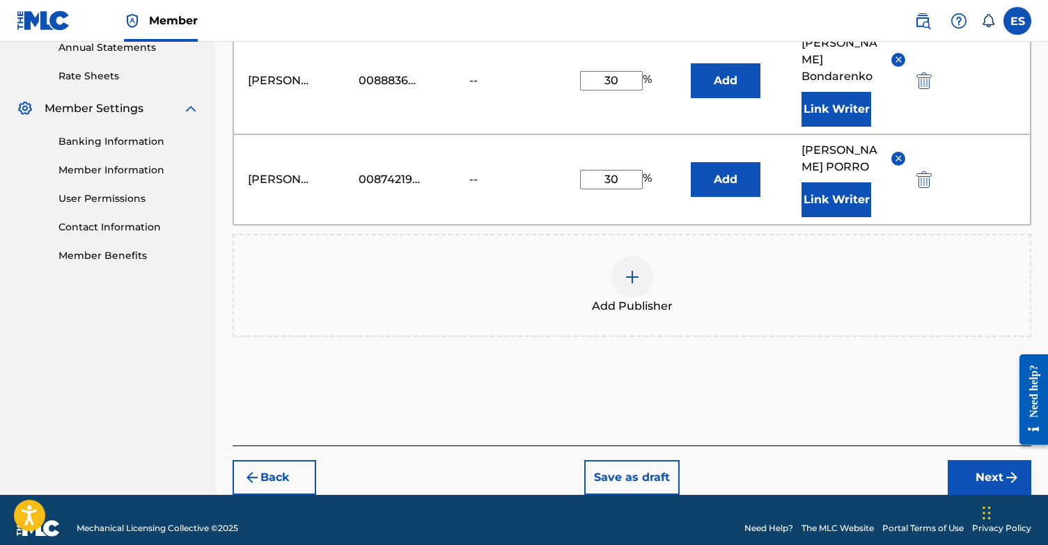
click at [975, 460] on button "Next" at bounding box center [989, 477] width 84 height 35
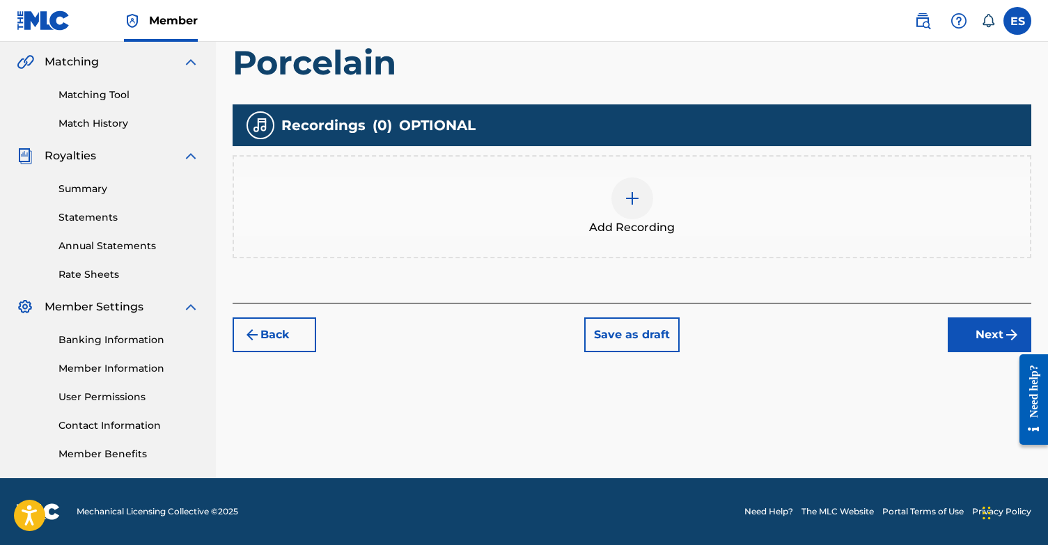
click at [640, 203] on img at bounding box center [632, 198] width 17 height 17
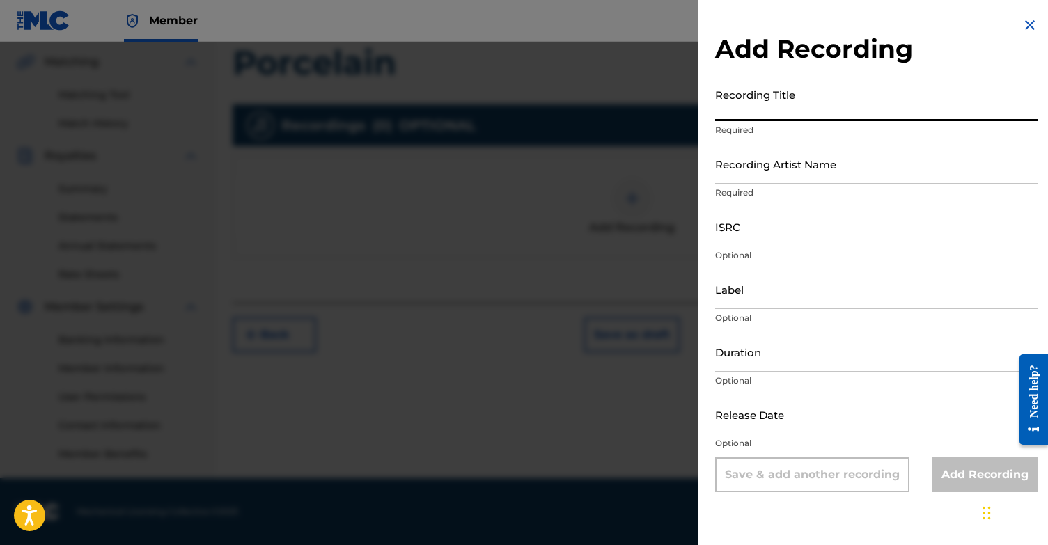
click at [817, 100] on input "Recording Title" at bounding box center [876, 101] width 323 height 40
type input "Porcelain"
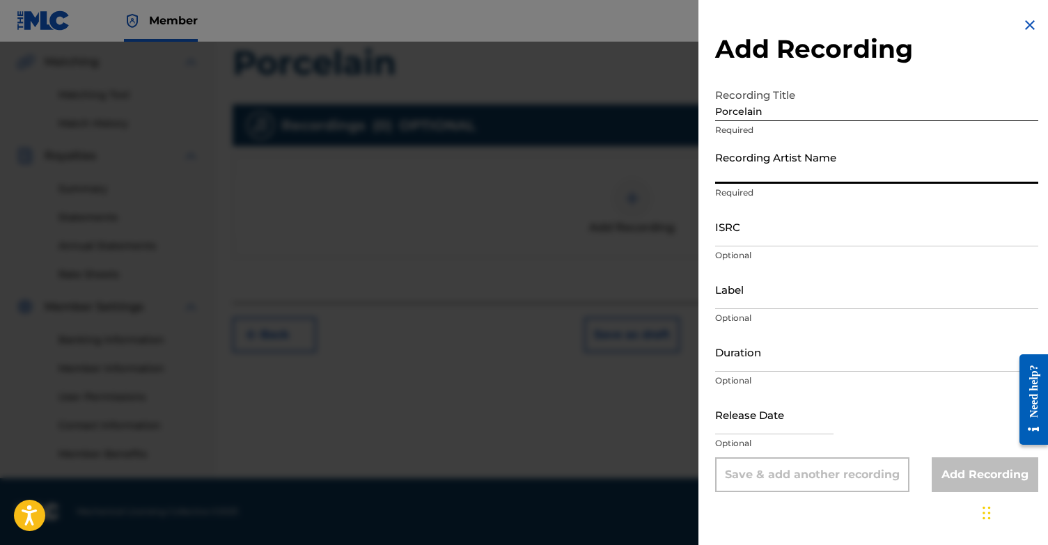
click at [819, 160] on input "Recording Artist Name" at bounding box center [876, 164] width 323 height 40
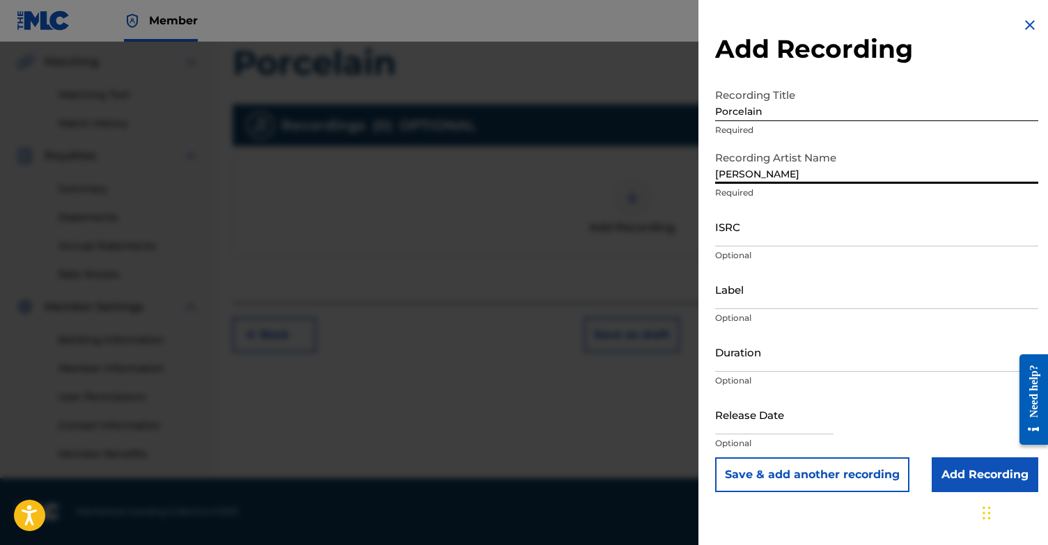
type input "[PERSON_NAME]"
click at [982, 473] on input "Add Recording" at bounding box center [984, 474] width 106 height 35
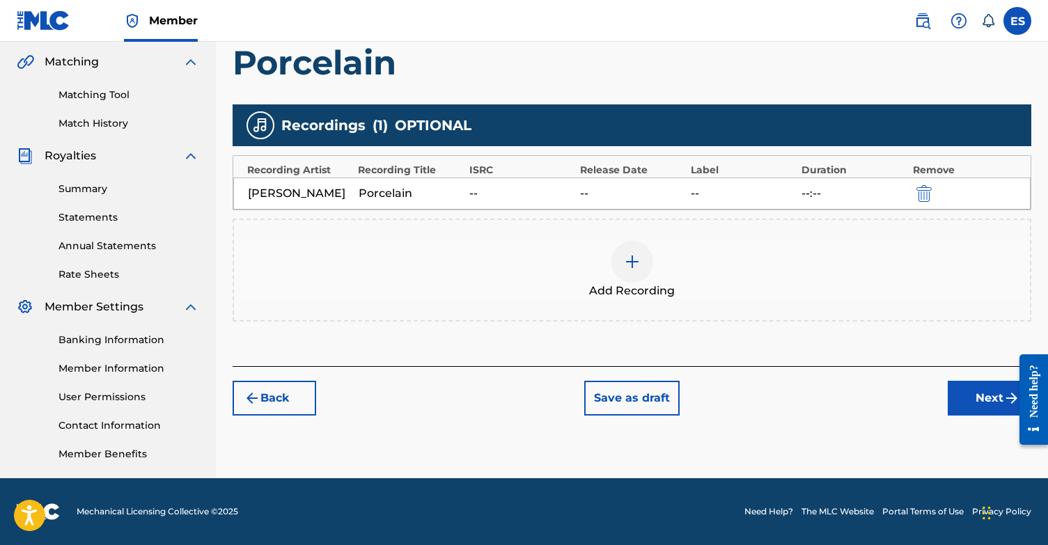
click at [976, 407] on button "Next" at bounding box center [989, 398] width 84 height 35
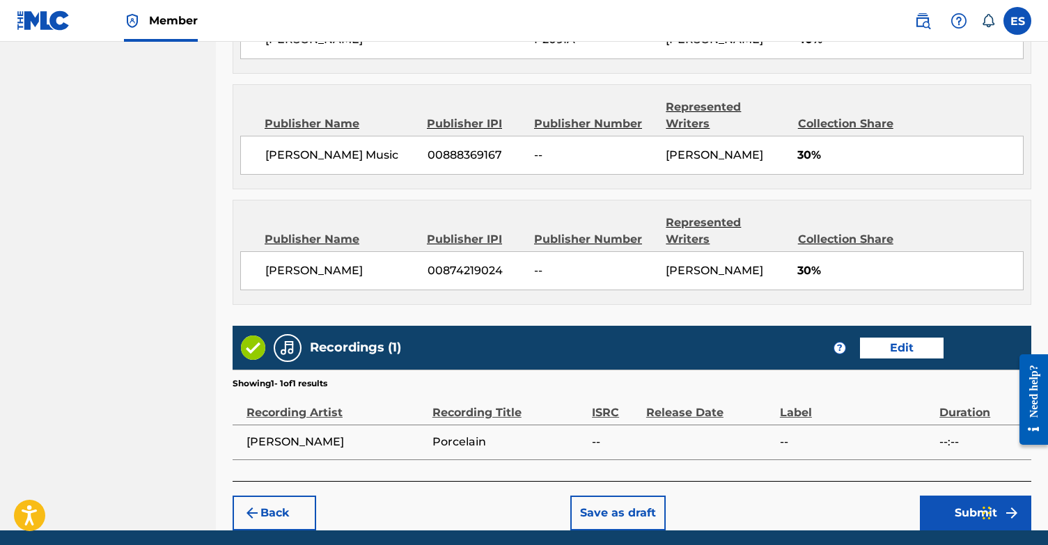
scroll to position [858, 0]
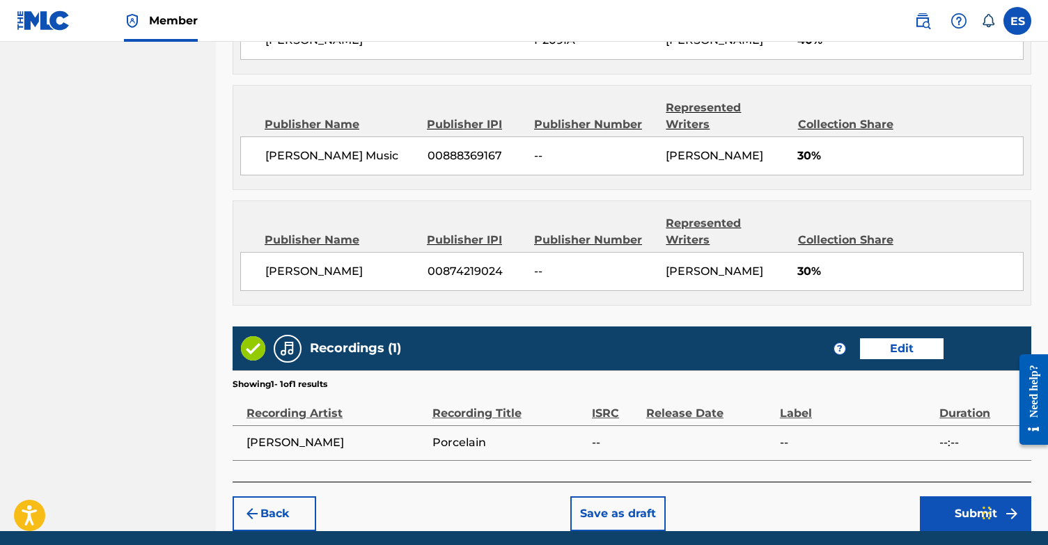
click at [957, 496] on button "Submit" at bounding box center [975, 513] width 111 height 35
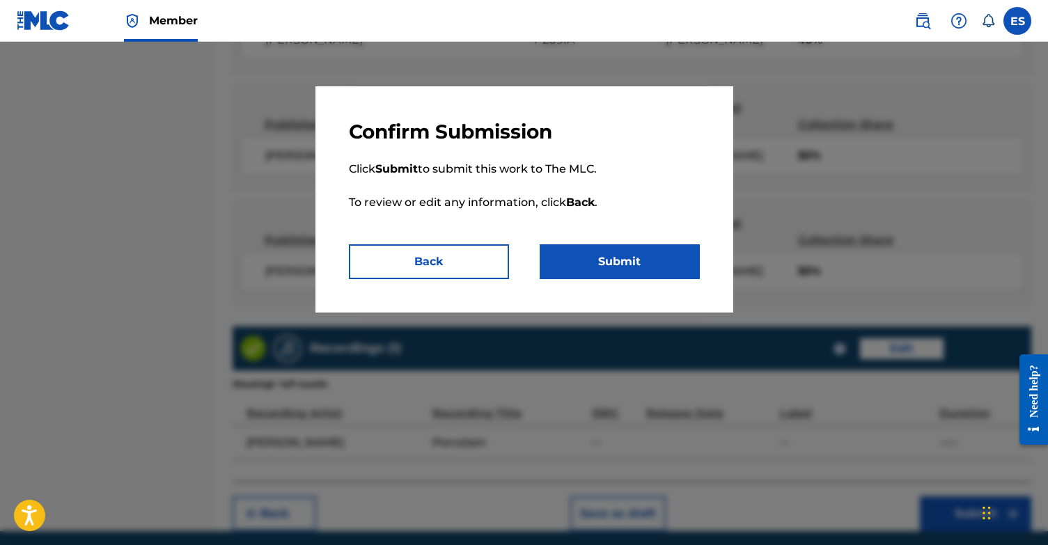
click at [446, 265] on button "Back" at bounding box center [429, 261] width 160 height 35
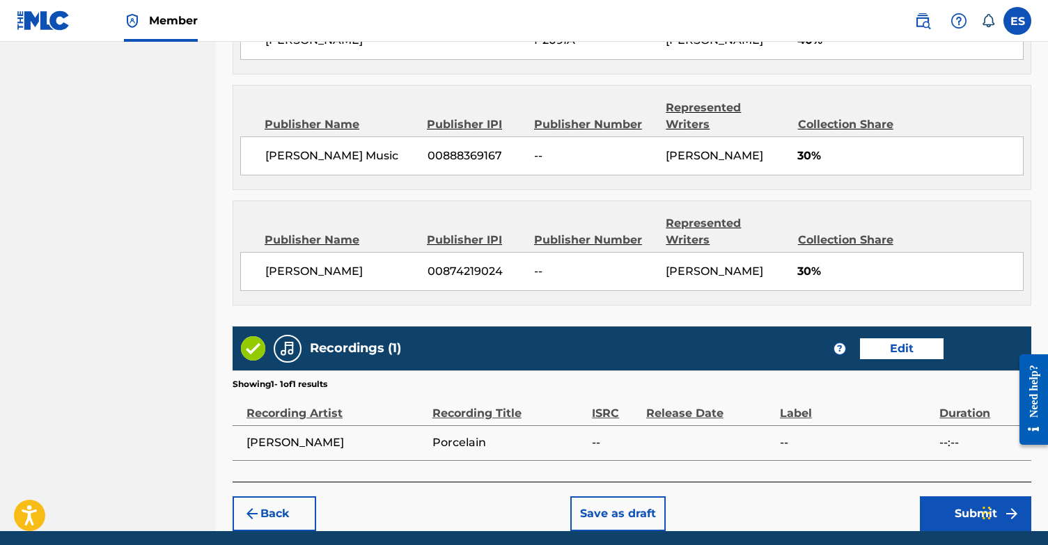
click at [970, 496] on button "Submit" at bounding box center [975, 513] width 111 height 35
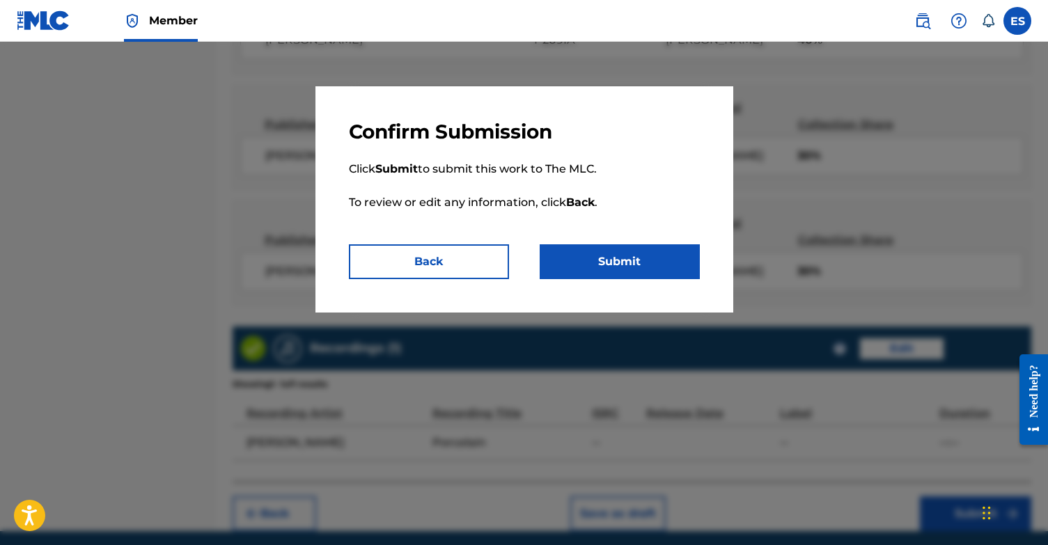
click at [631, 260] on button "Submit" at bounding box center [619, 261] width 160 height 35
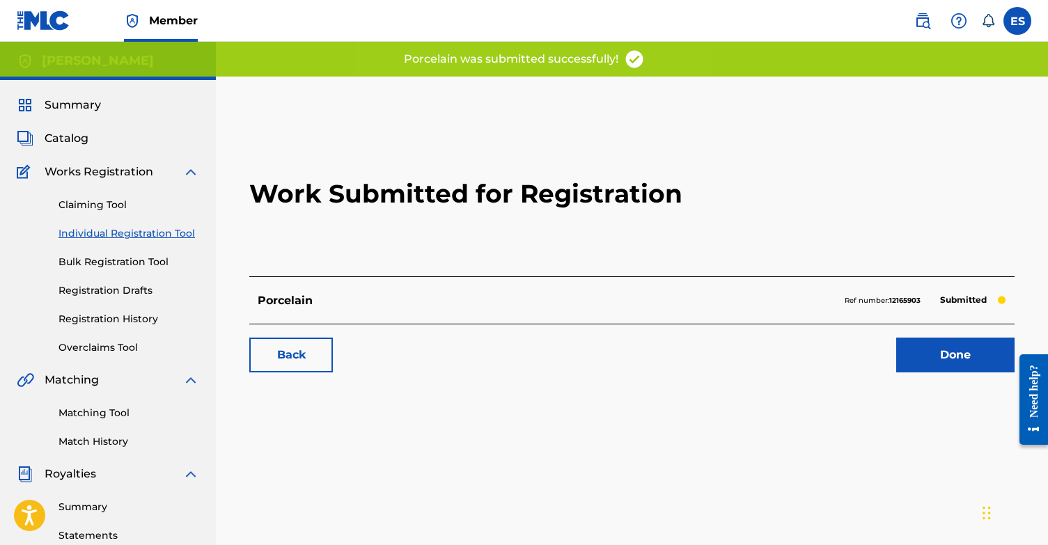
click at [963, 373] on div "Work Submitted for Registration Porcelain Ref number: 12165903 Submitted Back D…" at bounding box center [631, 248] width 798 height 275
click at [960, 353] on link "Done" at bounding box center [955, 355] width 118 height 35
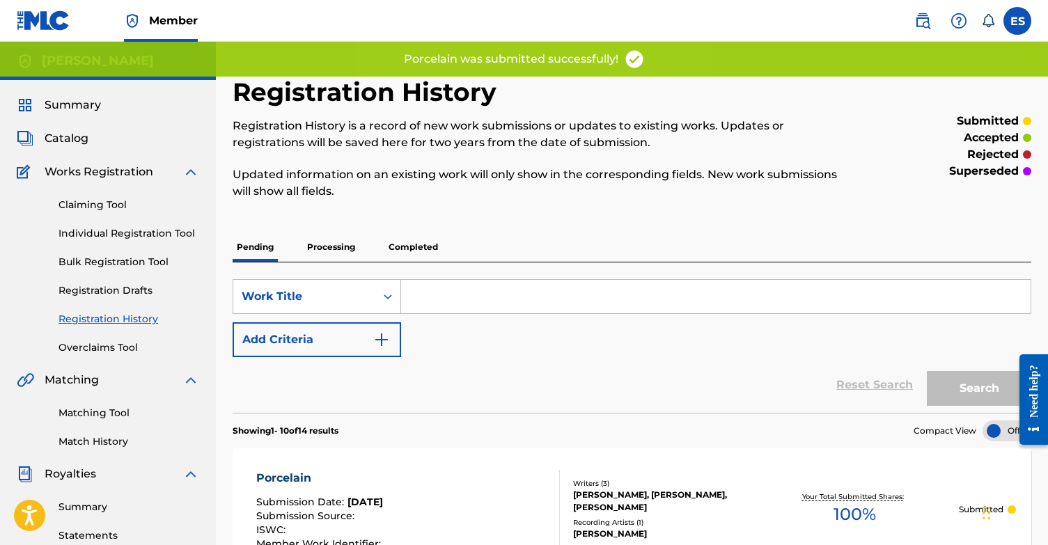
click at [80, 106] on span "Summary" at bounding box center [73, 105] width 56 height 17
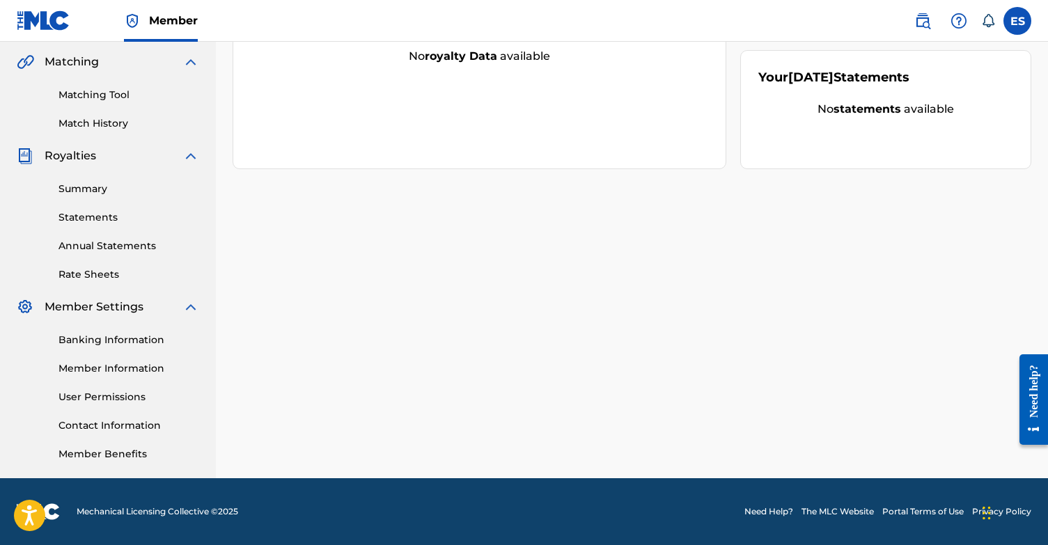
scroll to position [318, 0]
click at [134, 334] on link "Banking Information" at bounding box center [128, 340] width 141 height 15
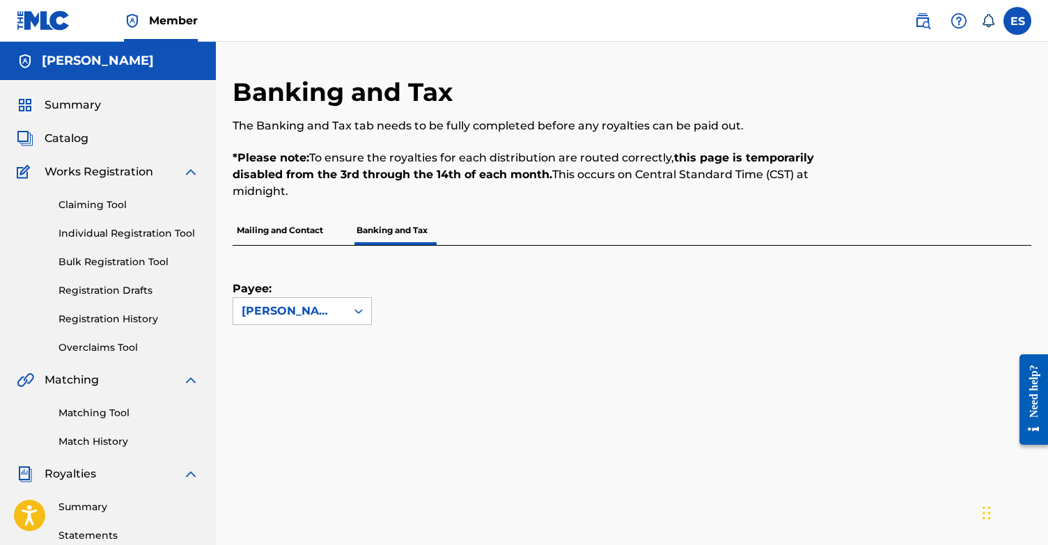
click at [1027, 15] on label at bounding box center [1017, 21] width 28 height 28
click at [1017, 21] on input "ES [PERSON_NAME] [EMAIL_ADDRESS][DOMAIN_NAME] Notification Preferences Profile …" at bounding box center [1017, 21] width 0 height 0
